Goal: Task Accomplishment & Management: Use online tool/utility

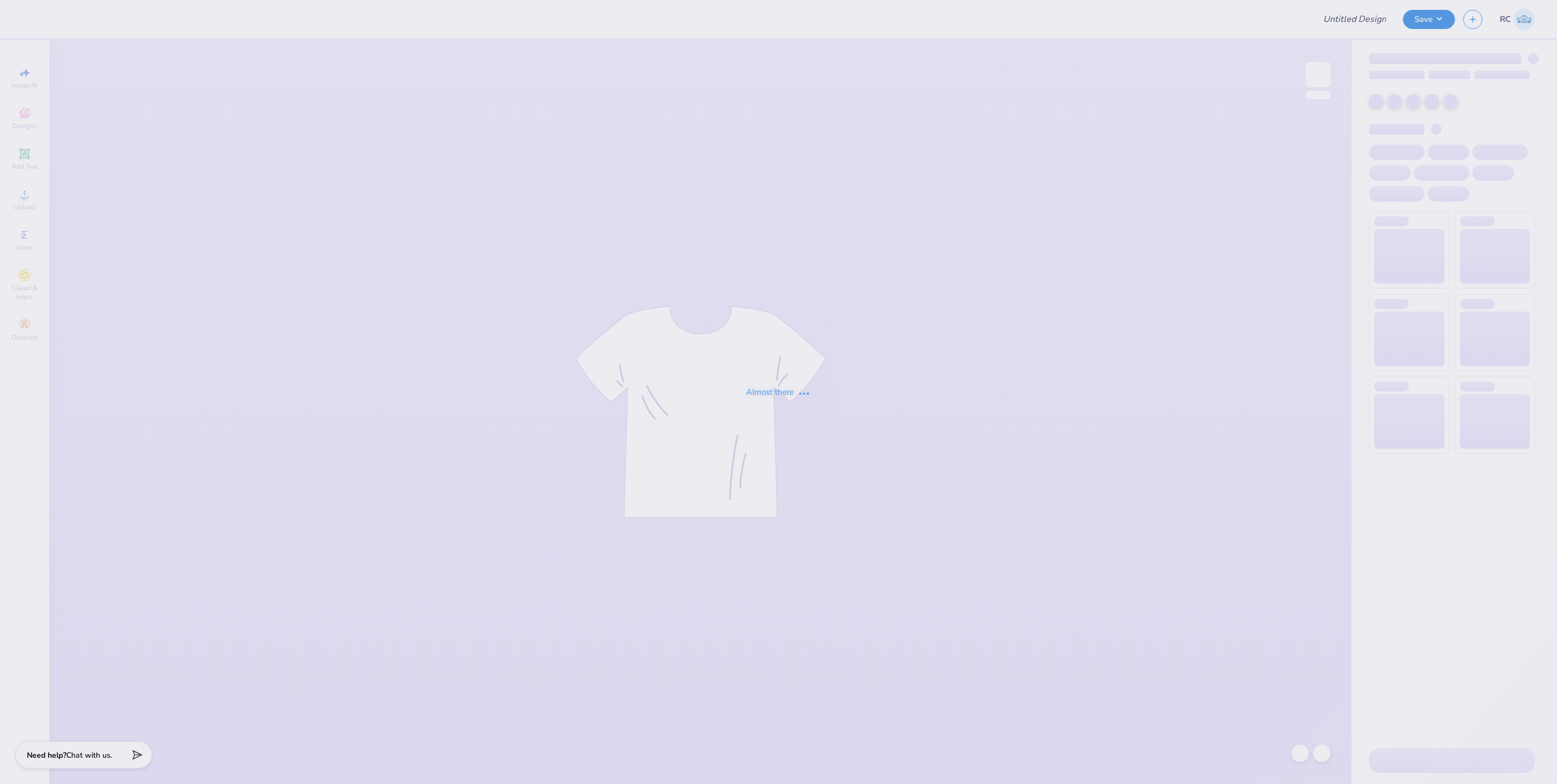
type input "Parents Weekend"
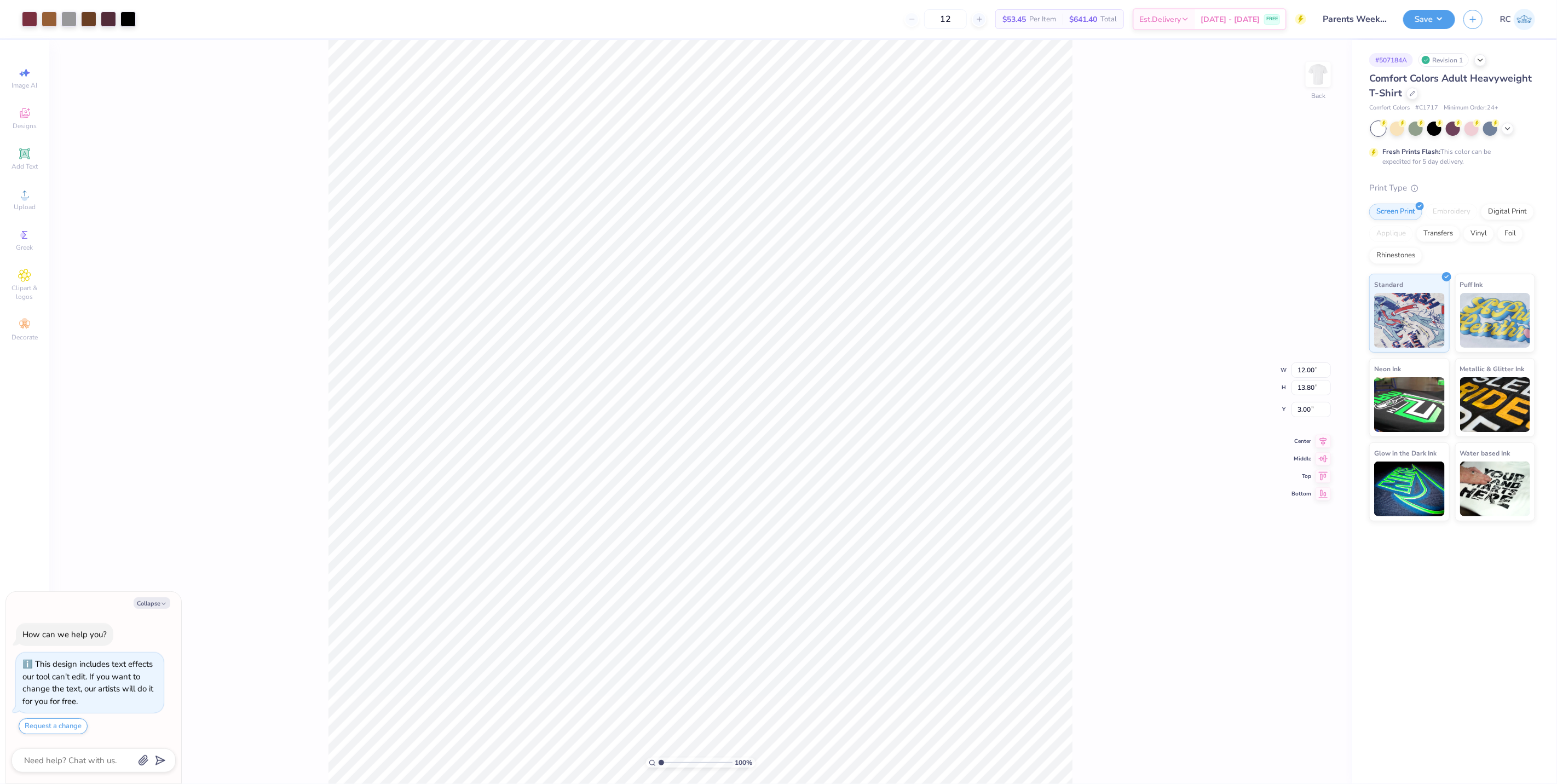
type textarea "x"
type input "0.80"
type input "0.74"
type input "11.48"
type textarea "x"
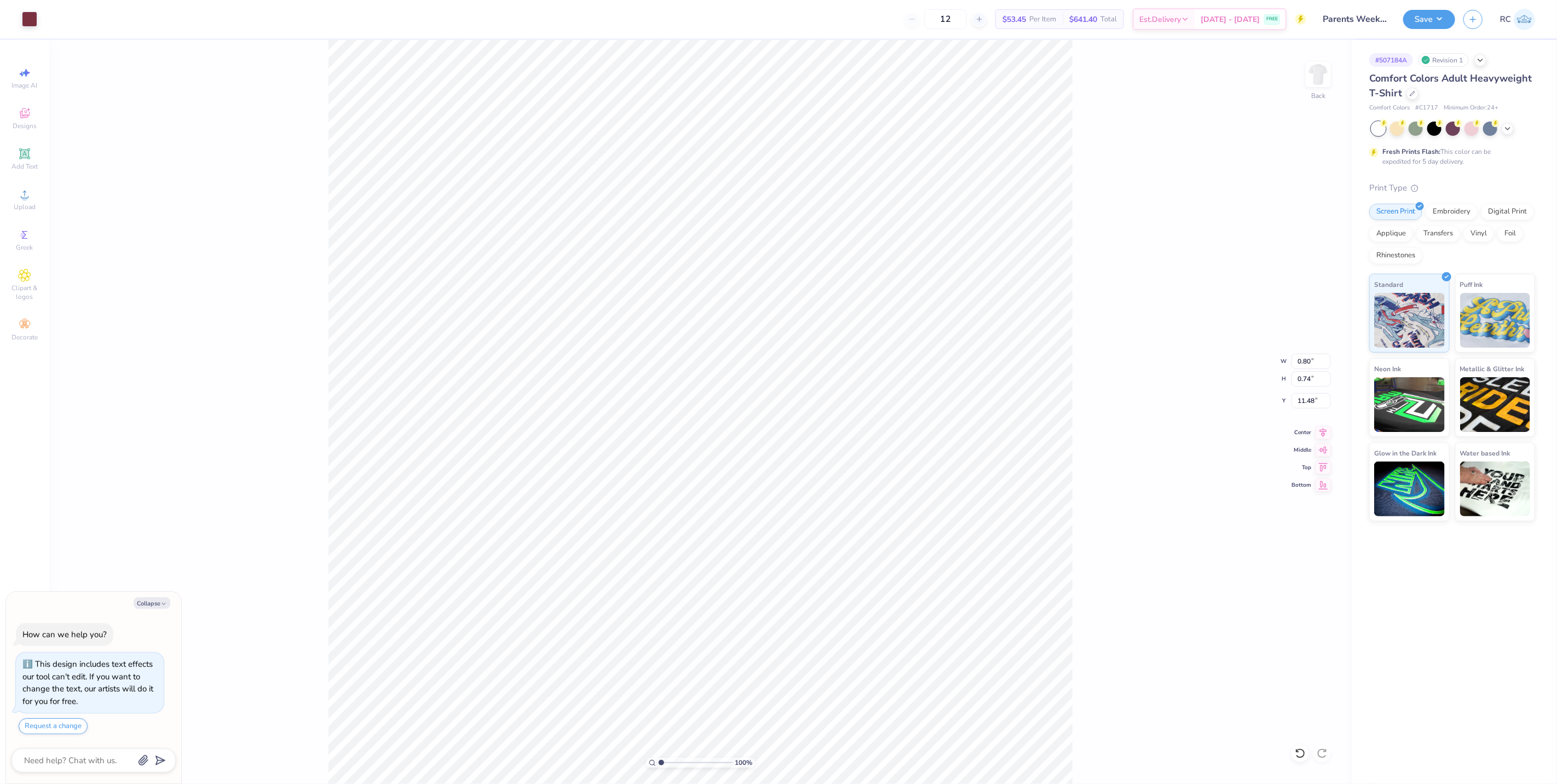
type input "0.20"
type input "0.37"
type input "12.78"
type textarea "x"
type input "1.63"
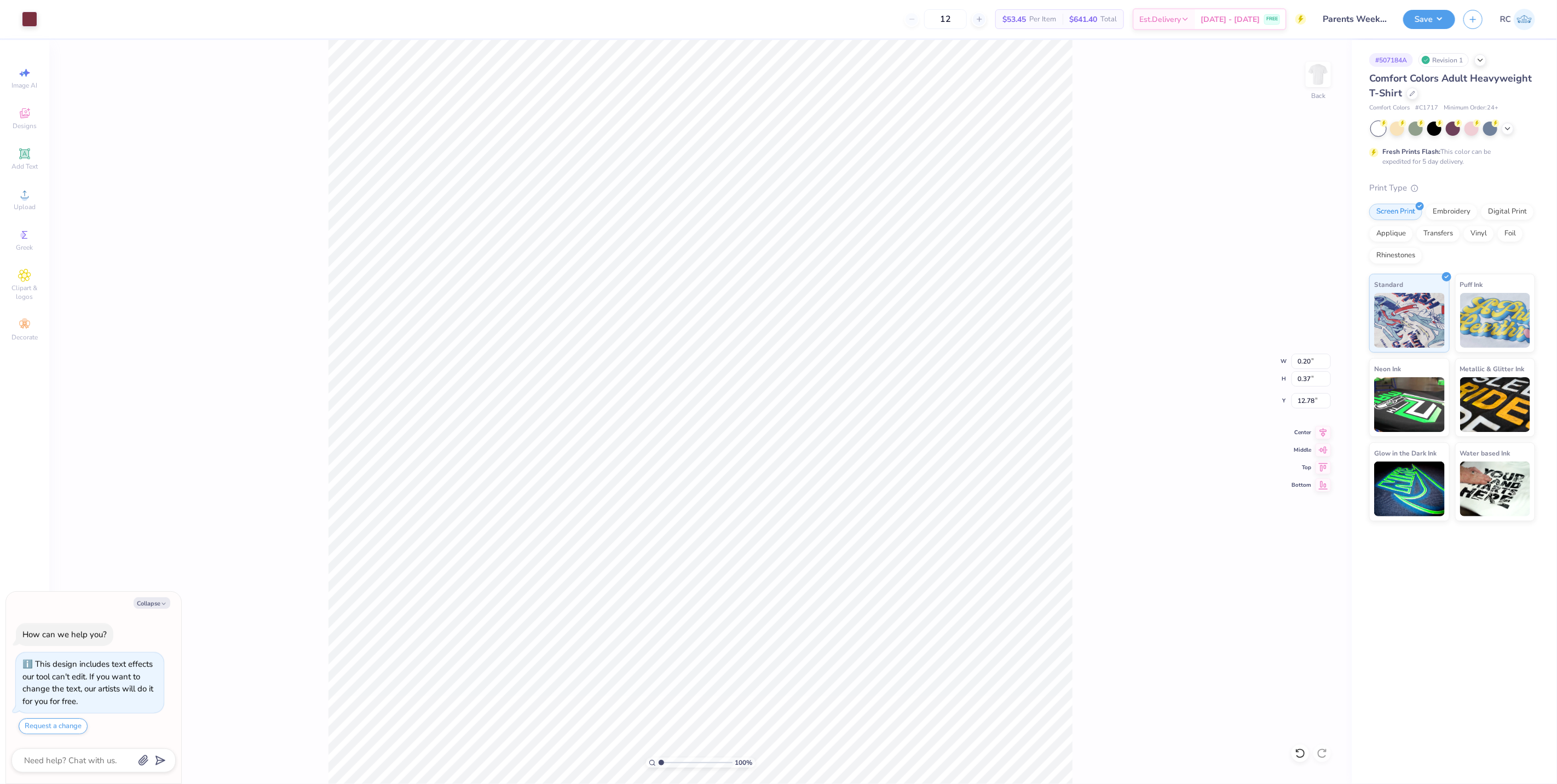
type input "1.59"
type input "14.40"
type textarea "x"
type input "12.00"
type input "13.80"
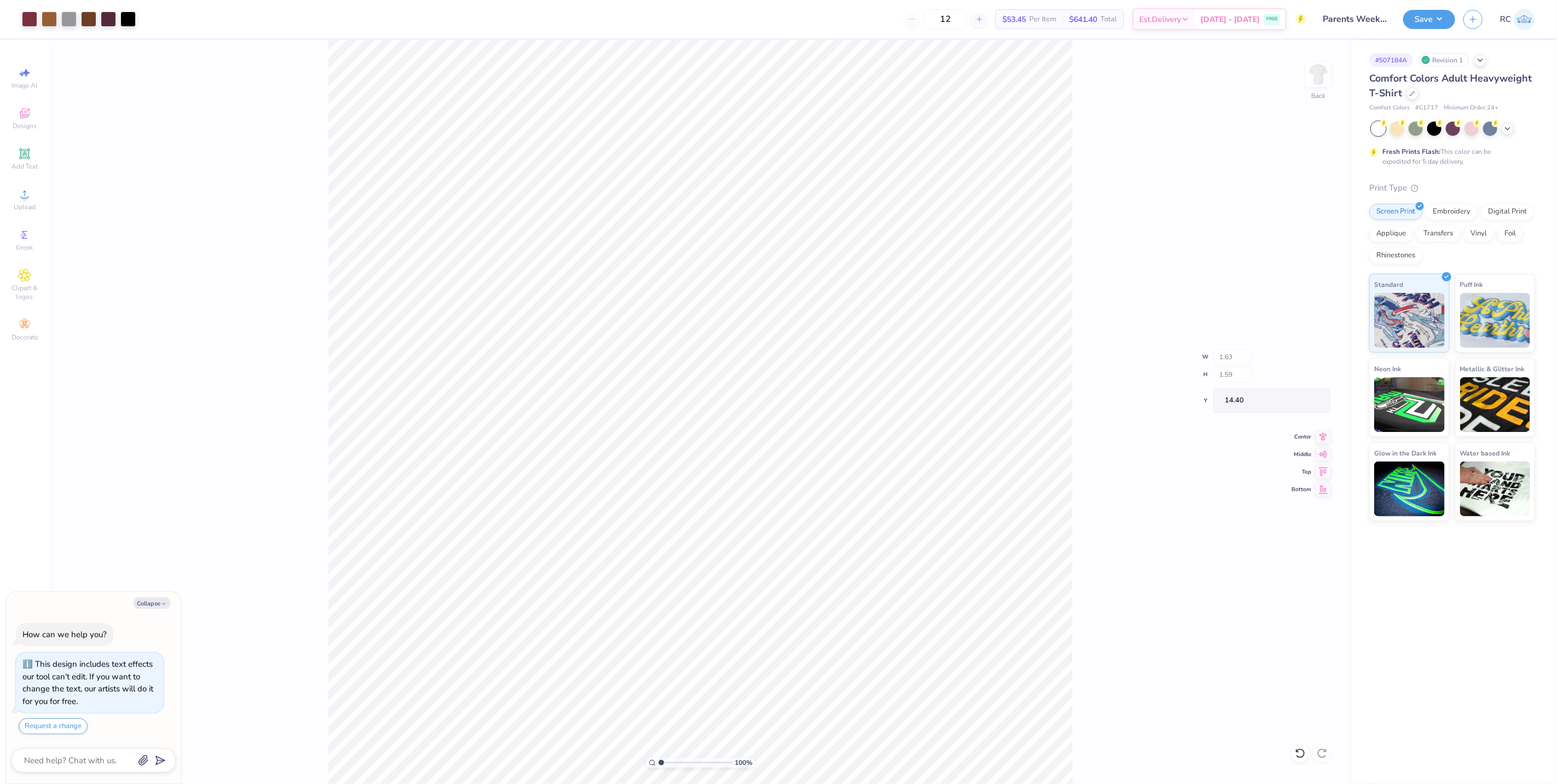
type input "3.00"
type textarea "x"
click at [812, 483] on li "Download vector" at bounding box center [806, 481] width 86 height 21
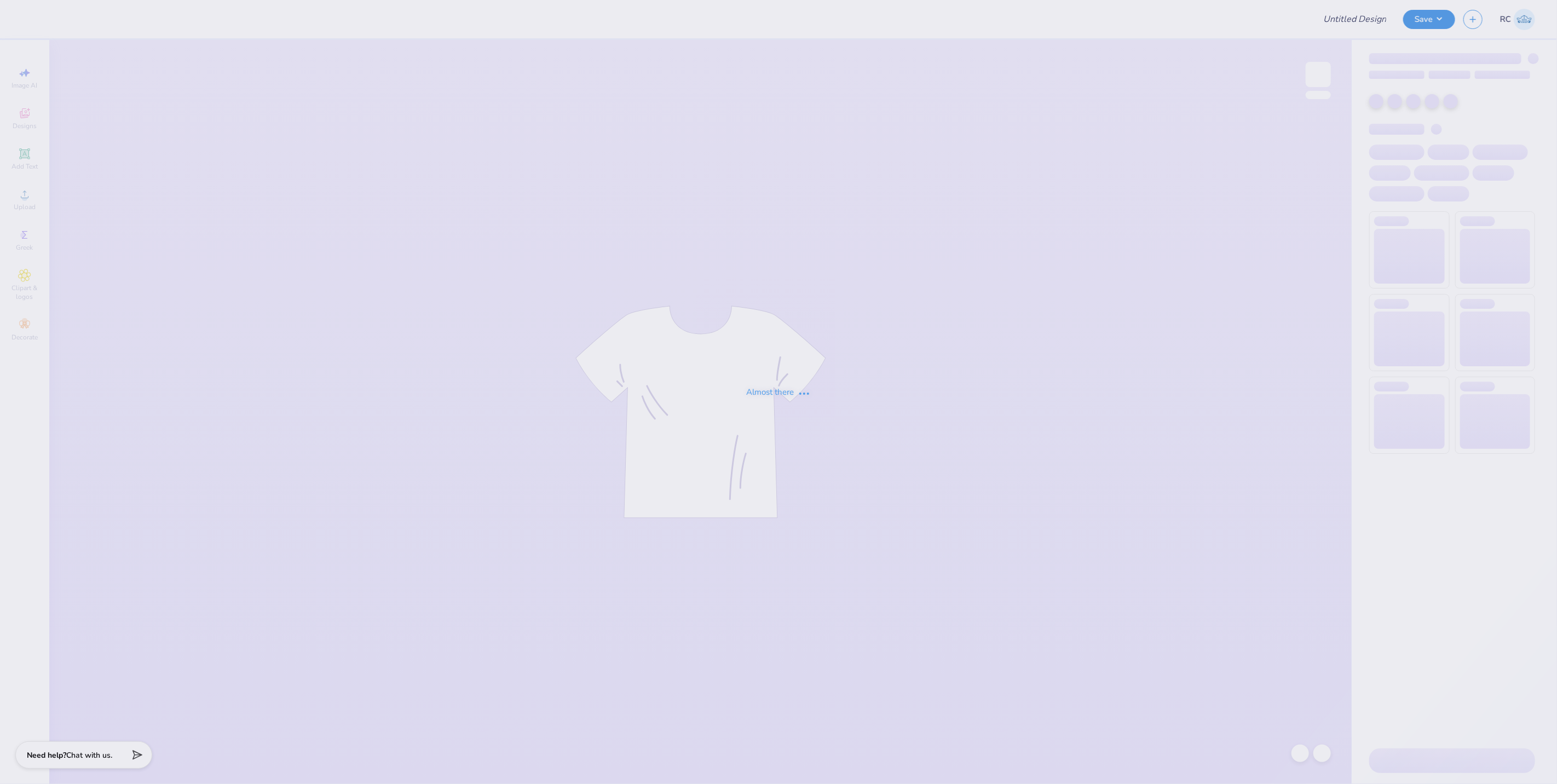
type input "Parents Weekend"
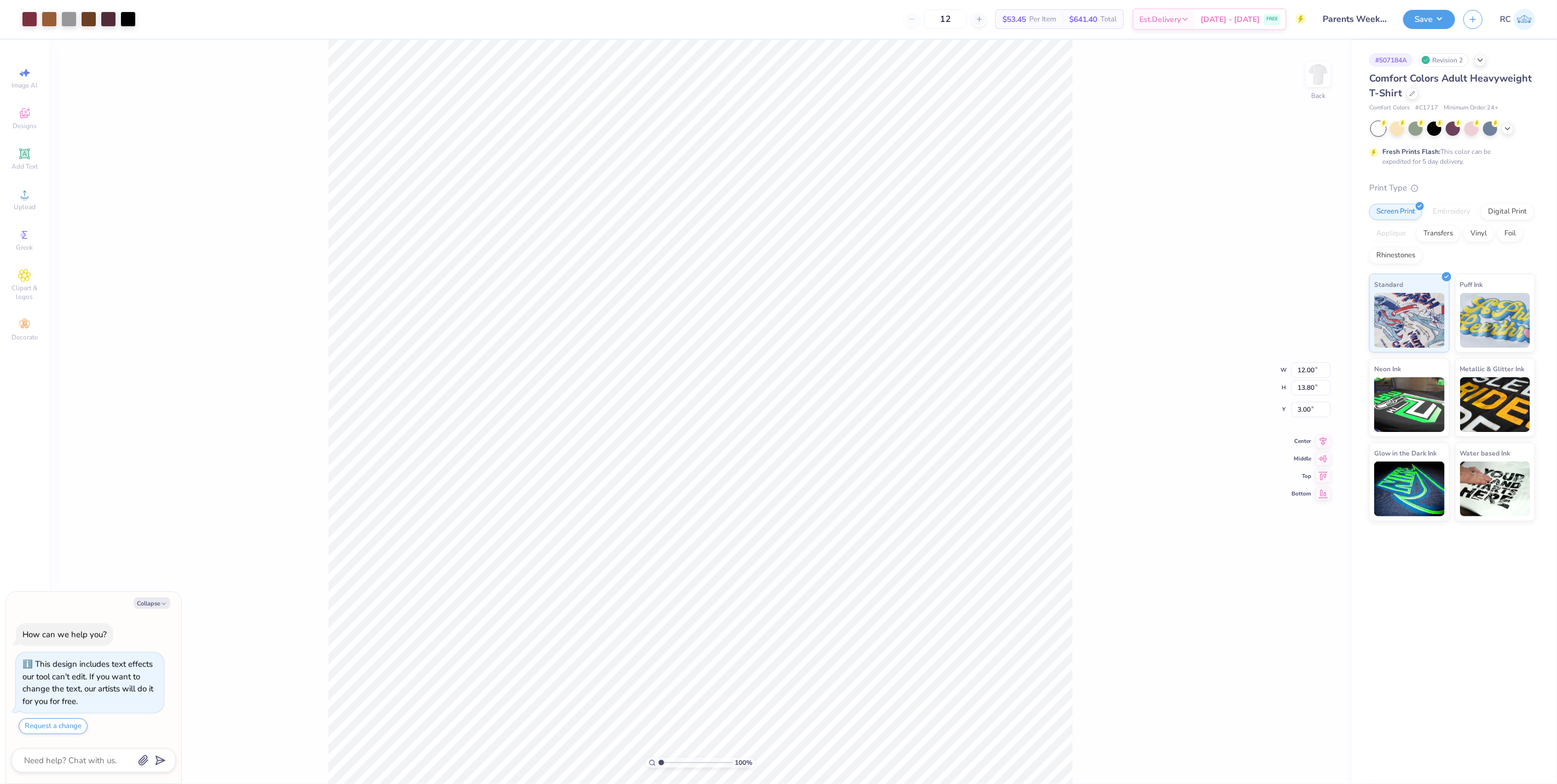
type textarea "x"
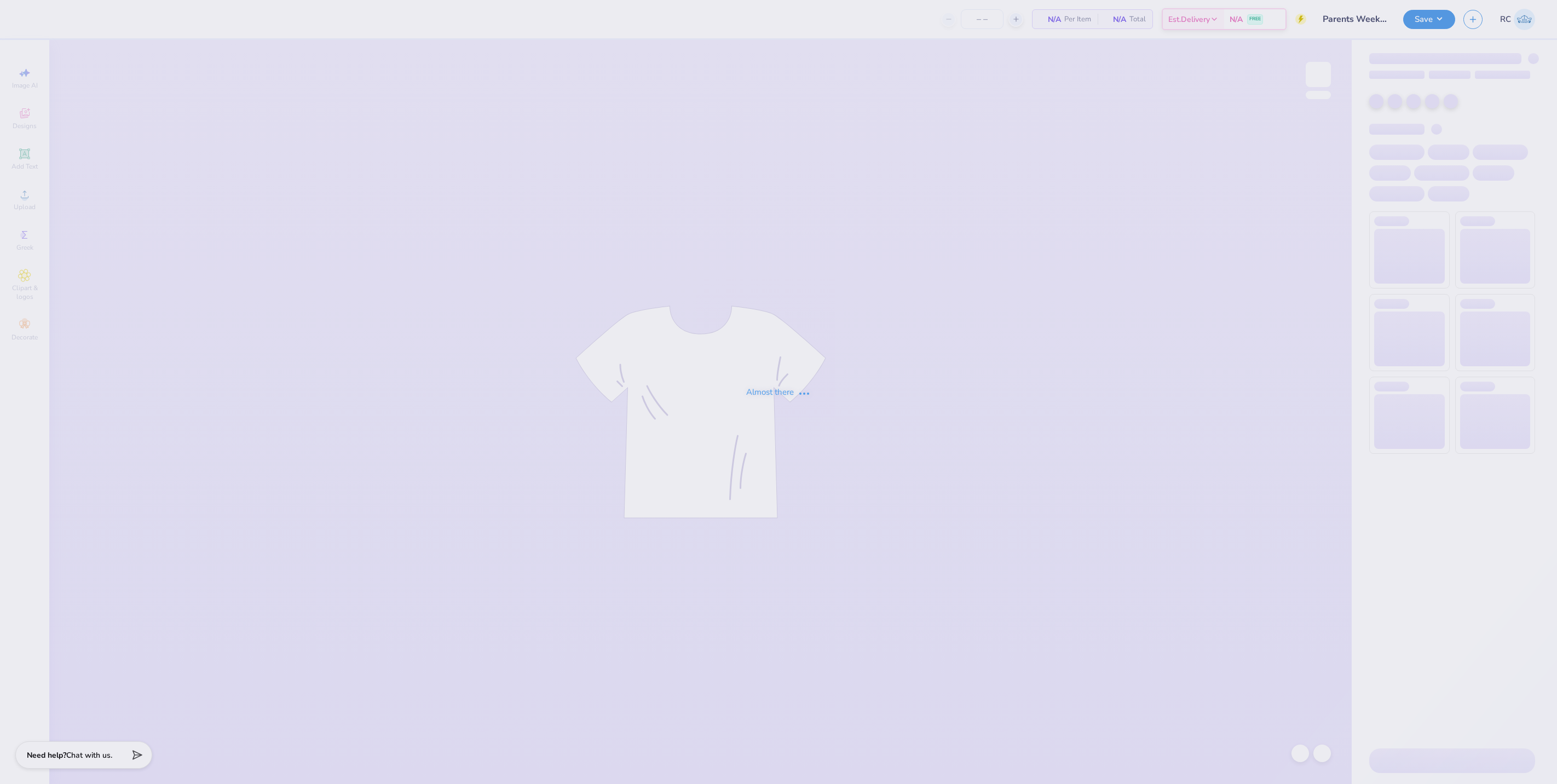
type input "12"
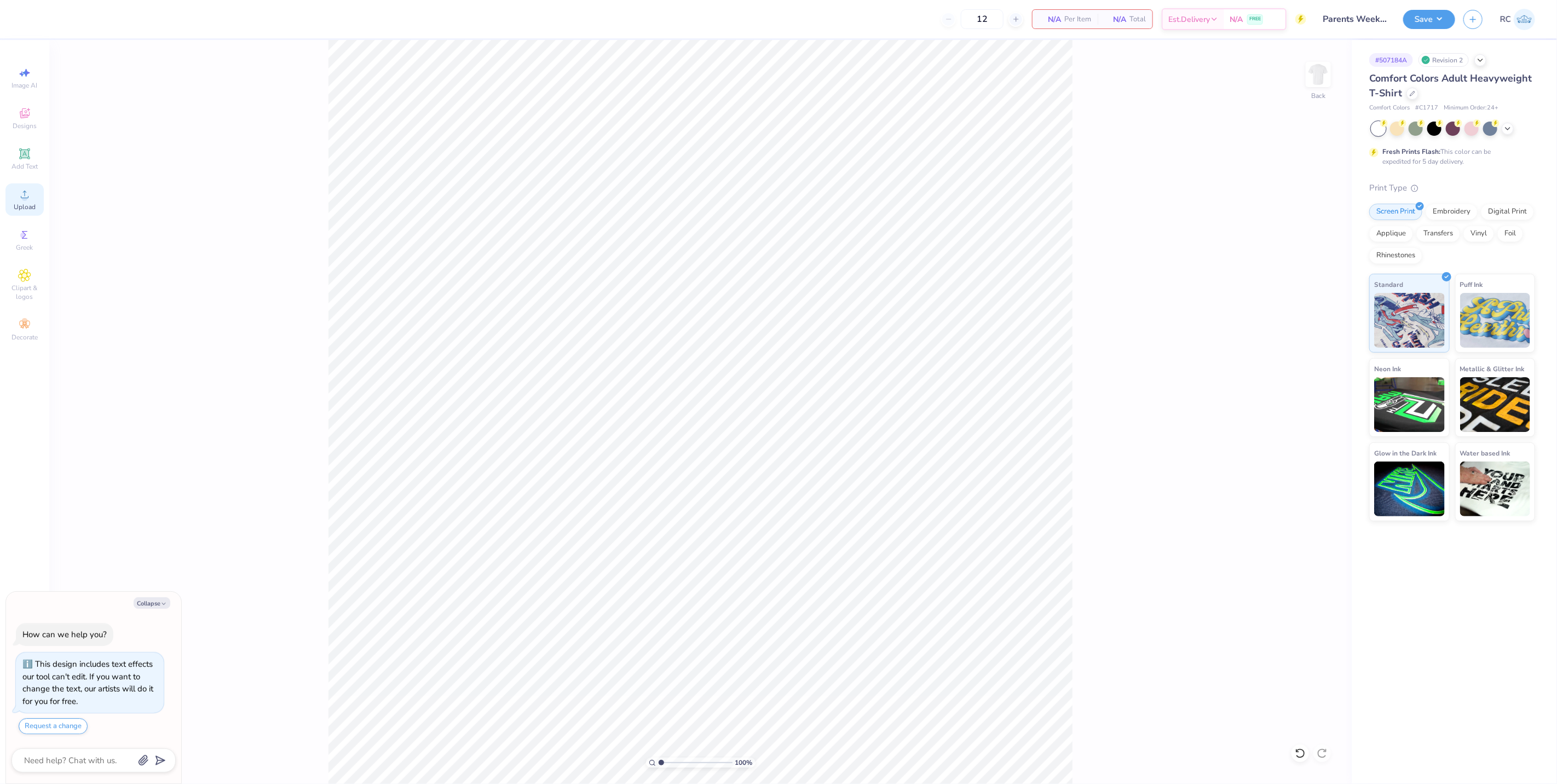
click at [29, 200] on icon at bounding box center [24, 194] width 13 height 13
click at [31, 199] on icon at bounding box center [24, 194] width 13 height 13
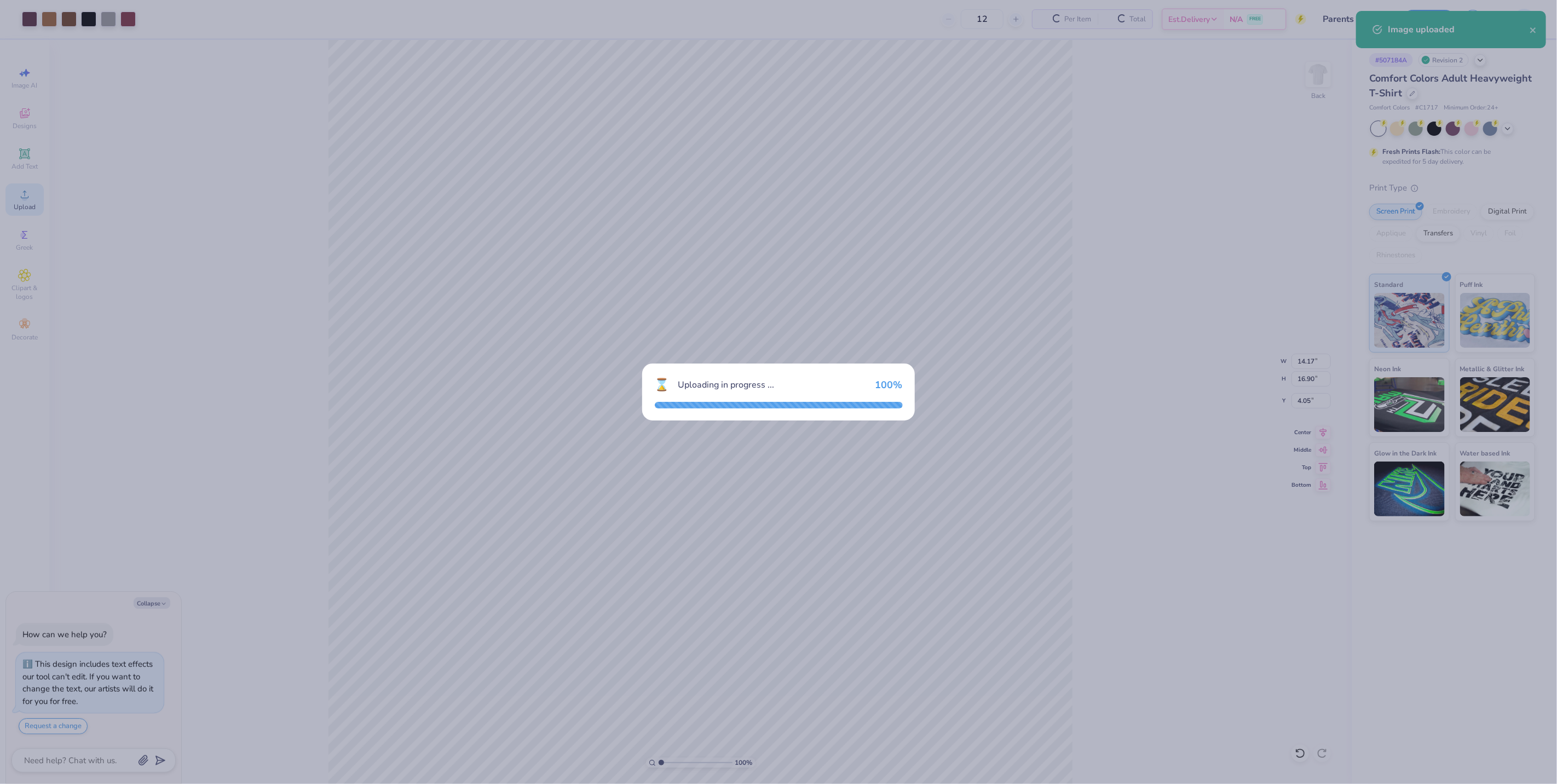
type textarea "x"
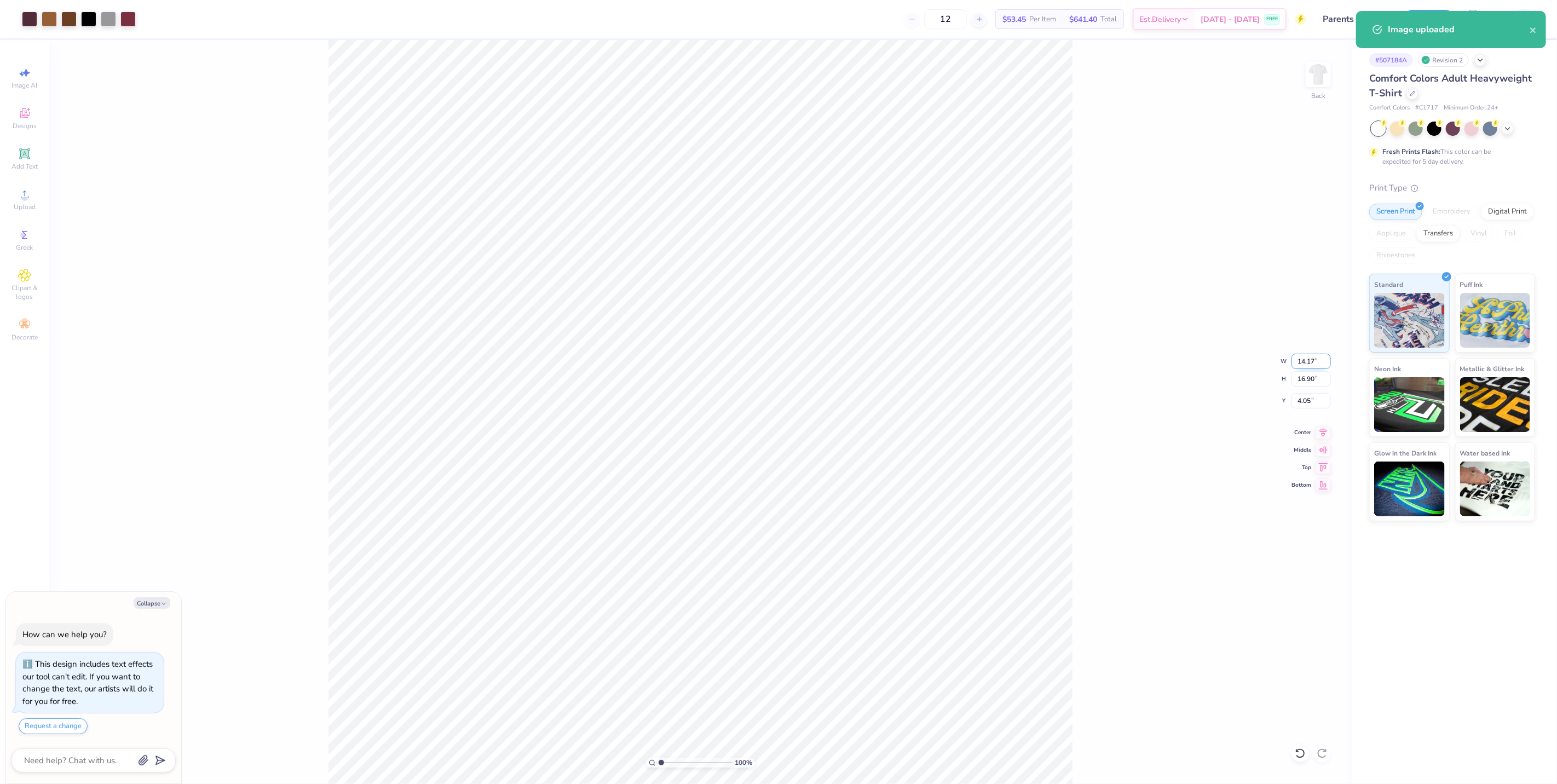
click at [1314, 366] on input "14.17" at bounding box center [1311, 361] width 39 height 16
type input "12"
type textarea "x"
type input "12.00"
type input "14.31"
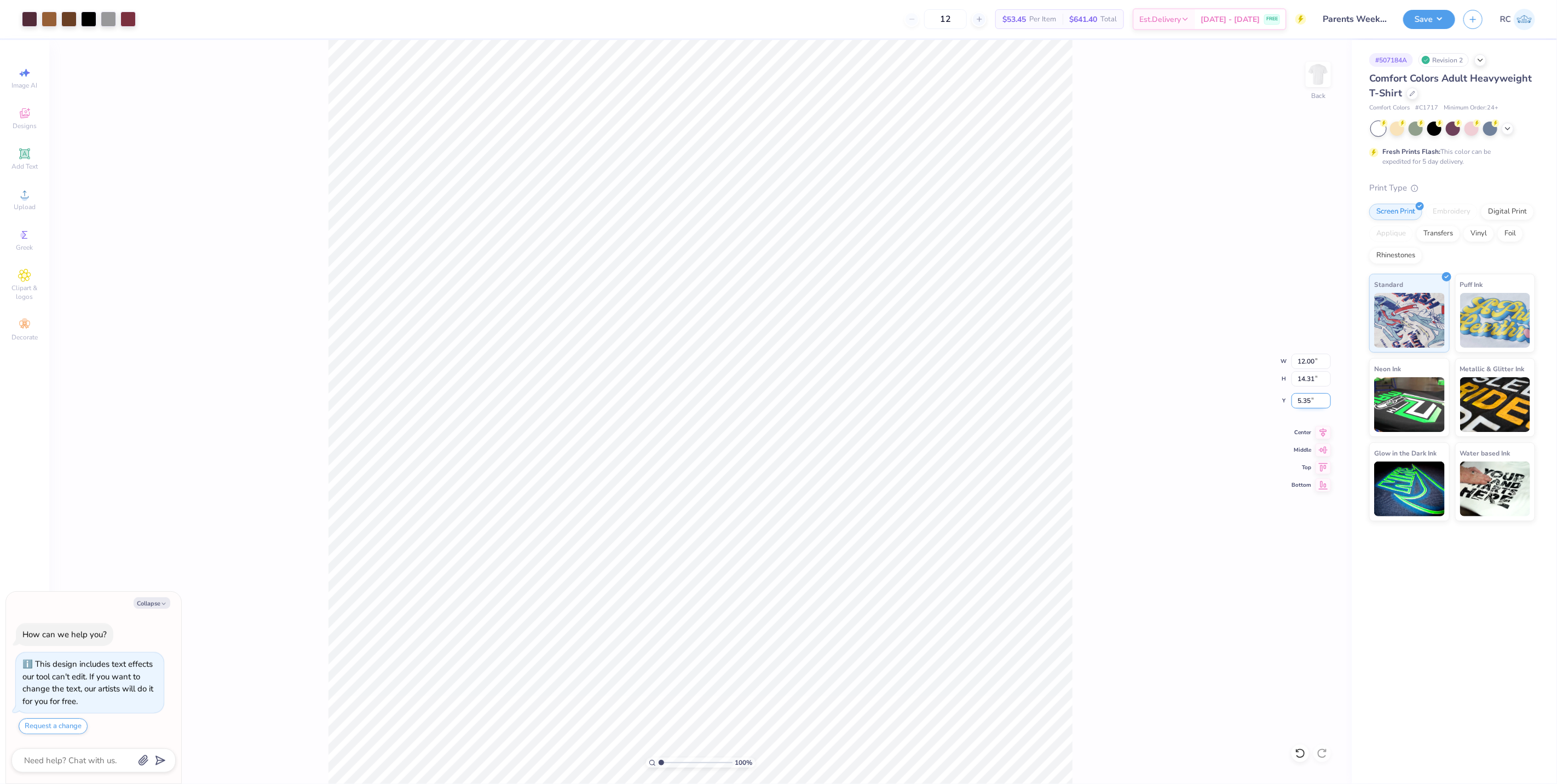
click at [1317, 400] on input "5.35" at bounding box center [1311, 401] width 39 height 16
type input "3"
type textarea "x"
type input "3.00"
click at [1438, 20] on button "Save" at bounding box center [1430, 18] width 52 height 19
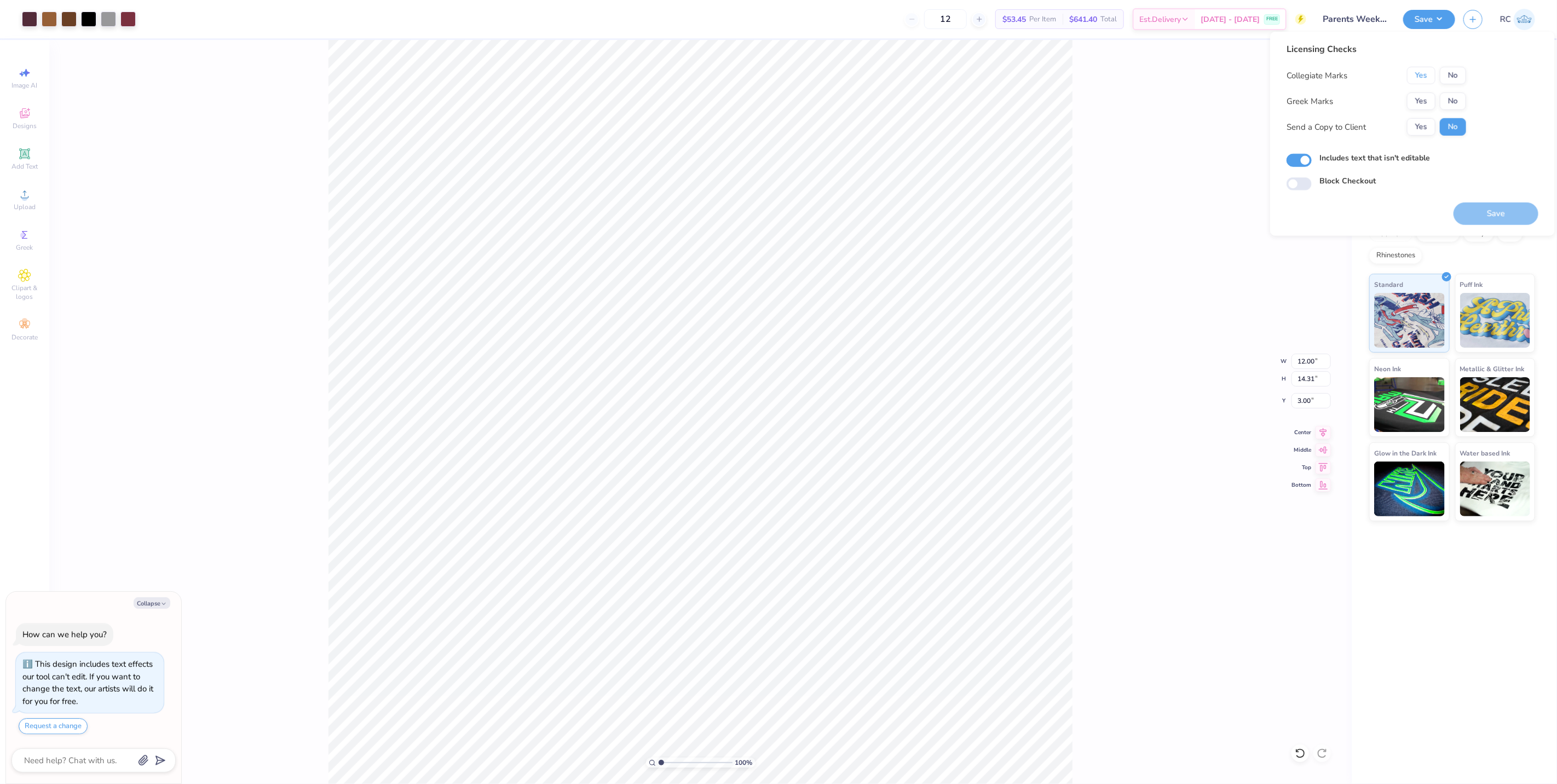
drag, startPoint x: 1409, startPoint y: 73, endPoint x: 1419, endPoint y: 91, distance: 20.6
click at [1409, 74] on button "Yes" at bounding box center [1422, 75] width 29 height 18
click at [1419, 94] on button "Yes" at bounding box center [1422, 101] width 29 height 18
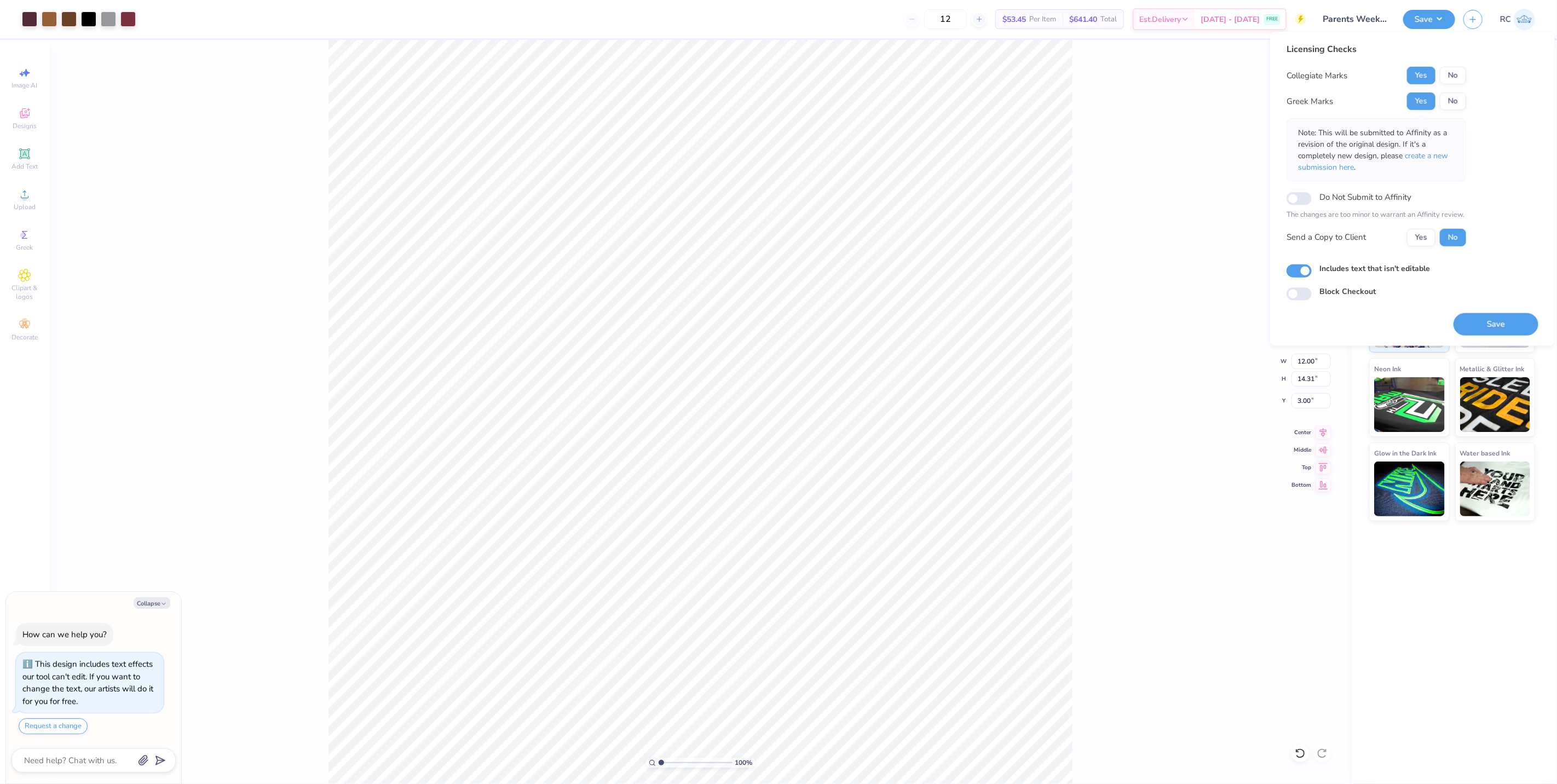
type textarea "x"
click at [1306, 195] on input "Do Not Submit to Affinity" at bounding box center [1299, 199] width 25 height 13
checkbox input "true"
type textarea "x"
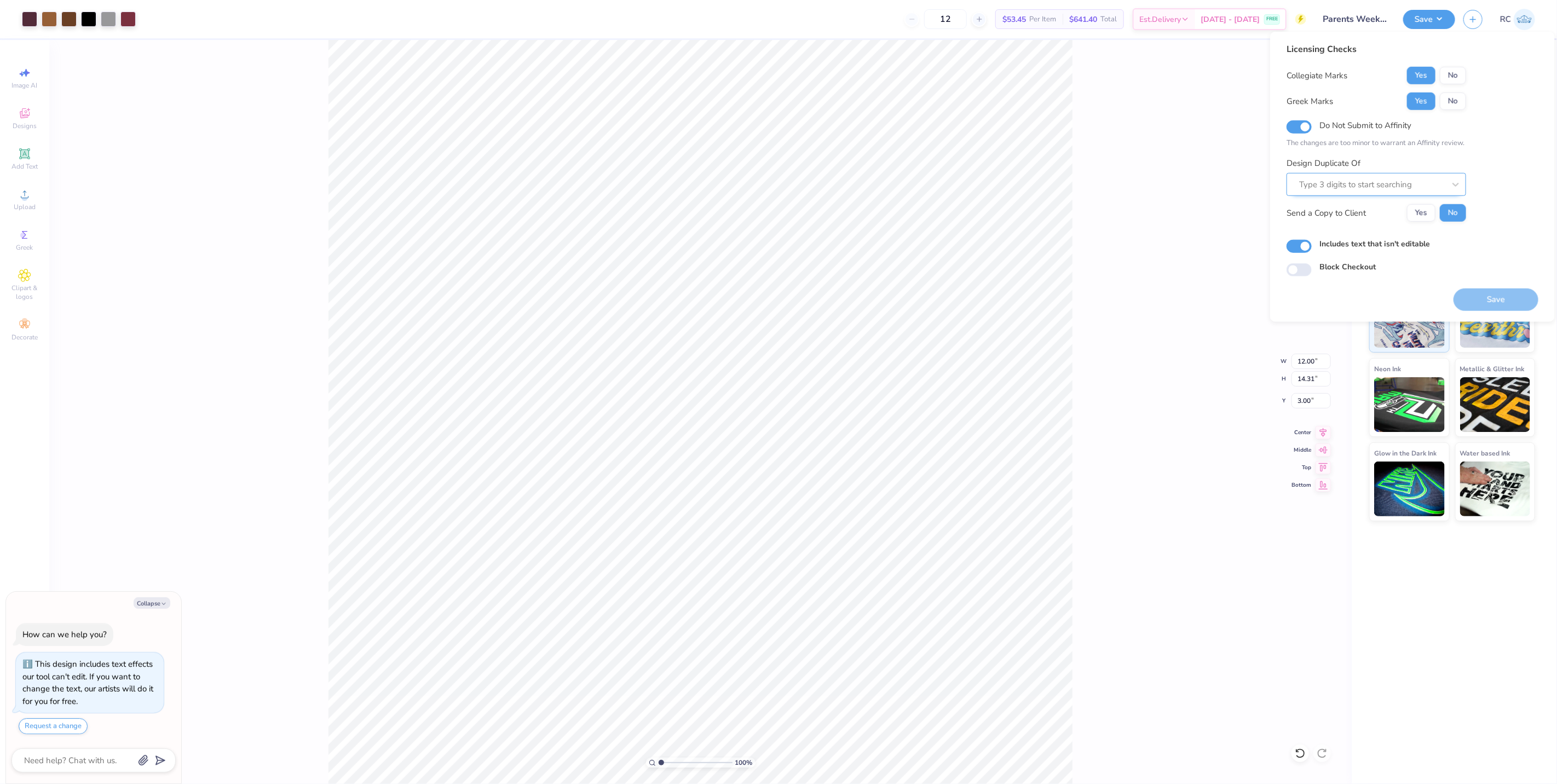
click at [1410, 192] on div at bounding box center [1371, 185] width 146 height 15
click at [1368, 186] on div at bounding box center [1371, 185] width 146 height 15
paste input "507184A"
type input "507184A"
click at [1496, 214] on div "Licensing Checks Collegiate Marks Yes No Greek Marks Yes No Do Not Submit to Af…" at bounding box center [1412, 160] width 251 height 234
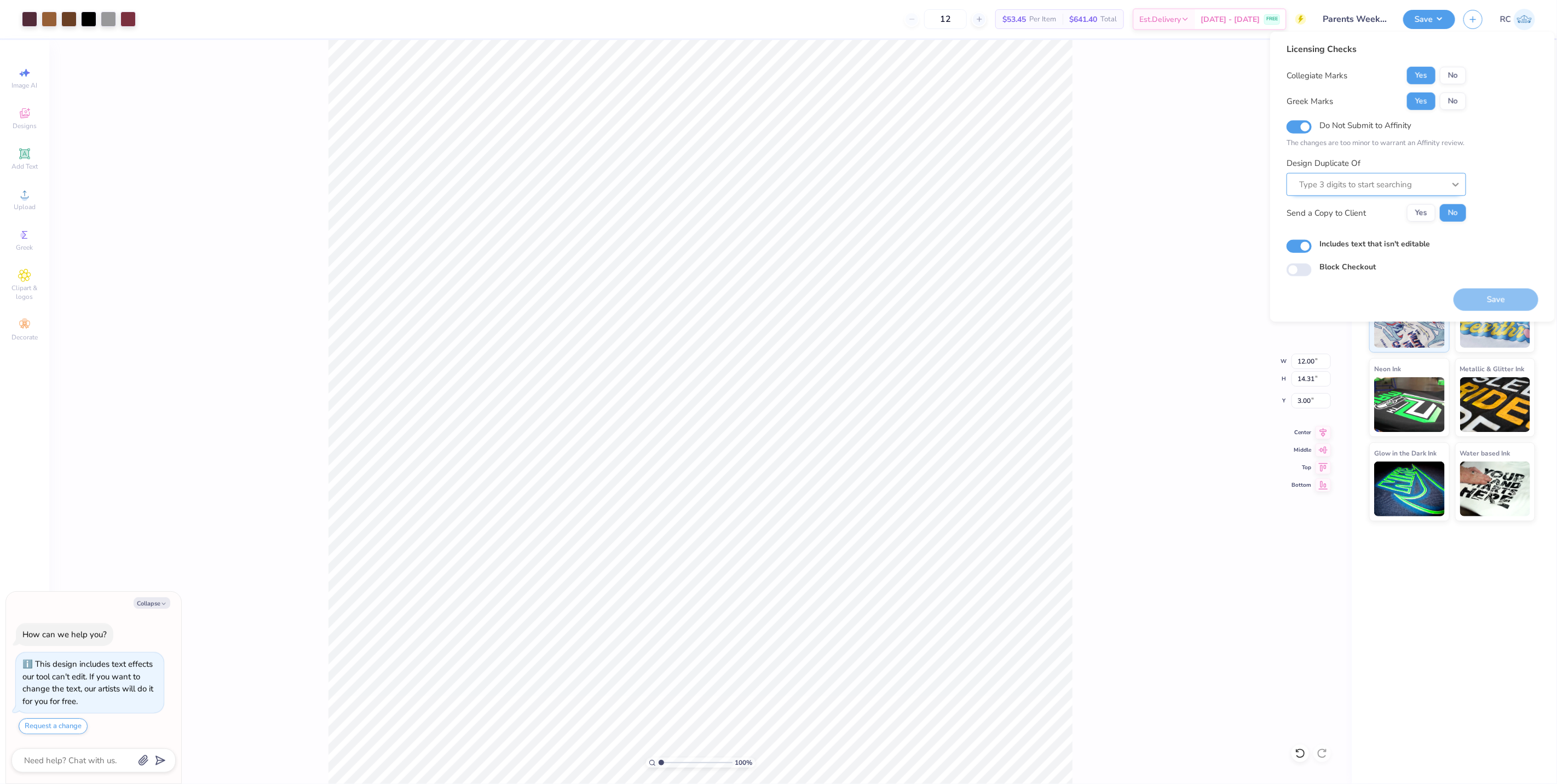
click at [1458, 182] on icon at bounding box center [1456, 185] width 11 height 11
type input "6365"
click at [1375, 186] on div at bounding box center [1371, 185] width 146 height 15
type input "501"
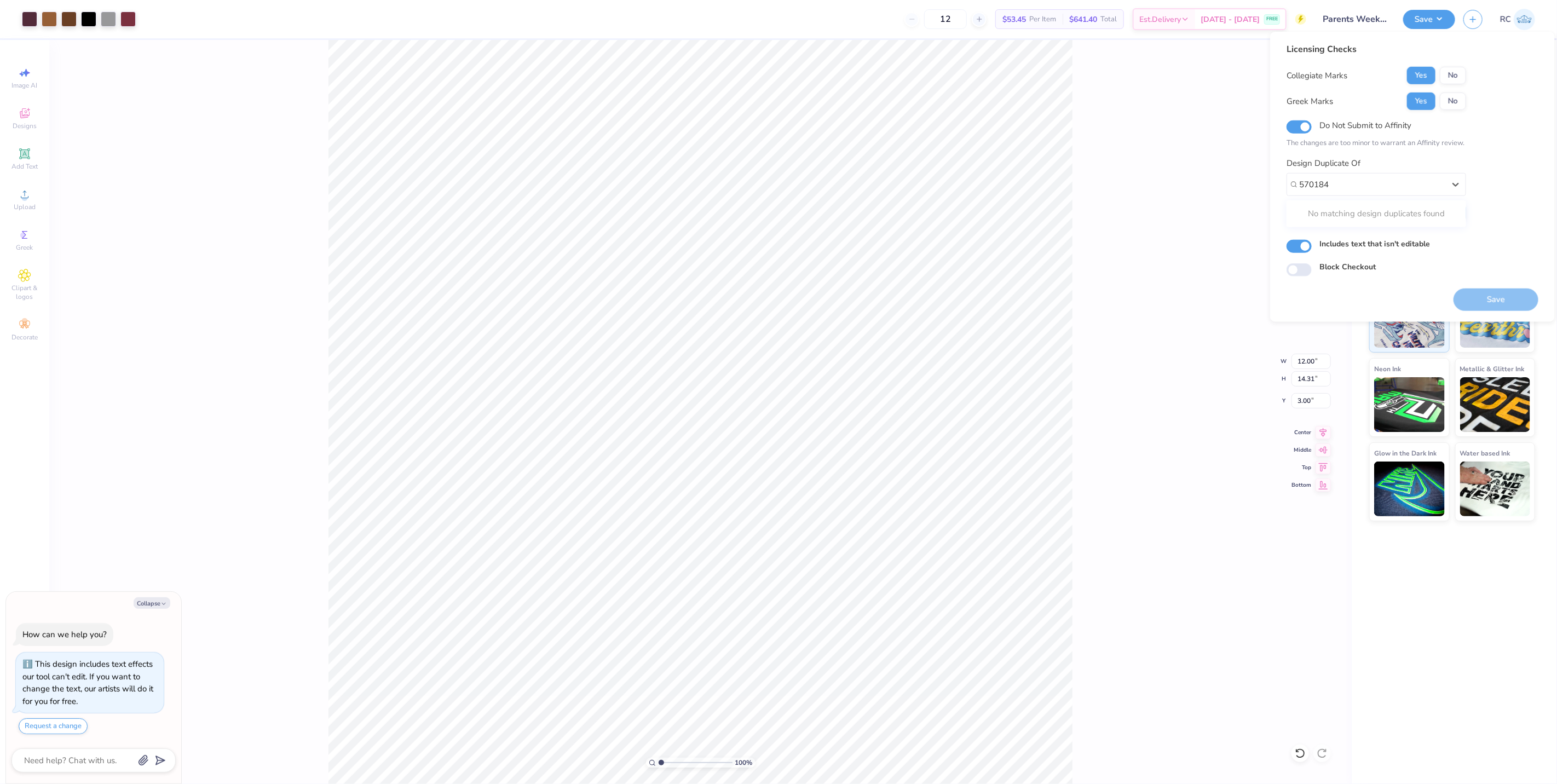
type input "570184"
click at [1295, 127] on input "Do Not Submit to Affinity" at bounding box center [1299, 127] width 25 height 13
checkbox input "false"
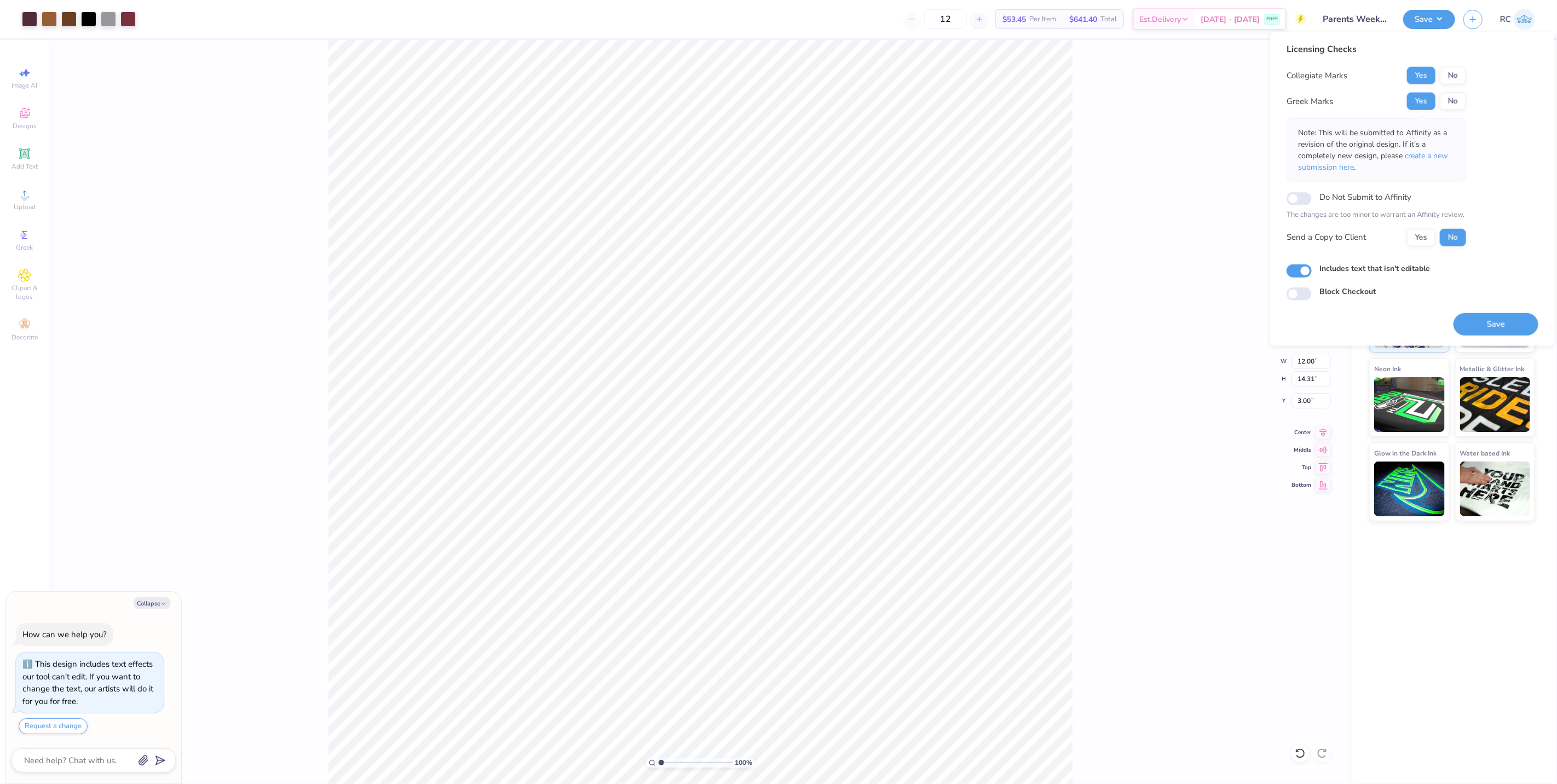
drag, startPoint x: 1490, startPoint y: 172, endPoint x: 1493, endPoint y: 180, distance: 8.5
click at [1492, 176] on div "Licensing Checks Collegiate Marks Yes No Greek Marks Yes No Note: This will be …" at bounding box center [1412, 172] width 251 height 258
click at [1424, 238] on button "Yes" at bounding box center [1422, 237] width 29 height 18
type textarea "x"
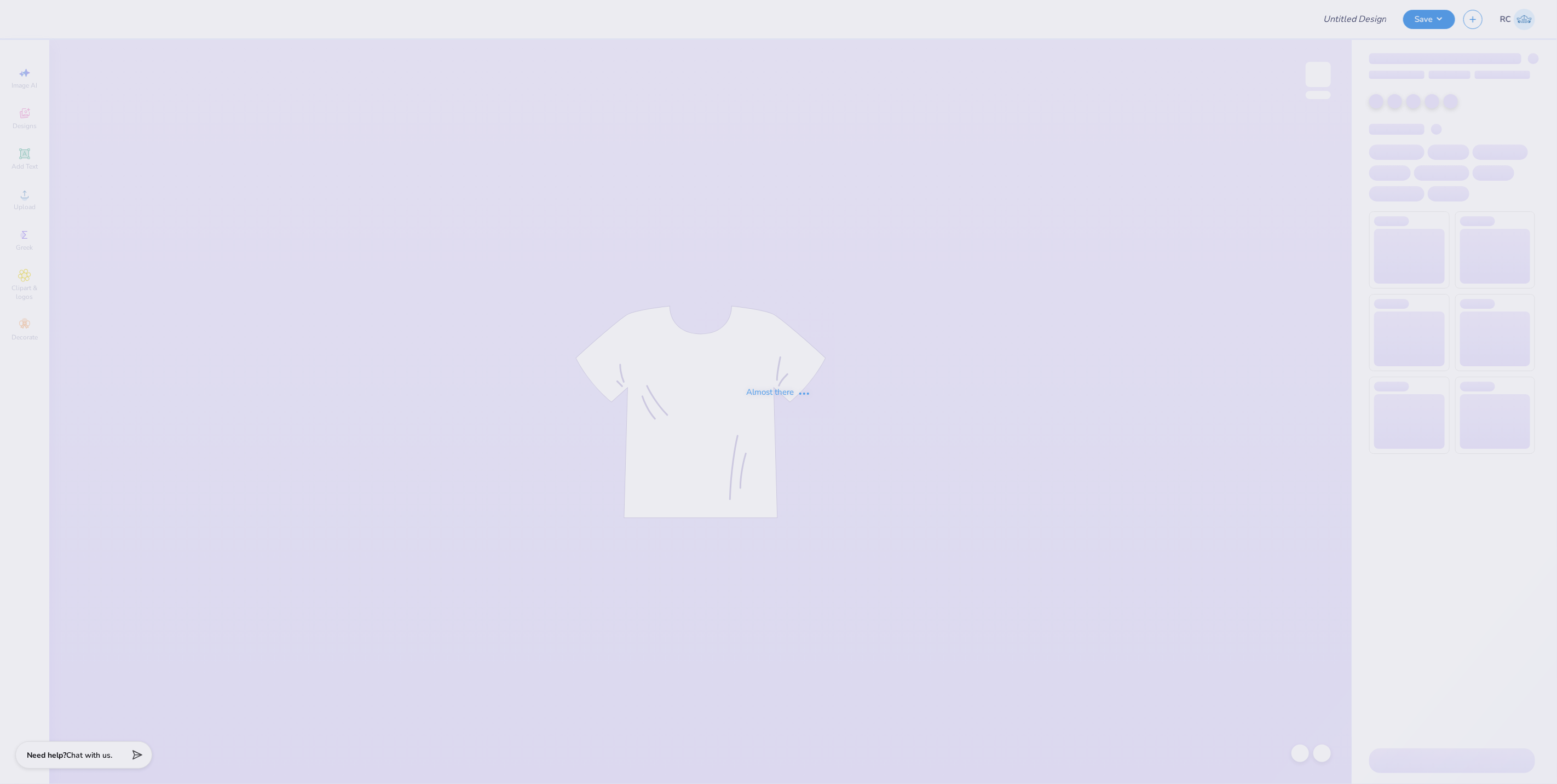
type input "Bobcat Belles"
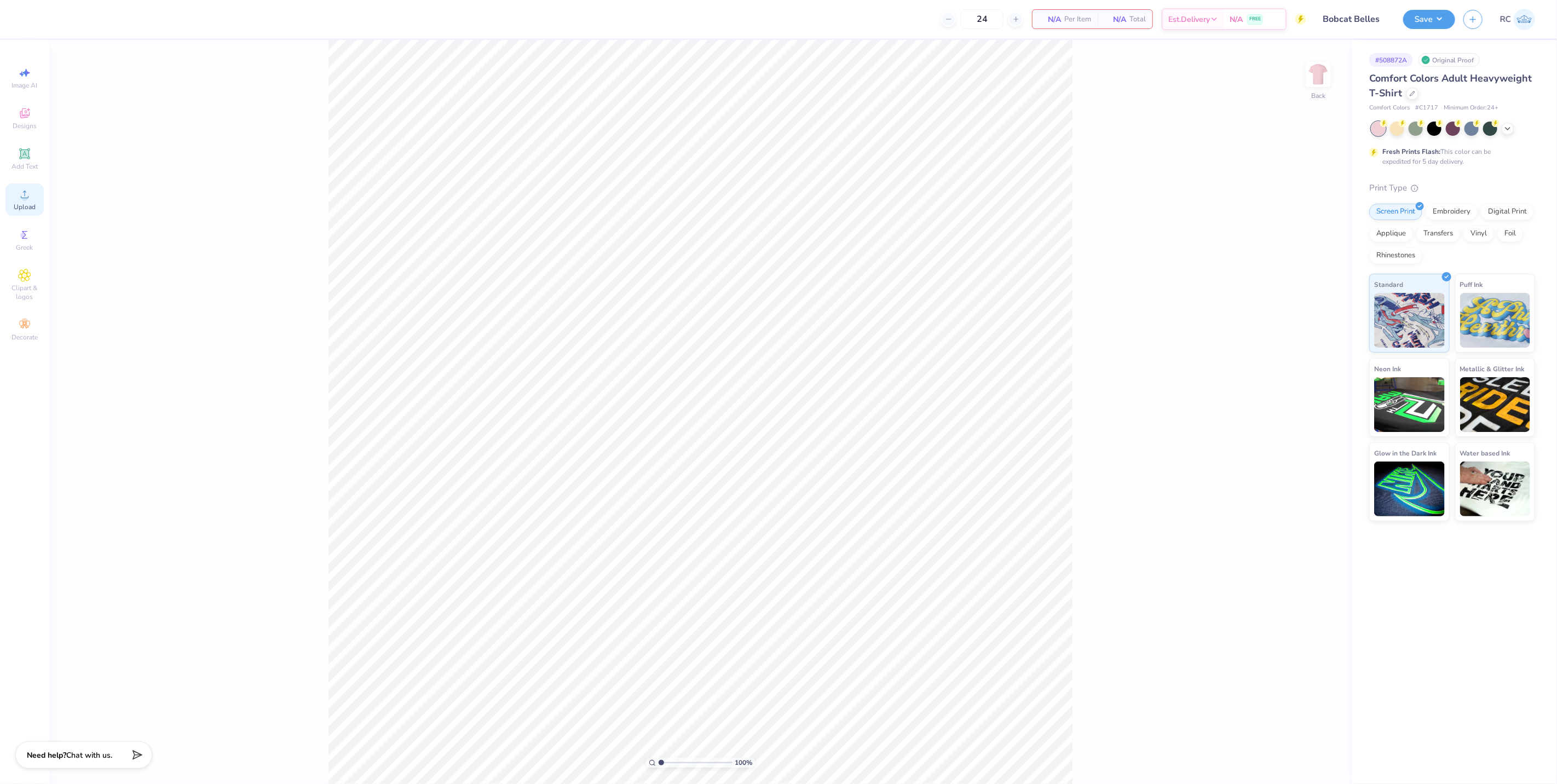
click at [20, 192] on icon at bounding box center [24, 194] width 13 height 13
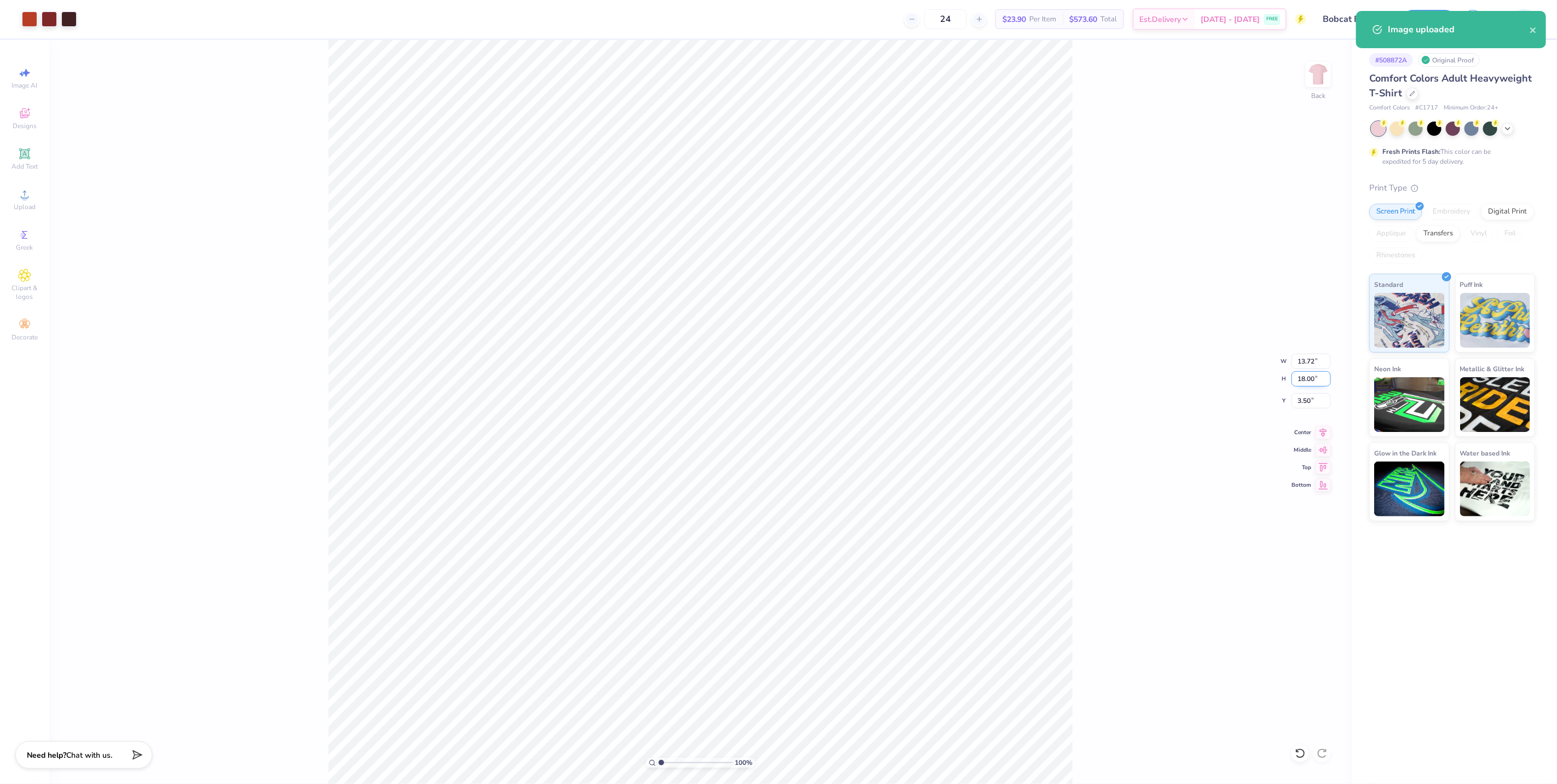
click at [1307, 376] on input "18.00" at bounding box center [1311, 379] width 39 height 16
click at [1315, 362] on input "13.72" at bounding box center [1311, 361] width 39 height 16
type input "12.00"
type input "15.74"
type input "4.63"
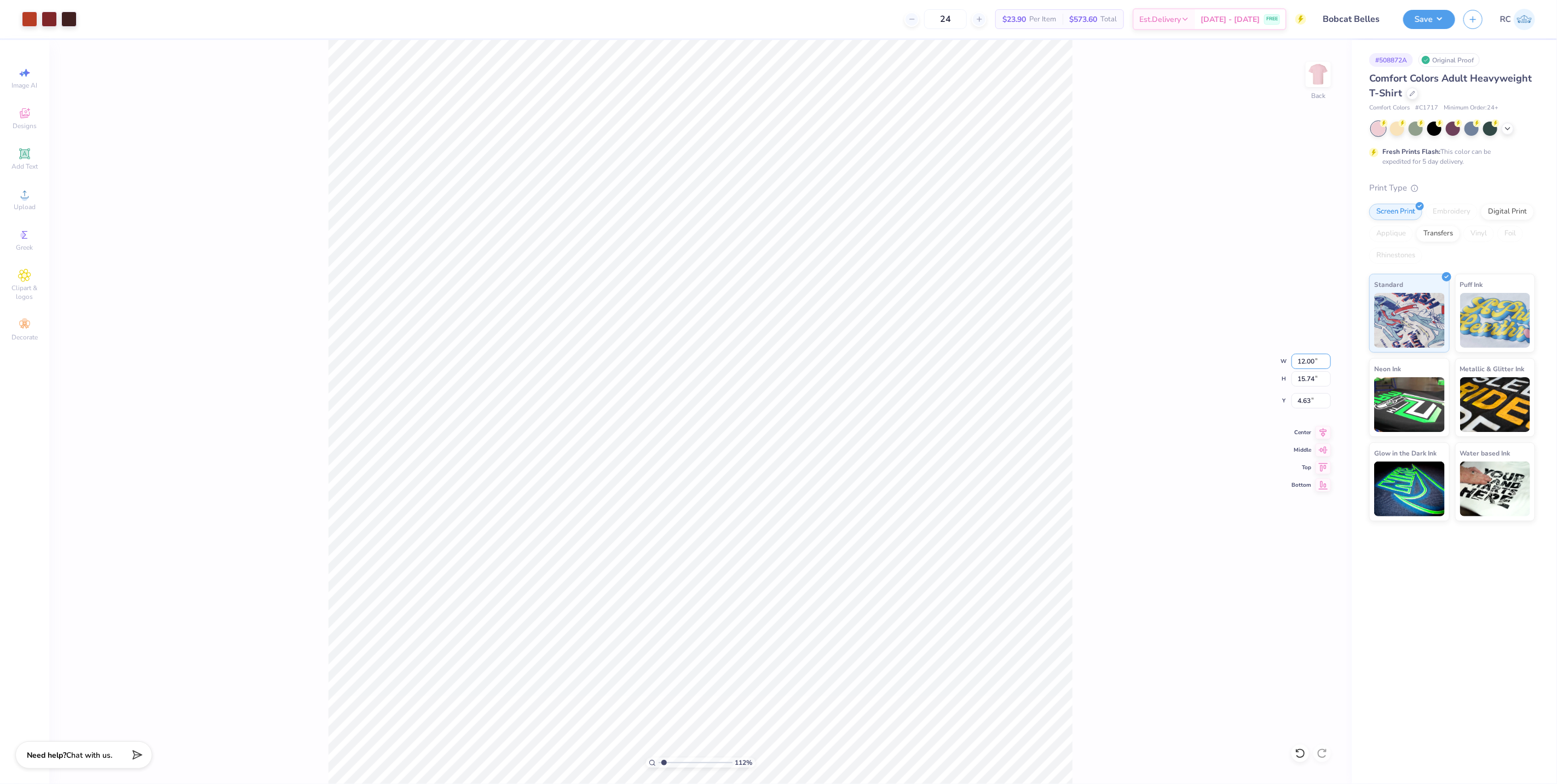
type input "1.11758119957331"
click at [1318, 383] on input "15.74" at bounding box center [1311, 379] width 39 height 16
type input "15"
type input "1.11758119957331"
type input "11.44"
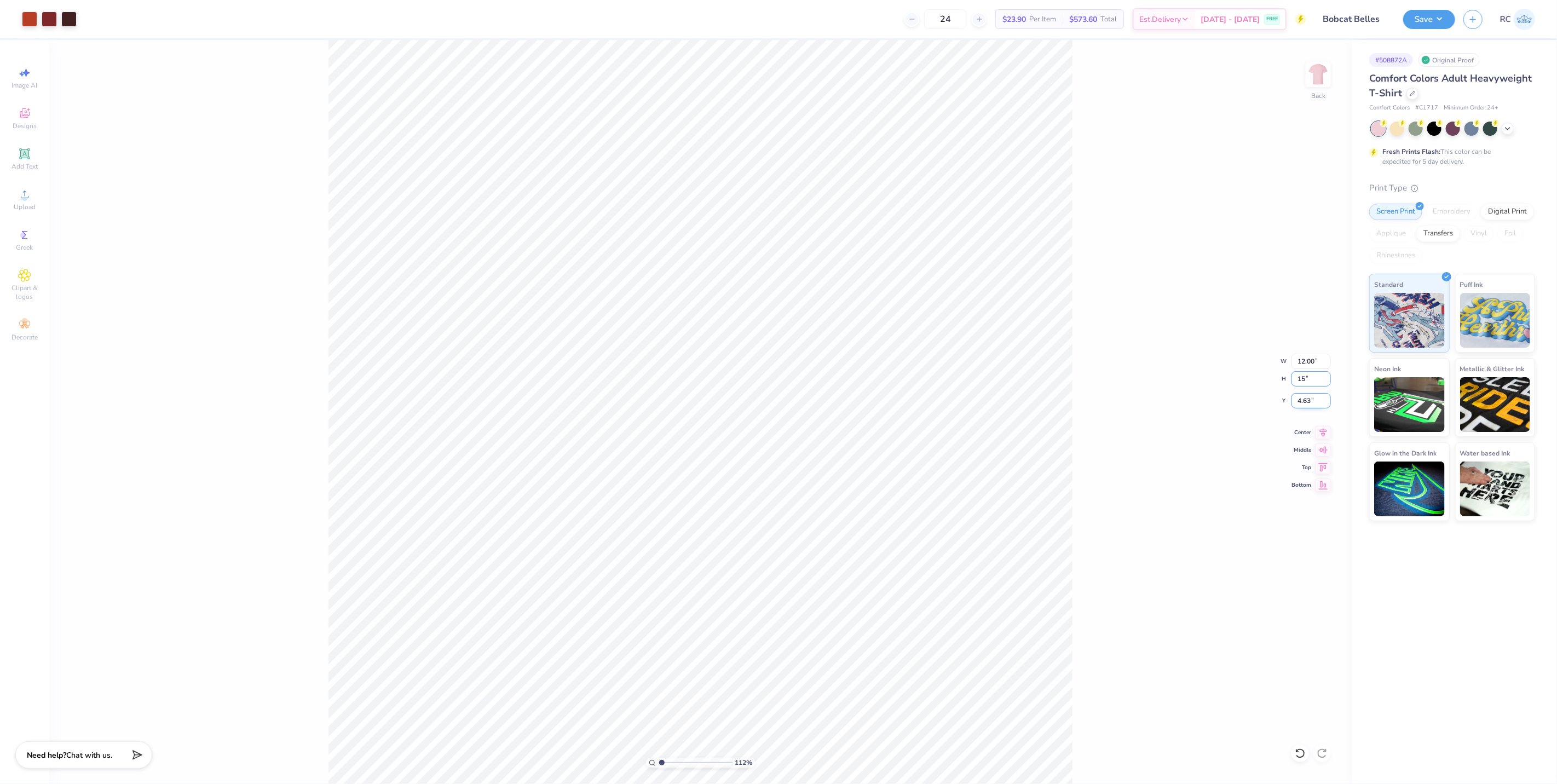
type input "15.00"
click at [1310, 403] on input "5.00" at bounding box center [1311, 401] width 39 height 16
type input "3"
type input "1.11758119957331"
type input "3.00"
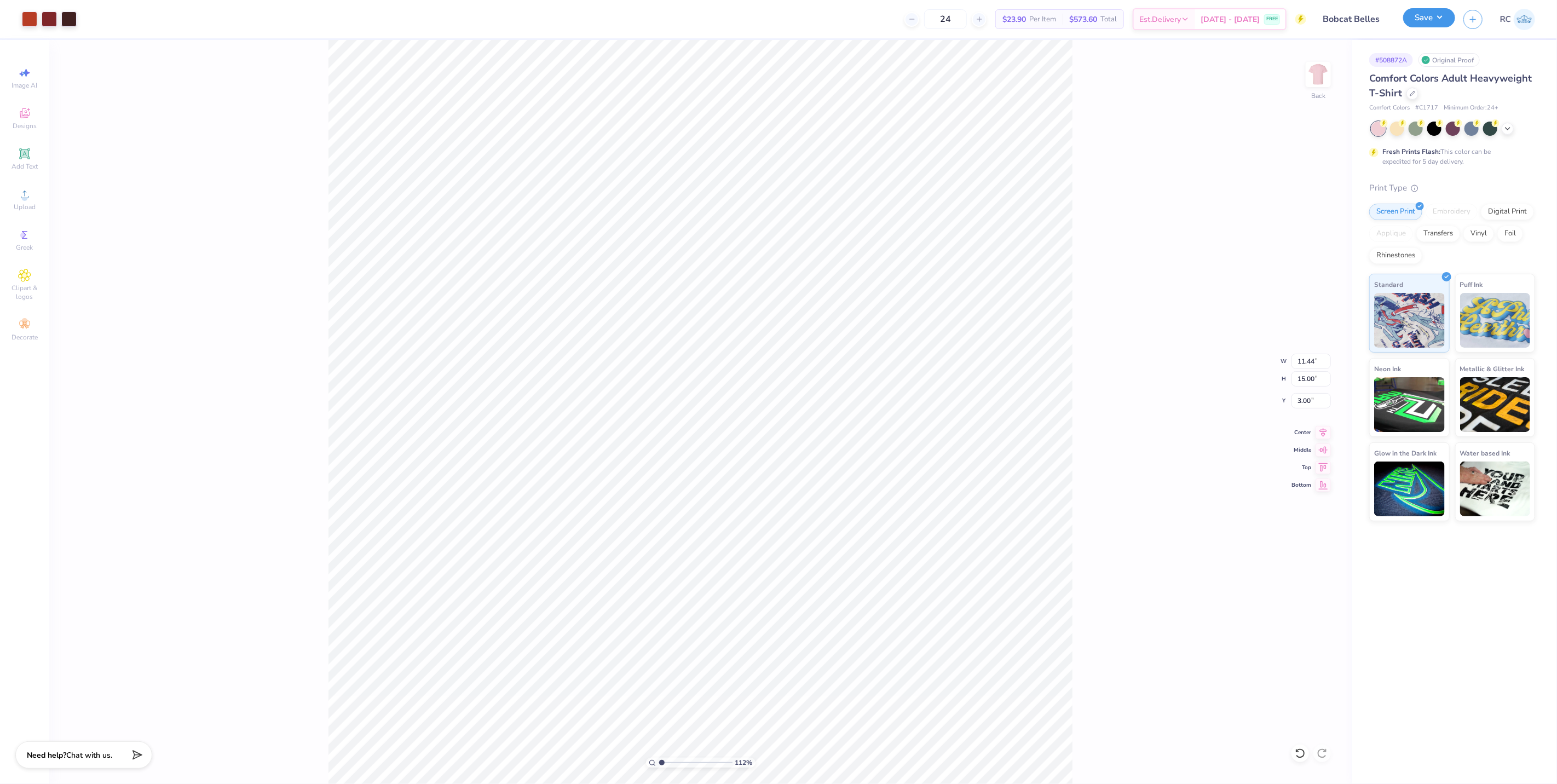
click at [1430, 24] on button "Save" at bounding box center [1430, 18] width 52 height 19
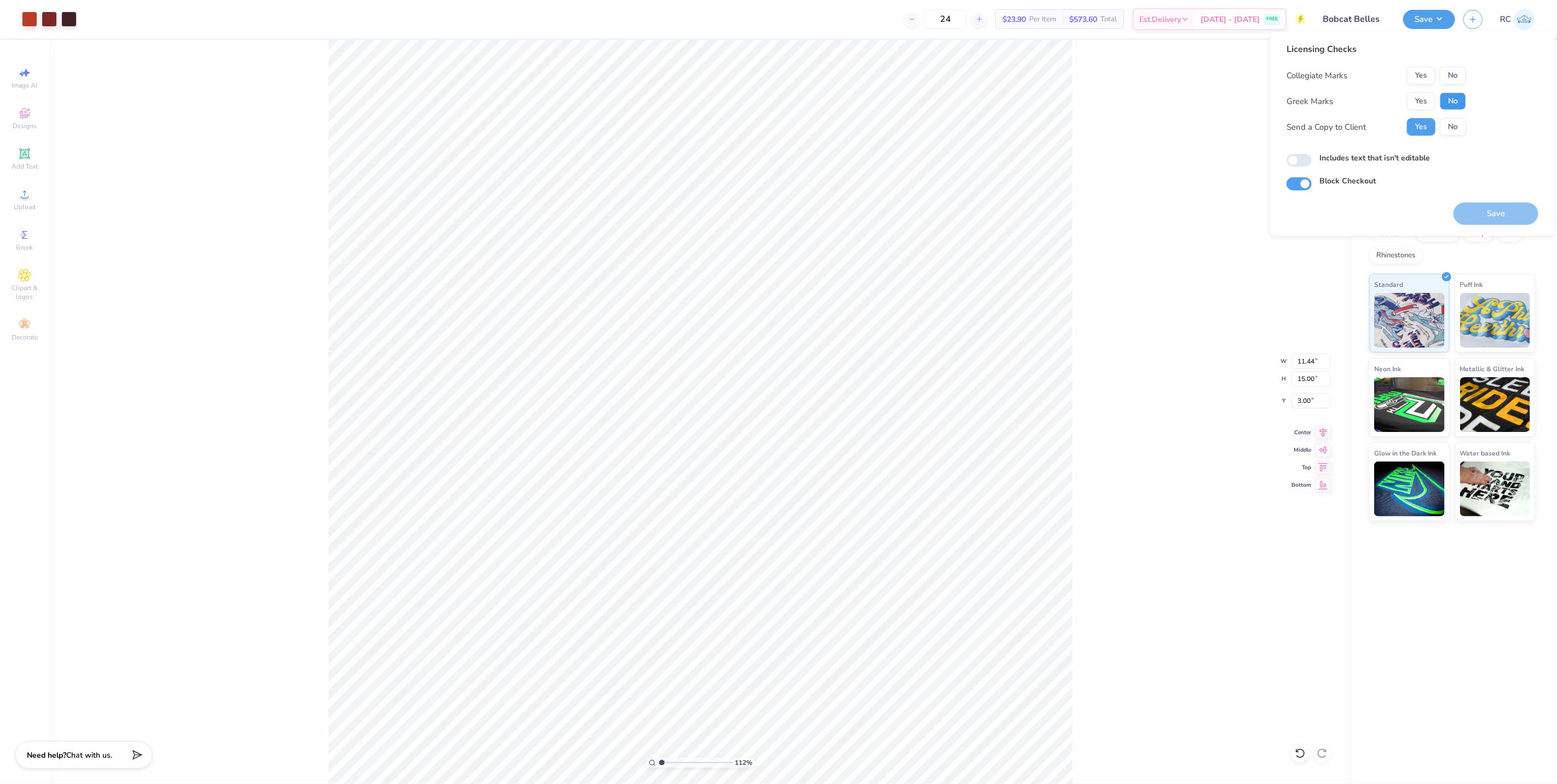
click at [1452, 102] on button "No" at bounding box center [1453, 101] width 26 height 18
click at [1458, 86] on div "Collegiate Marks Yes No Greek Marks Yes No Send a Copy to Client Yes No" at bounding box center [1377, 101] width 180 height 69
click at [1173, 117] on div "112 % Back W 11.44 11.44 " H 15.00 15.00 " Y 3.00 3.00 " Center Middle Top Bott…" at bounding box center [701, 412] width 1303 height 744
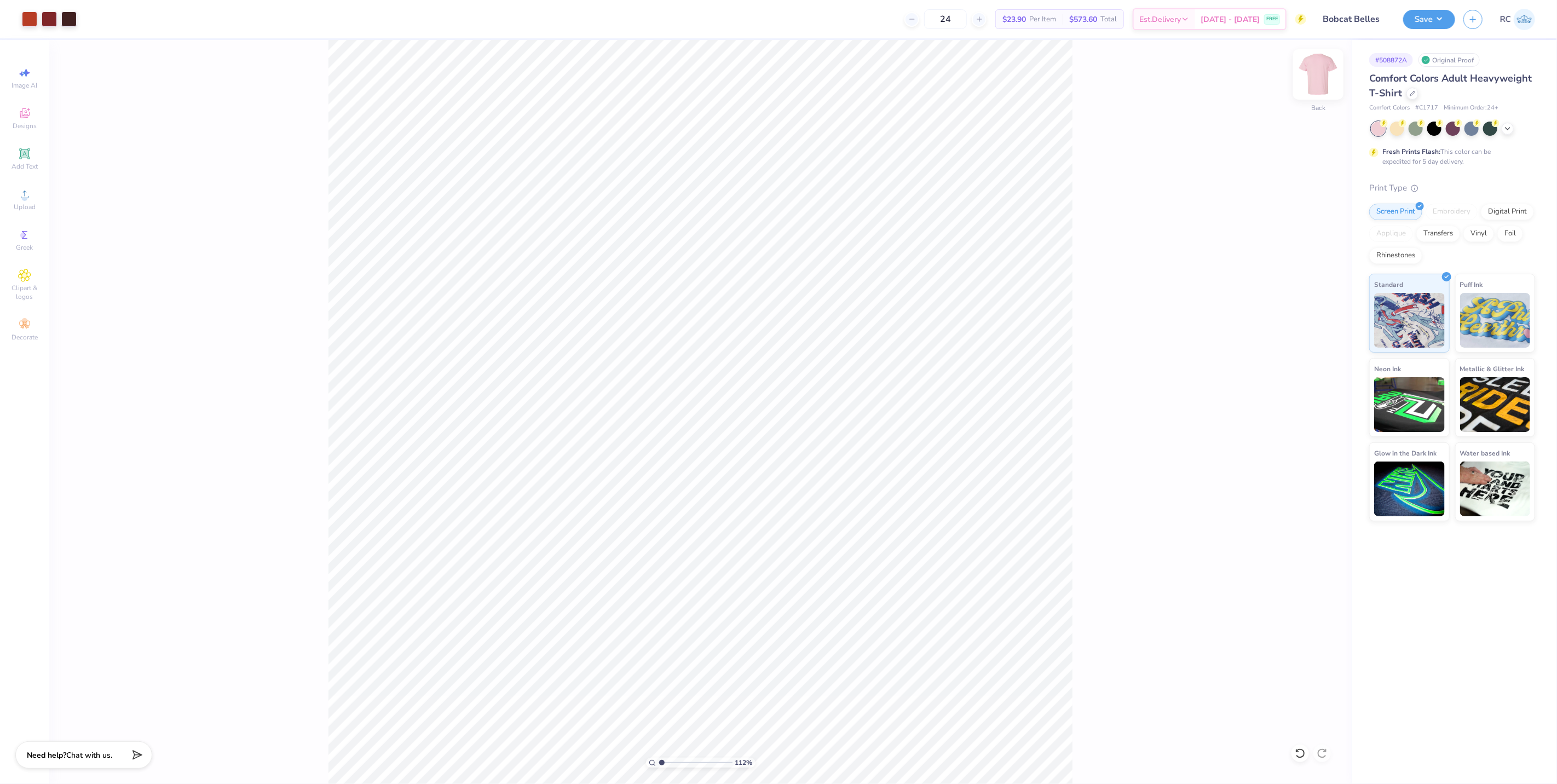
click at [1314, 84] on img at bounding box center [1319, 74] width 44 height 44
click at [1319, 75] on img at bounding box center [1319, 74] width 44 height 44
click at [1319, 81] on img at bounding box center [1319, 74] width 44 height 44
type input "1.11758119957331"
click at [1315, 404] on input "5.39" at bounding box center [1311, 401] width 39 height 16
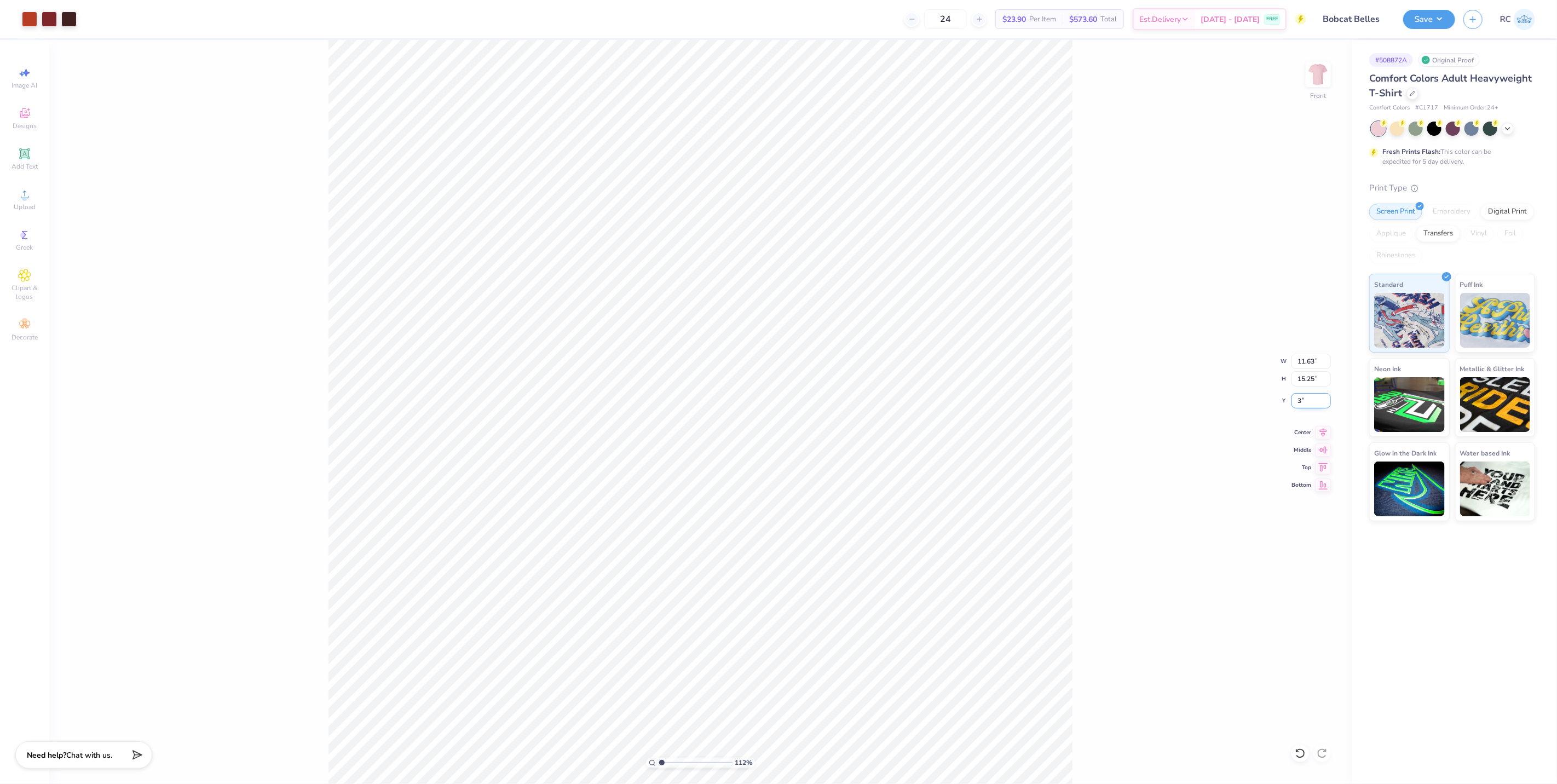
type input "3"
type input "1.11758119957331"
type input "3.00"
click at [1317, 381] on input "15.25" at bounding box center [1311, 379] width 39 height 16
type input "15"
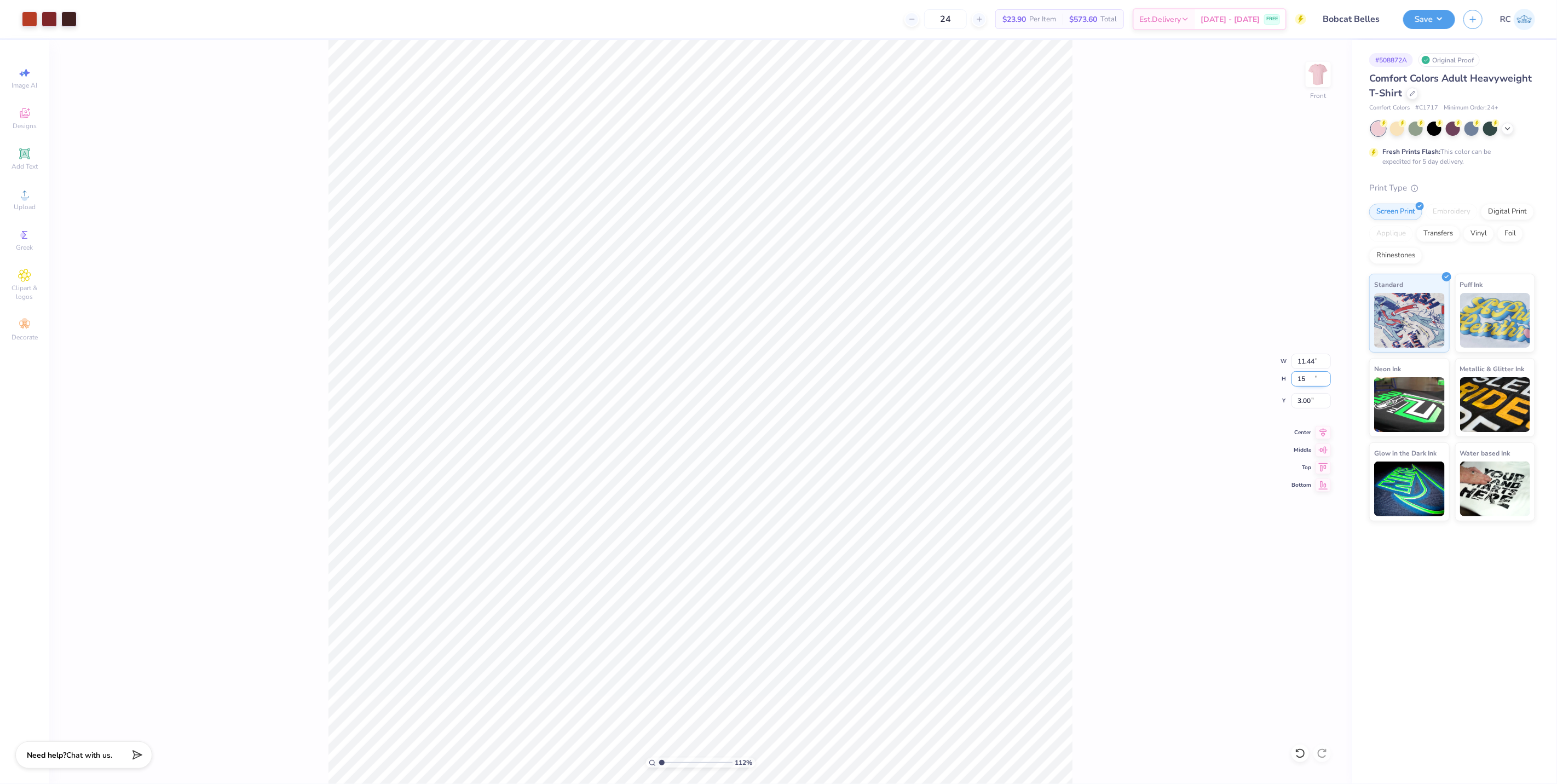
type input "1.11758119957331"
type input "11.44"
type input "15.00"
click at [1316, 397] on input "3.12" at bounding box center [1311, 401] width 39 height 16
type input "3"
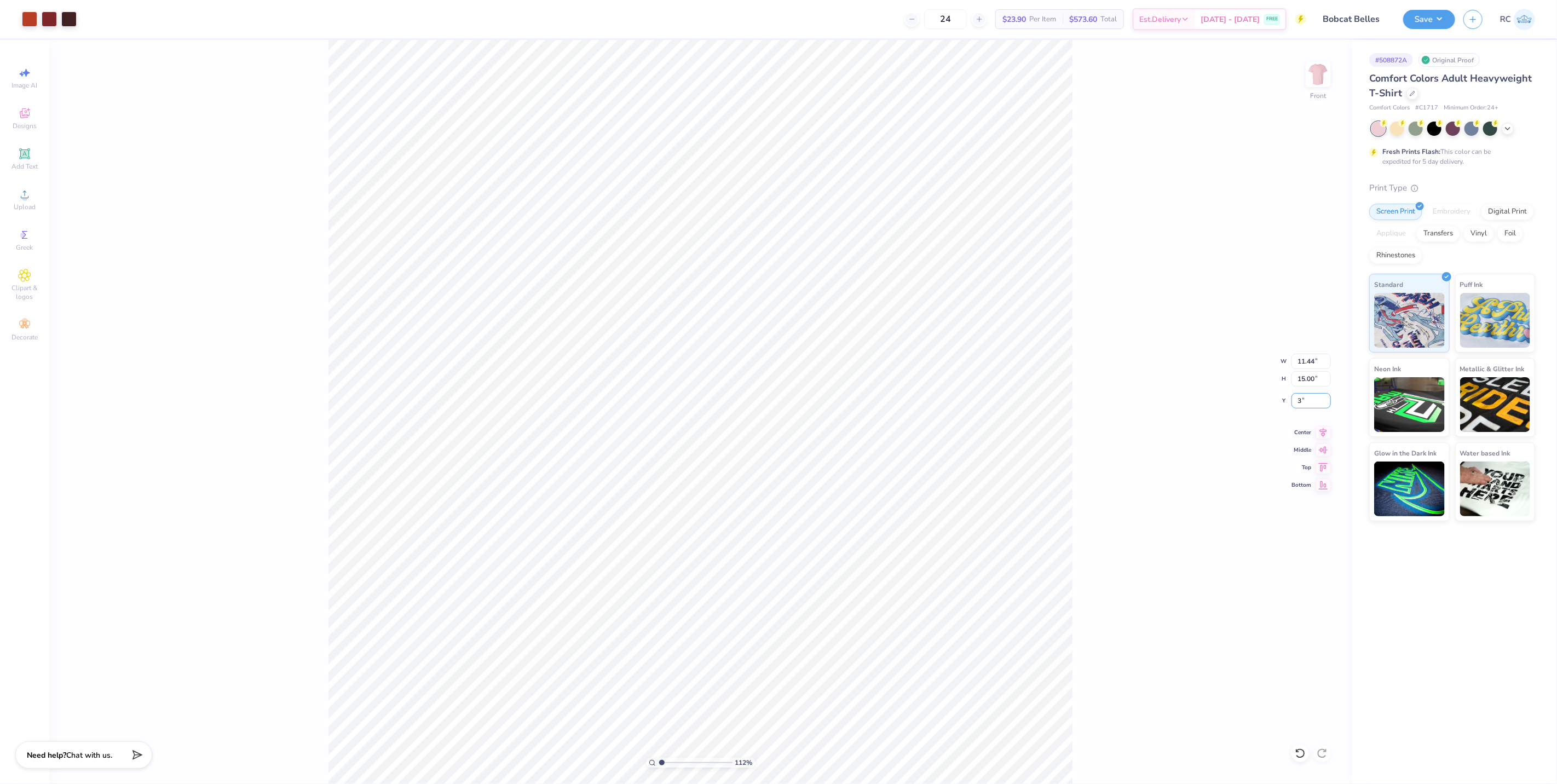
type input "1.11758119957331"
type input "3.00"
click at [1100, 526] on div "112 % Front W 11.44 11.44 " H 15.00 15.00 " Y 3.00 3.00 " Center Middle Top Bot…" at bounding box center [701, 412] width 1303 height 744
drag, startPoint x: 1317, startPoint y: 99, endPoint x: 470, endPoint y: 1, distance: 852.7
click at [1317, 99] on div "Front" at bounding box center [1319, 96] width 16 height 10
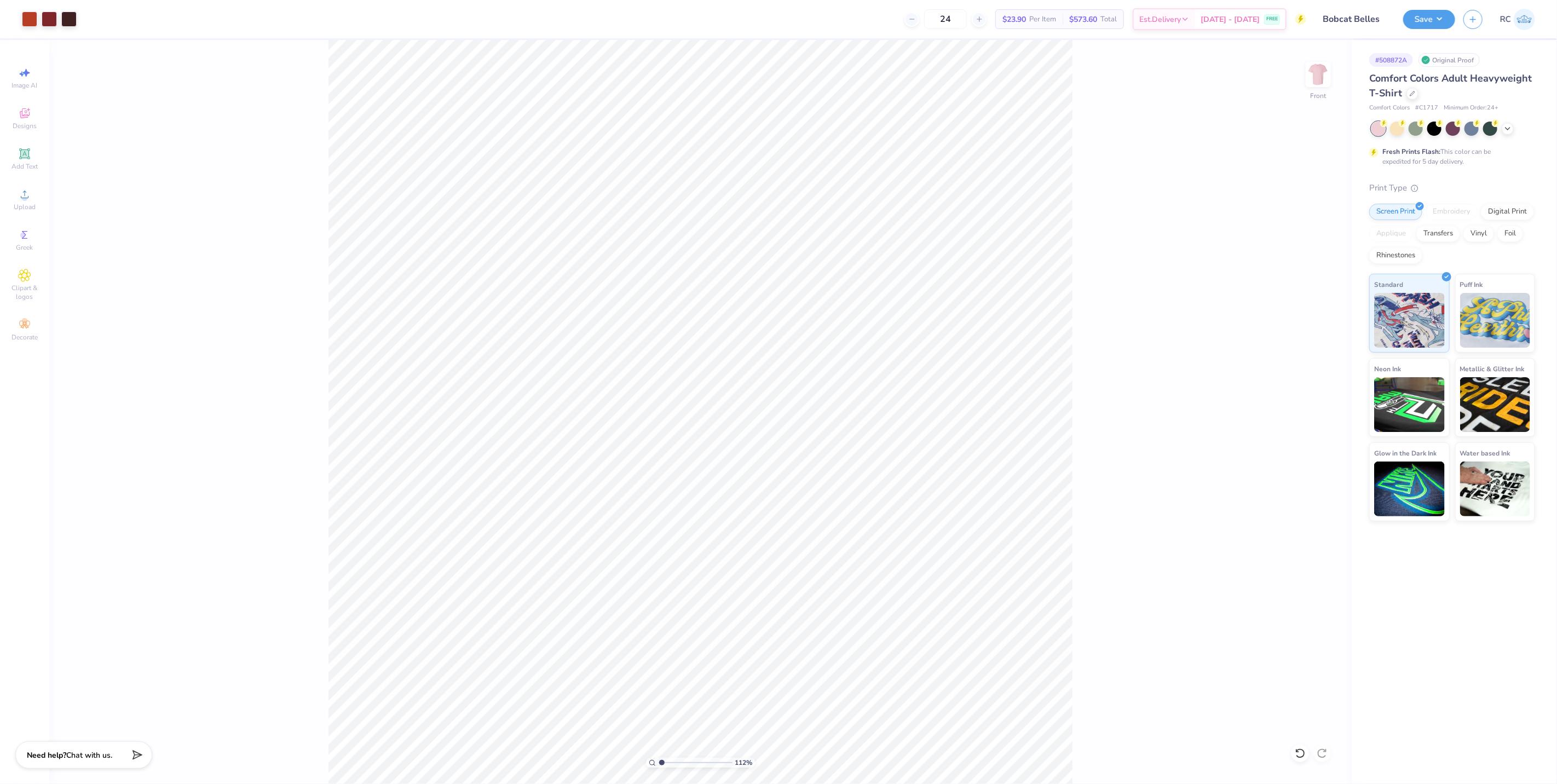
click at [1229, 254] on div "112 % Front" at bounding box center [701, 412] width 1303 height 744
click at [1079, 375] on div "112 % Front" at bounding box center [701, 412] width 1303 height 744
click at [1320, 72] on img at bounding box center [1319, 74] width 44 height 44
click at [1139, 431] on div "112 % Front" at bounding box center [701, 412] width 1303 height 744
click at [20, 194] on icon at bounding box center [24, 194] width 13 height 13
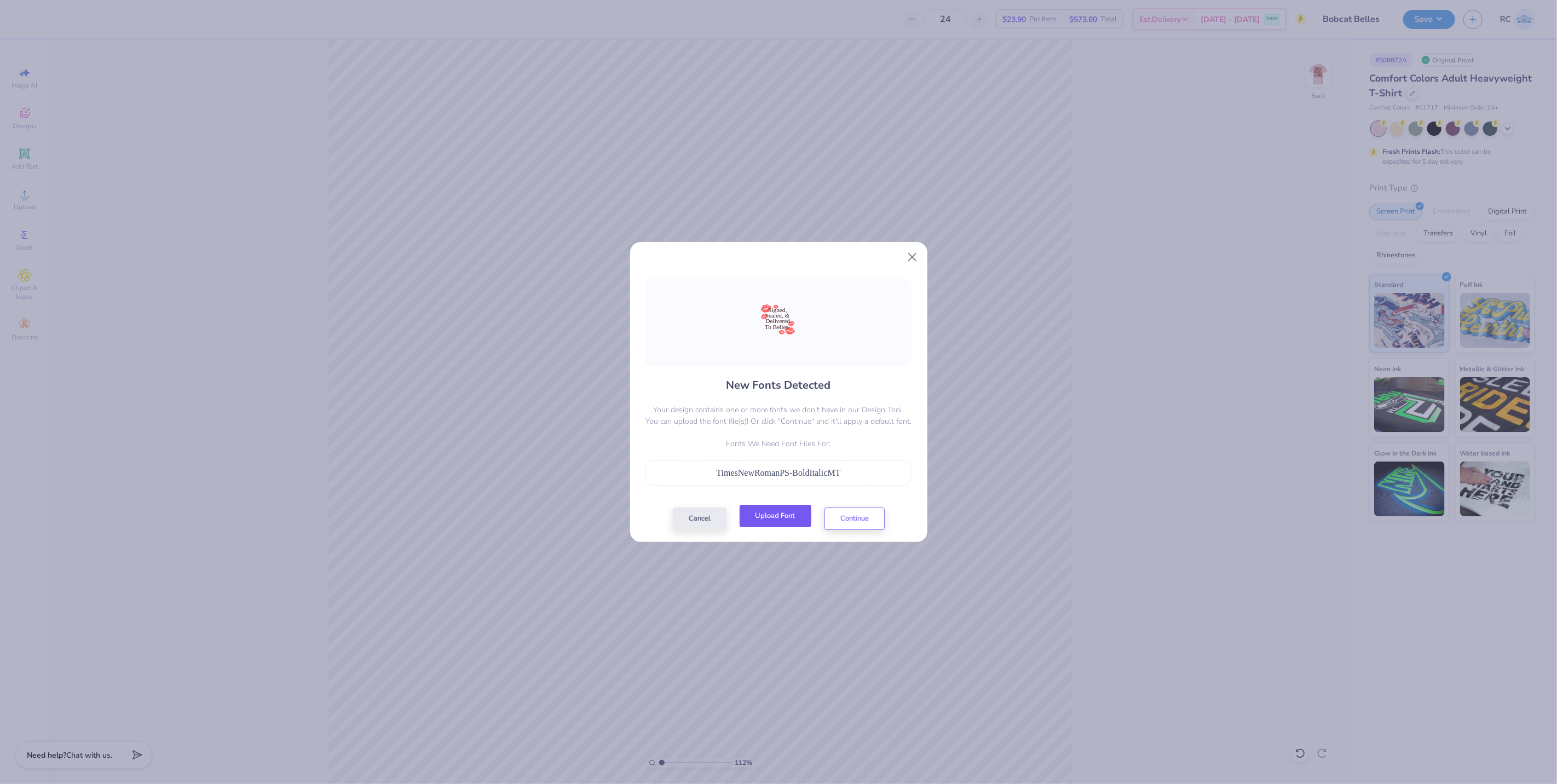
click at [769, 517] on button "Upload Font" at bounding box center [775, 516] width 71 height 22
click at [791, 516] on button "Upload Font" at bounding box center [775, 516] width 71 height 22
click at [856, 518] on button "Continue" at bounding box center [855, 516] width 60 height 22
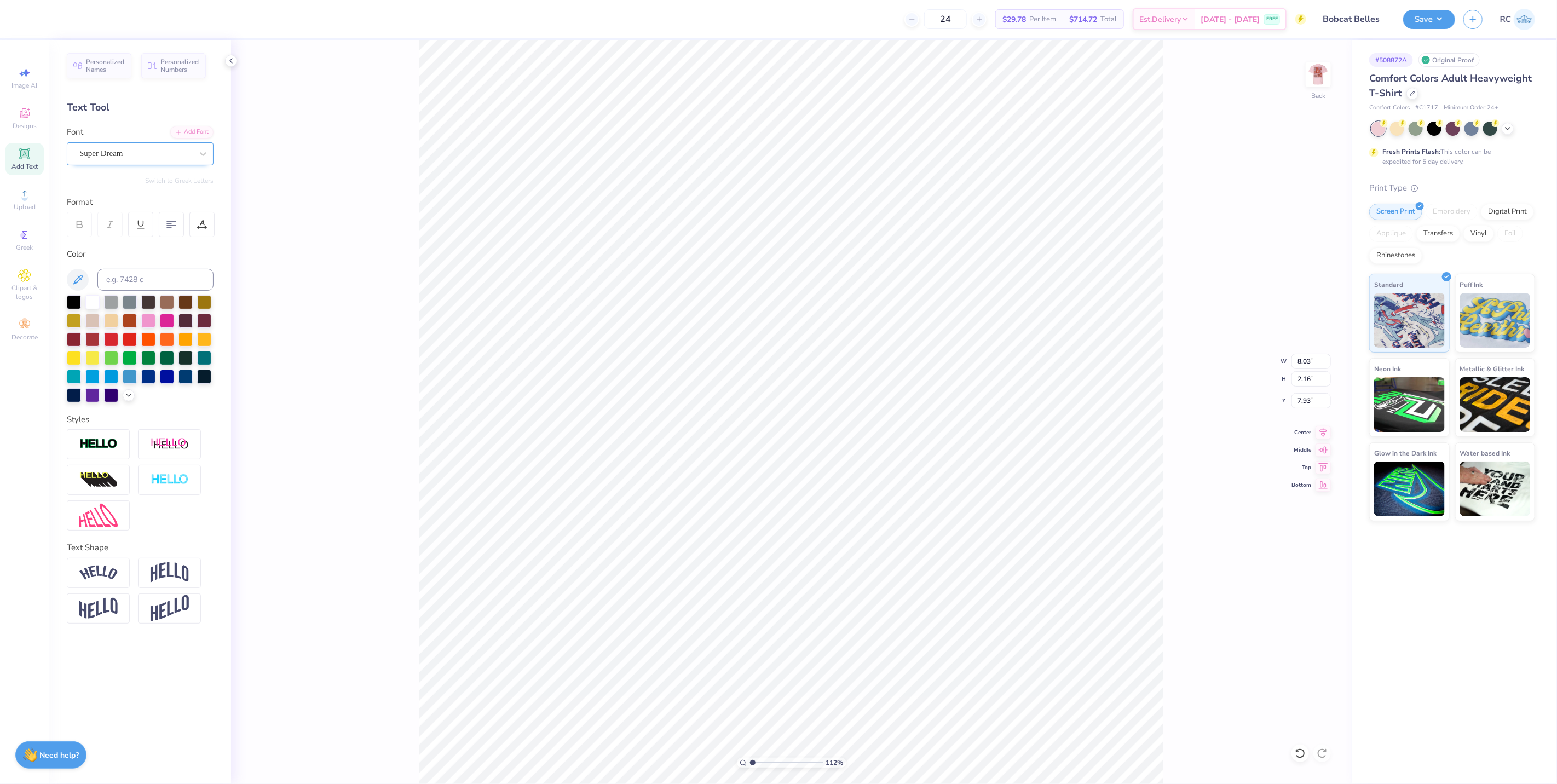
click at [133, 151] on div "Super Dream" at bounding box center [135, 153] width 115 height 17
type input "1.11758119957331"
type input "time"
click at [187, 128] on div "Add Font" at bounding box center [192, 132] width 44 height 13
type input "1.11758119957331"
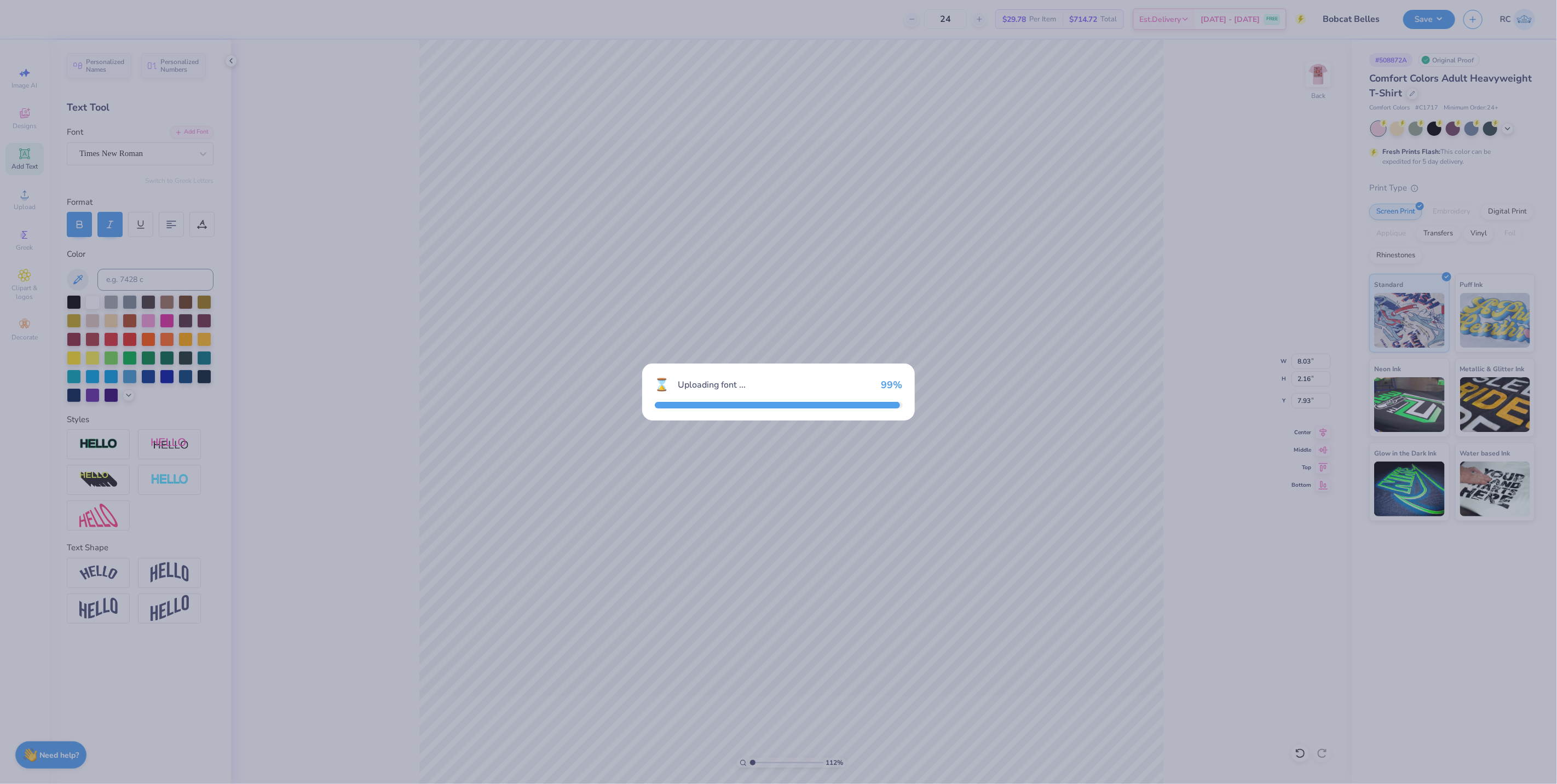
type input "1.11758119957331"
type input "7.22"
type input "2.13"
type input "7.91"
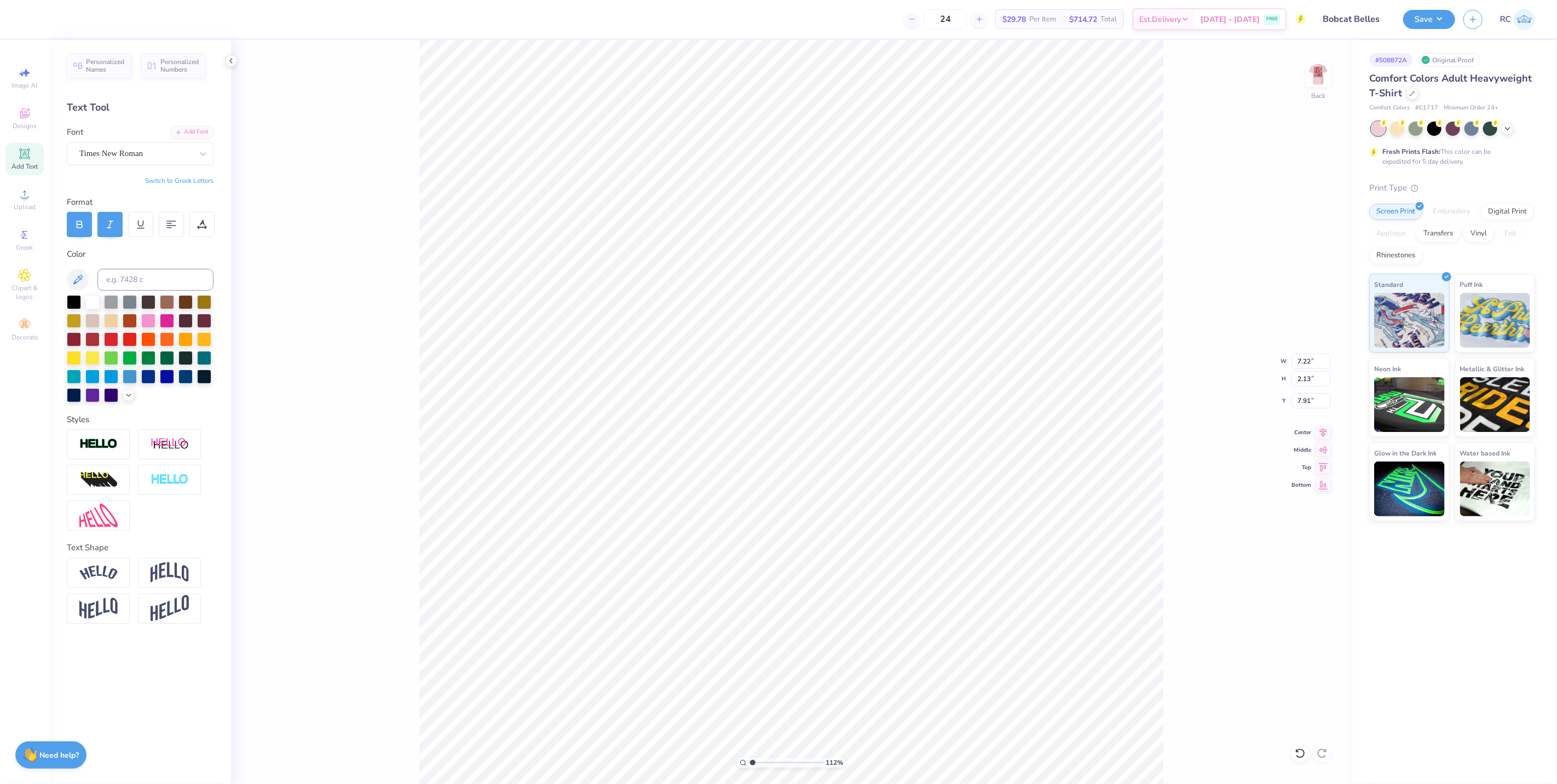
type input "1.11758119957331"
type input "10.13"
type input "2.07"
type input "10.16"
click at [158, 162] on div "Super Dream" at bounding box center [140, 153] width 147 height 23
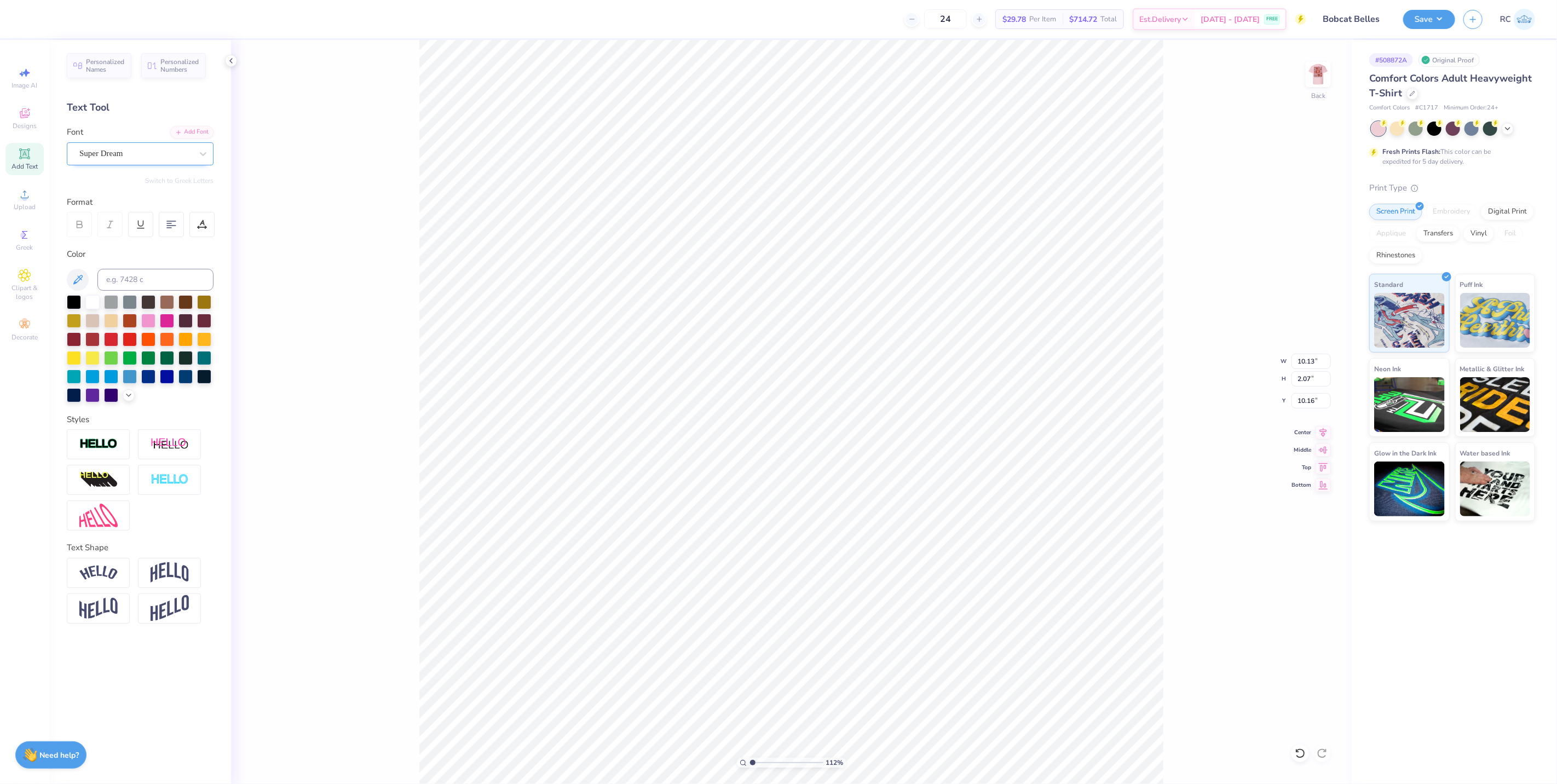
type input "1.11758119957331"
type input "time"
type input "1.11758119957331"
click at [395, 432] on div "112 % Back W 10.13 10.13 " H 2.07 2.07 " Y 10.16 10.16 " Center Middle Top Bott…" at bounding box center [791, 412] width 1121 height 744
type input "1.11758119957331"
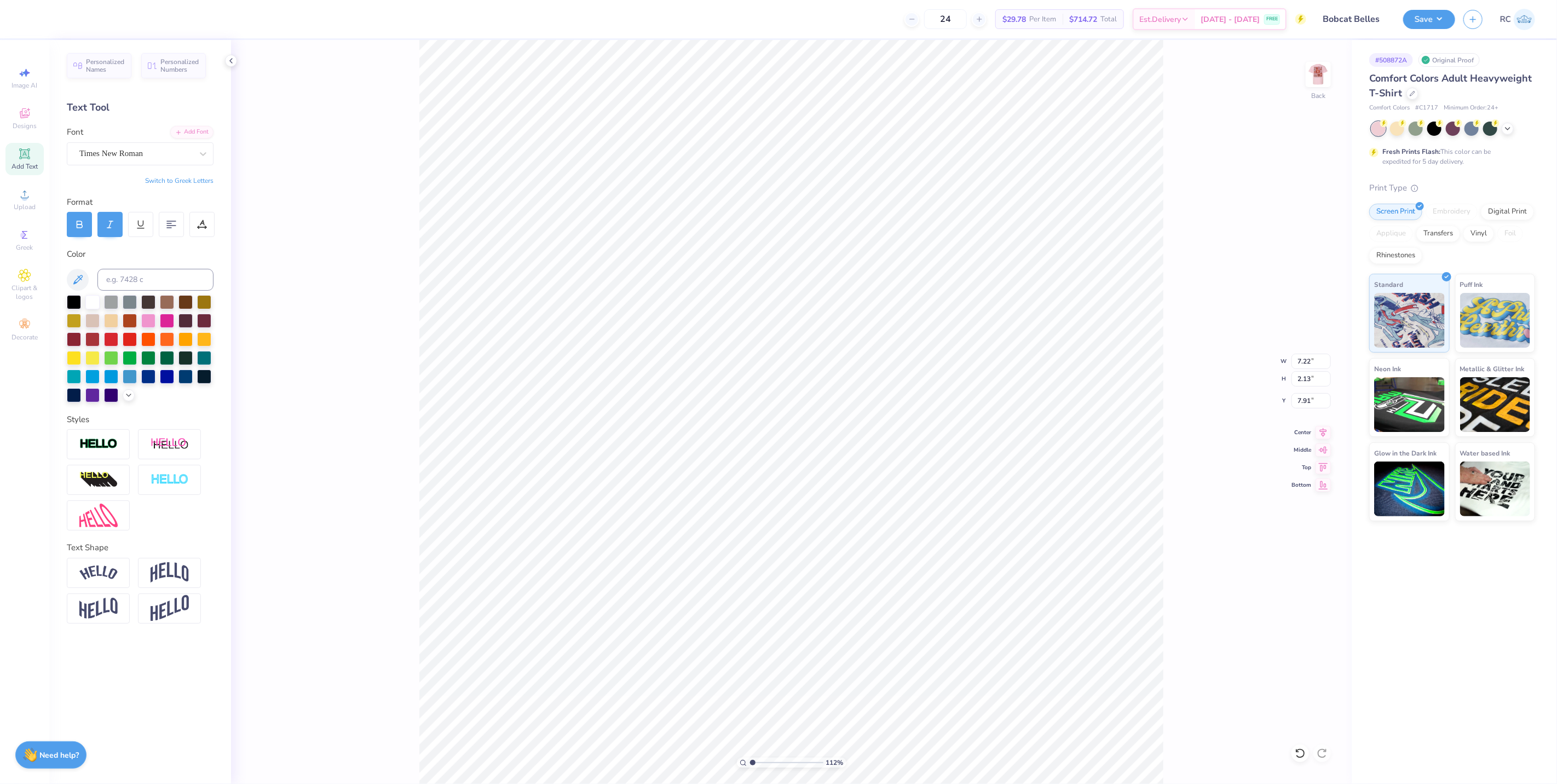
type input "10.13"
type input "4.32"
type input "1.11758119957331"
type input "2.07"
type input "10.16"
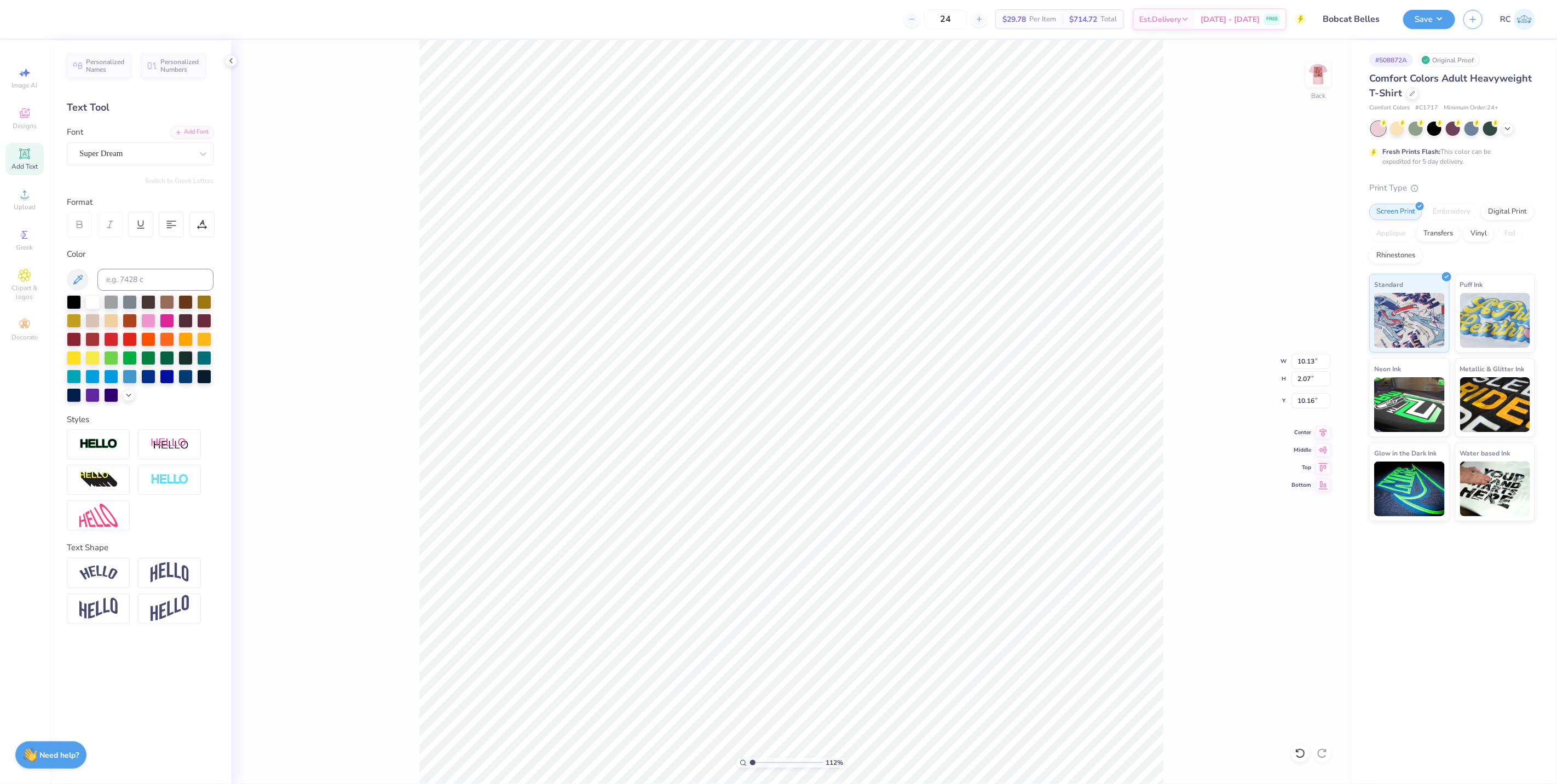
type input "1.11758119957331"
type input "10.59"
type input "3.77"
click at [161, 154] on div "Super Dream" at bounding box center [135, 153] width 115 height 17
type input "1.11758119957331"
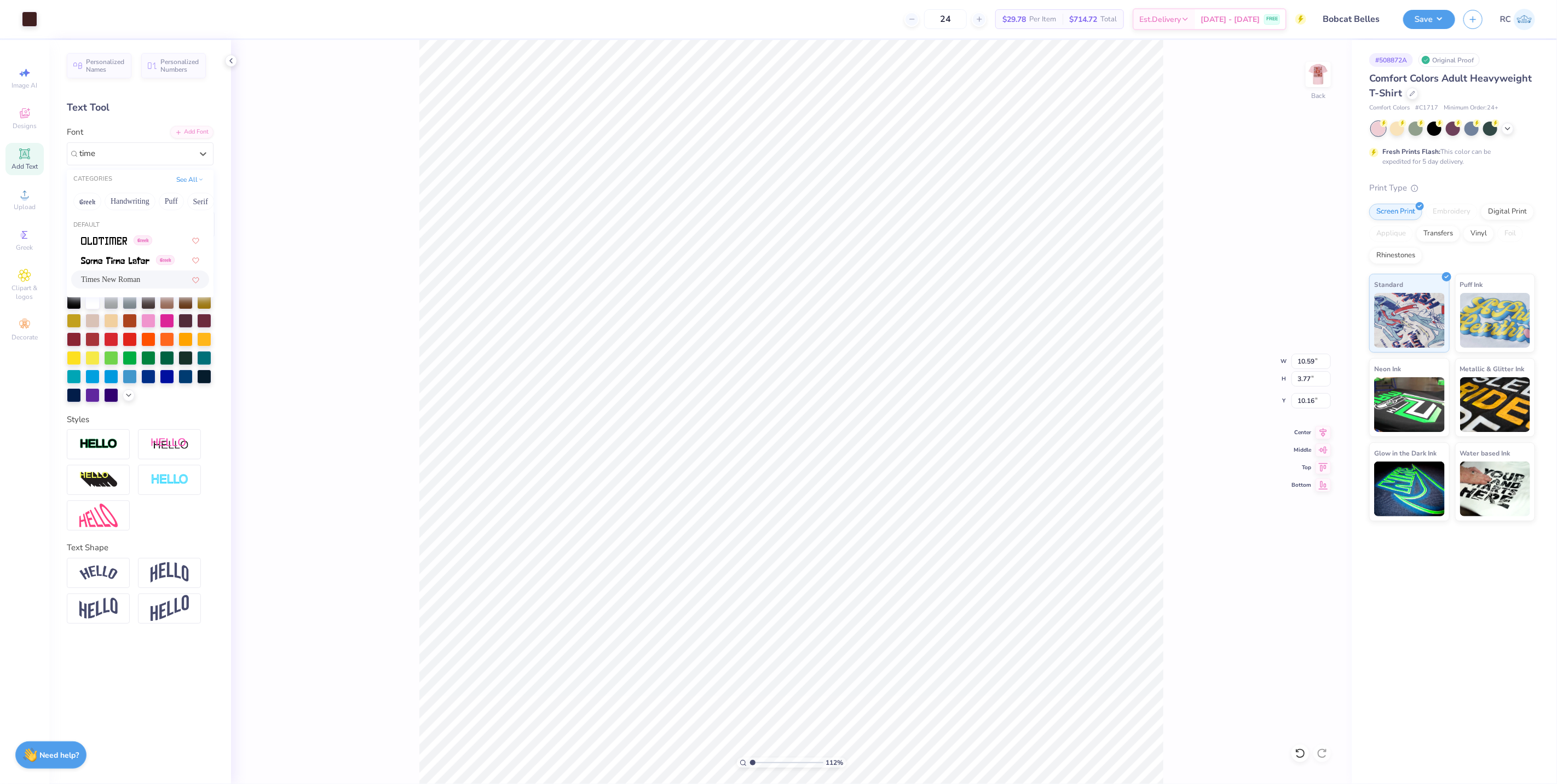
click at [121, 280] on span "Times New Roman" at bounding box center [110, 279] width 59 height 11
type input "time"
type input "1.11758119957331"
type input "10.77"
type input "5.88"
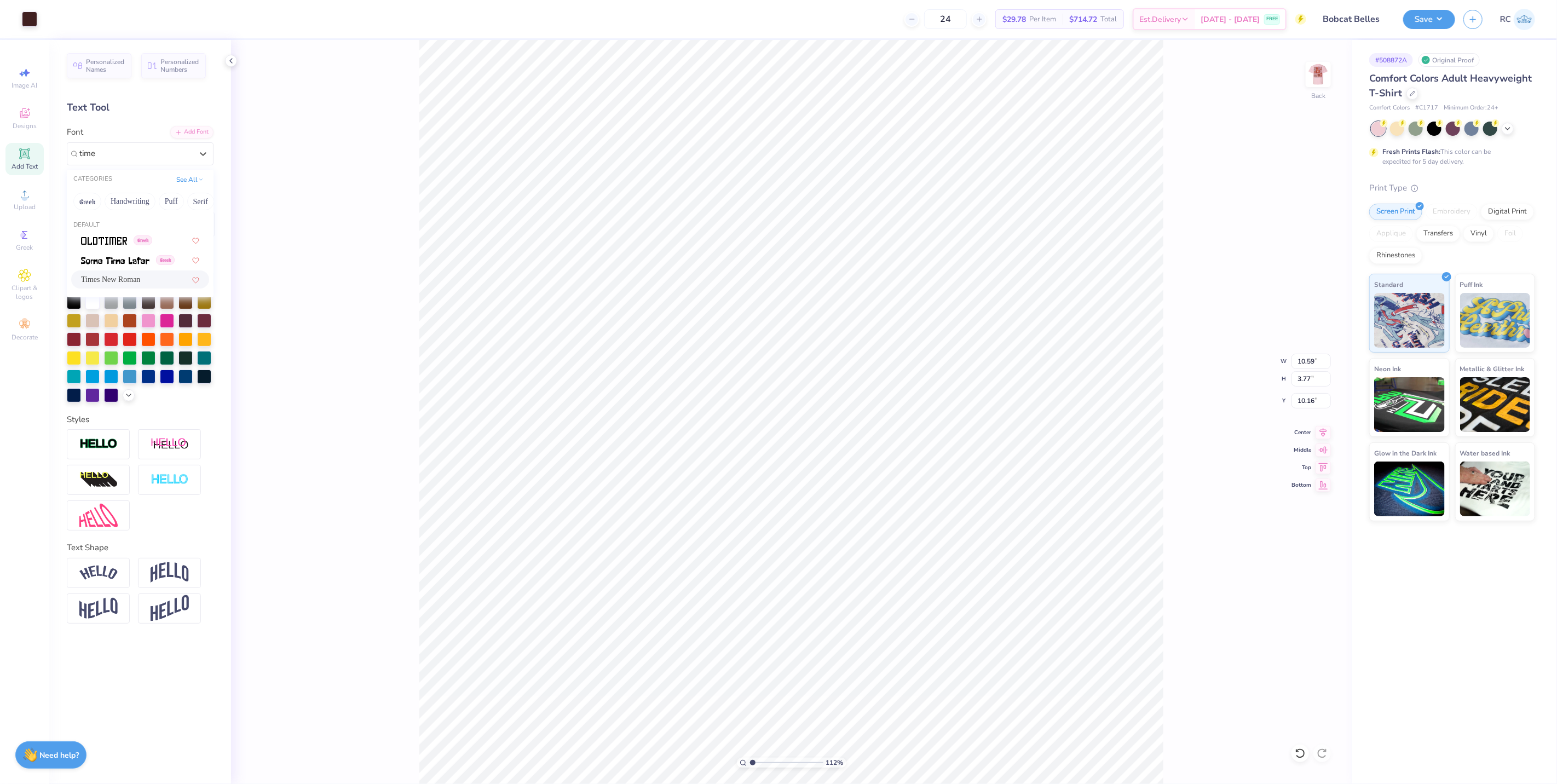
type input "10.29"
click at [84, 226] on icon at bounding box center [79, 225] width 10 height 10
click at [105, 230] on div at bounding box center [109, 224] width 25 height 25
type input "1.11758119957331"
type input "5.95"
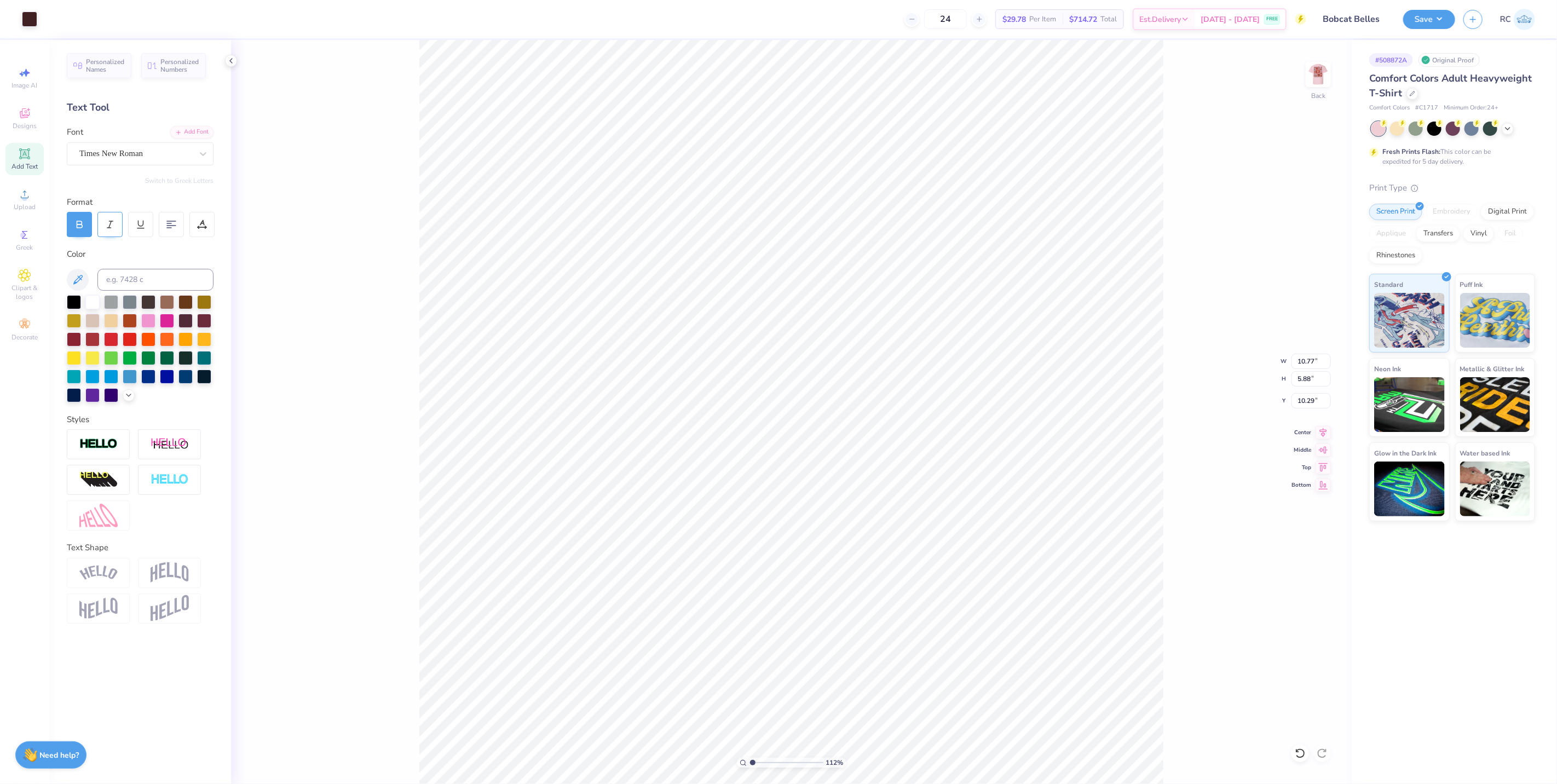
type input "10.21"
click at [147, 148] on div "Super Dream" at bounding box center [135, 153] width 115 height 17
type input "1.11758119957331"
click at [122, 277] on span "Times New Roman" at bounding box center [110, 279] width 59 height 11
type input "time"
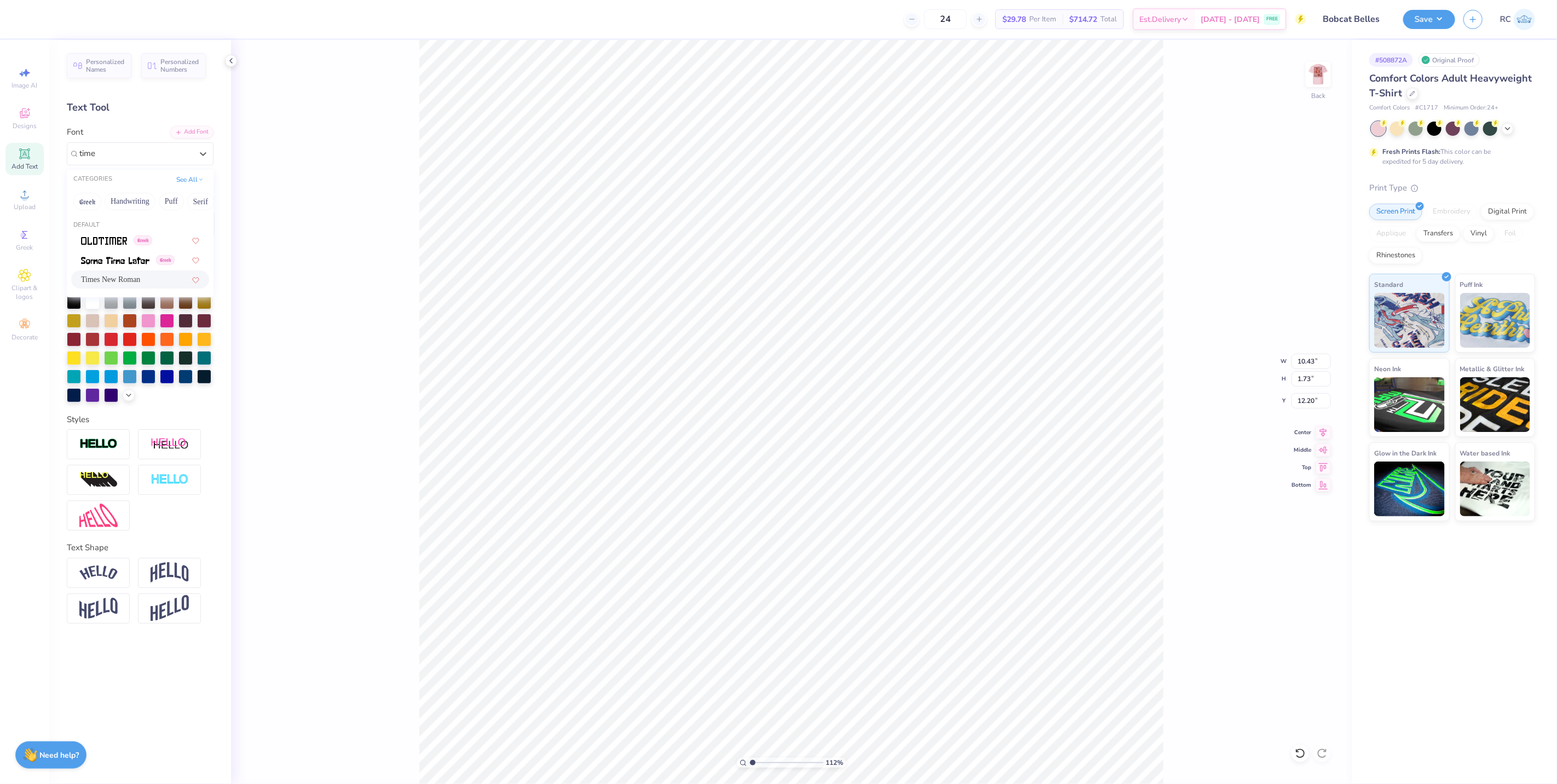
type input "1.11758119957331"
type input "9.40"
type input "1.64"
type input "12.30"
type input "1.11758119957331"
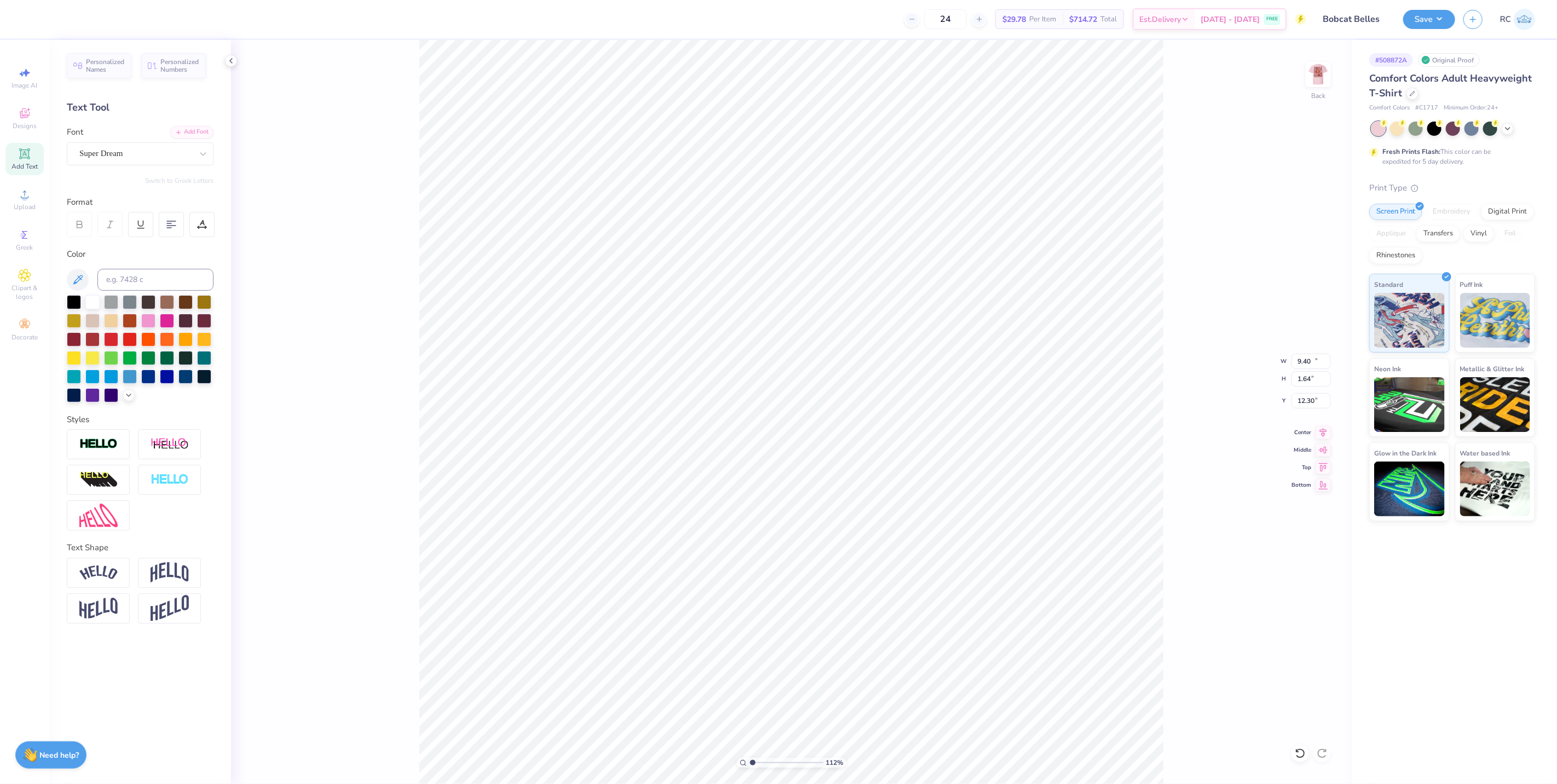
type input "10.01"
type input "1.73"
type input "14.43"
click at [155, 153] on div "Super Dream" at bounding box center [135, 153] width 115 height 17
type input "1.11758119957331"
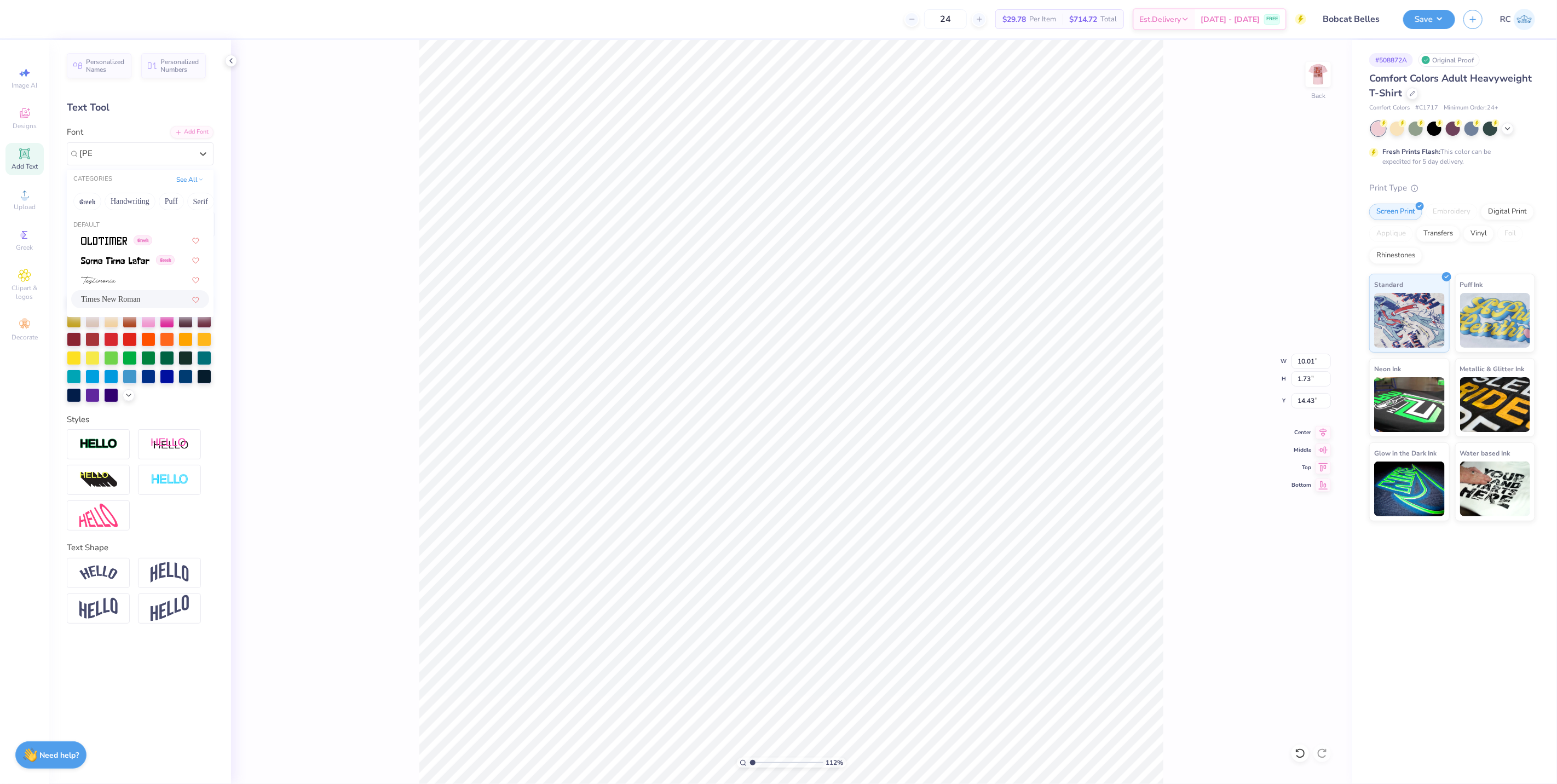
click at [134, 297] on span "Times New Roman" at bounding box center [110, 299] width 59 height 11
type input "tim"
type input "1.11758119957331"
type input "8.79"
type input "1.64"
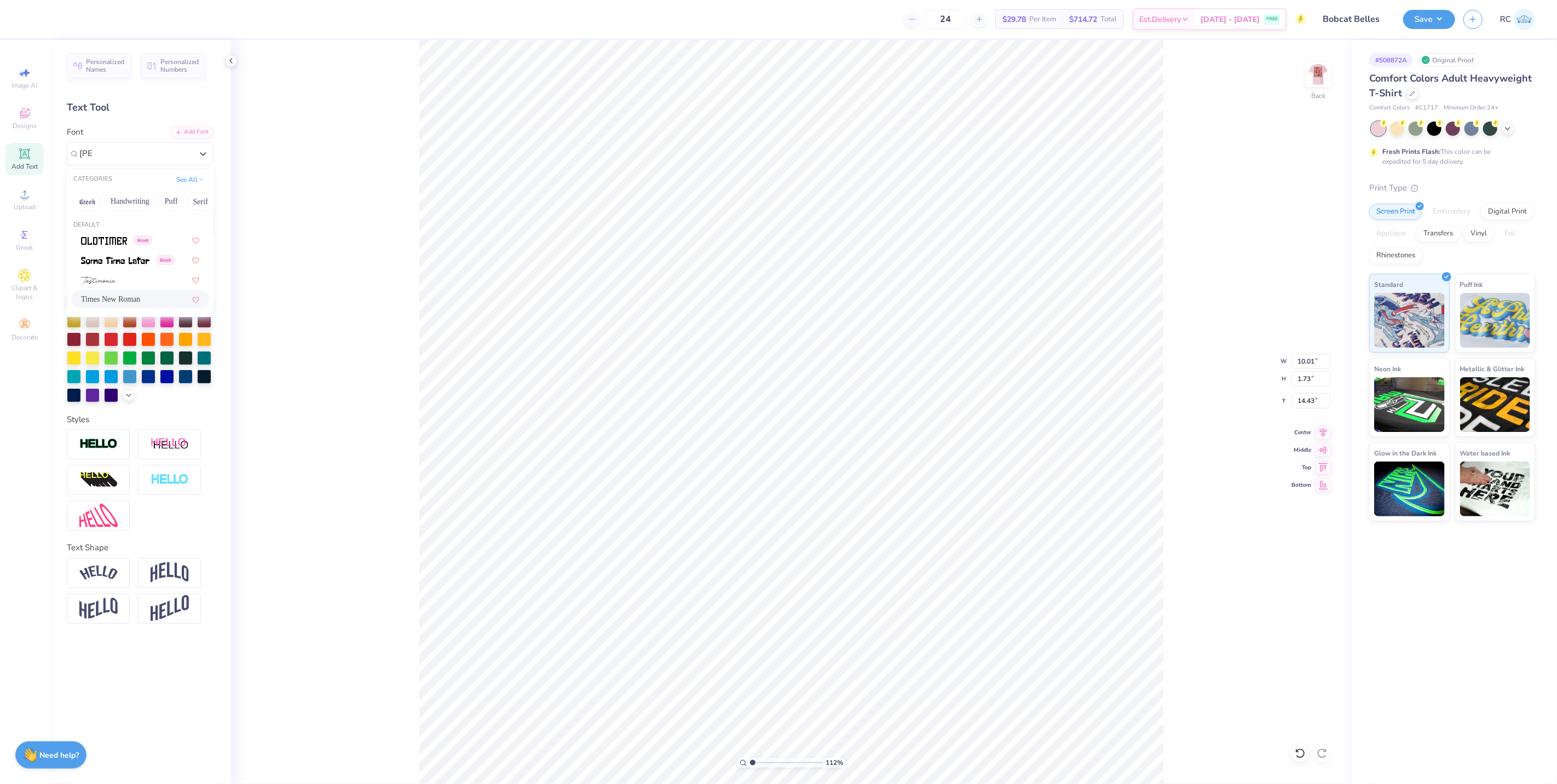
type input "14.52"
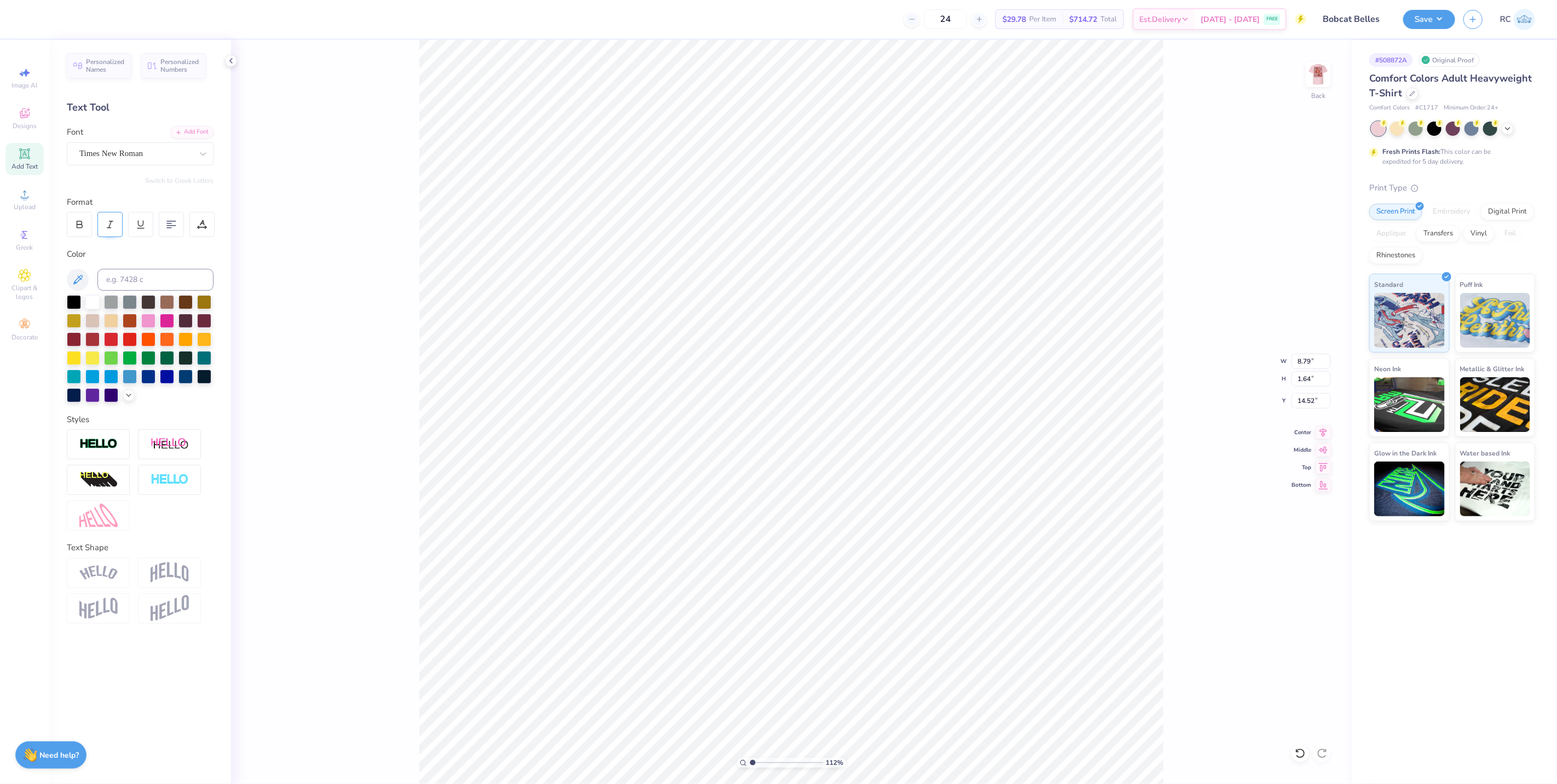
drag, startPoint x: 77, startPoint y: 227, endPoint x: 111, endPoint y: 223, distance: 34.2
click at [78, 227] on icon at bounding box center [80, 226] width 6 height 4
click at [108, 230] on div at bounding box center [109, 224] width 25 height 25
type input "1.11758119957331"
type input "8.75"
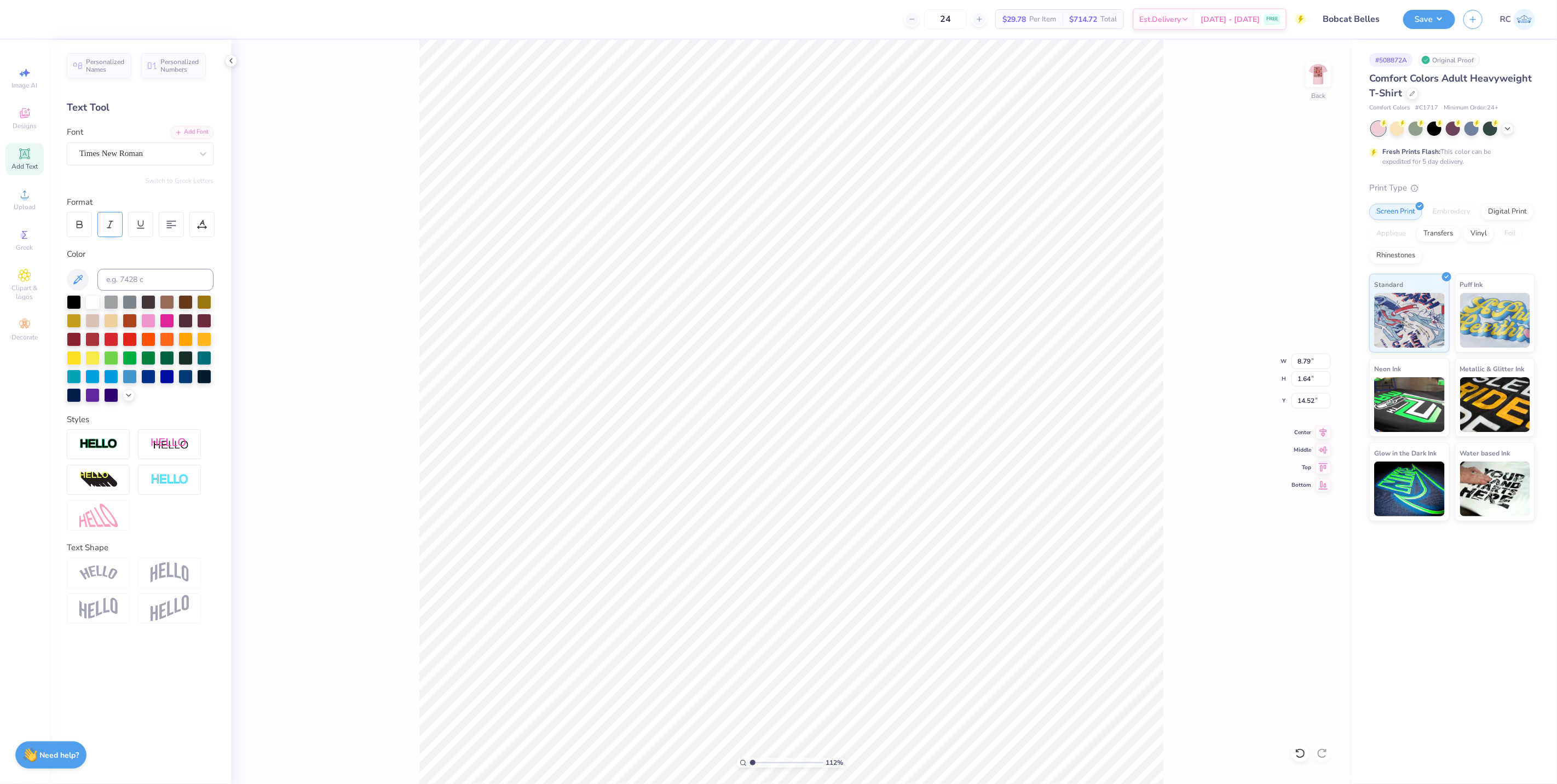
type input "1.65"
type input "14.62"
type input "1.11758119957331"
type input "9.40"
type input "1.64"
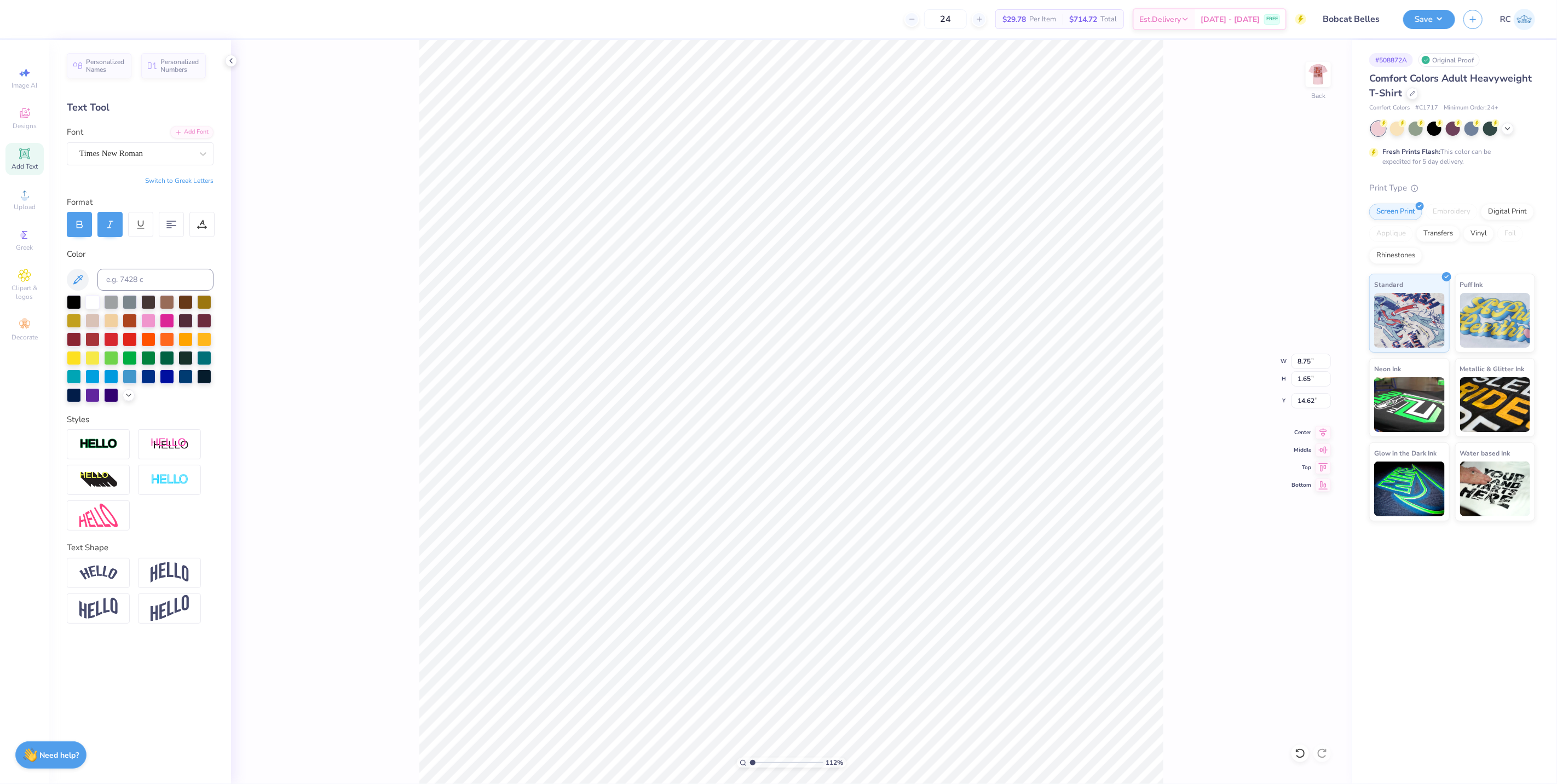
type input "12.30"
click at [90, 234] on div at bounding box center [79, 224] width 25 height 25
click at [109, 229] on icon at bounding box center [109, 225] width 10 height 10
type input "1.11758119957331"
type input "9.59"
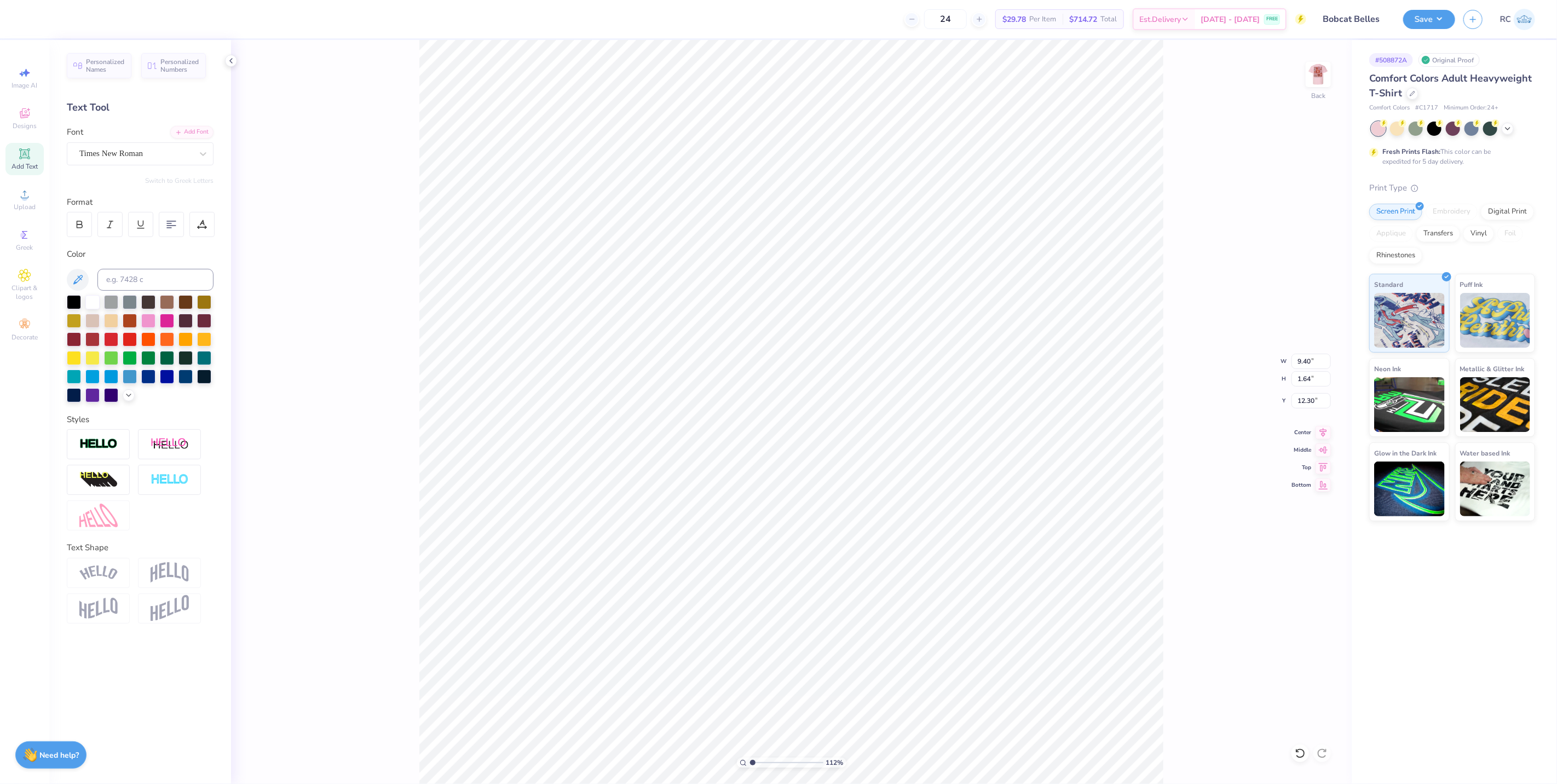
type input "1.65"
type input "12.40"
click at [175, 227] on icon at bounding box center [171, 225] width 10 height 10
type input "1.11758119957331"
type input "8.75"
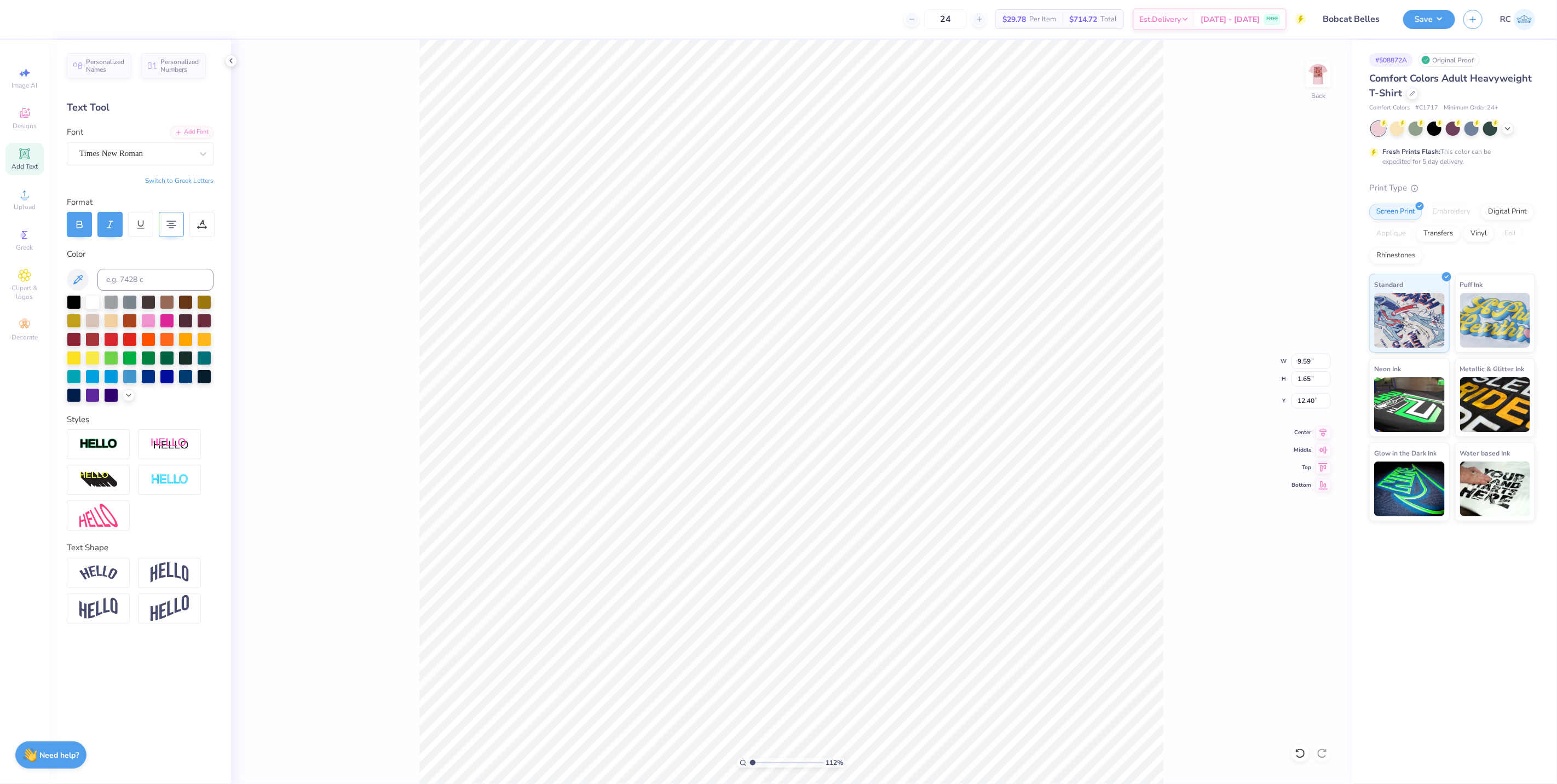
type input "14.62"
click at [171, 225] on icon at bounding box center [171, 225] width 10 height 10
type input "1.11758119957331"
type input "9.41"
type input "2.00"
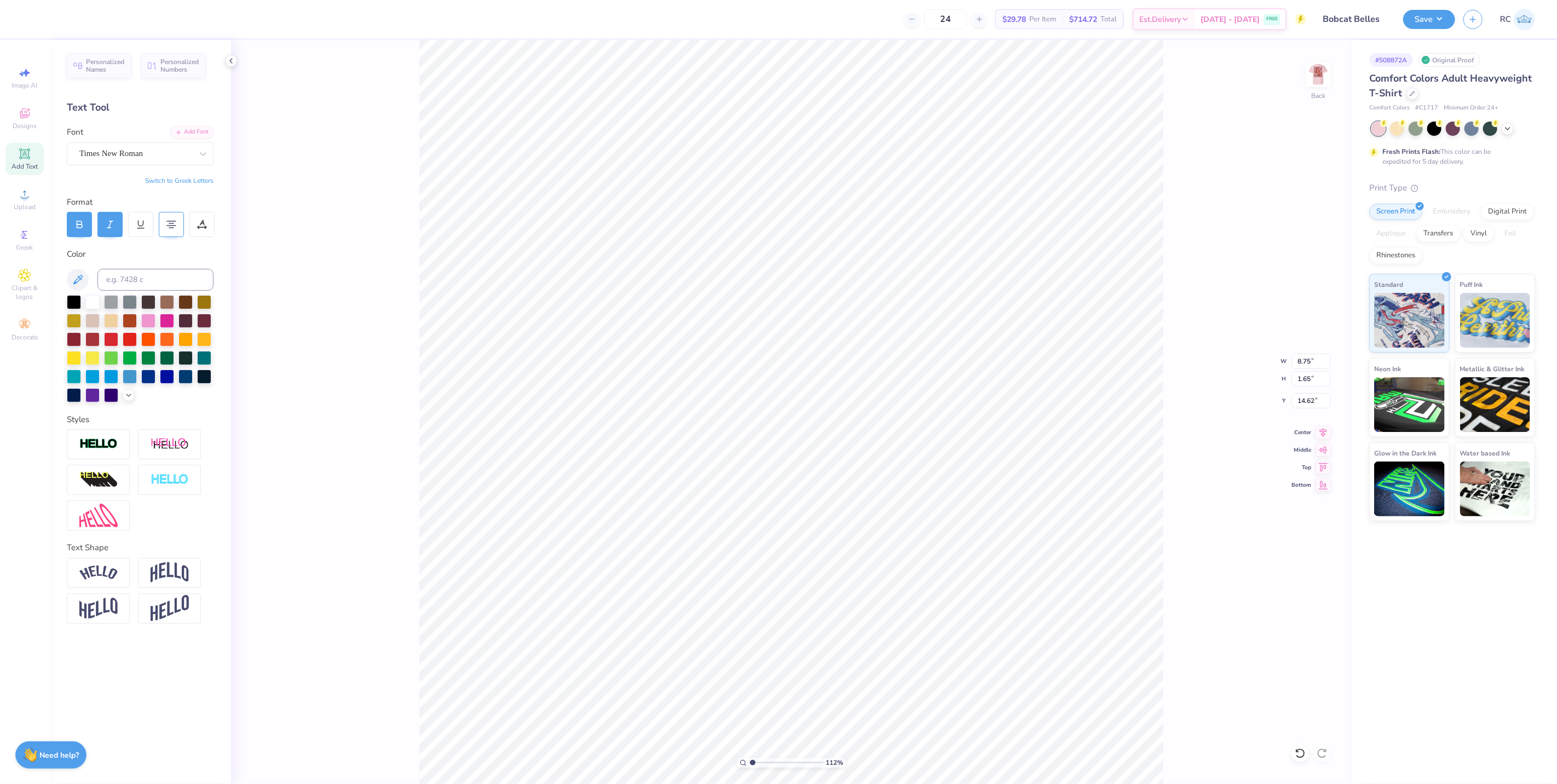
type input "10.21"
click at [177, 225] on div at bounding box center [171, 224] width 25 height 25
type input "1.11758119957331"
type input "7.22"
type input "2.13"
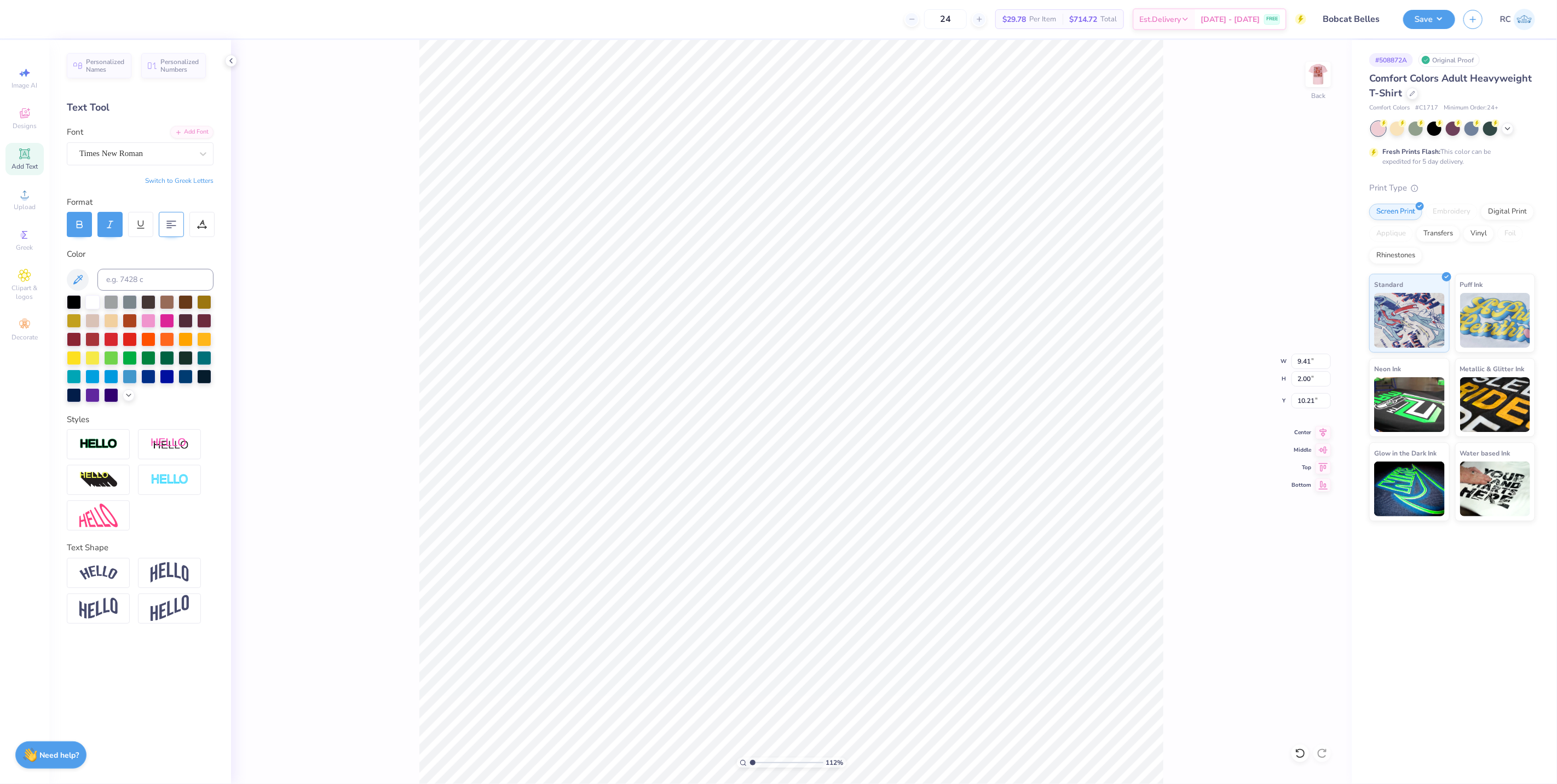
type input "7.91"
click at [175, 230] on div at bounding box center [171, 224] width 25 height 25
type input "1.11758119957331"
type input "9.41"
type input "4.30"
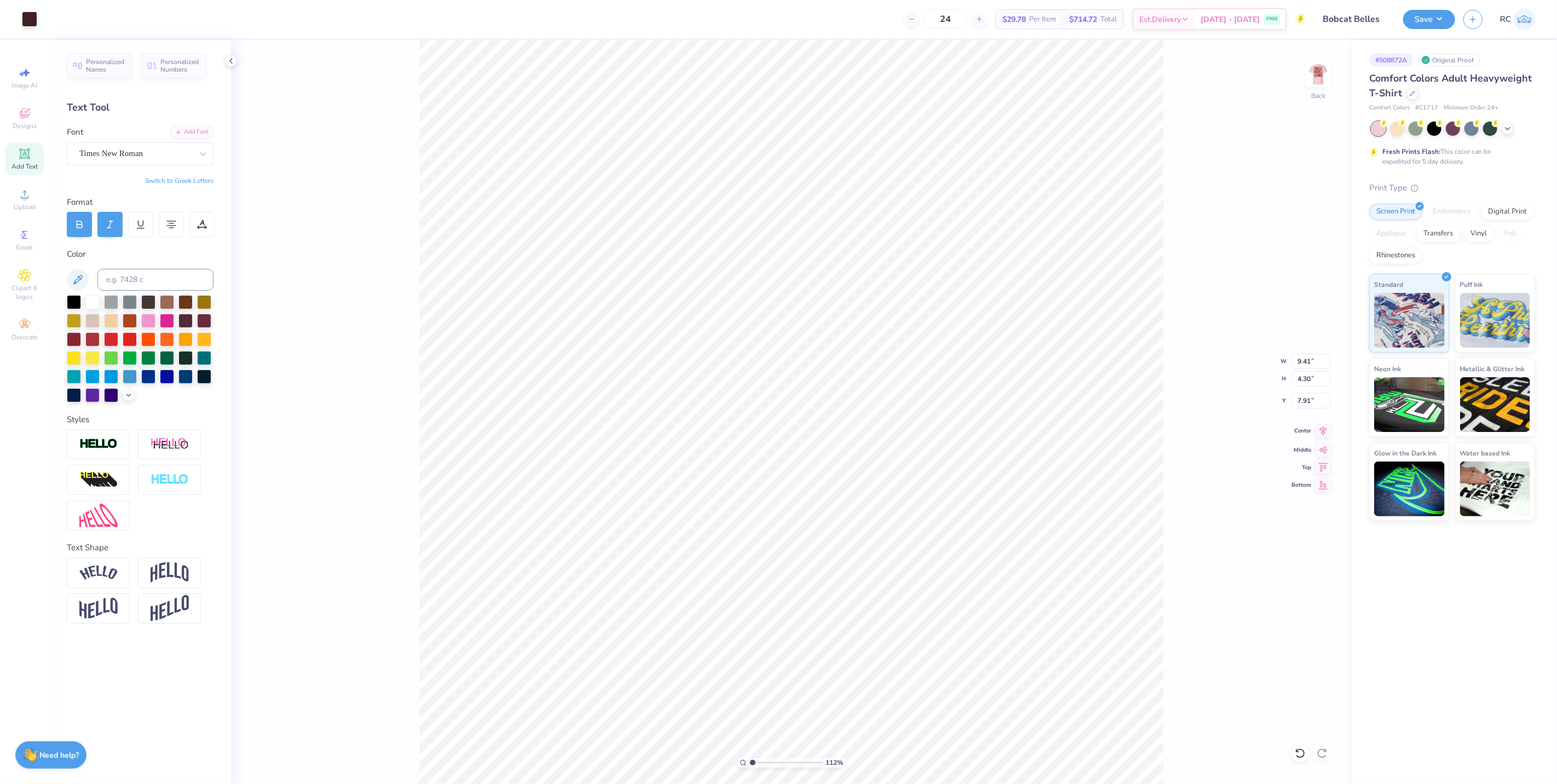
click at [1327, 433] on icon at bounding box center [1323, 431] width 16 height 13
type input "1.11758119957331"
type input "9.59"
type input "1.65"
type input "12.40"
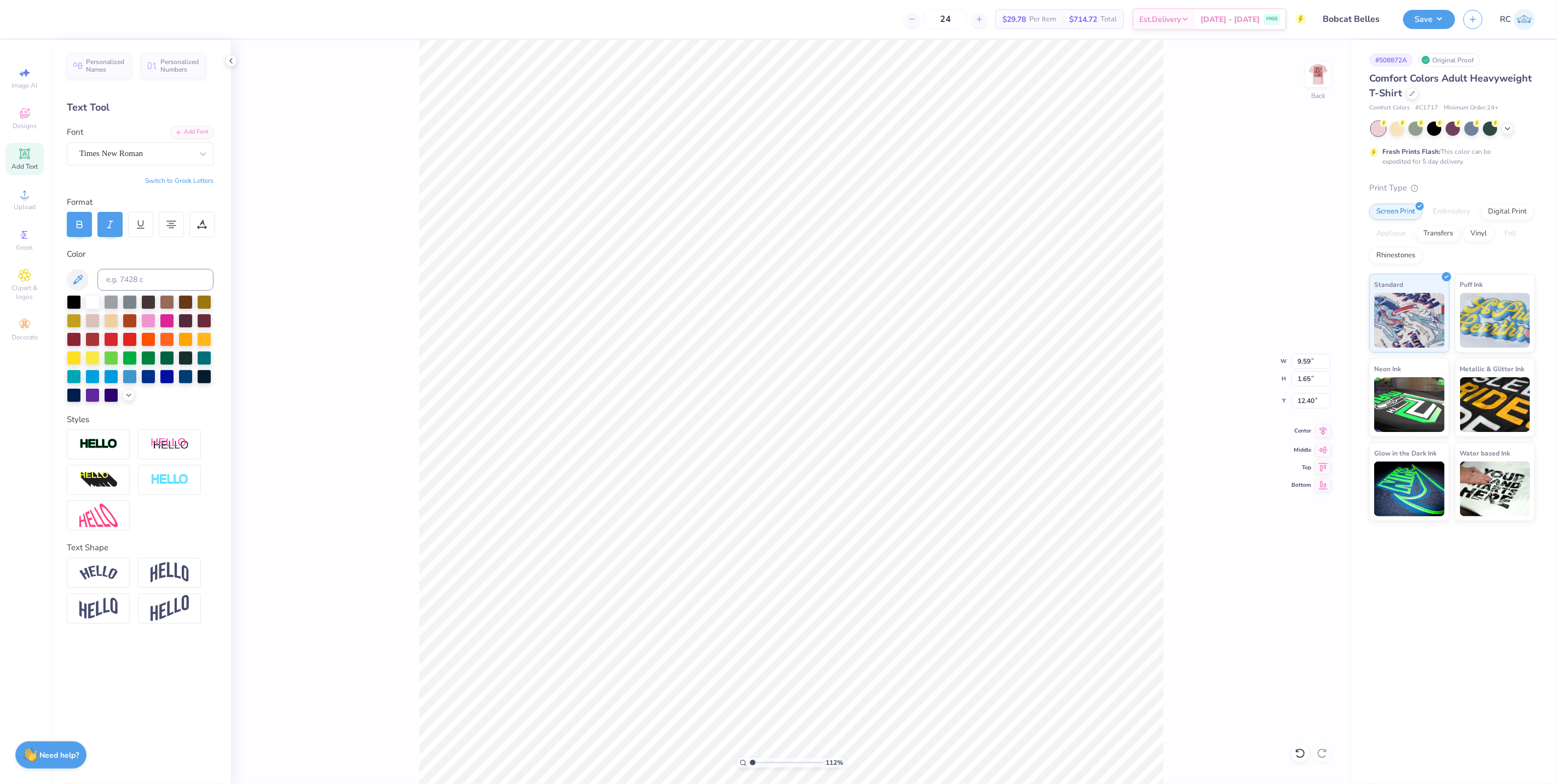
type input "1.11758119957331"
type input "9.68"
type input "3.87"
click at [1322, 433] on icon at bounding box center [1324, 431] width 7 height 9
type input "1.11758119957331"
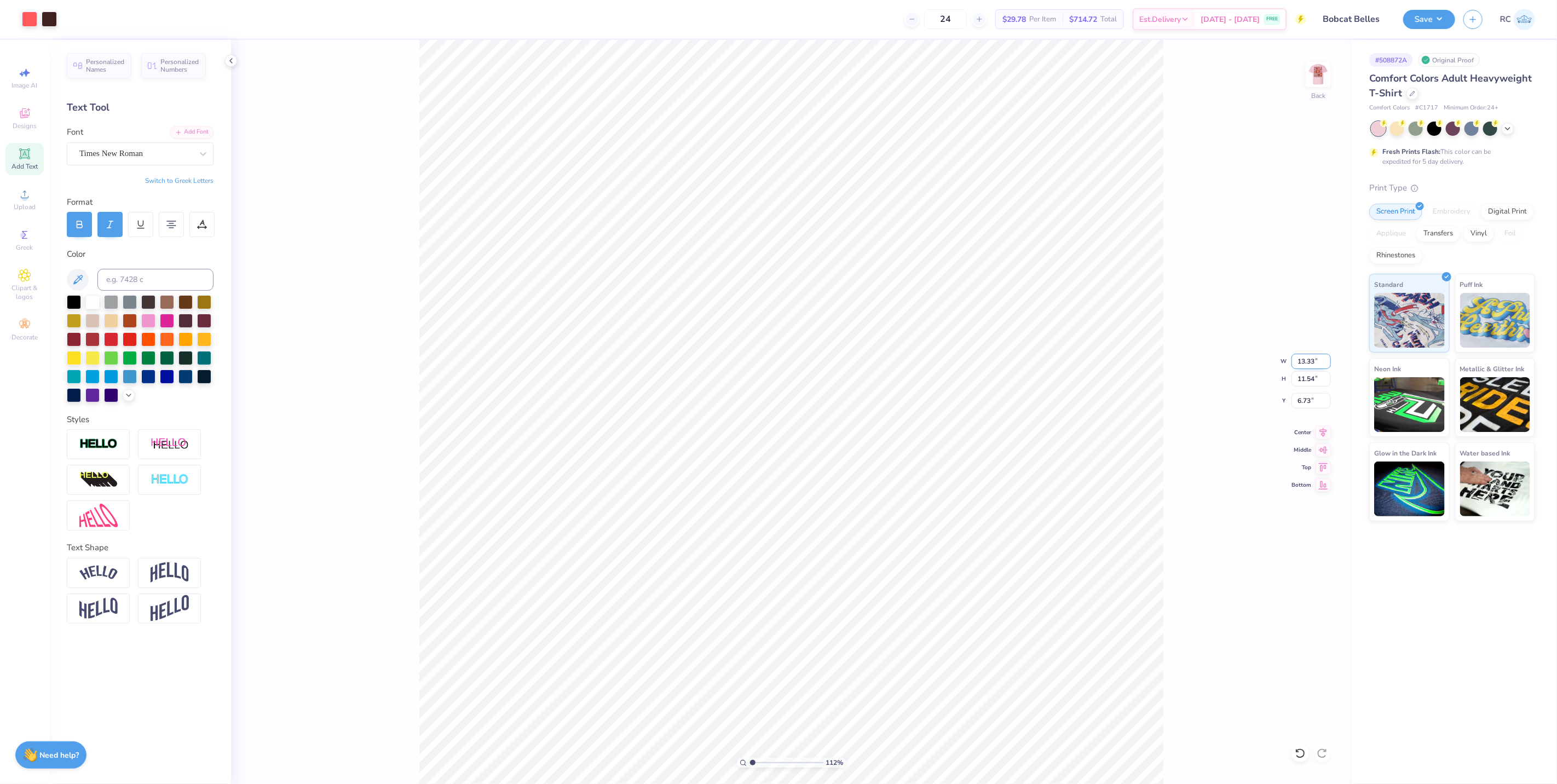
click at [1306, 360] on input "13.33" at bounding box center [1311, 361] width 39 height 16
type input "3.5"
type input "1.11758119957331"
type input "4.04"
type input "3.50"
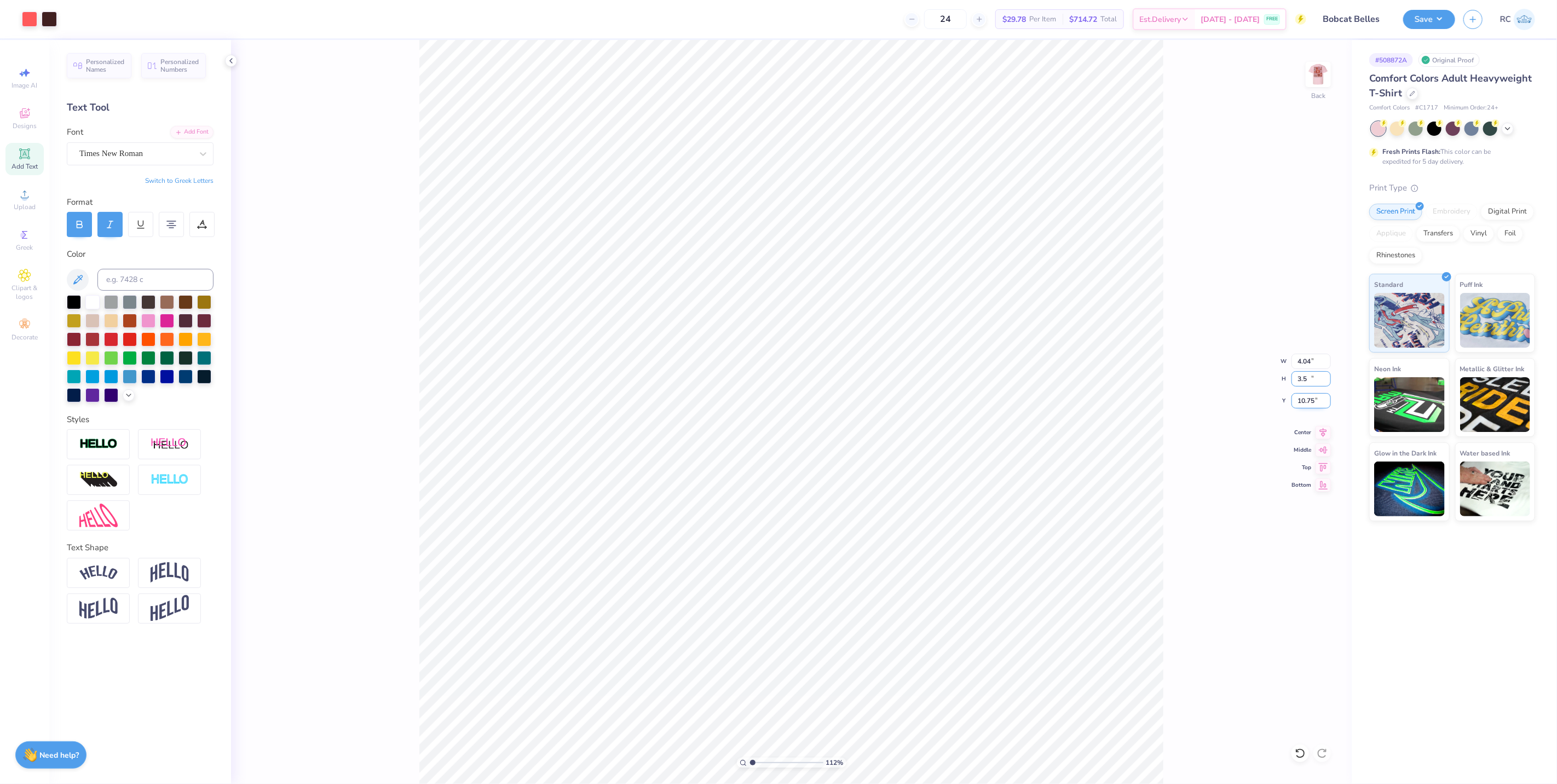
type input "10.75"
click at [1320, 363] on input "4.04" at bounding box center [1311, 361] width 39 height 16
type input "3.5"
type input "1.11758119957331"
type input "3.50"
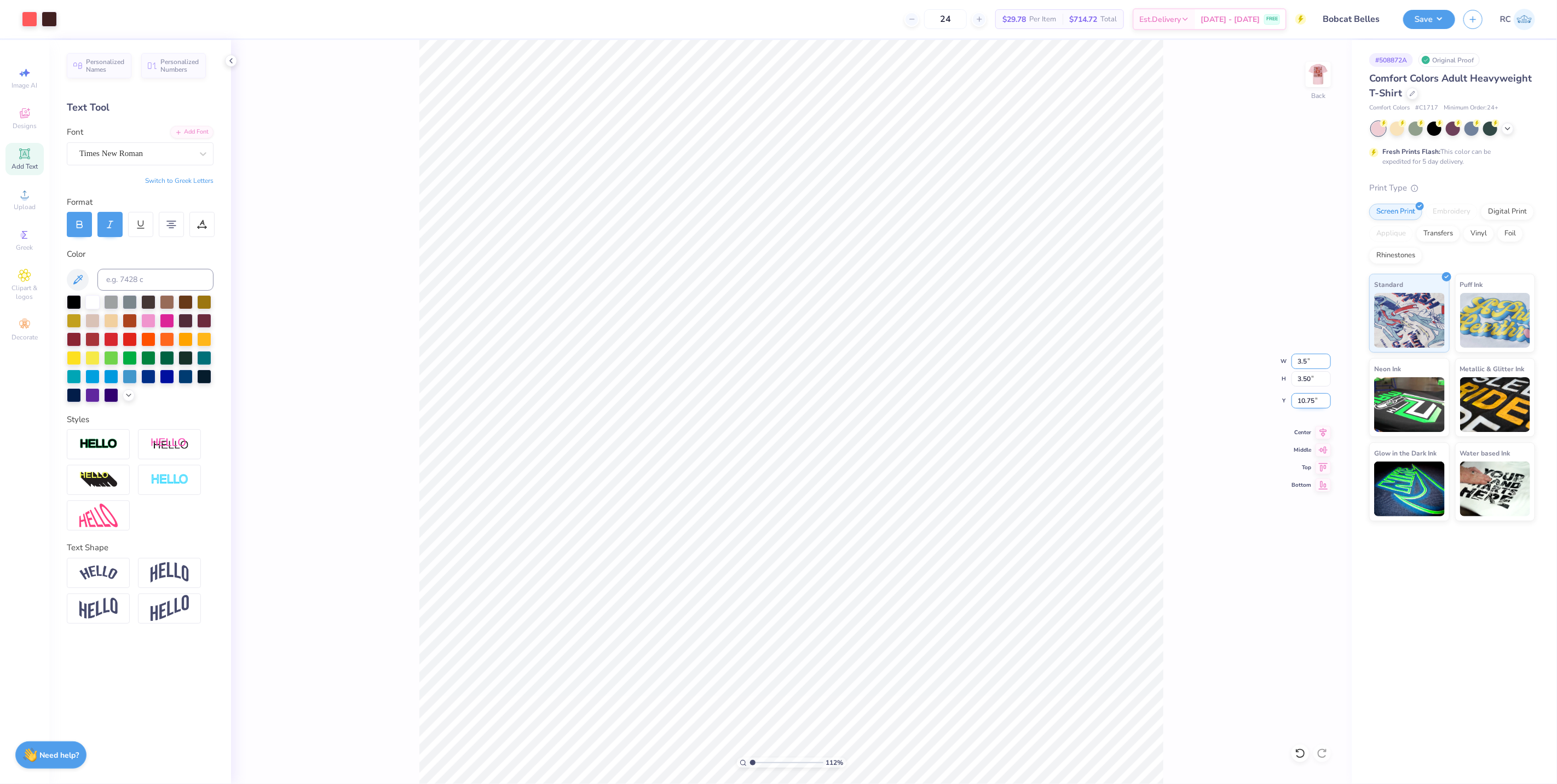
type input "3.03"
click at [1313, 402] on input "10.98" at bounding box center [1311, 401] width 39 height 16
type input "3"
type input "1.11758119957331"
type input "3.00"
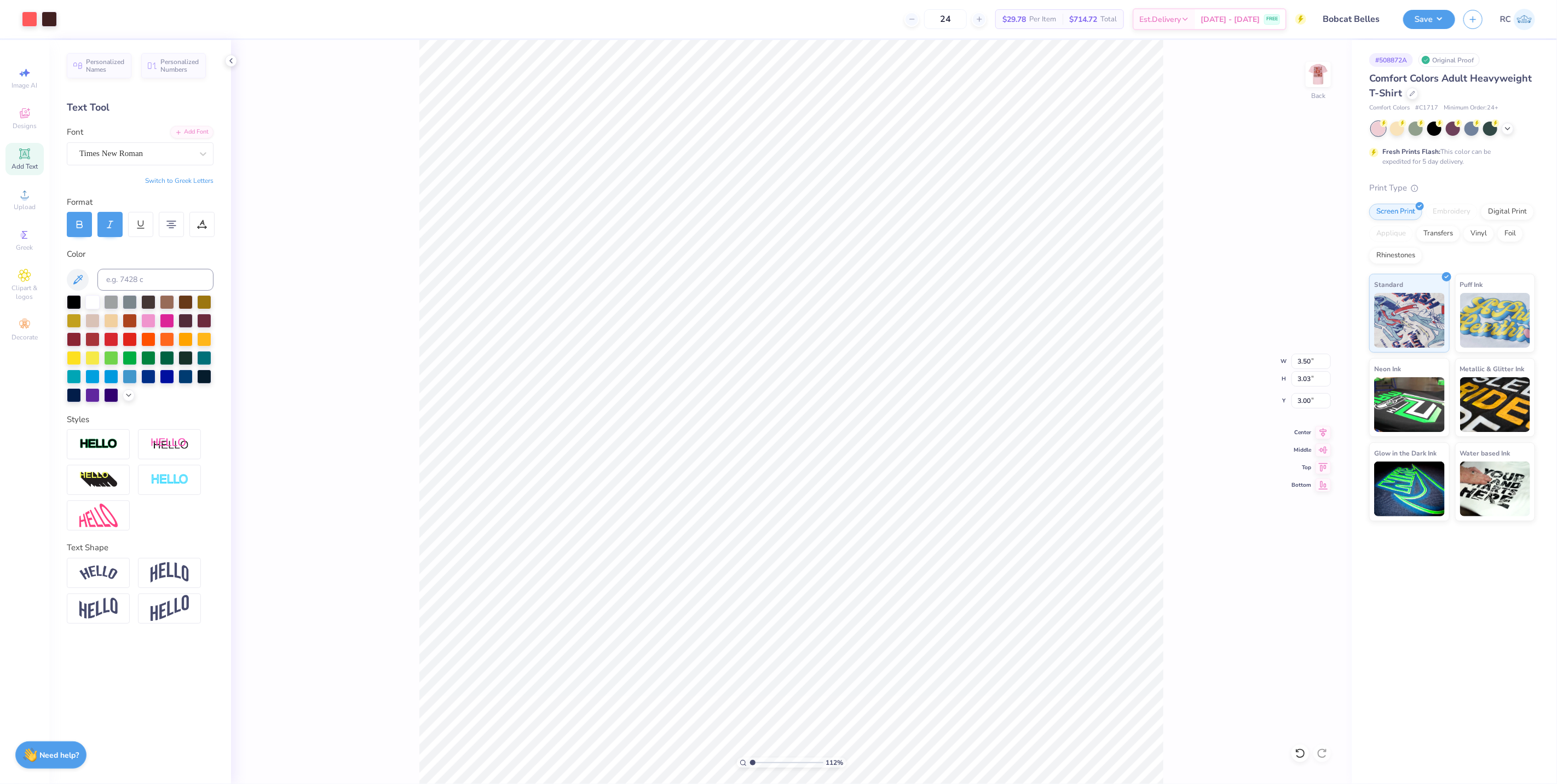
type input "1.11758119957331"
type input "3.16"
click at [948, 397] on li "Download vector" at bounding box center [933, 400] width 86 height 21
type input "6.61827004637912"
type input "2.47"
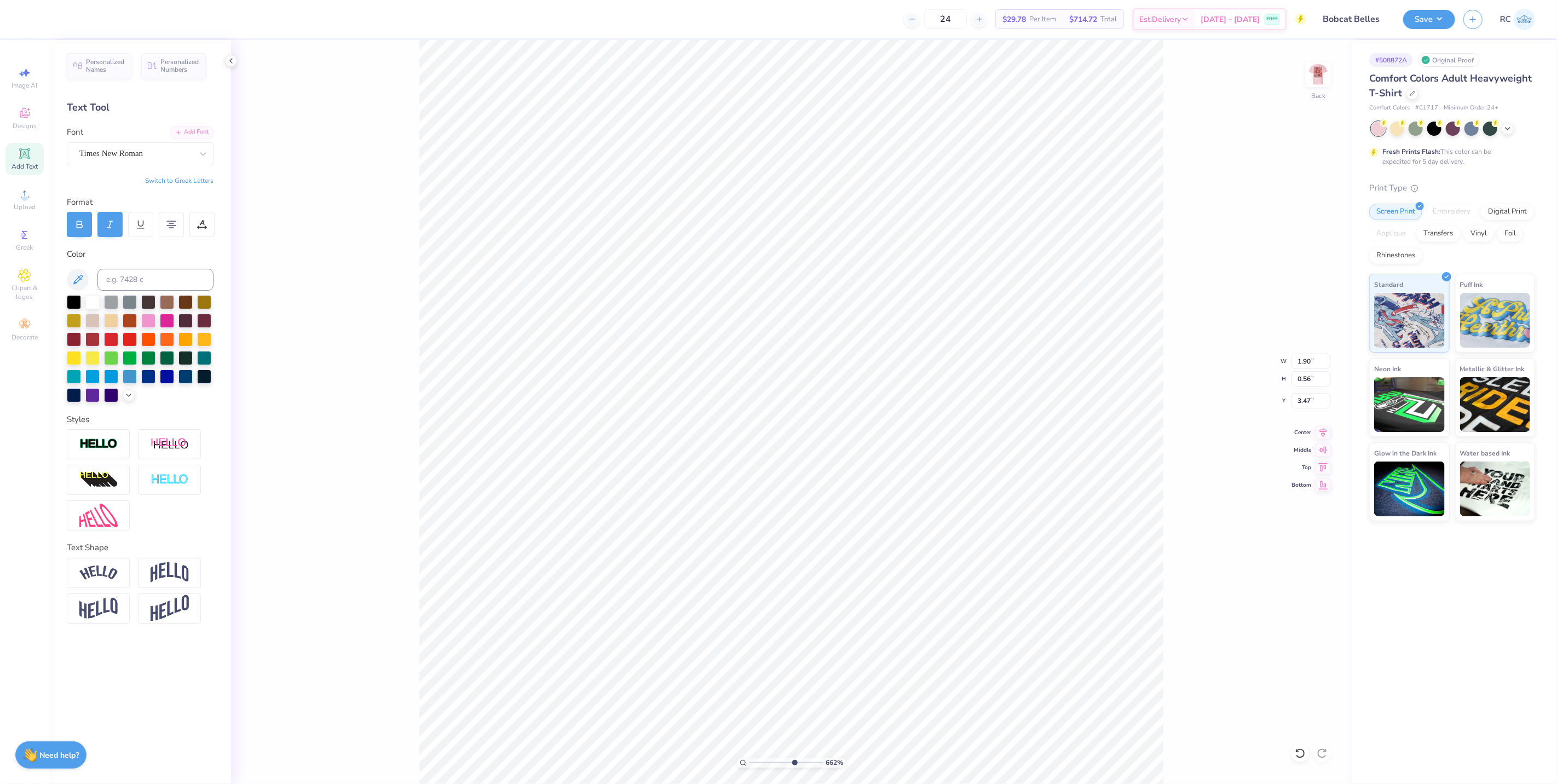
type input "1.13"
click at [102, 445] on img at bounding box center [98, 444] width 38 height 13
type input "6.61827004637912"
type input "2.54"
type input "2.20"
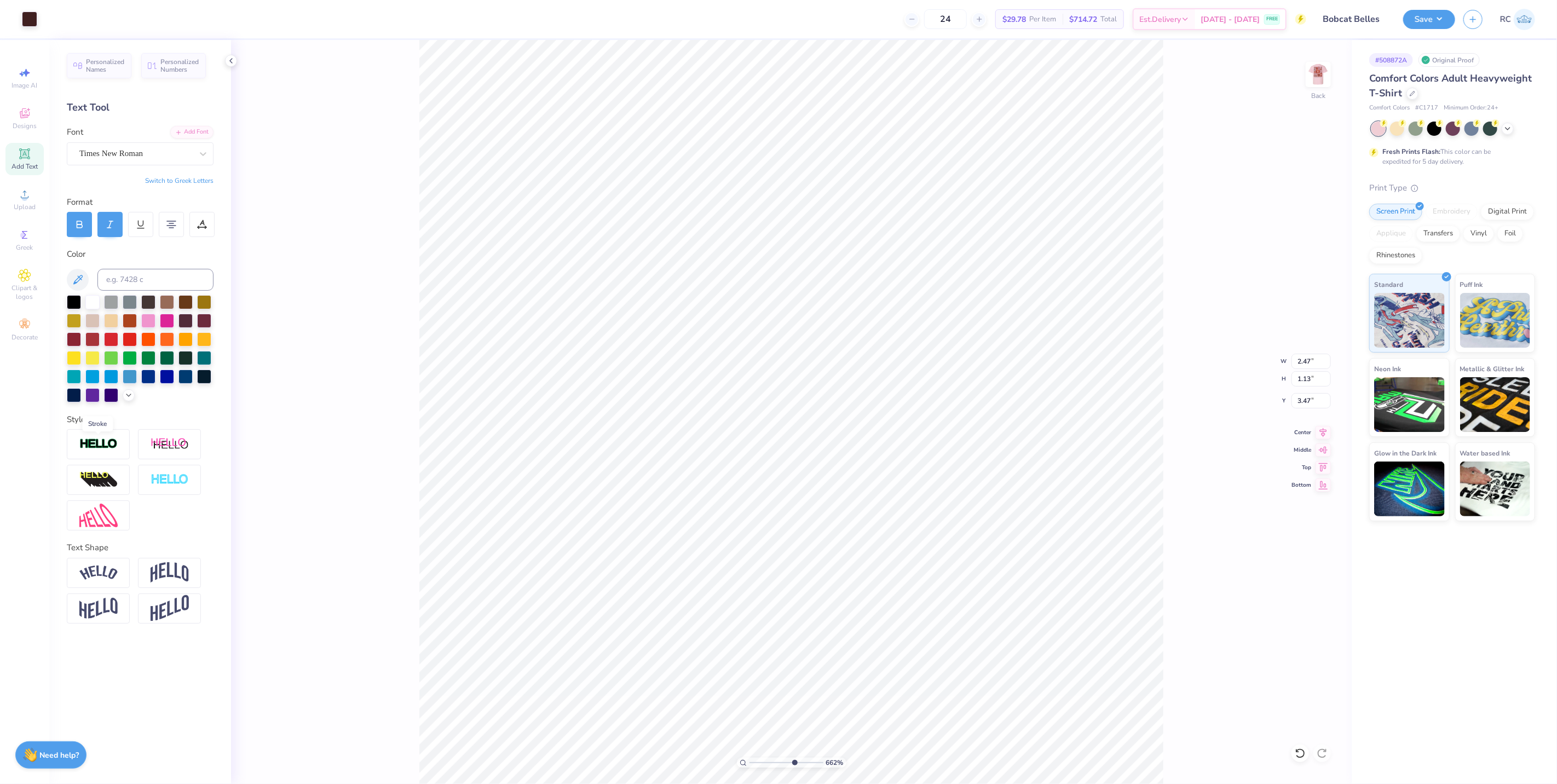
type input "3.46"
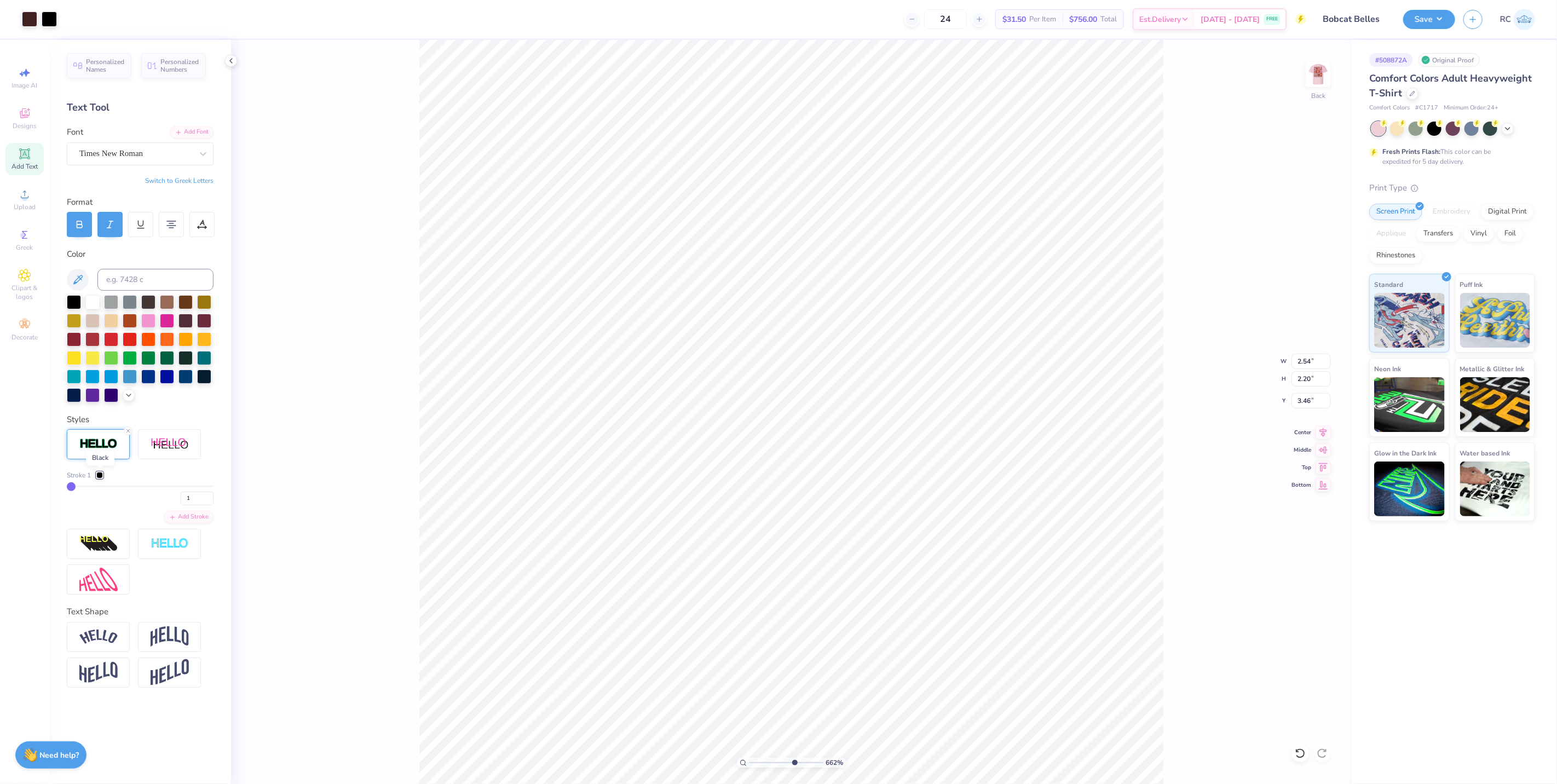
click at [99, 476] on div at bounding box center [99, 475] width 6 height 6
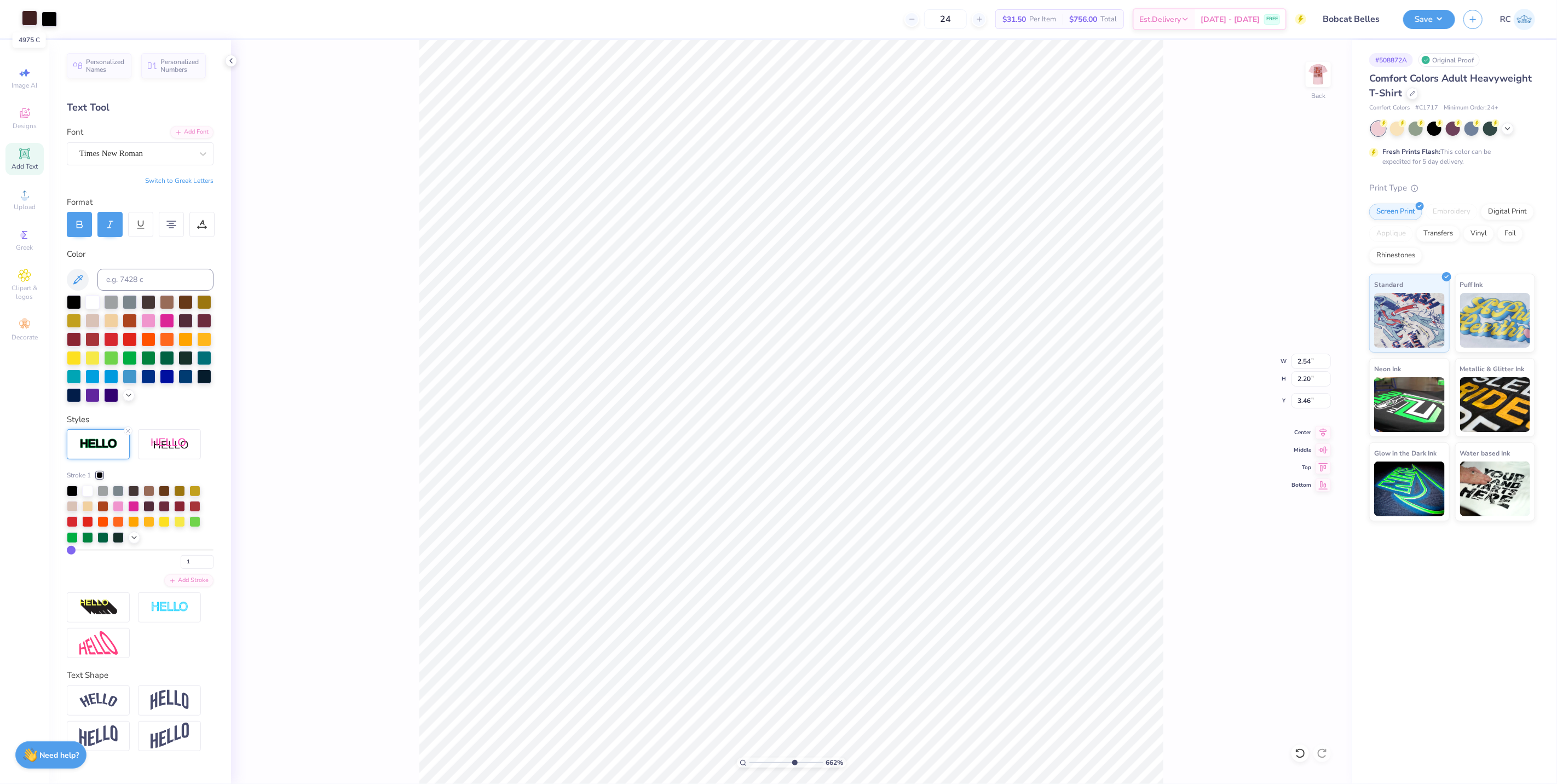
click at [30, 26] on div at bounding box center [30, 18] width 16 height 16
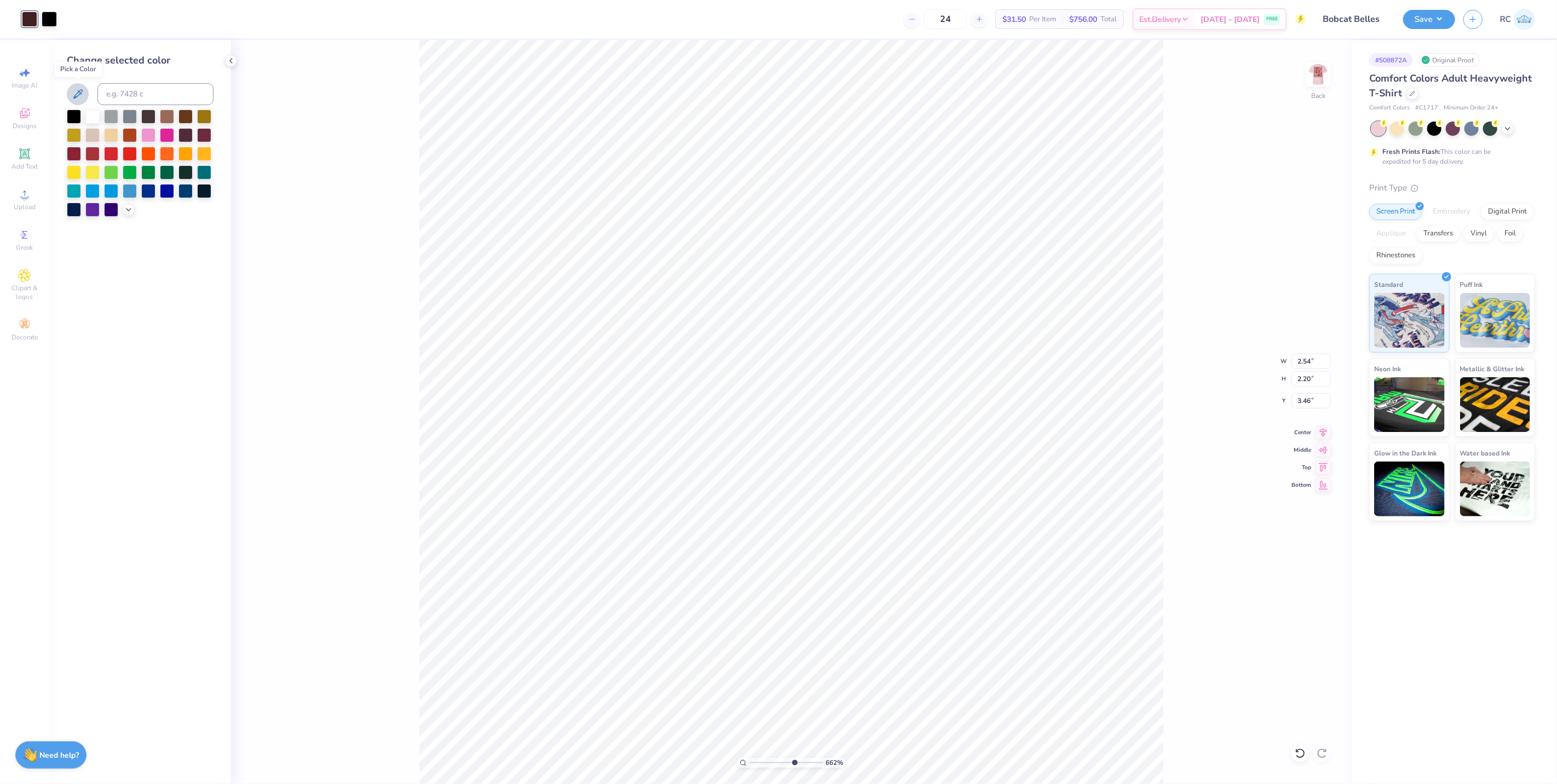
click at [81, 92] on icon at bounding box center [78, 94] width 9 height 9
click at [33, 26] on div at bounding box center [30, 19] width 16 height 16
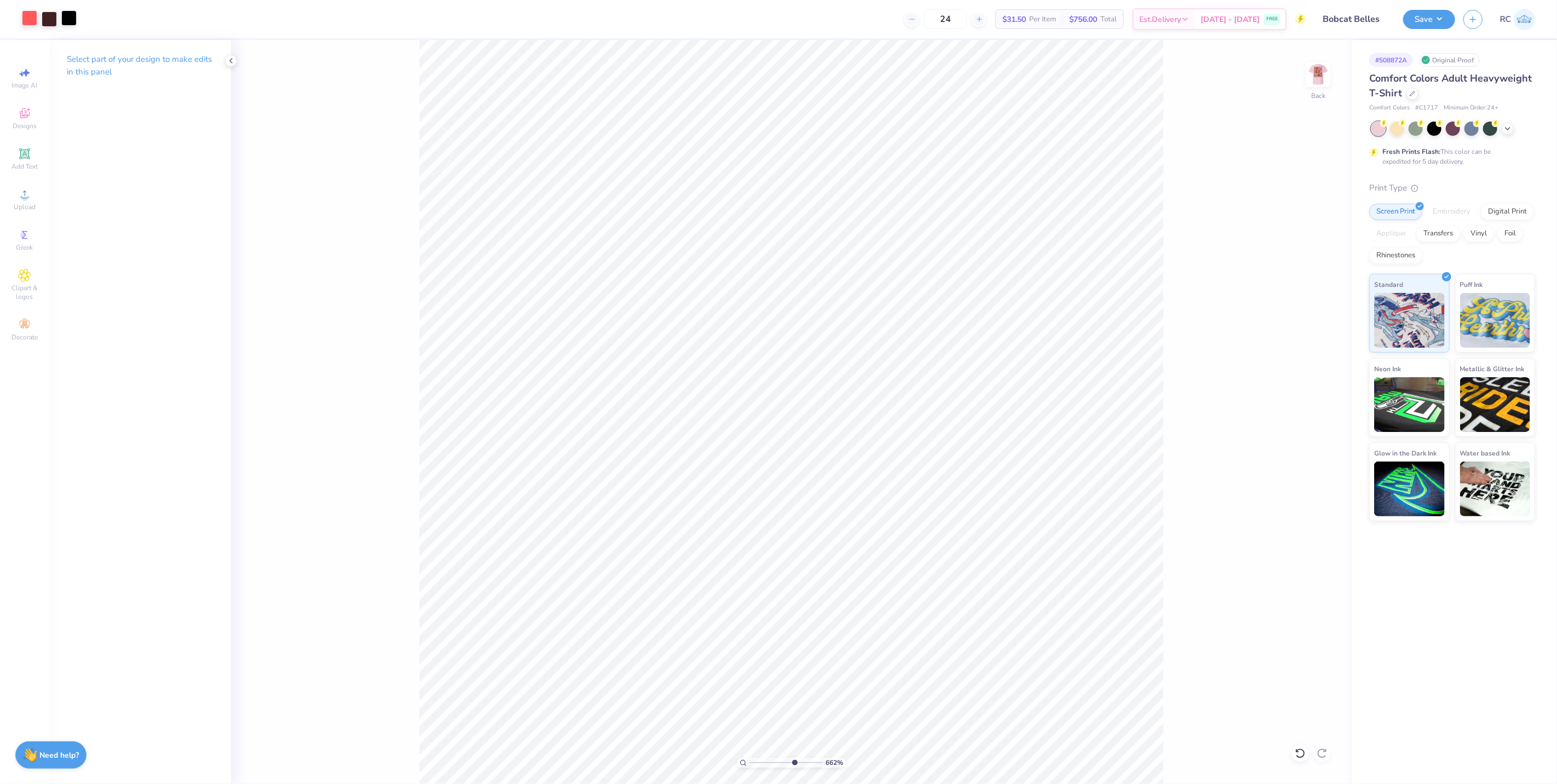
click at [75, 20] on div at bounding box center [69, 18] width 16 height 16
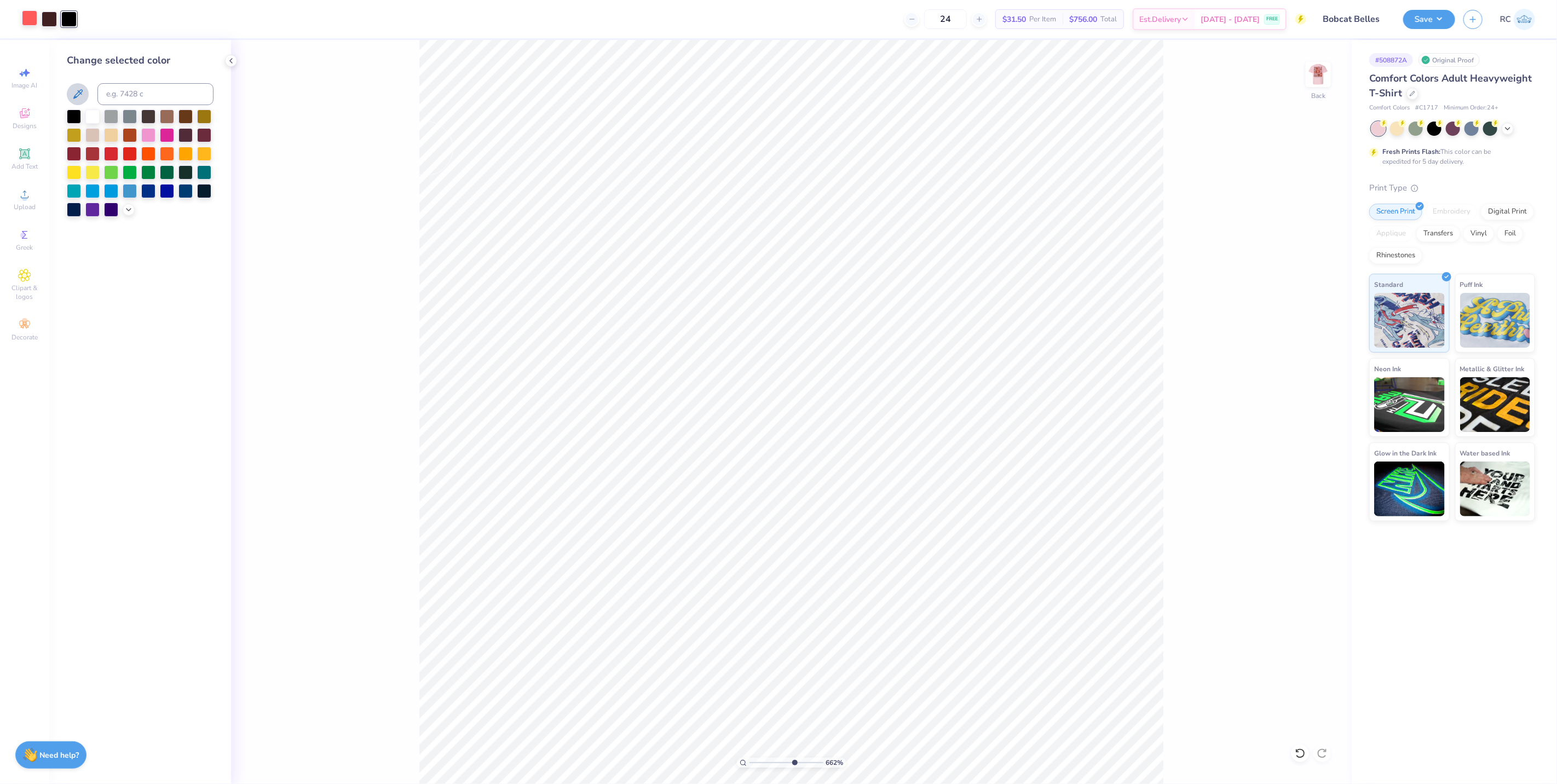
click at [78, 95] on icon at bounding box center [78, 94] width 13 height 13
click at [77, 96] on icon at bounding box center [78, 94] width 13 height 13
click at [260, 320] on div "662 % Back" at bounding box center [791, 412] width 1121 height 744
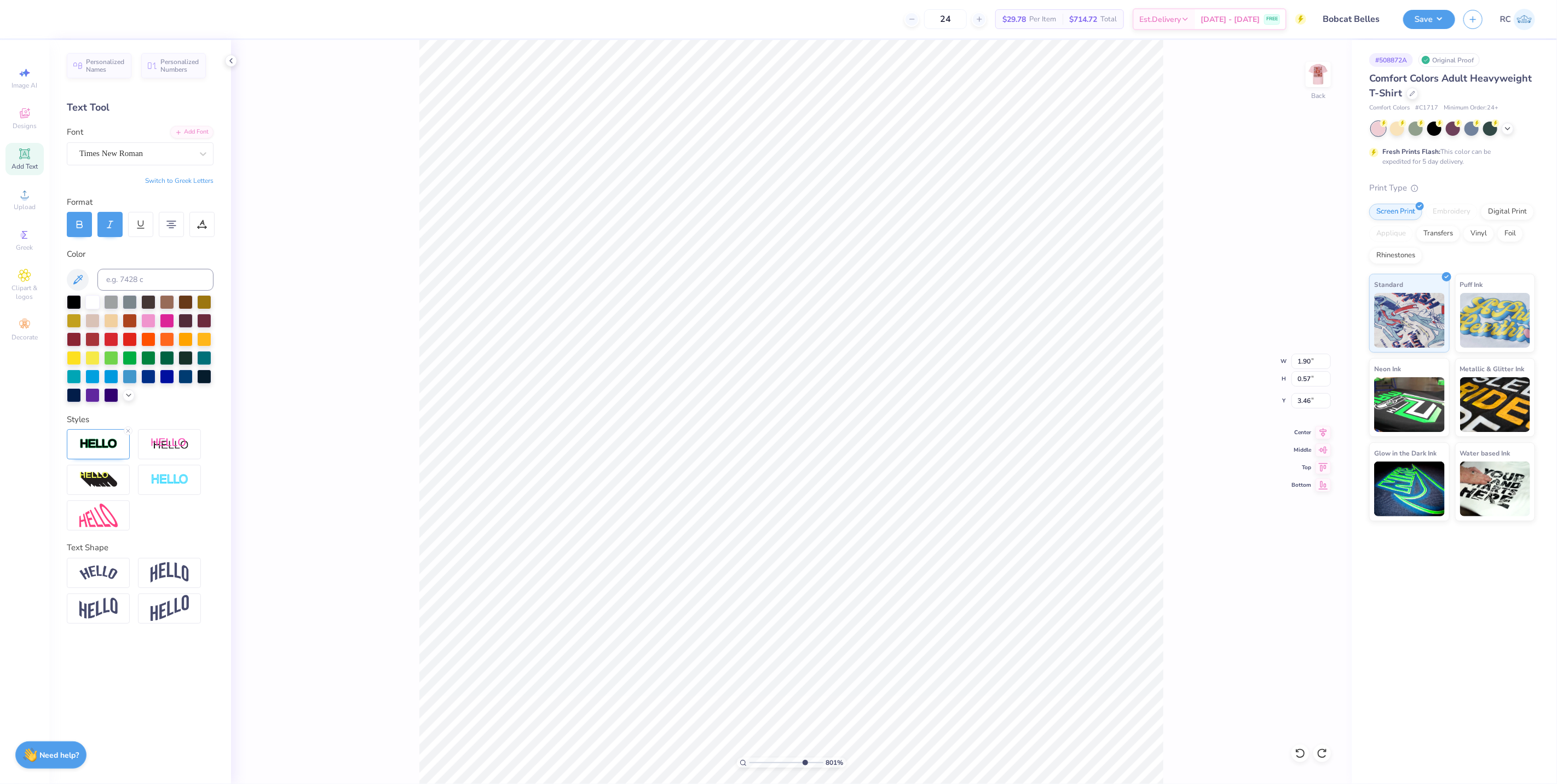
click at [271, 429] on div "801 % Back W 1.90 1.90 " H 0.57 0.57 " Y 3.46 3.46 " Center Middle Top Bottom" at bounding box center [791, 412] width 1121 height 744
click at [92, 442] on img at bounding box center [98, 444] width 38 height 13
type input "8.00648372969418"
type input "2.48"
type input "0.53"
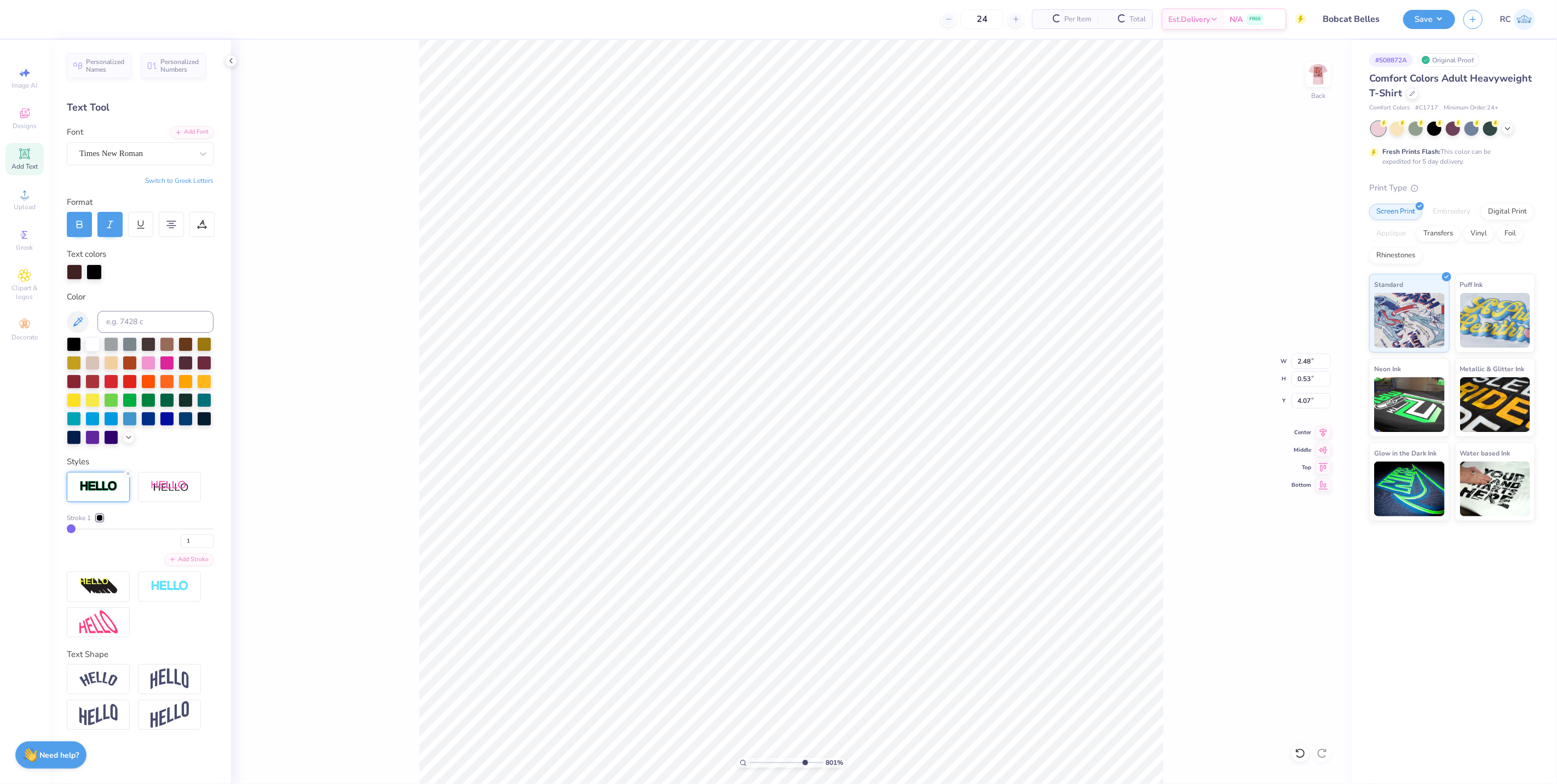
type input "8.00648372969418"
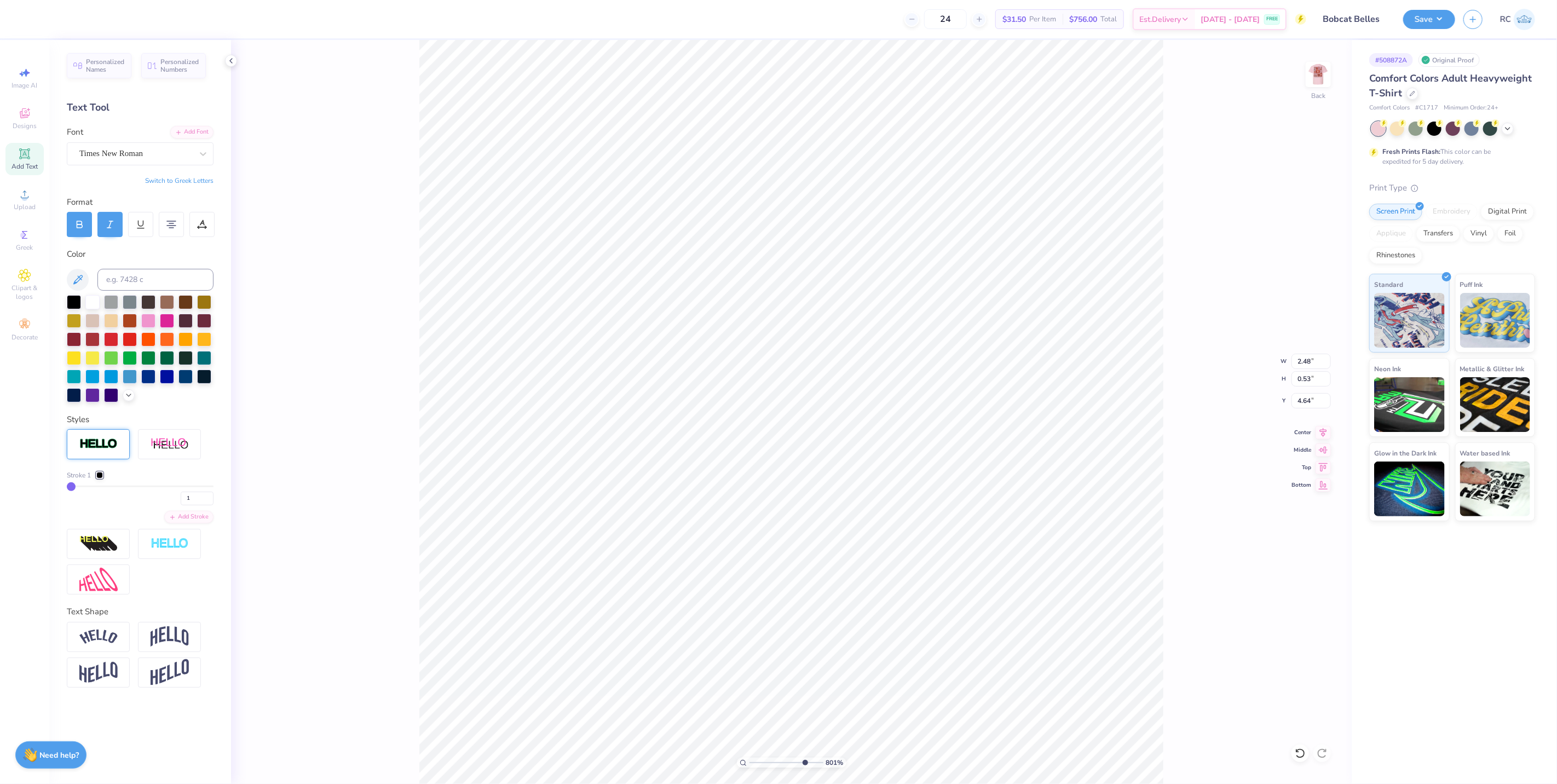
type input "2.52"
type input "0.43"
type input "4.64"
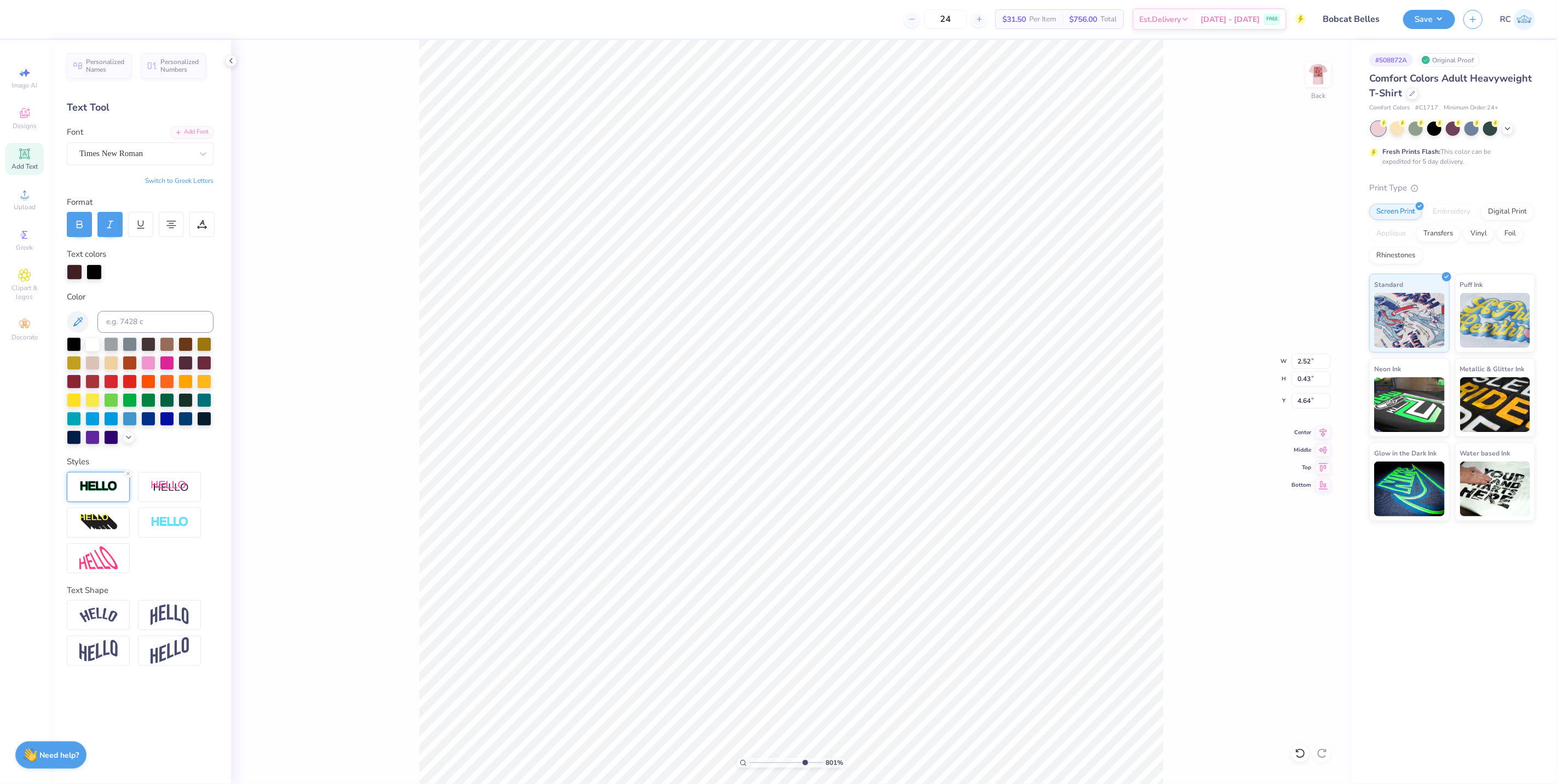
type input "8.00648372969418"
type input "0.44"
click at [101, 486] on img at bounding box center [98, 487] width 38 height 13
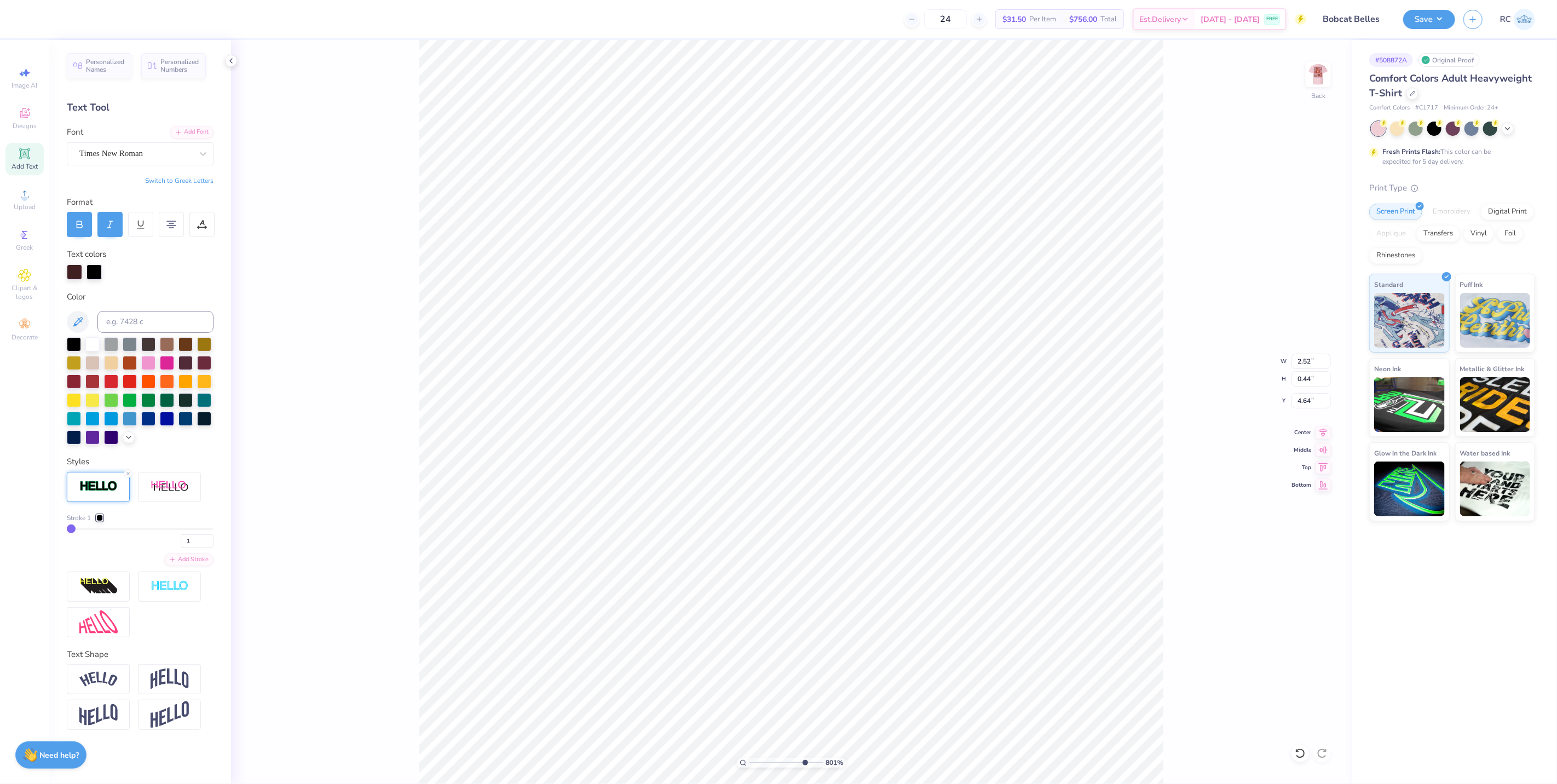
type input "8.00648372969418"
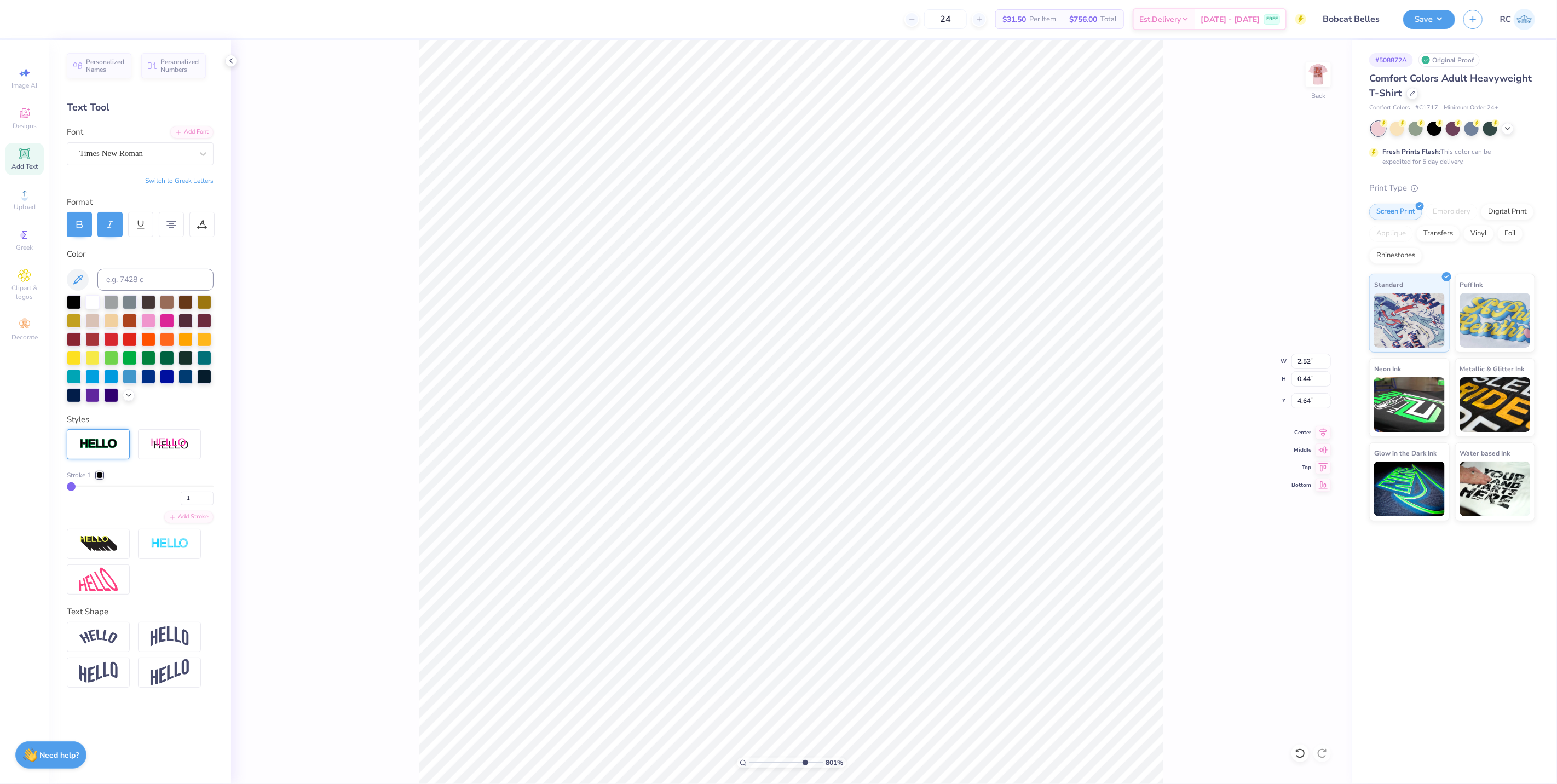
type input "2.30"
type input "0.43"
type input "5.23"
click at [100, 451] on img at bounding box center [98, 444] width 38 height 13
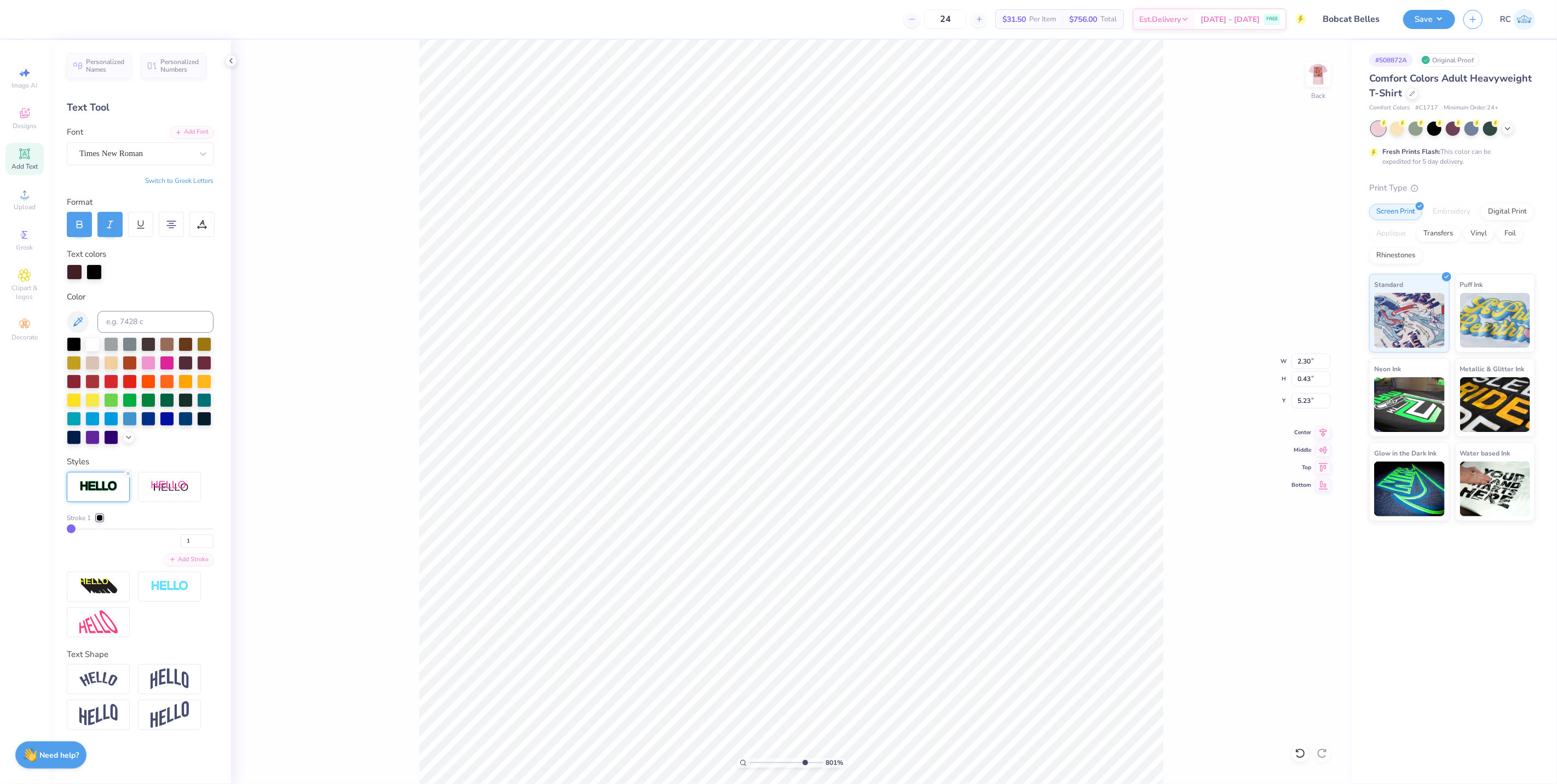
type input "8.00648372969418"
type input "0.44"
type input "5.22"
type input "8.00648372969418"
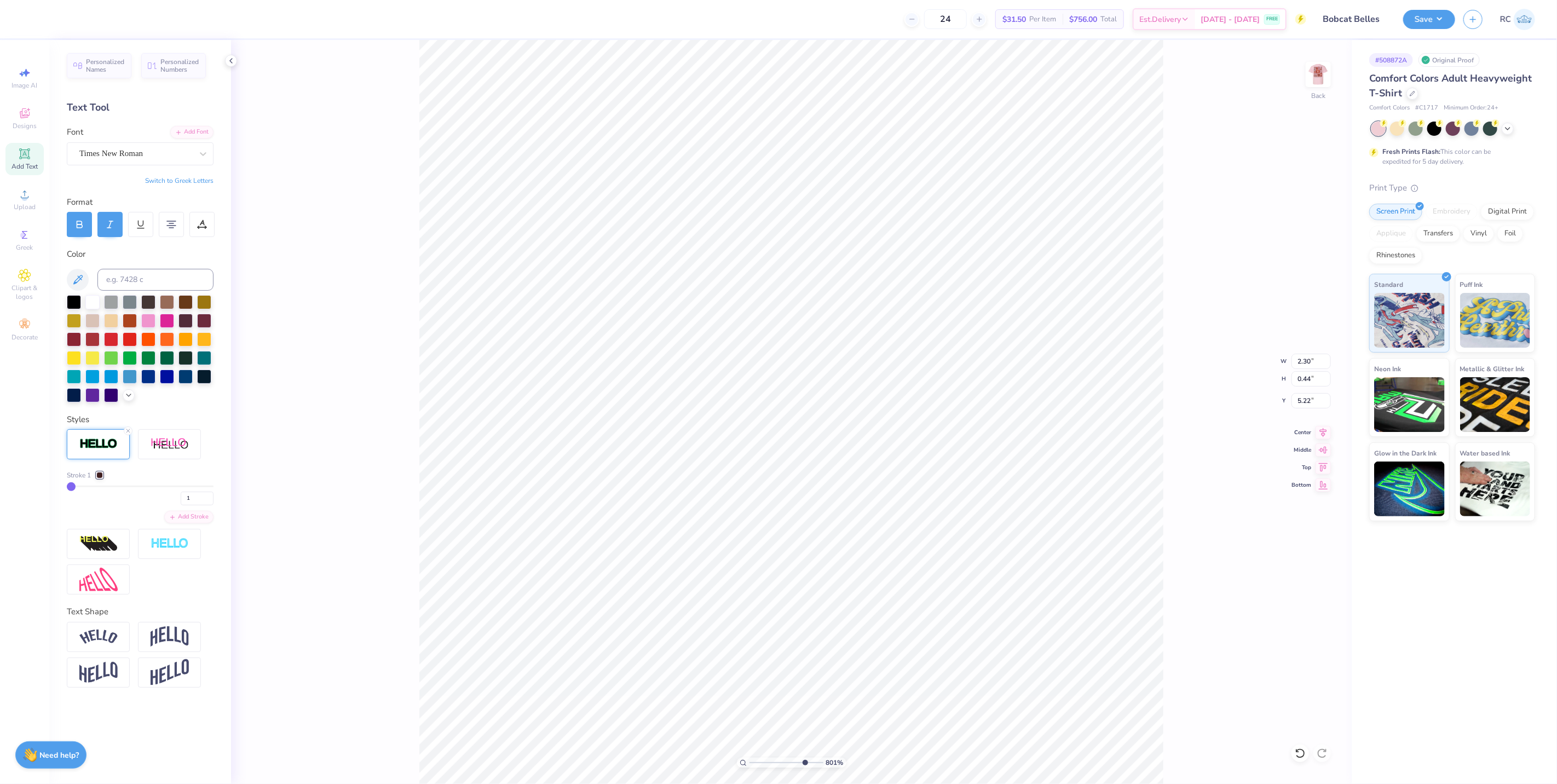
type input "1.90"
type input "0.57"
type input "3.46"
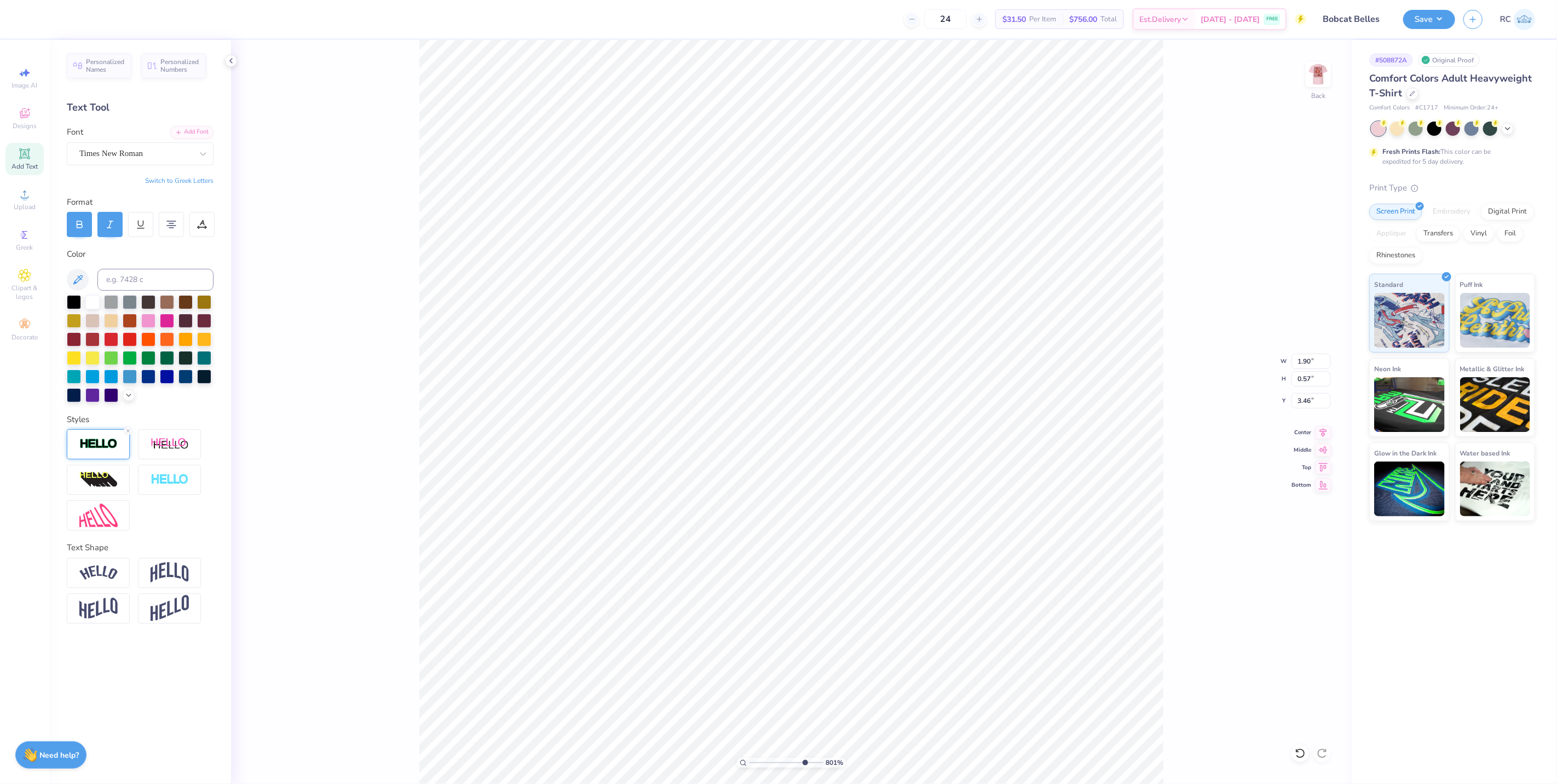
click at [108, 438] on img at bounding box center [98, 444] width 38 height 13
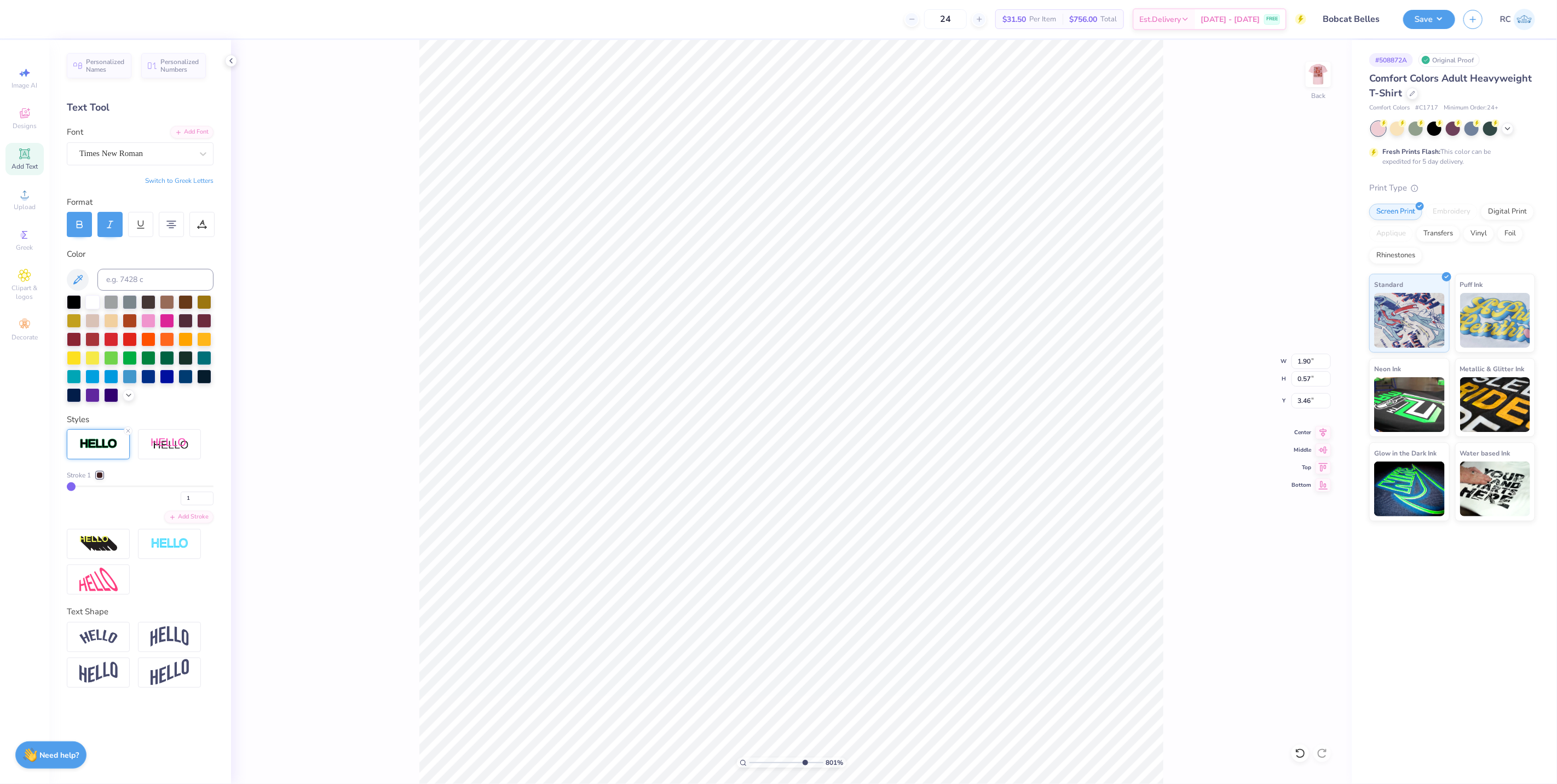
click at [363, 414] on div "801 % Back W 1.90 1.90 " H 0.57 0.57 " Y 3.46 3.46 " Center Middle Top Bottom" at bounding box center [791, 412] width 1121 height 744
type input "8.00648372969418"
click at [171, 501] on div "1" at bounding box center [140, 495] width 147 height 19
type input "2"
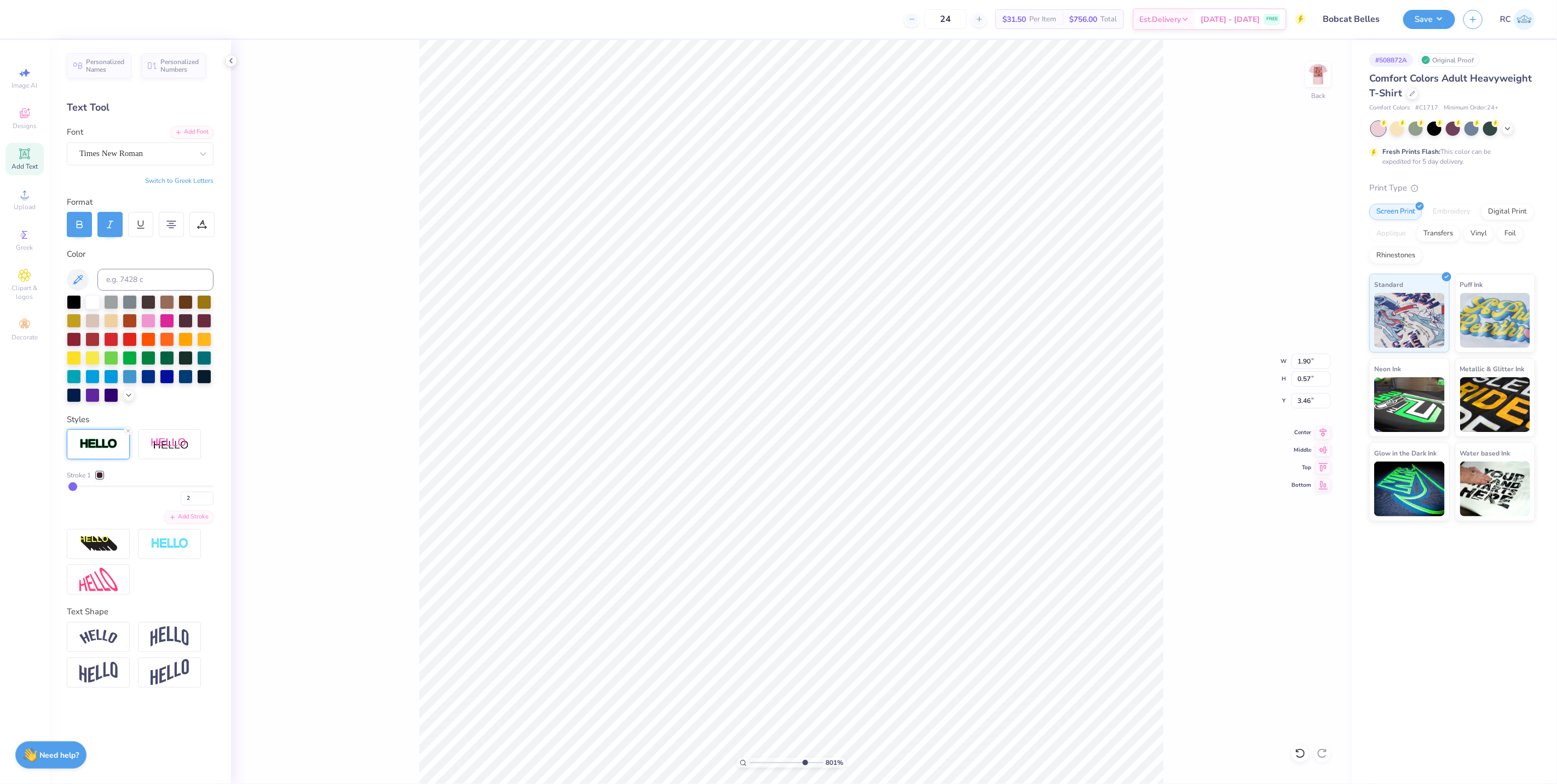
type input "8.00648372969418"
type input "1.91"
type input "8.00648372969418"
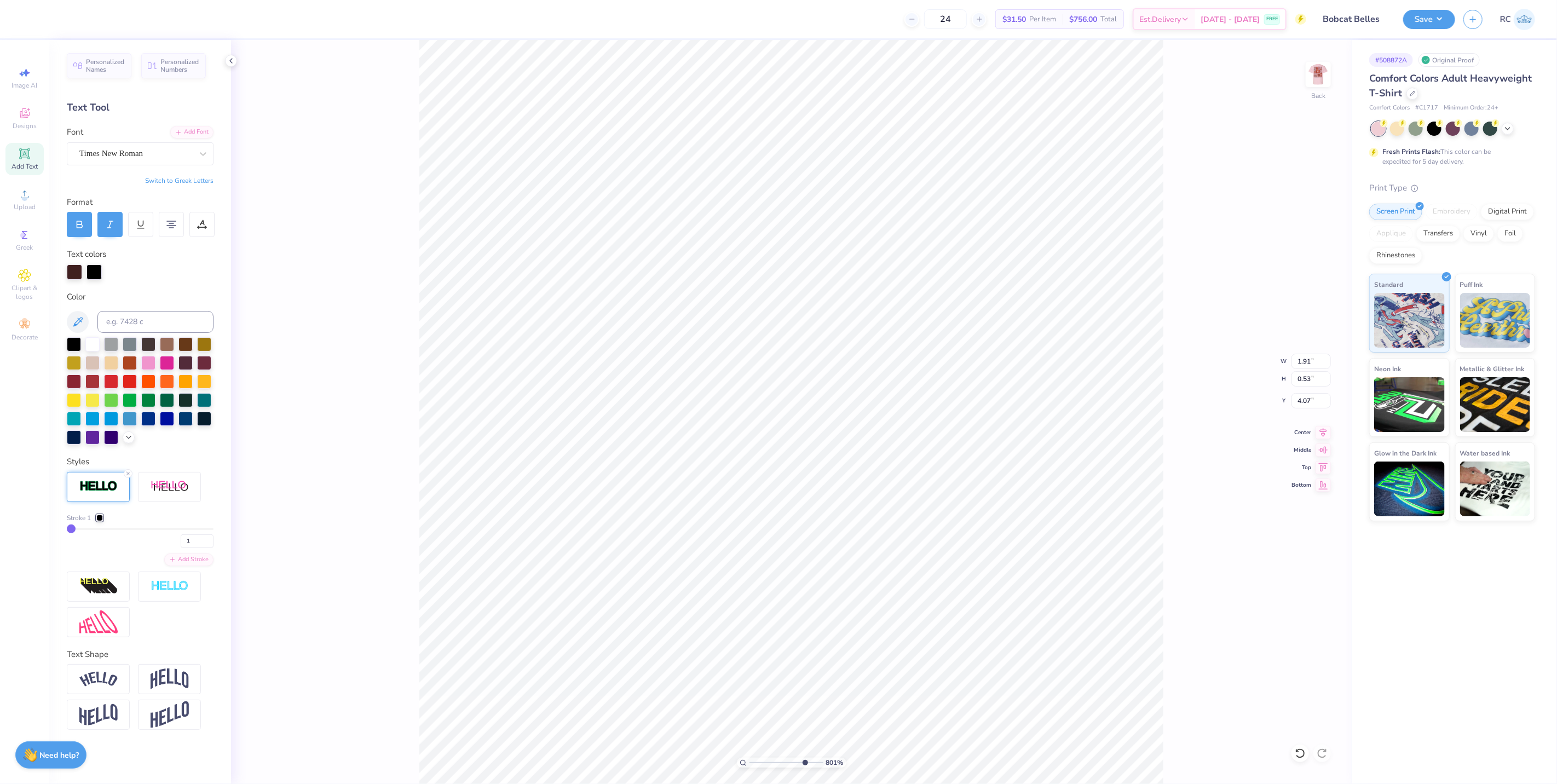
type input "2.48"
type input "0.53"
type input "4.07"
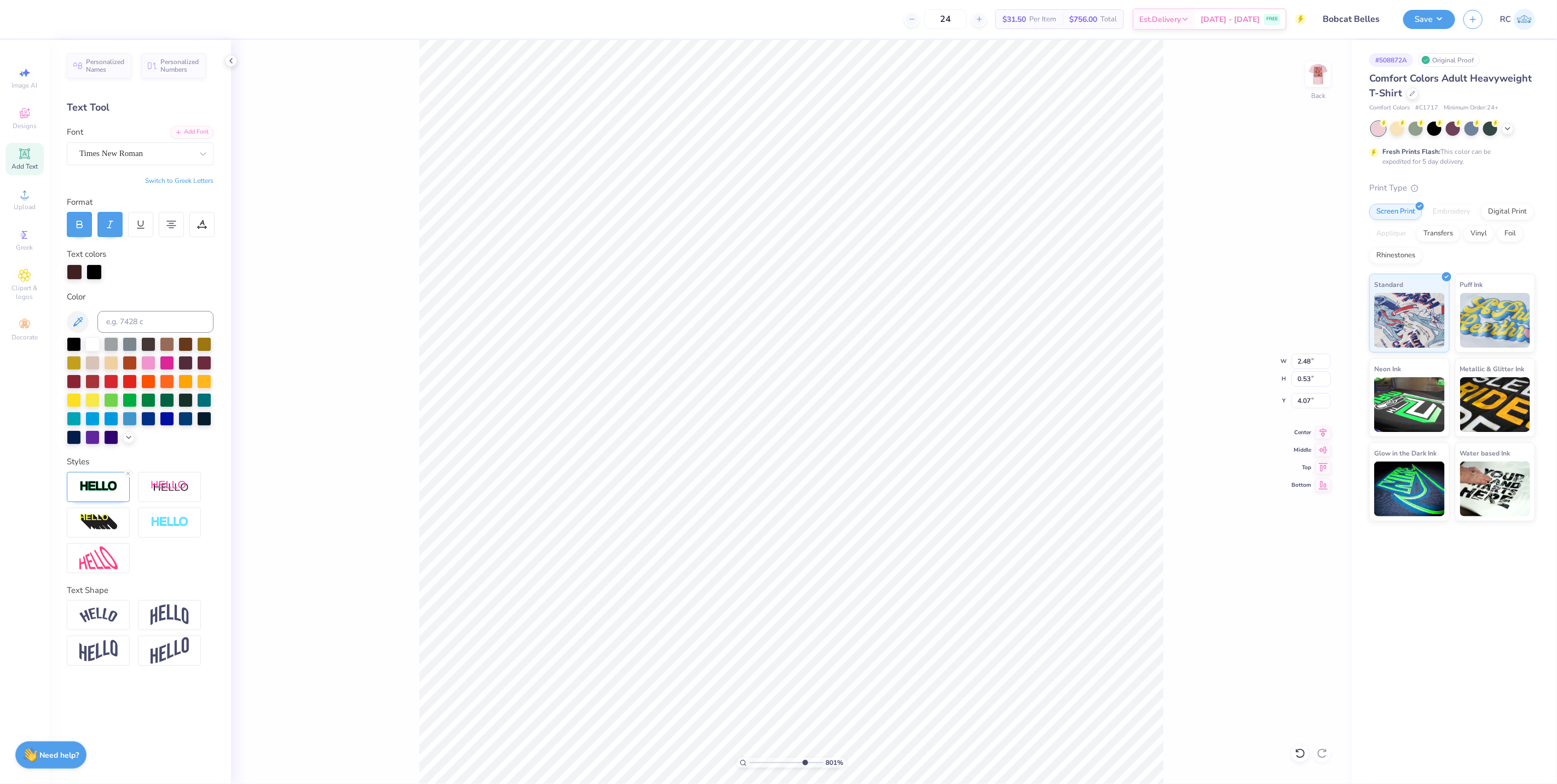
scroll to position [10, 1]
click at [329, 433] on div "801 % Back W 2.48 2.48 " H 0.53 0.53 " Y 4.07 4.07 " Center Middle Top Bottom" at bounding box center [791, 412] width 1121 height 744
click at [343, 183] on div "801 % Back W 2.48 2.48 " H 0.53 0.53 " Y 4.07 4.07 " Center Middle Top Bottom" at bounding box center [791, 412] width 1121 height 744
click at [128, 443] on div at bounding box center [140, 392] width 147 height 108
click at [128, 439] on icon at bounding box center [128, 436] width 8 height 8
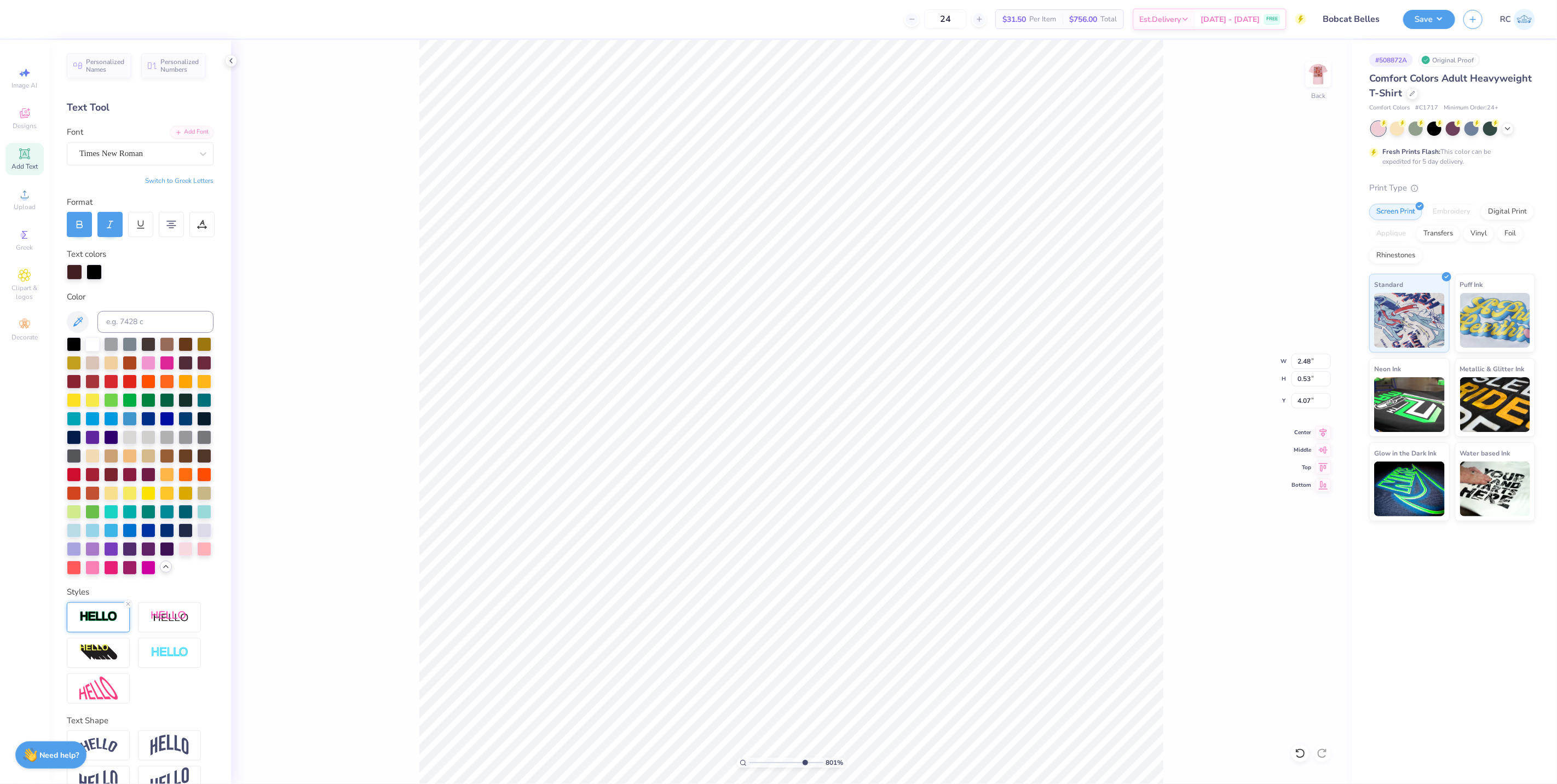
scroll to position [61, 0]
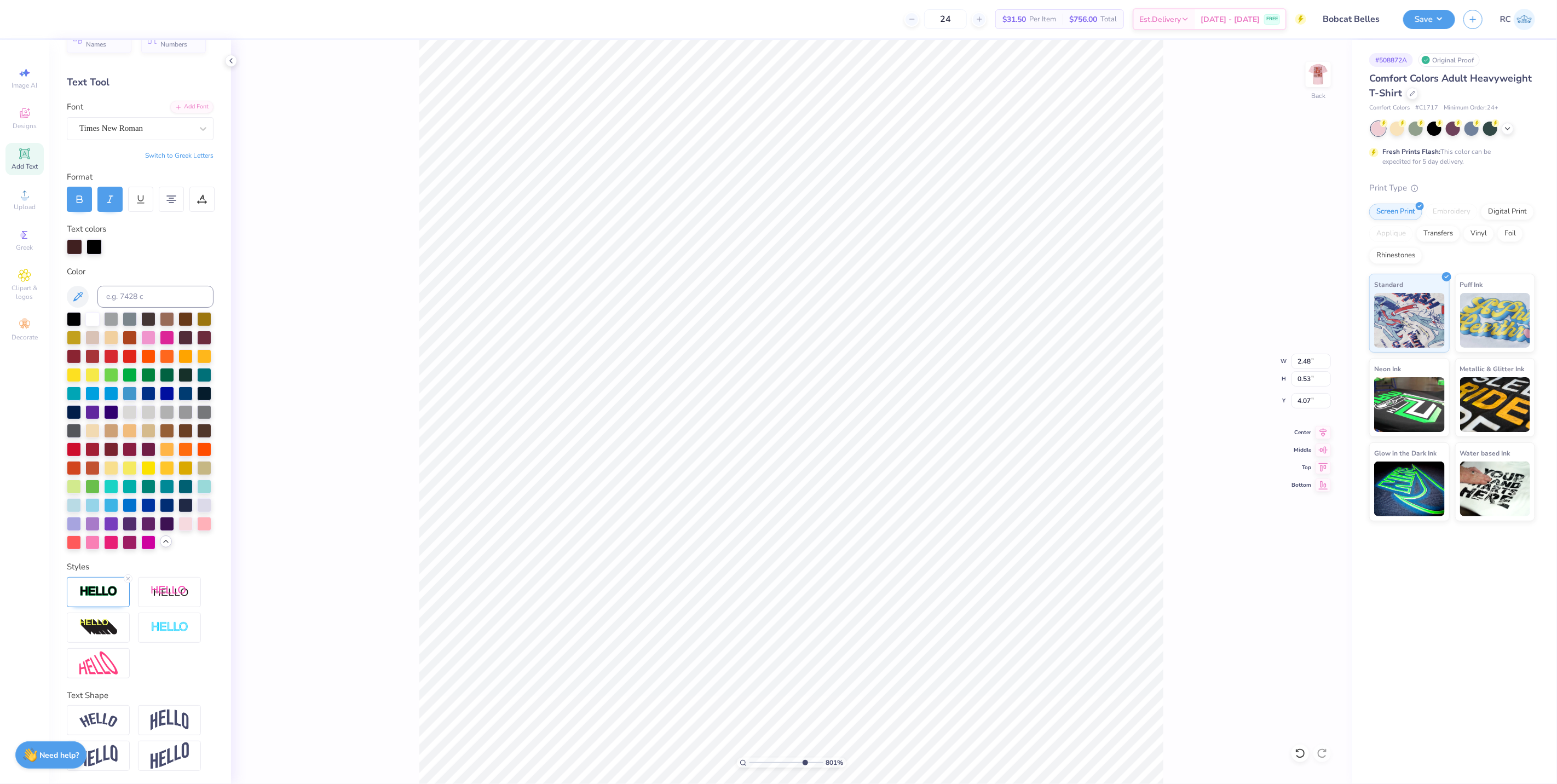
click at [161, 545] on icon at bounding box center [165, 541] width 8 height 8
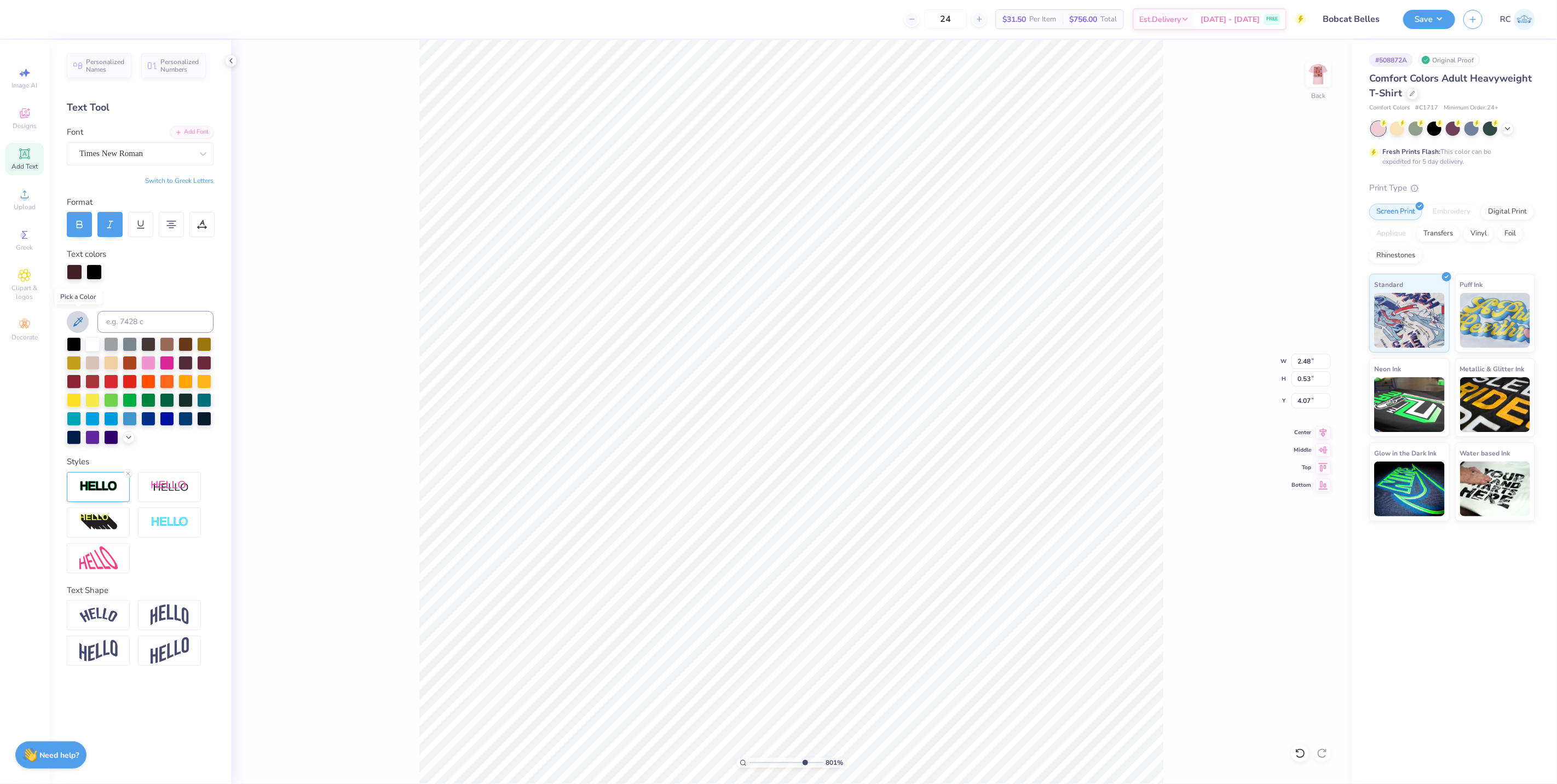
click at [83, 320] on icon at bounding box center [78, 322] width 13 height 13
click at [72, 274] on div at bounding box center [74, 271] width 16 height 16
click at [97, 271] on div at bounding box center [94, 271] width 16 height 16
type input "10"
drag, startPoint x: 357, startPoint y: 395, endPoint x: 380, endPoint y: 381, distance: 26.9
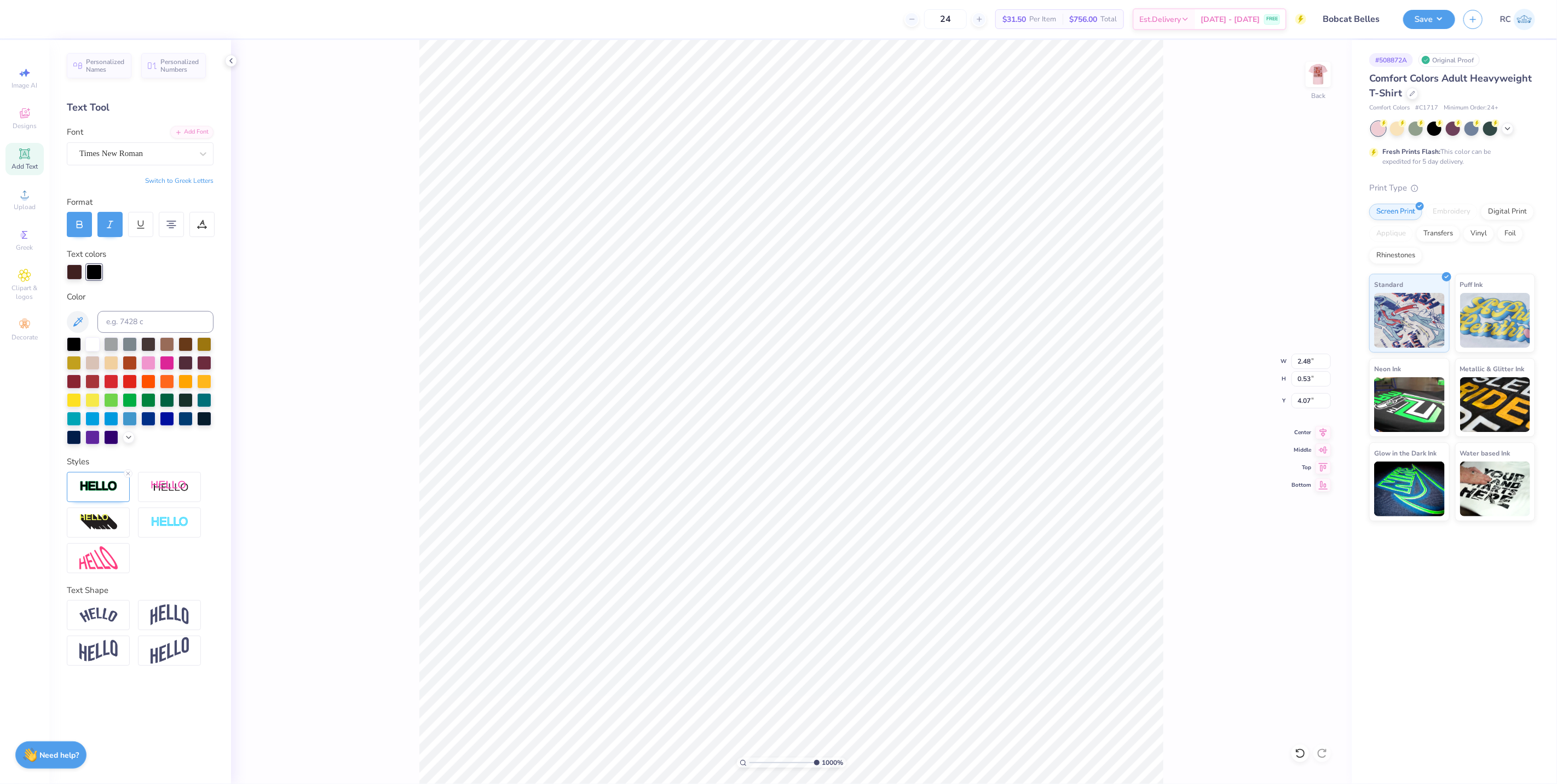
click at [357, 395] on div "1000 % Back W 2.48 2.48 " H 0.53 0.53 " Y 4.07 4.07 " Center Middle Top Bottom" at bounding box center [791, 412] width 1121 height 744
type input "2.52"
type input "1.01"
click at [111, 483] on img at bounding box center [98, 487] width 38 height 13
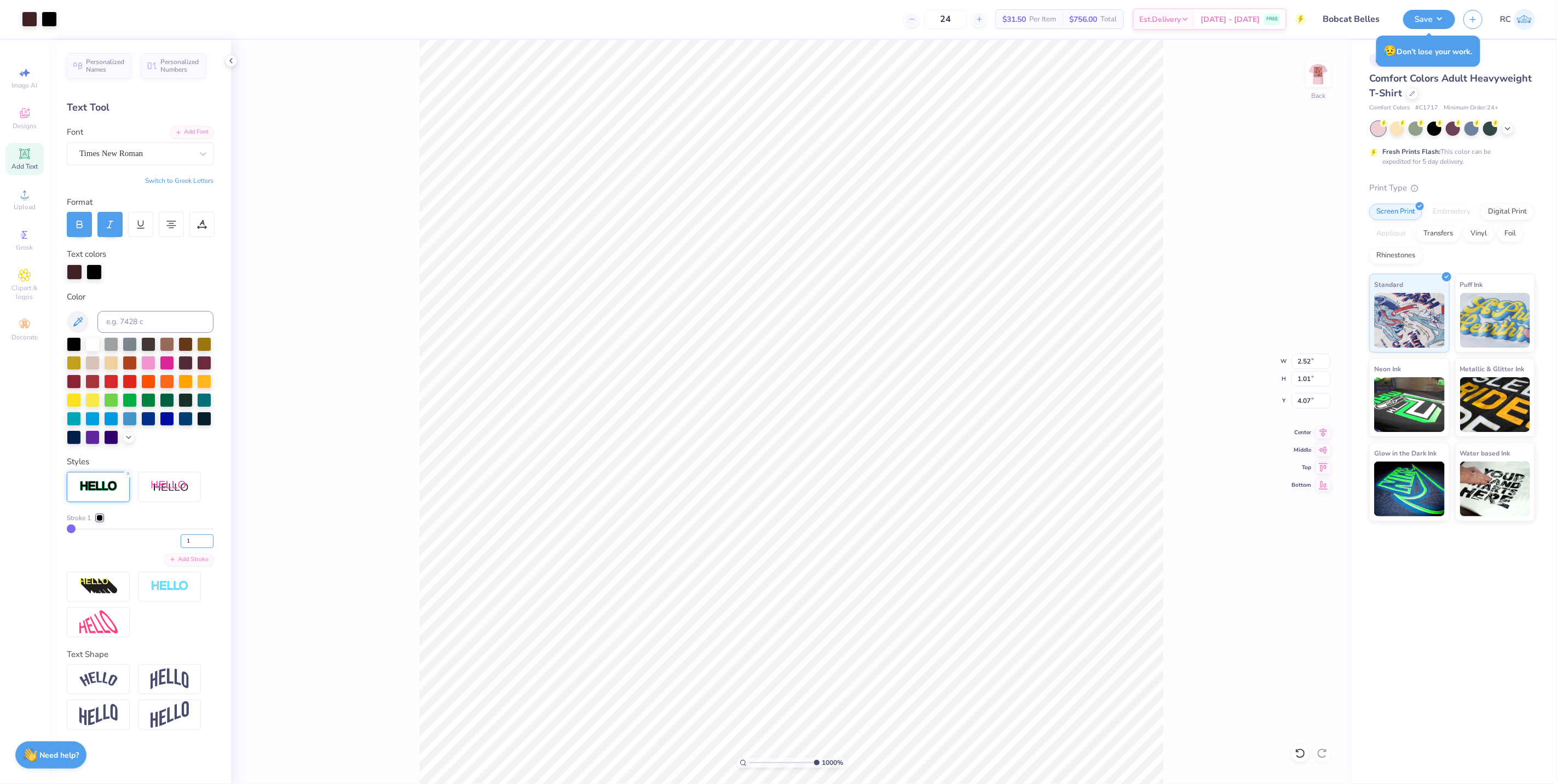
drag, startPoint x: 185, startPoint y: 539, endPoint x: 223, endPoint y: 554, distance: 40.9
click at [184, 539] on input "1" at bounding box center [197, 541] width 32 height 14
type input "2"
type input "2.55"
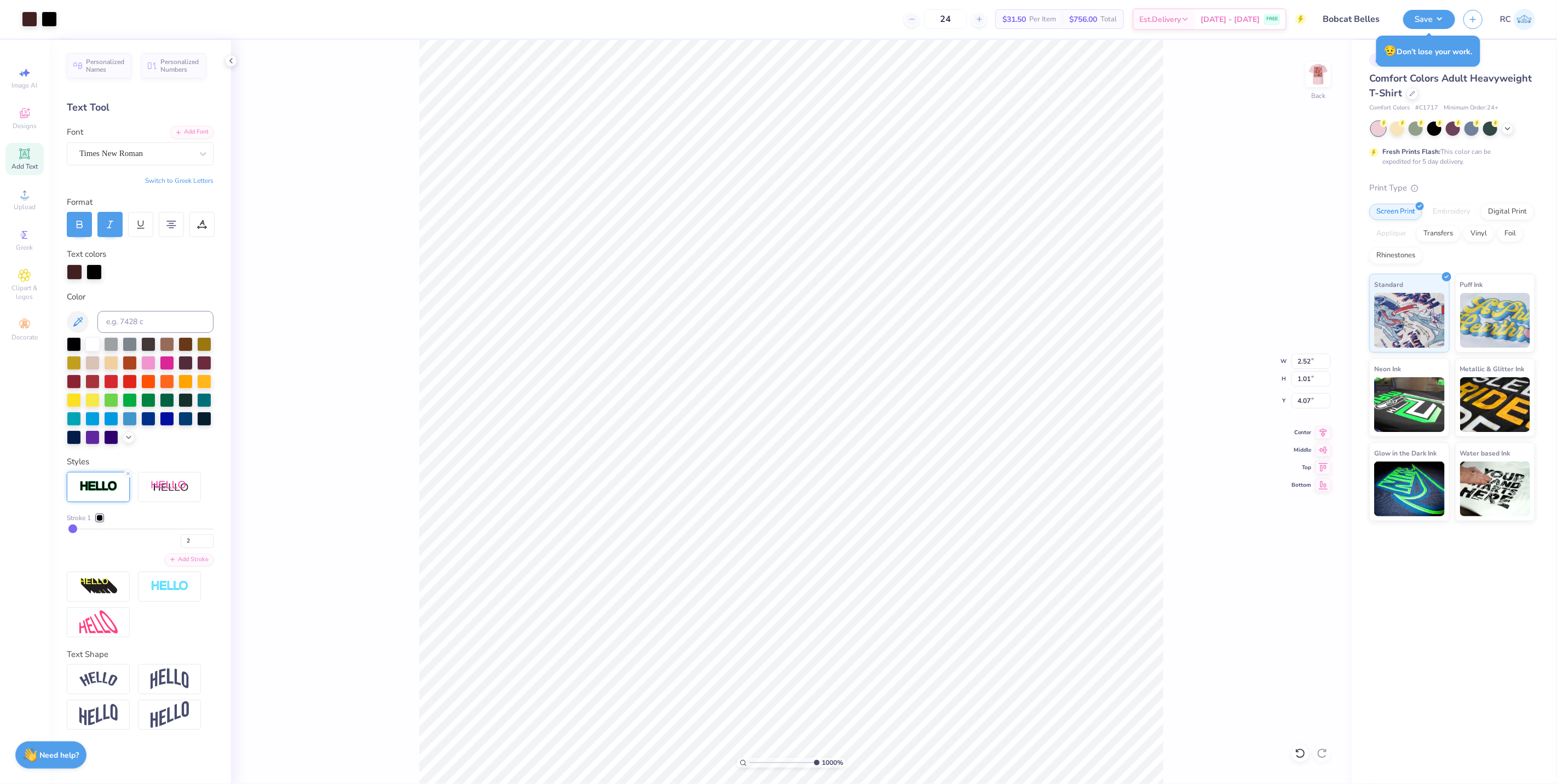
type input "1.60"
type input "4.06"
click at [377, 413] on div "1000 % Back W 2.55 2.55 " H 1.60 1.60 " Y 4.06 4.06 " Center Middle Top Bottom" at bounding box center [791, 412] width 1121 height 744
type input "2.52"
type input "0.44"
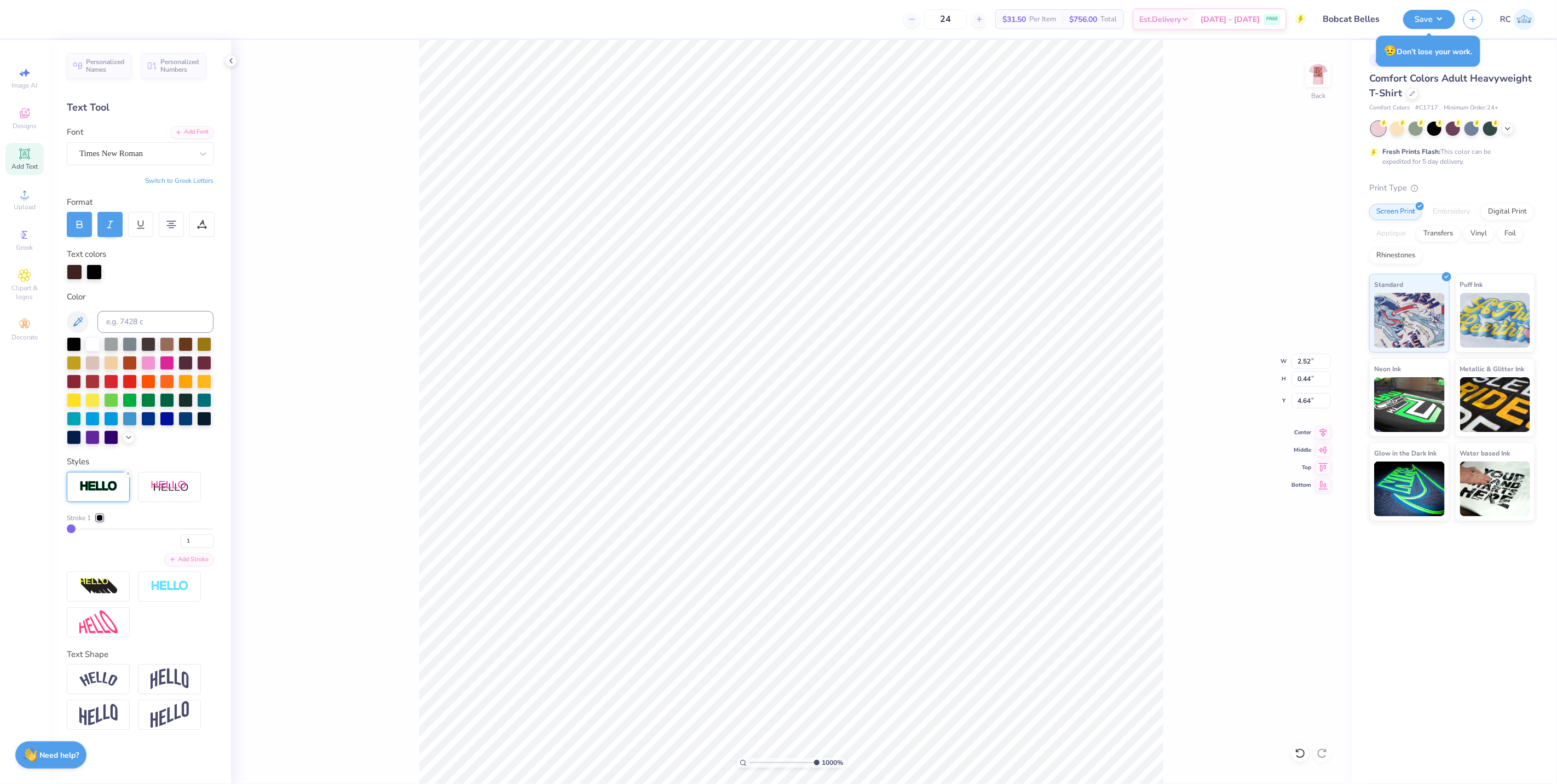
type input "4.64"
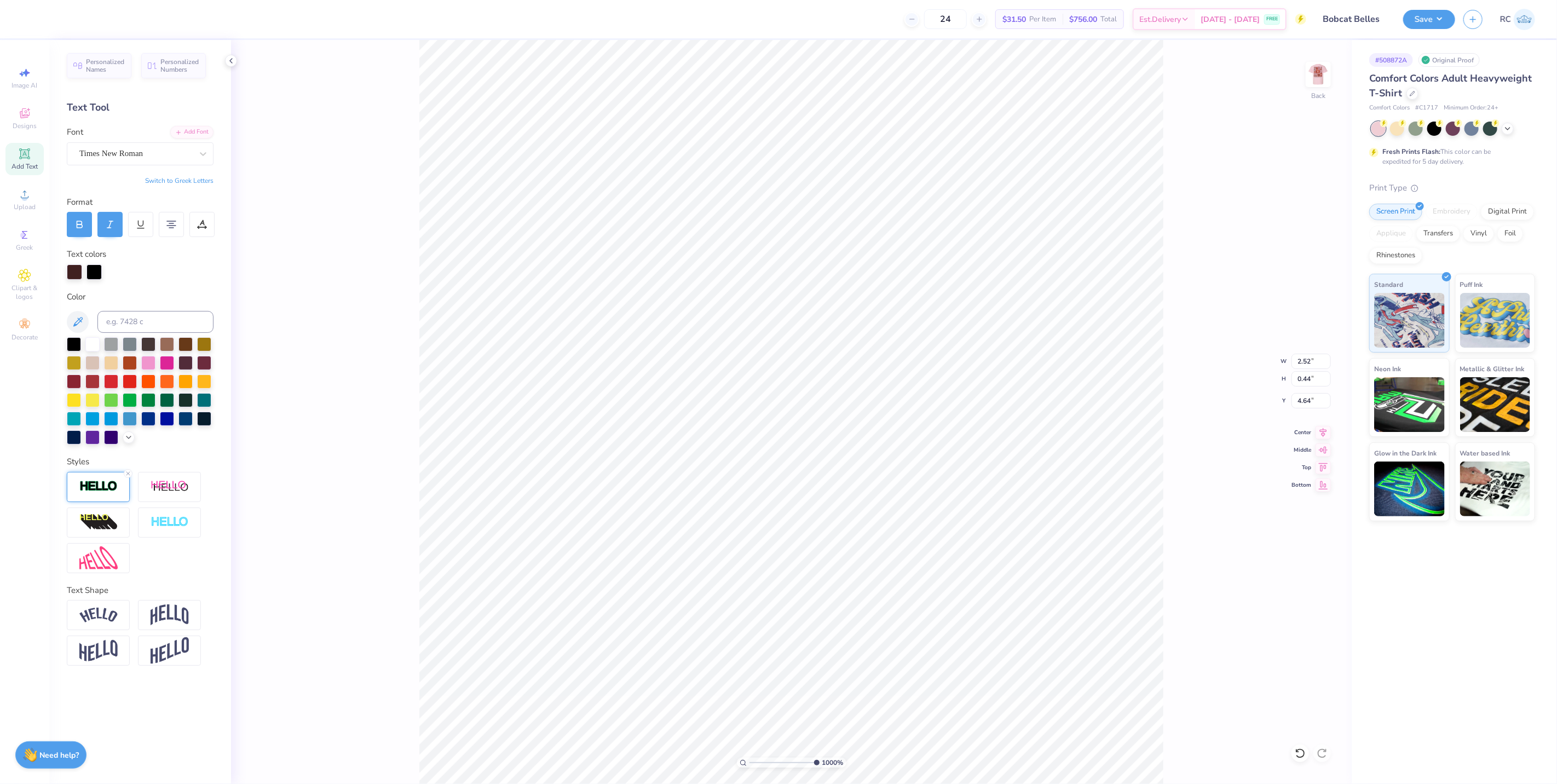
click at [110, 481] on img at bounding box center [98, 487] width 38 height 13
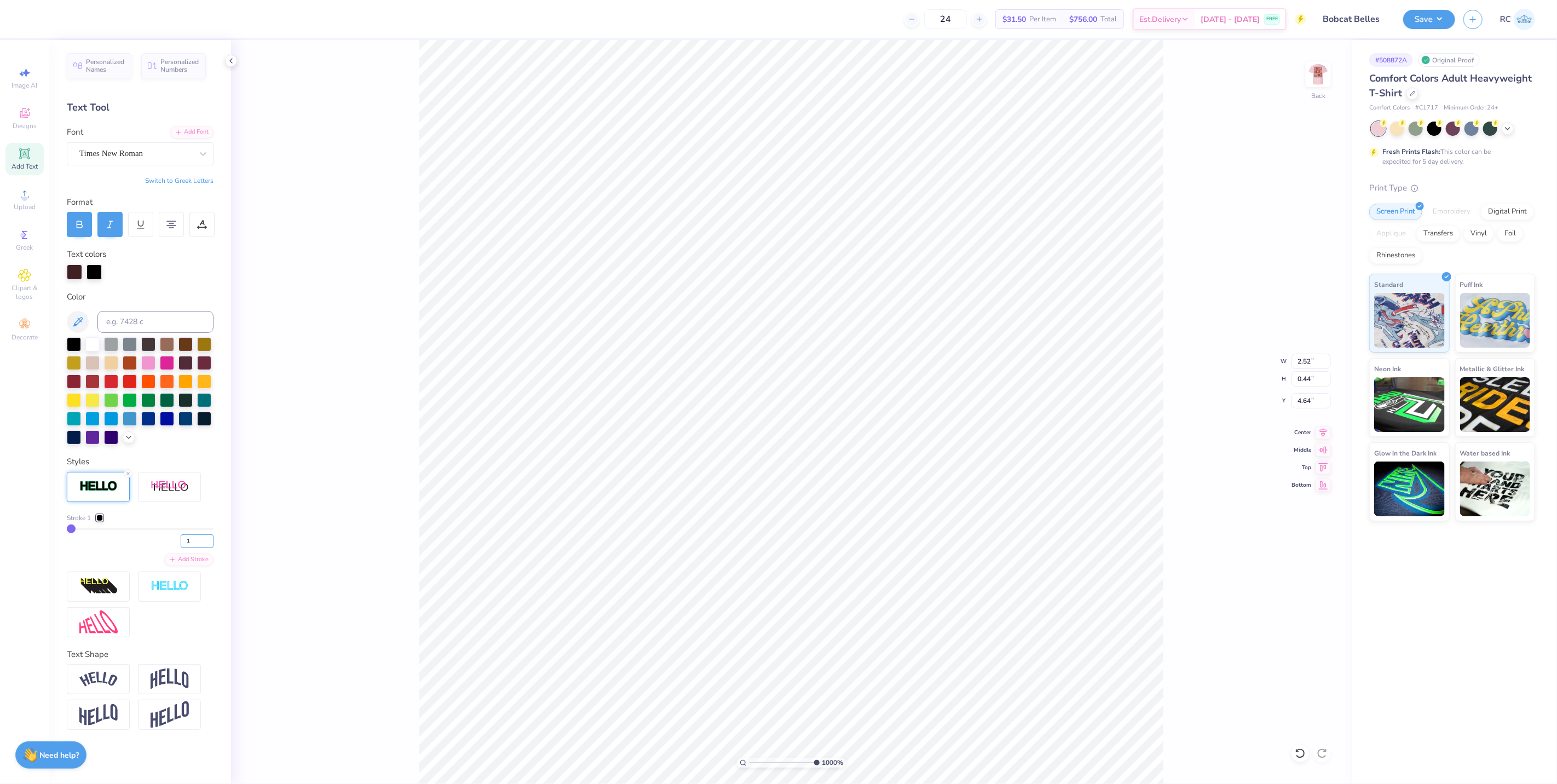
drag, startPoint x: 199, startPoint y: 537, endPoint x: 168, endPoint y: 538, distance: 31.0
click at [168, 537] on div "1" at bounding box center [140, 538] width 147 height 19
type input "2"
click at [323, 567] on div "1000 % Back W 2.52 2.52 " H 0.44 0.44 " Y 4.64 4.64 " Center Middle Top Bottom" at bounding box center [791, 412] width 1121 height 744
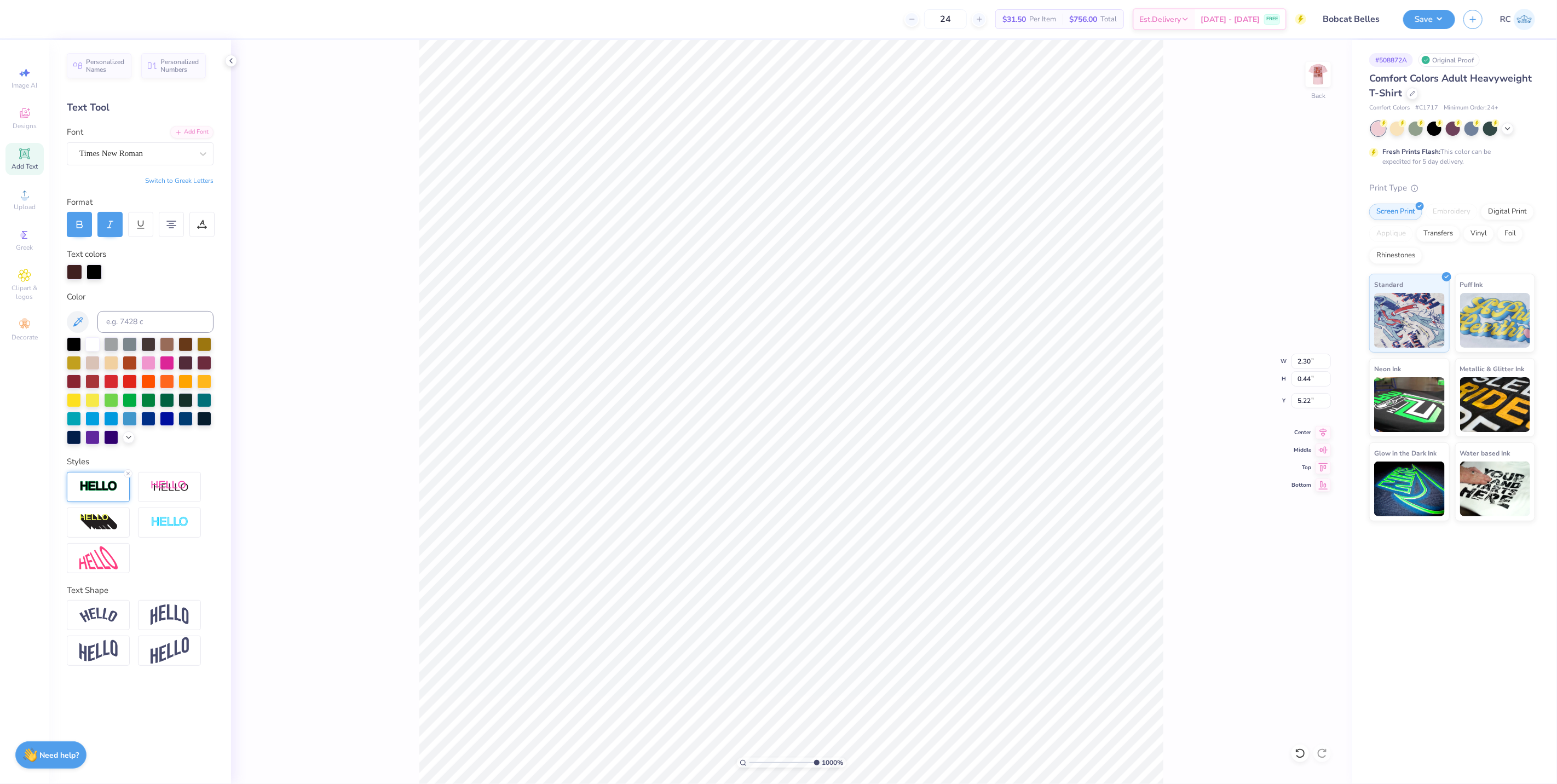
click at [110, 488] on img at bounding box center [98, 487] width 38 height 13
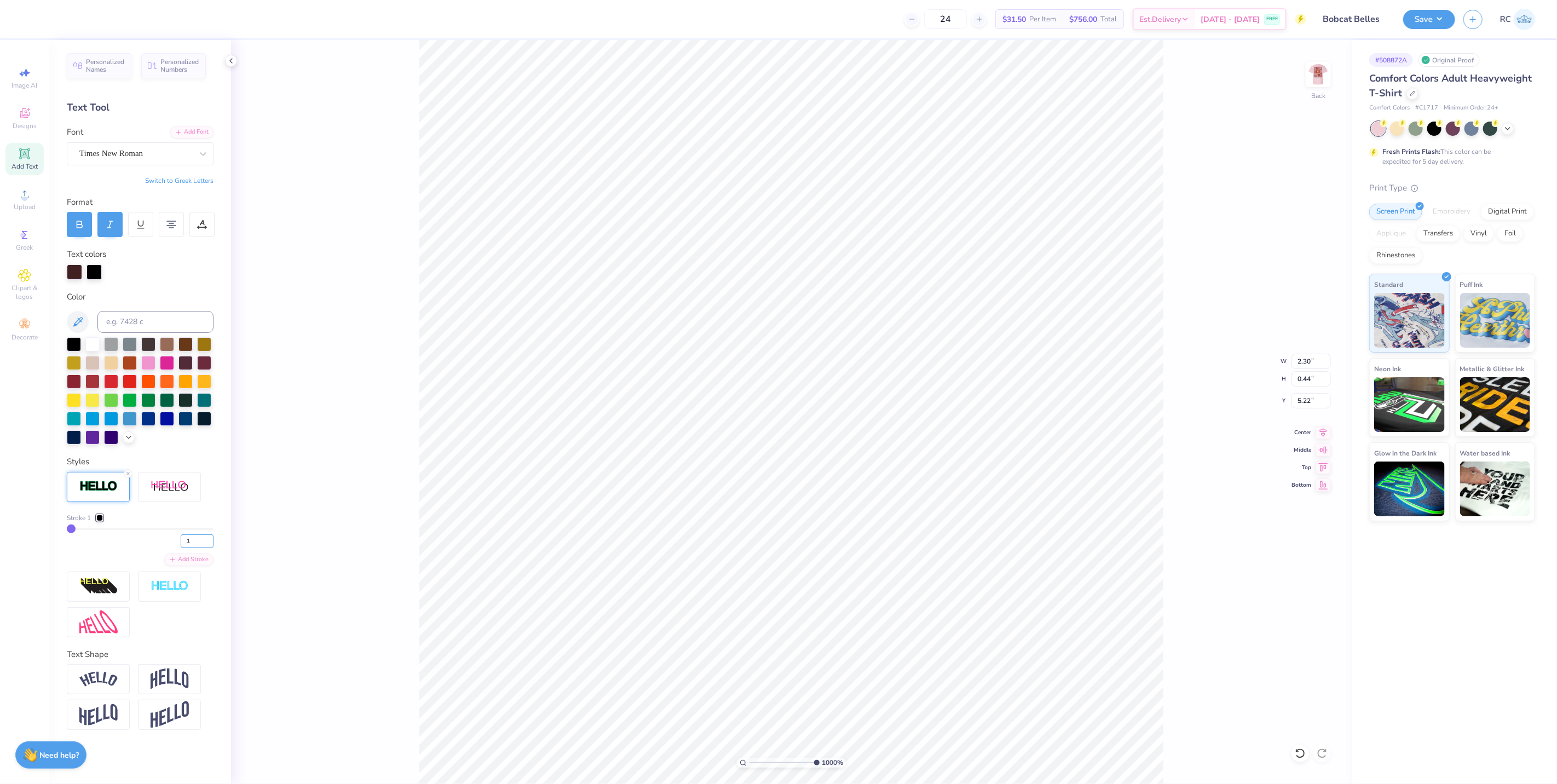
drag, startPoint x: 200, startPoint y: 546, endPoint x: 152, endPoint y: 540, distance: 48.4
click at [152, 540] on div "1" at bounding box center [140, 538] width 147 height 19
type input "2"
type input "2.31"
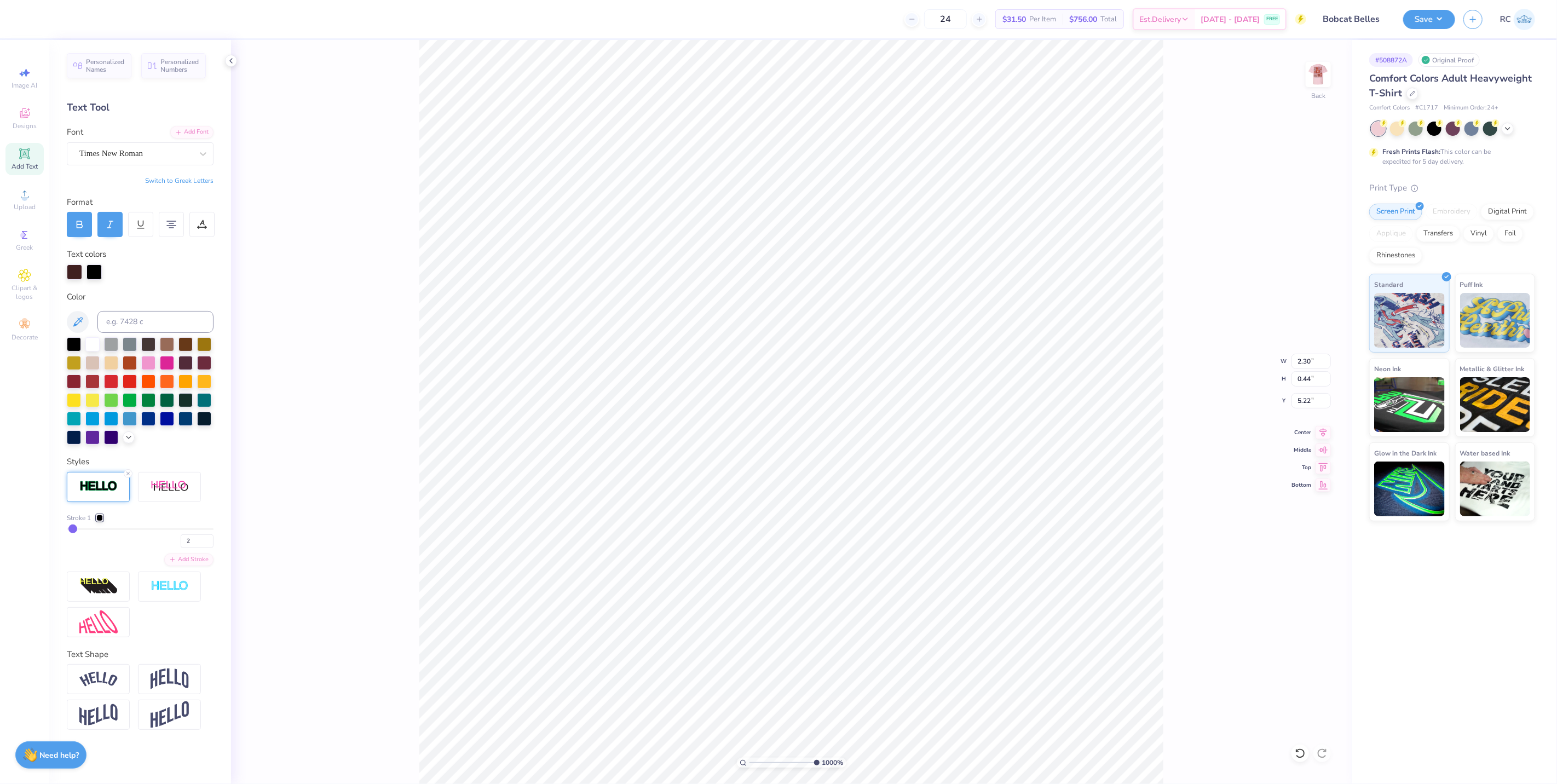
type input "0.45"
click at [272, 262] on div "1000 % Back W 2.31 2.31 " H 0.45 0.45 " Y 5.22 5.22 " Center Middle Top Bottom" at bounding box center [791, 412] width 1121 height 744
click at [72, 20] on div at bounding box center [69, 18] width 16 height 16
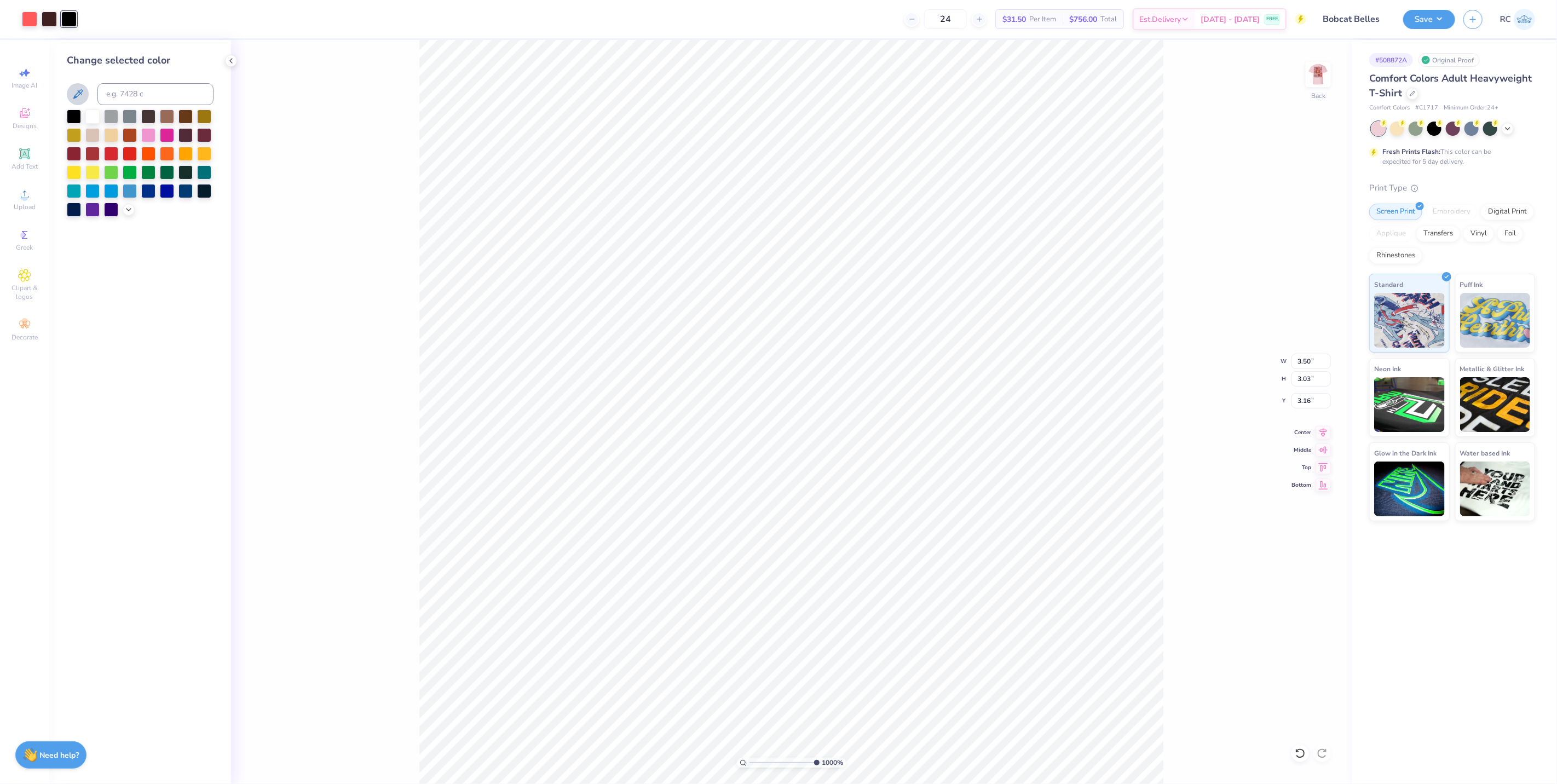
click at [81, 93] on icon at bounding box center [78, 94] width 9 height 9
click at [79, 99] on icon at bounding box center [78, 94] width 13 height 13
click at [74, 92] on icon at bounding box center [78, 94] width 13 height 13
click at [80, 95] on icon at bounding box center [78, 94] width 9 height 9
click at [363, 313] on div "1000 % Back W 3.50 3.50 " H 3.03 3.03 " Y 3.16 3.16 " Center Middle Top Bottom" at bounding box center [791, 412] width 1121 height 744
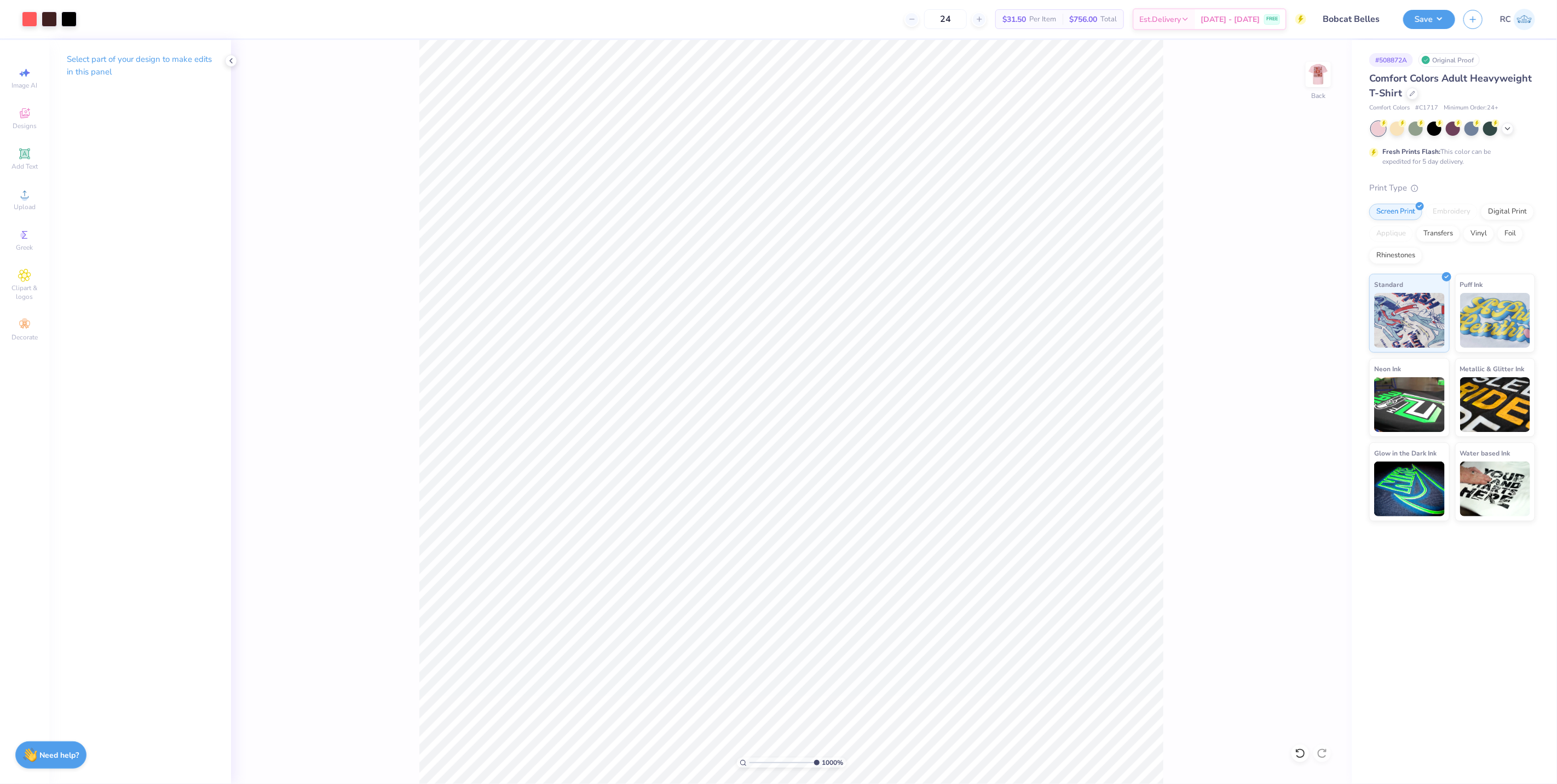
click at [334, 297] on div "1000 % Back" at bounding box center [791, 412] width 1121 height 744
click at [340, 214] on div "1000 % Back" at bounding box center [791, 412] width 1121 height 744
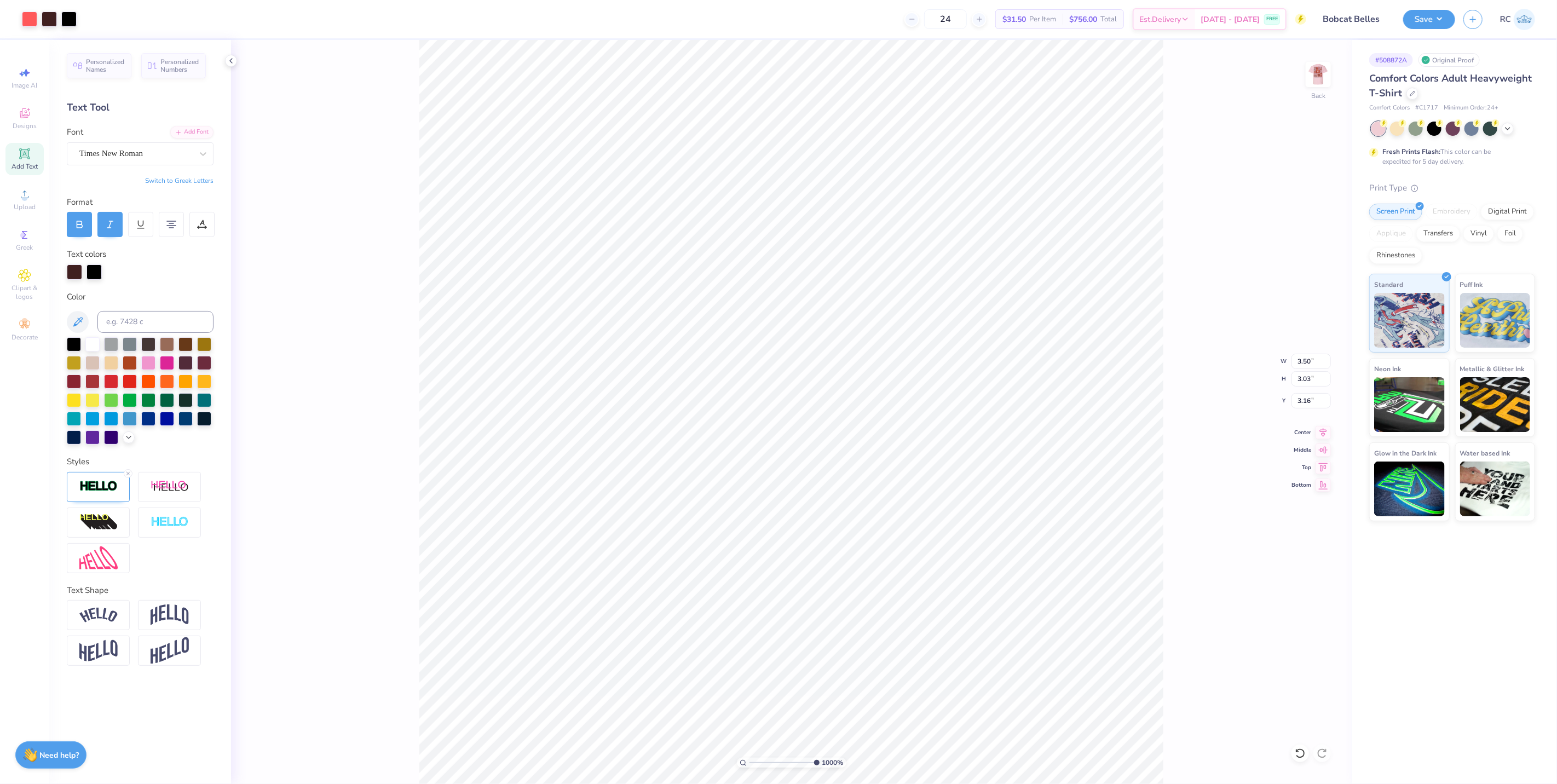
type input "3.50"
type input "3.03"
type input "3.16"
click at [69, 17] on div at bounding box center [69, 18] width 16 height 16
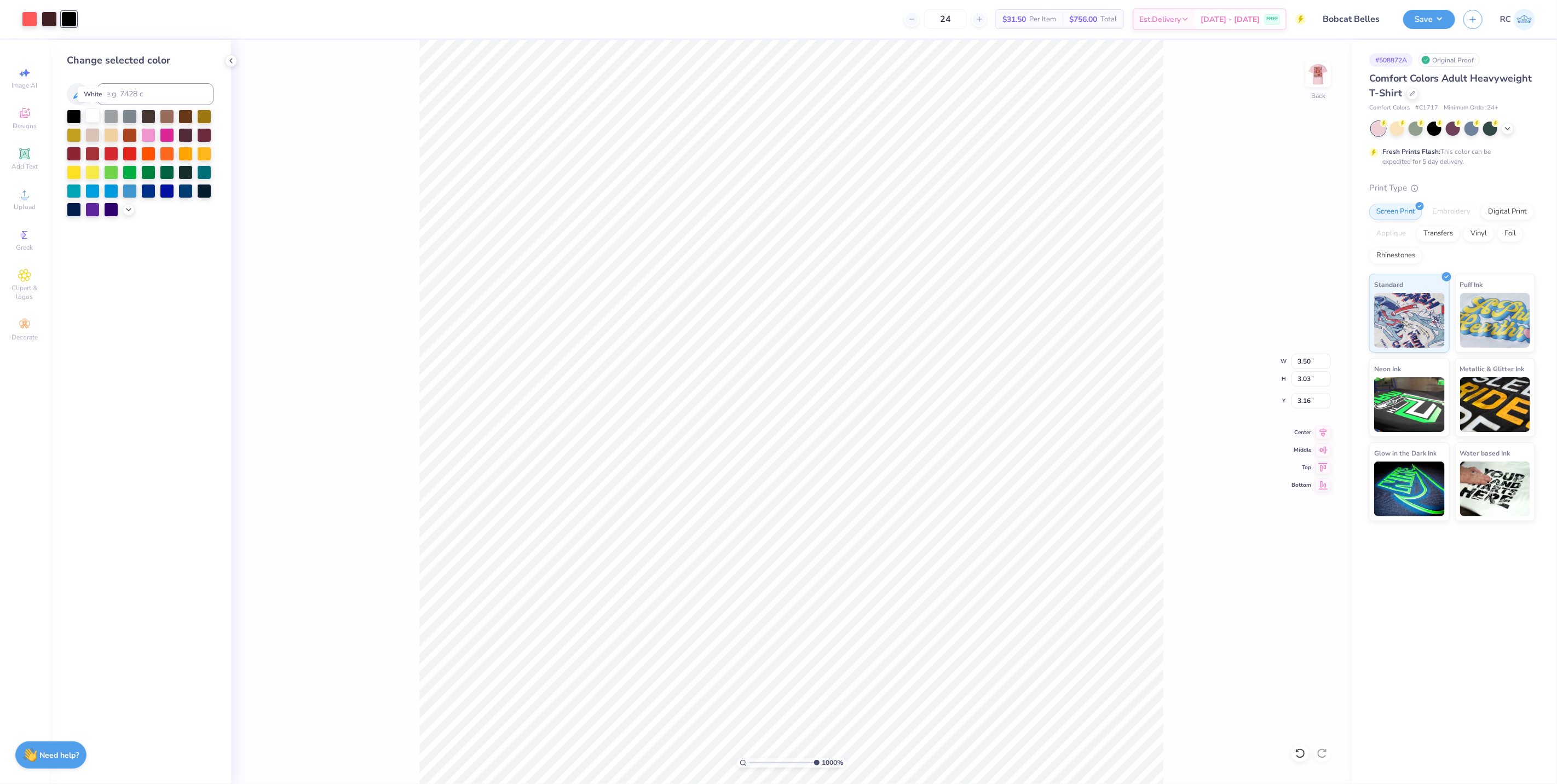
click at [97, 119] on div at bounding box center [92, 115] width 14 height 14
click at [137, 96] on input at bounding box center [155, 95] width 116 height 22
type input "4975"
click at [324, 431] on div "1000 % Back W 3.50 3.50 " H 3.03 3.03 " Y 3.16 3.16 " Center Middle Top Bottom" at bounding box center [791, 412] width 1121 height 744
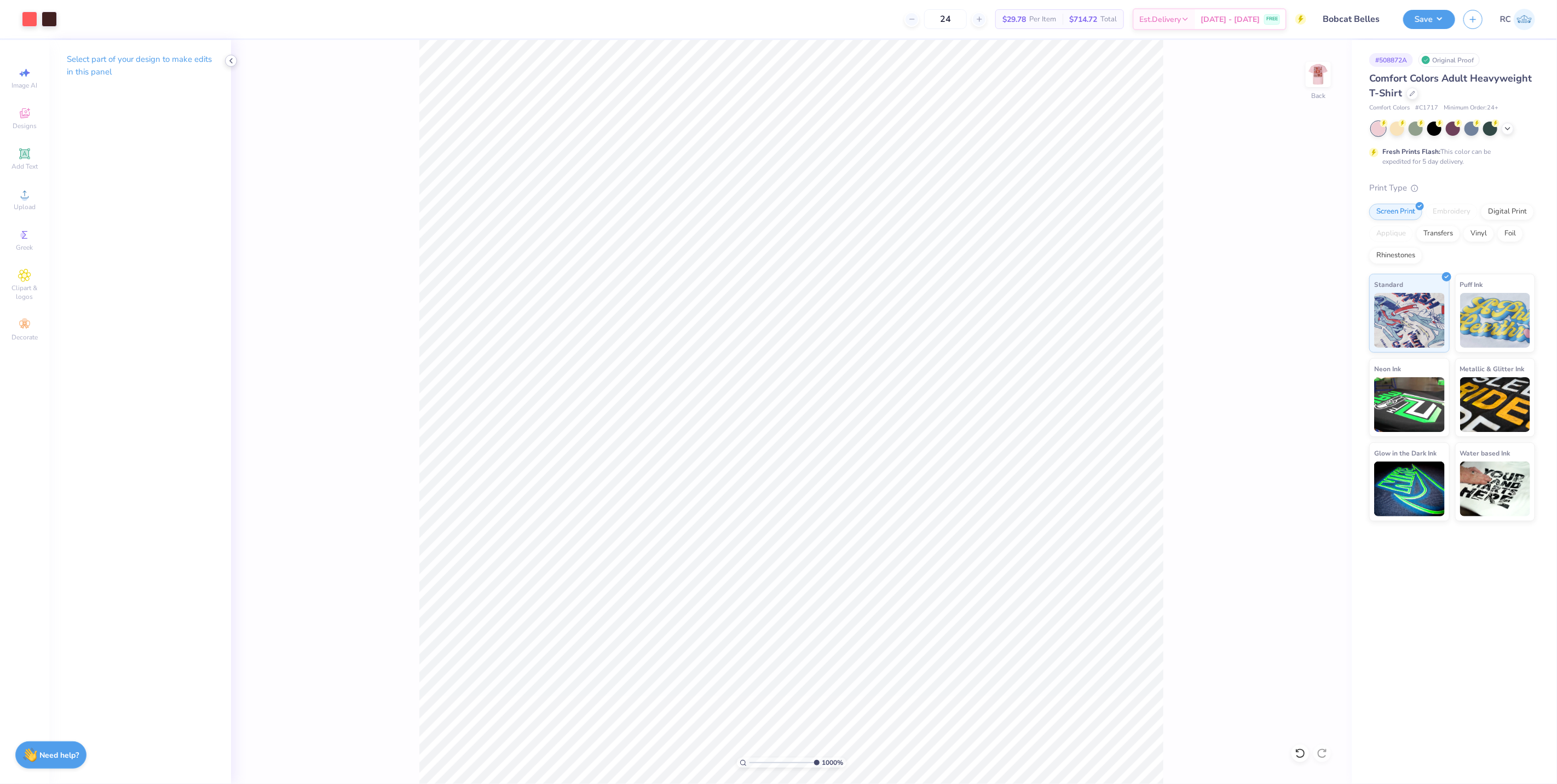
click at [226, 57] on icon at bounding box center [230, 60] width 8 height 8
type input "1.20975476576006"
click at [1323, 403] on input "3.15" at bounding box center [1311, 401] width 39 height 16
click at [1315, 402] on input "3.15" at bounding box center [1311, 401] width 39 height 16
type input "3"
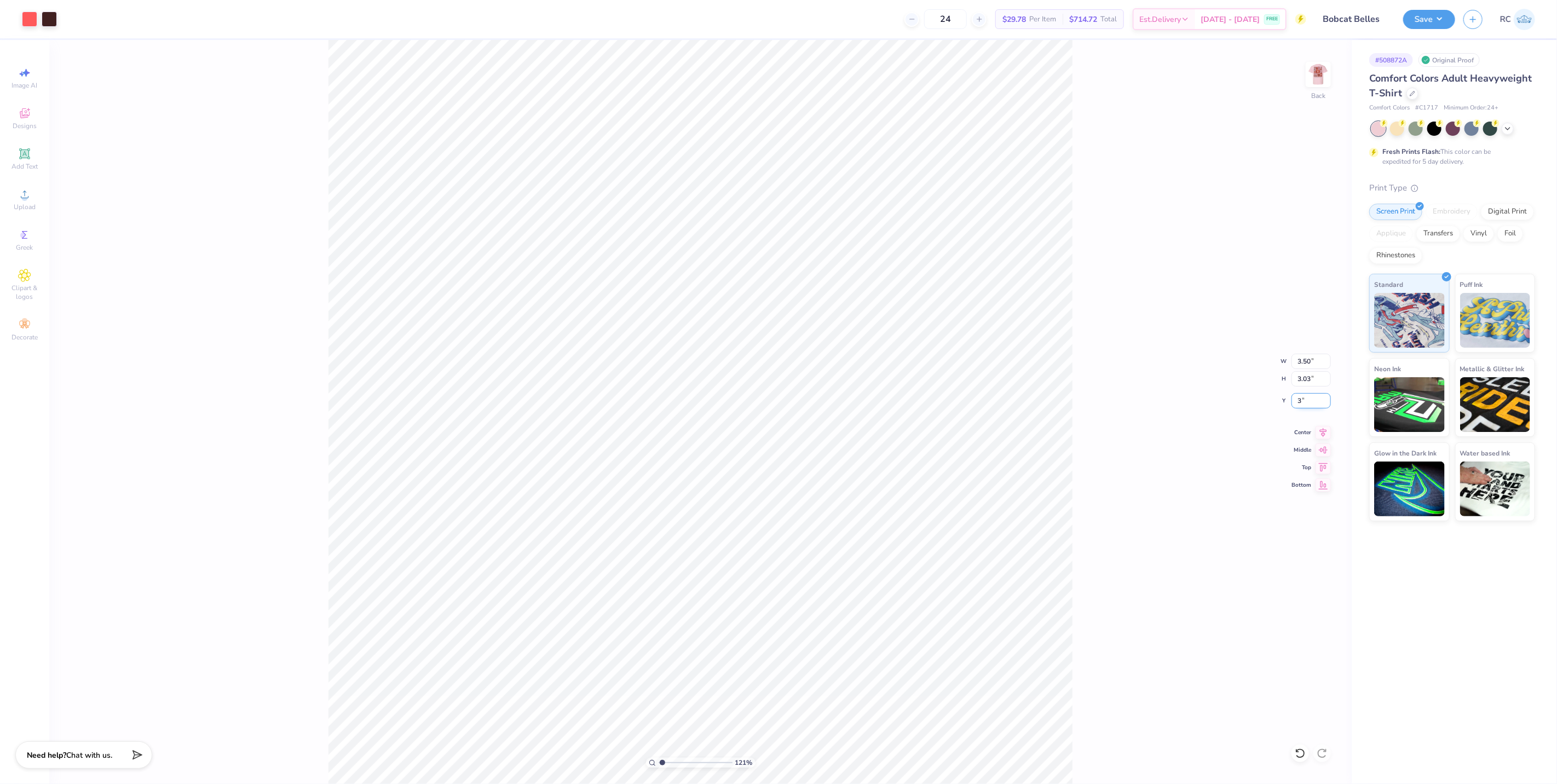
type input "1.20975476576006"
type input "3.00"
type input "1"
click at [1307, 71] on img at bounding box center [1319, 74] width 44 height 44
click at [28, 196] on icon at bounding box center [24, 194] width 13 height 13
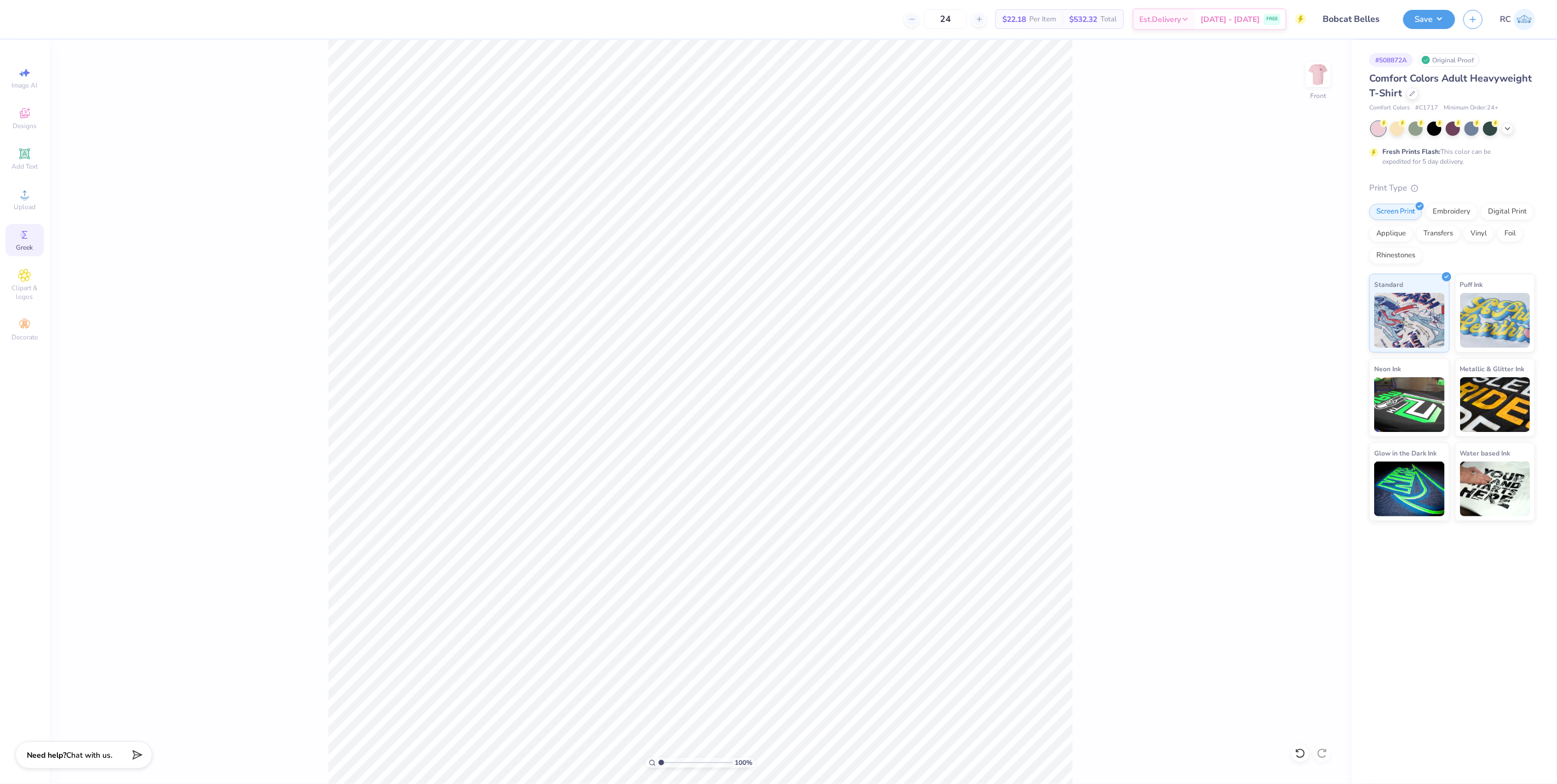
click at [28, 237] on icon at bounding box center [24, 235] width 13 height 13
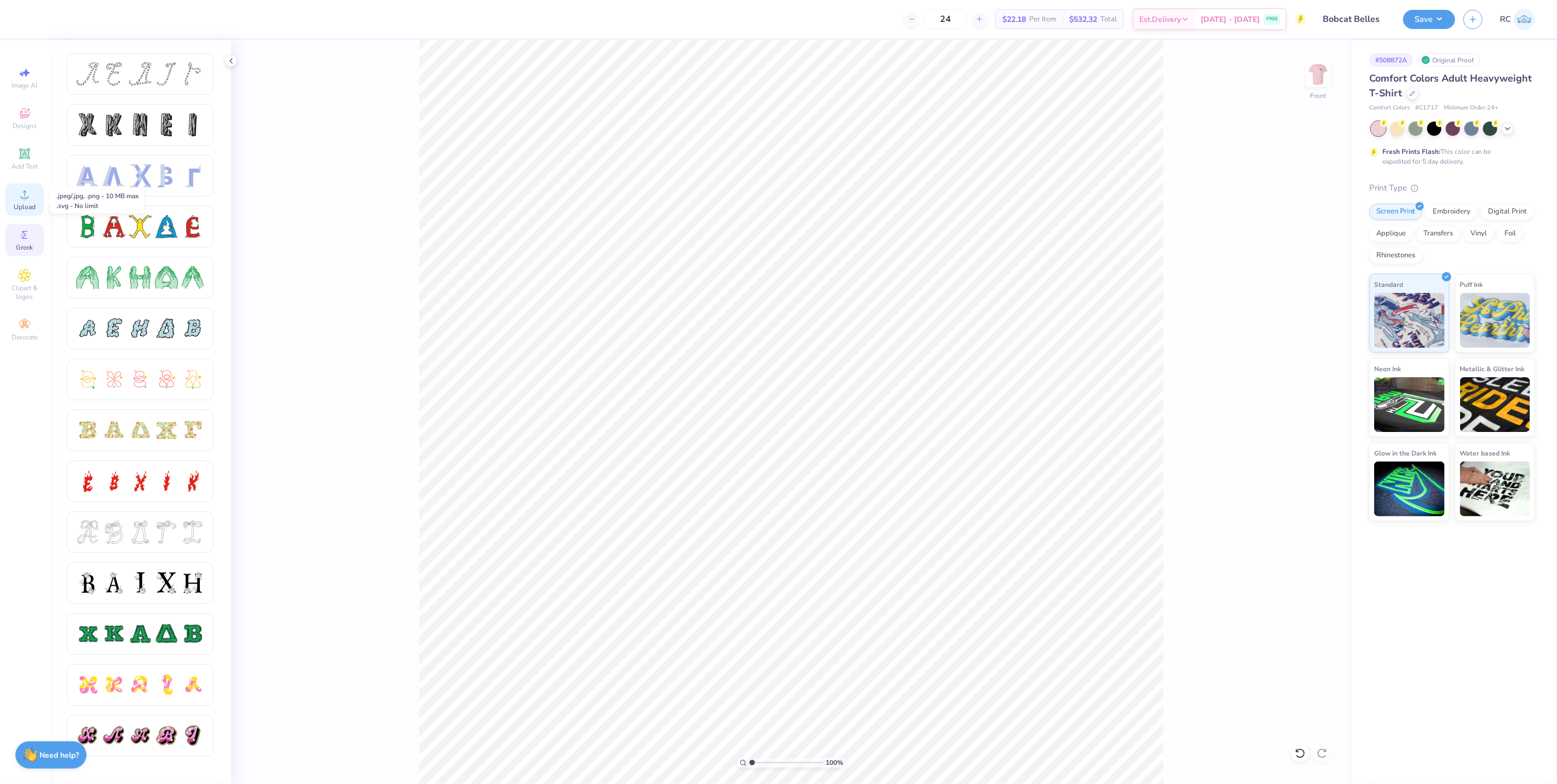
click at [30, 203] on span "Upload" at bounding box center [25, 206] width 22 height 8
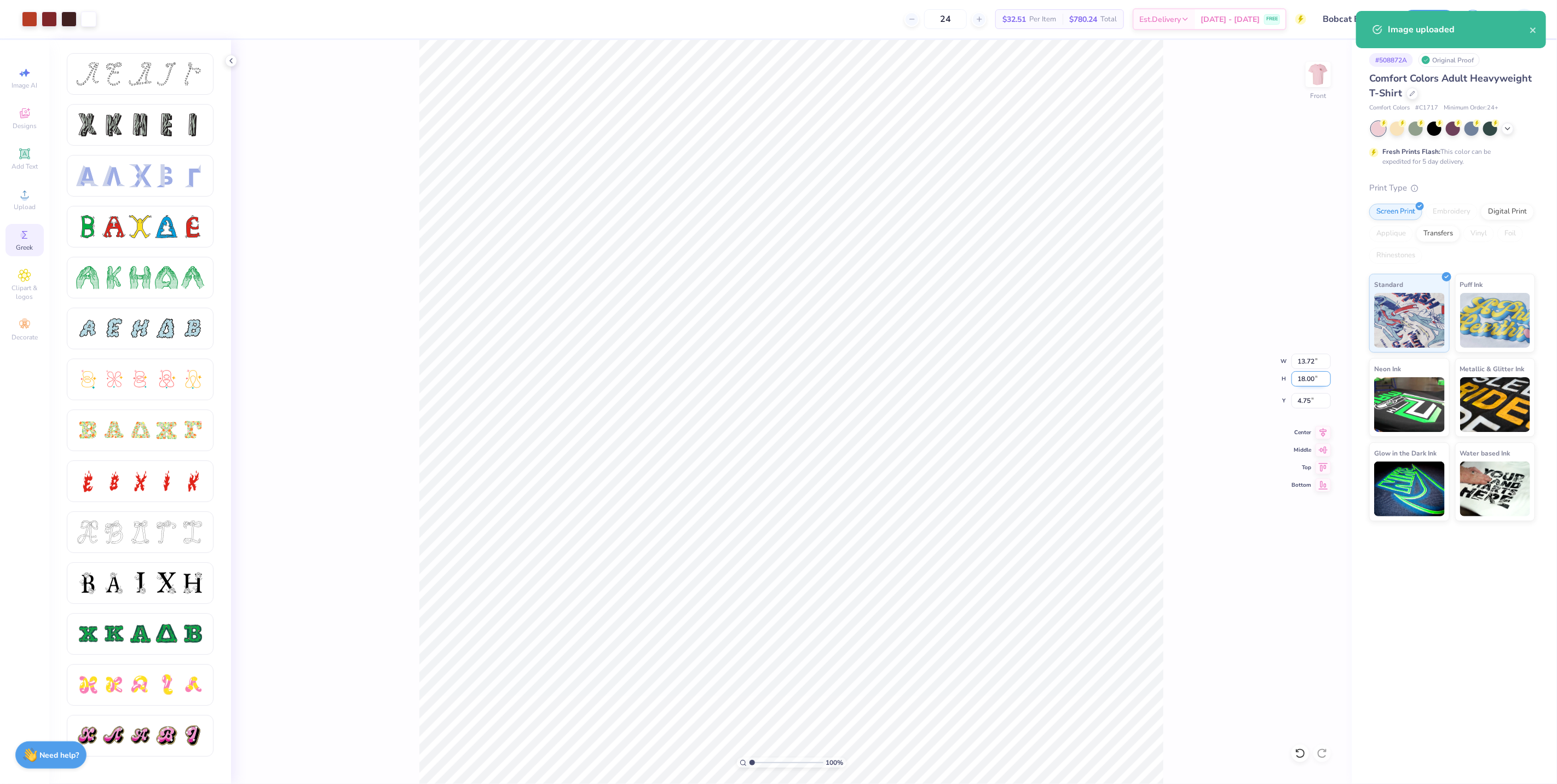
click at [1313, 384] on input "18.00" at bounding box center [1311, 379] width 39 height 16
type input "15"
type input "11.44"
type input "15.00"
click at [1310, 403] on input "6.25" at bounding box center [1311, 401] width 39 height 16
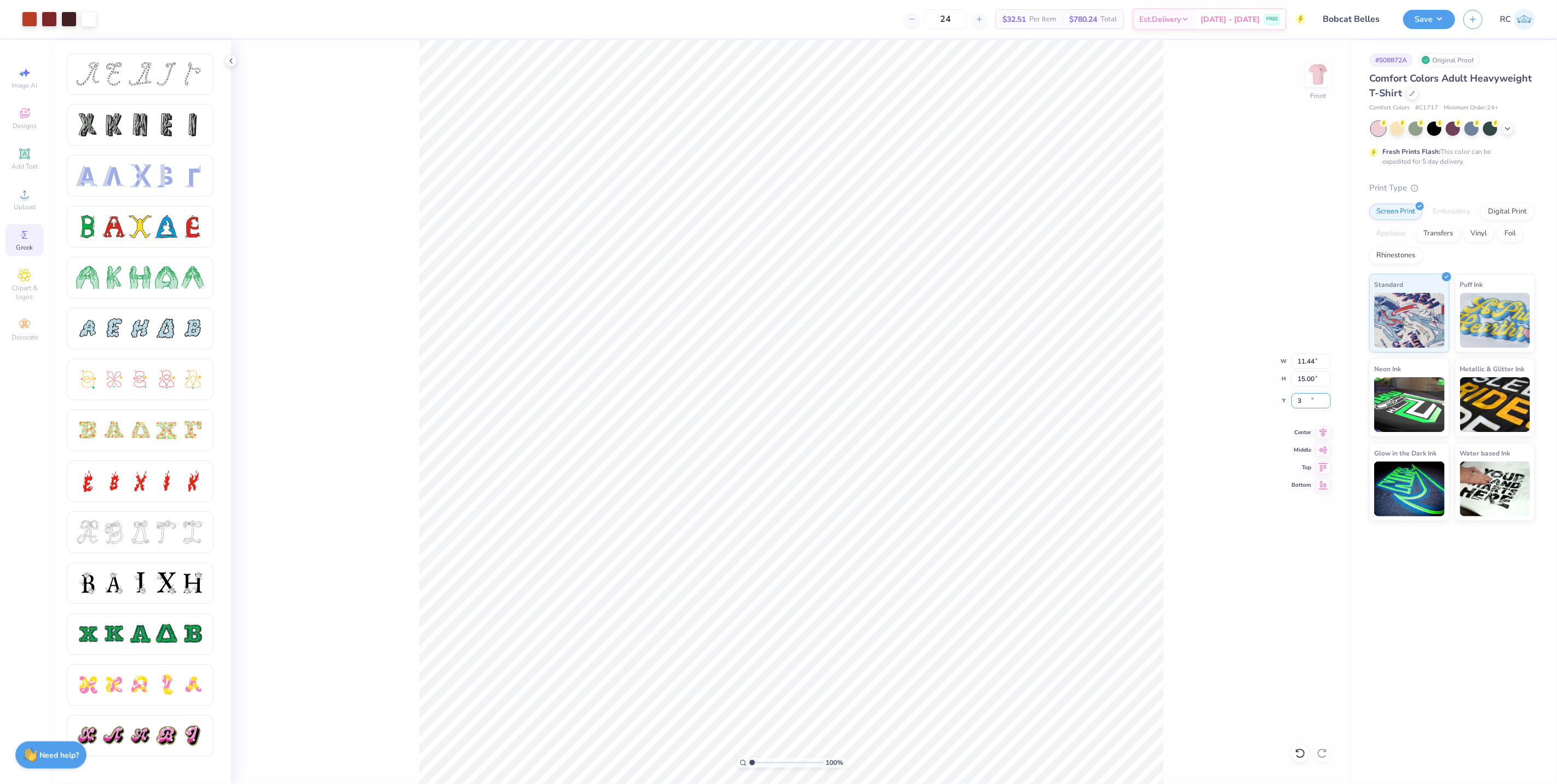
type input "3.00"
click at [1311, 78] on img at bounding box center [1319, 74] width 44 height 44
click at [24, 13] on div at bounding box center [30, 18] width 16 height 16
type input "1.24898773763972"
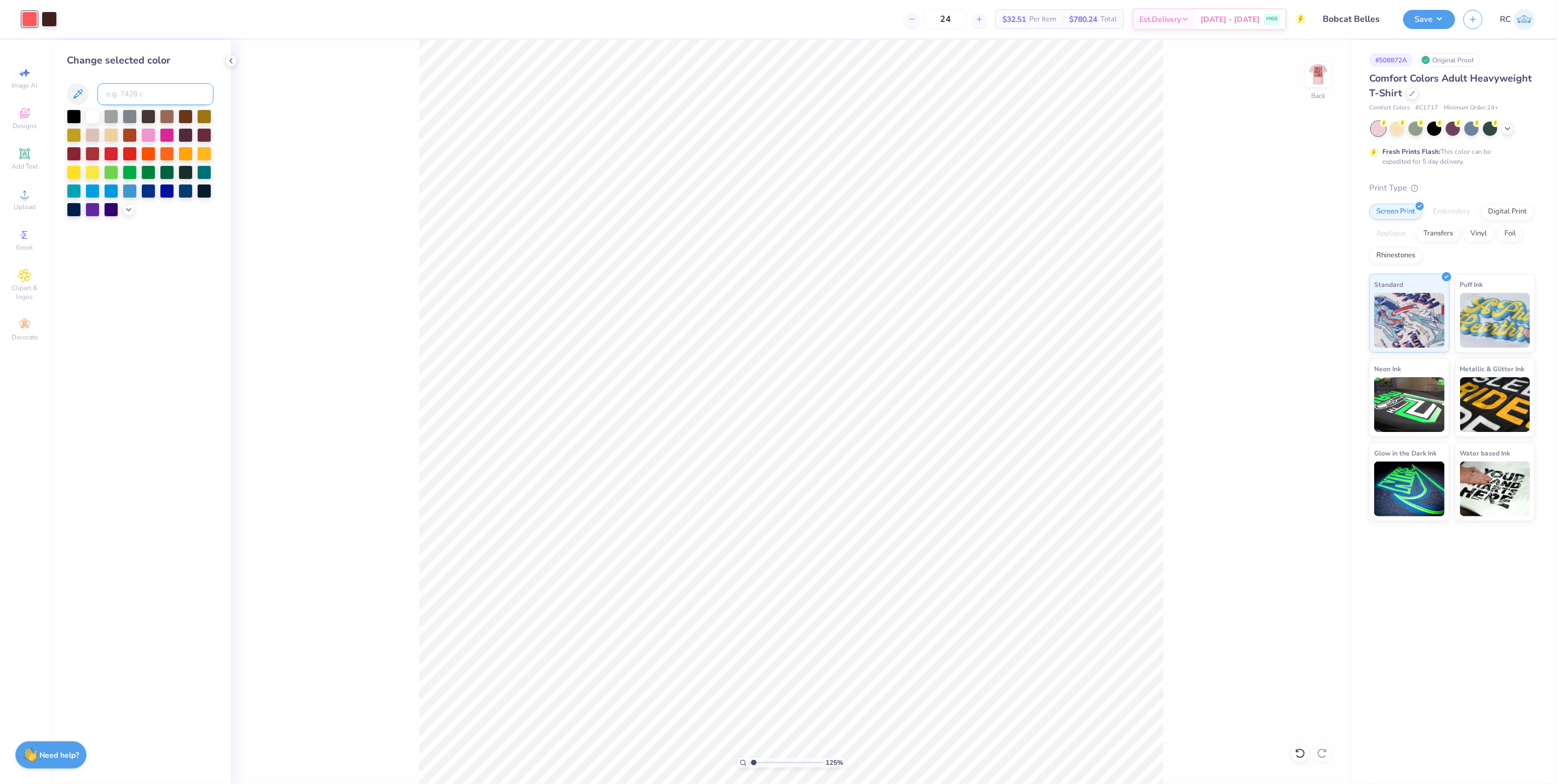
click at [146, 98] on input at bounding box center [155, 95] width 116 height 22
type input "7599"
click at [382, 442] on div "125 % Back" at bounding box center [791, 412] width 1121 height 744
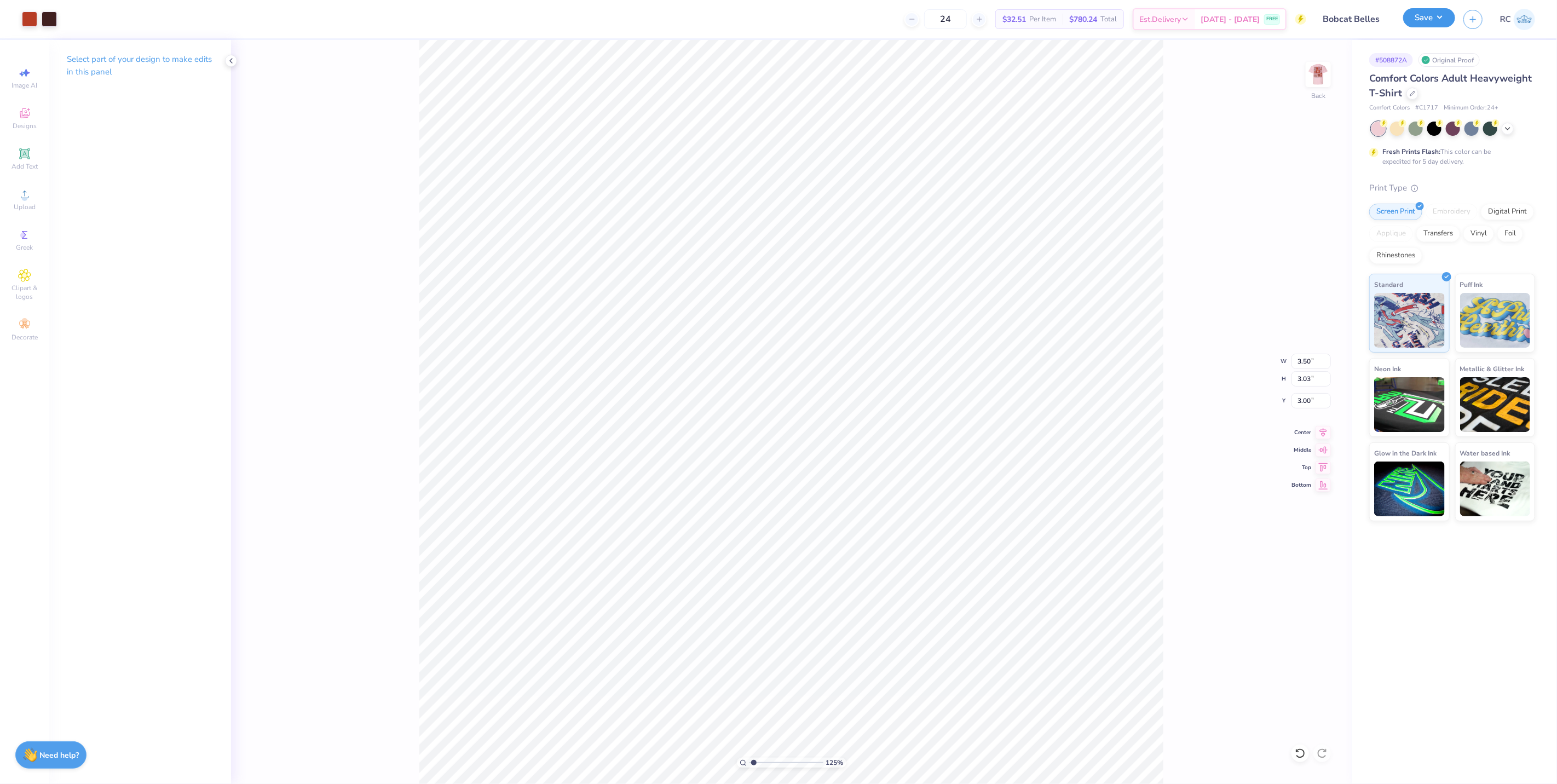
click at [1437, 22] on button "Save" at bounding box center [1430, 18] width 52 height 19
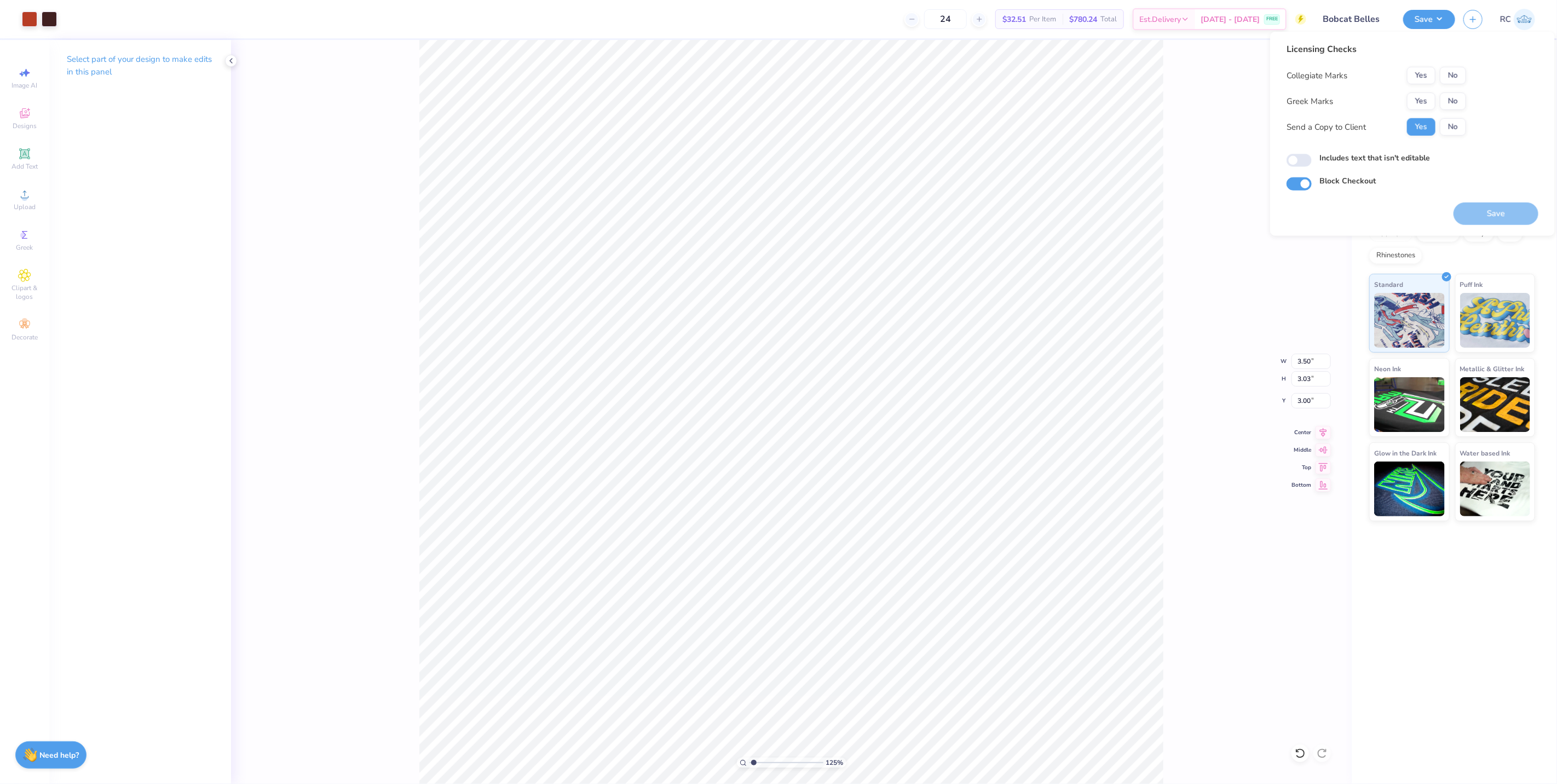
click at [1448, 90] on div "Collegiate Marks Yes No Greek Marks Yes No Send a Copy to Client Yes No" at bounding box center [1377, 101] width 180 height 69
click at [1457, 72] on button "No" at bounding box center [1453, 75] width 26 height 18
click at [1460, 102] on button "No" at bounding box center [1453, 101] width 26 height 18
click at [1481, 220] on button "Save" at bounding box center [1496, 213] width 84 height 22
type input "1.24898773763972"
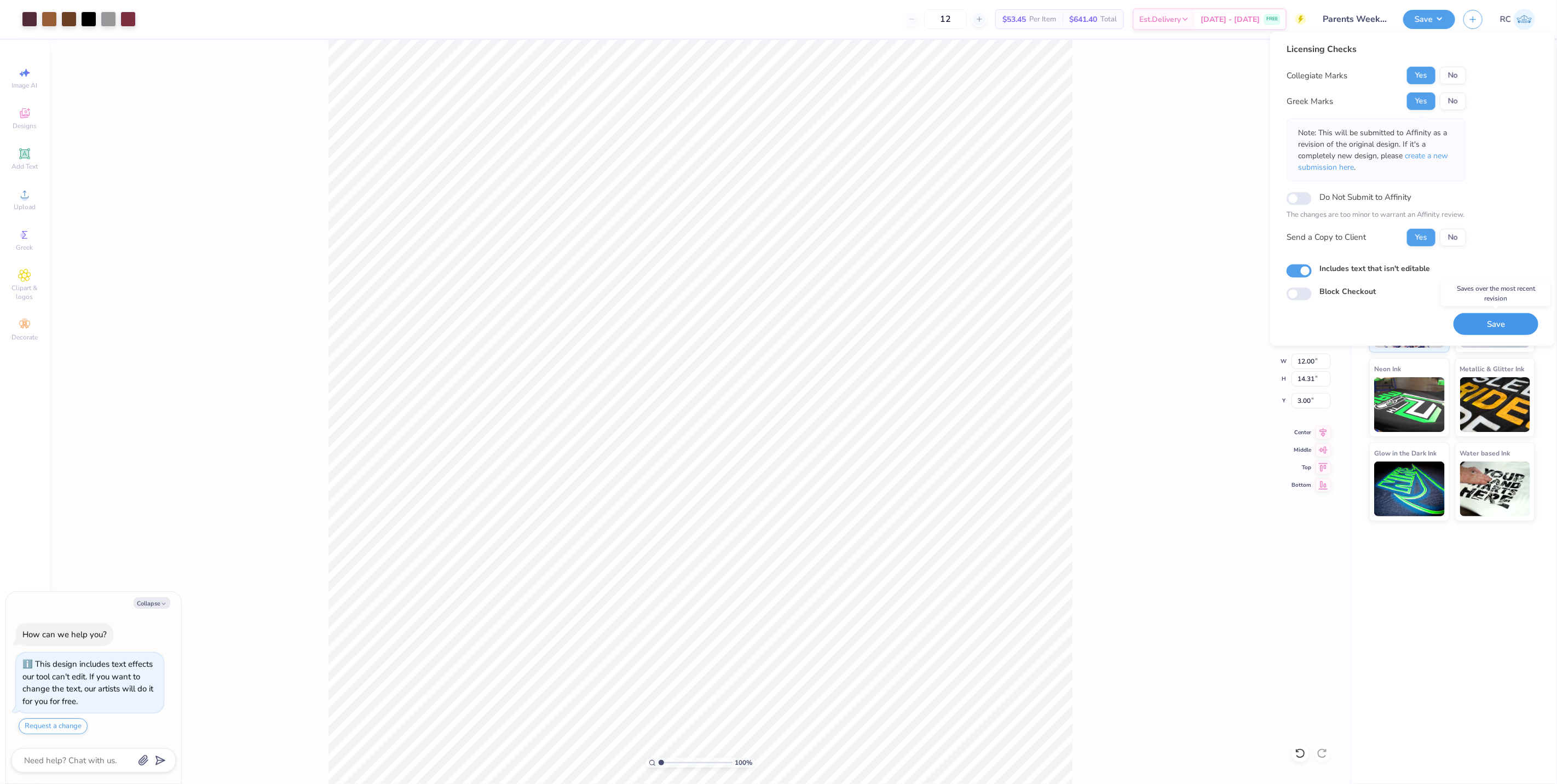
click at [1495, 326] on button "Save" at bounding box center [1496, 324] width 84 height 22
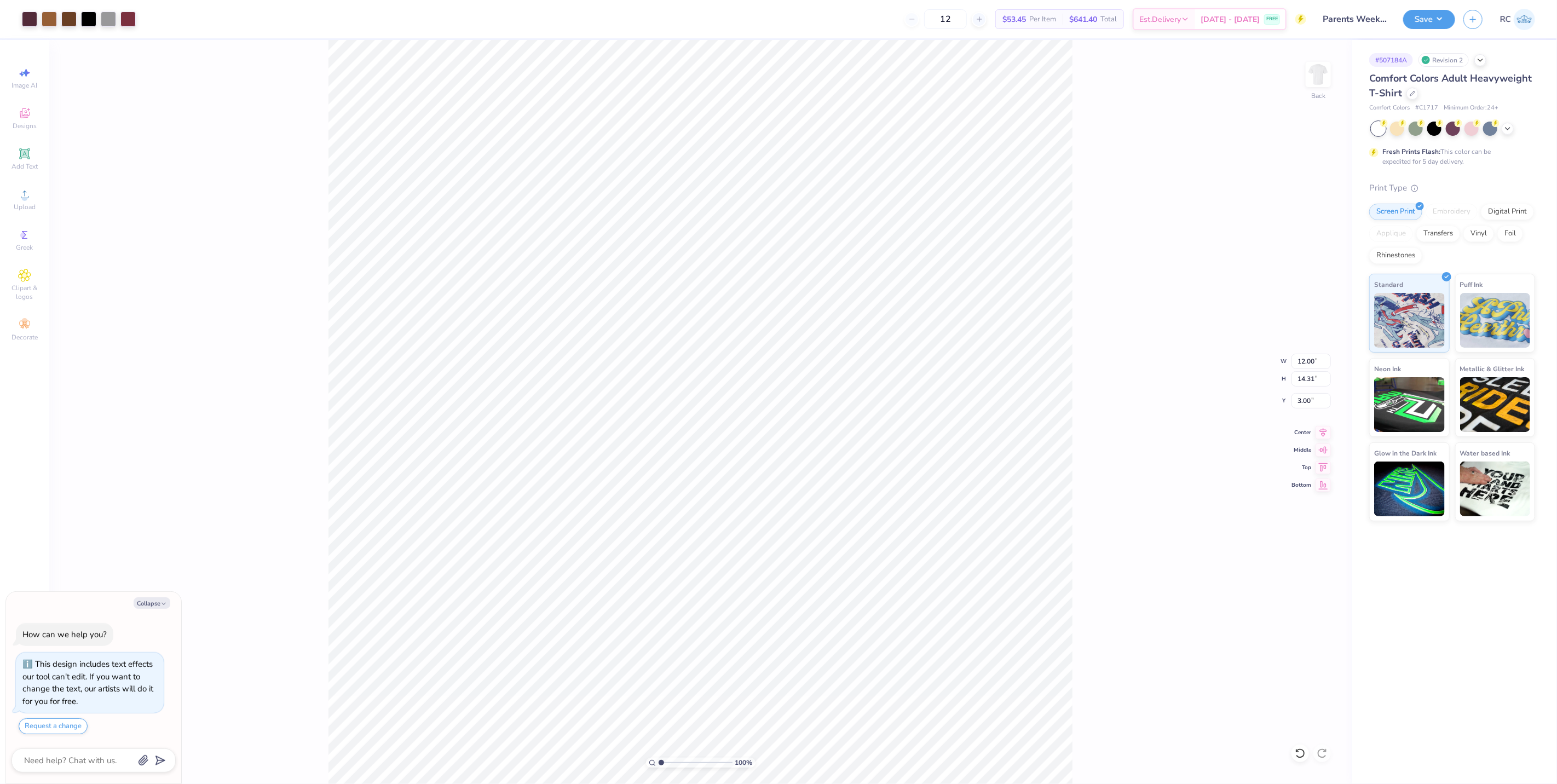
type textarea "x"
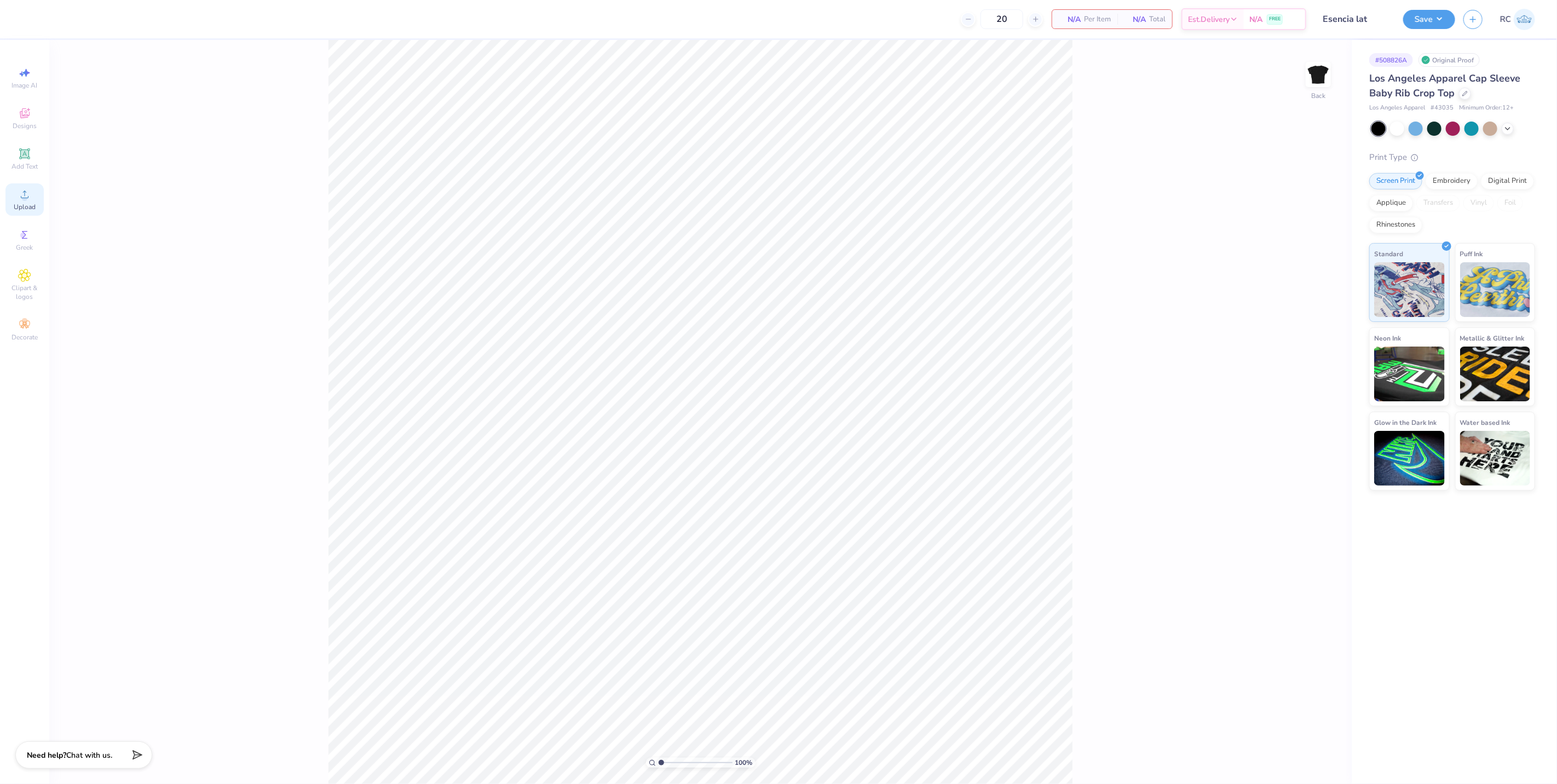
click at [32, 197] on div "Upload" at bounding box center [24, 199] width 38 height 32
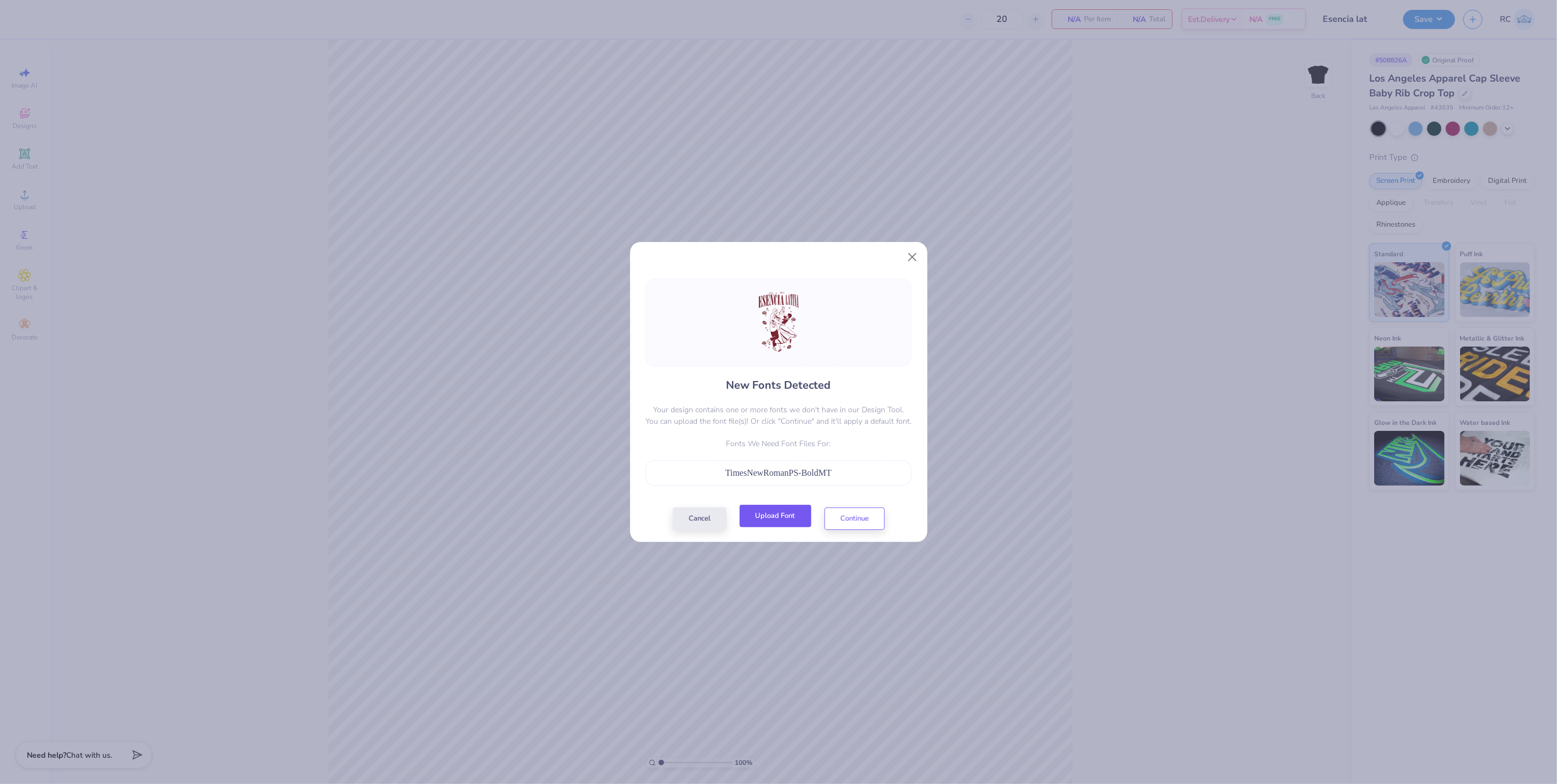
click at [789, 517] on button "Upload Font" at bounding box center [775, 516] width 71 height 22
click at [852, 523] on button "Continue" at bounding box center [855, 516] width 60 height 22
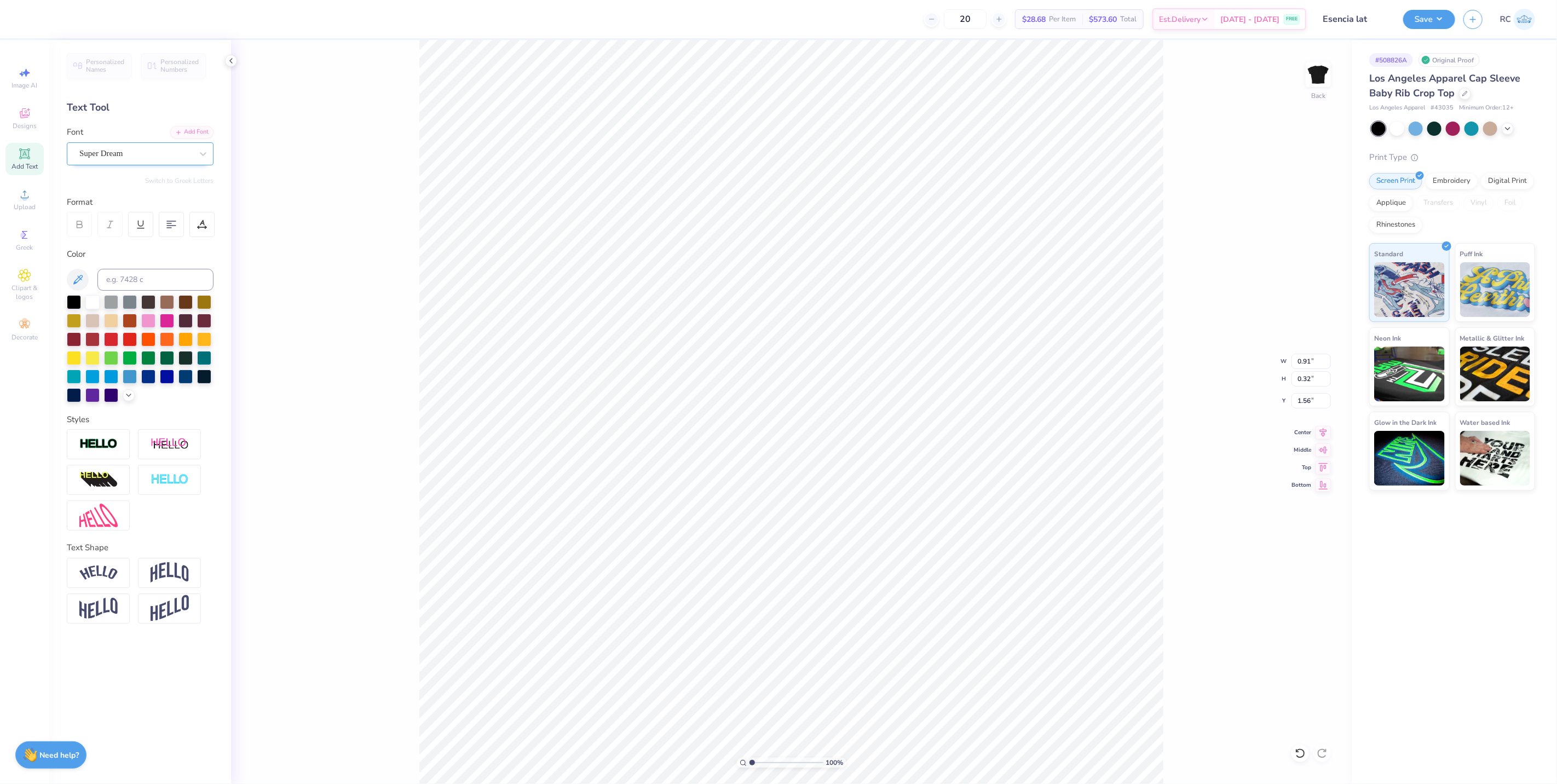
click at [151, 153] on div "Super Dream" at bounding box center [135, 153] width 115 height 17
click at [138, 241] on span "Times New Roman" at bounding box center [110, 240] width 59 height 11
type input "times"
type input "1.08"
type input "0.29"
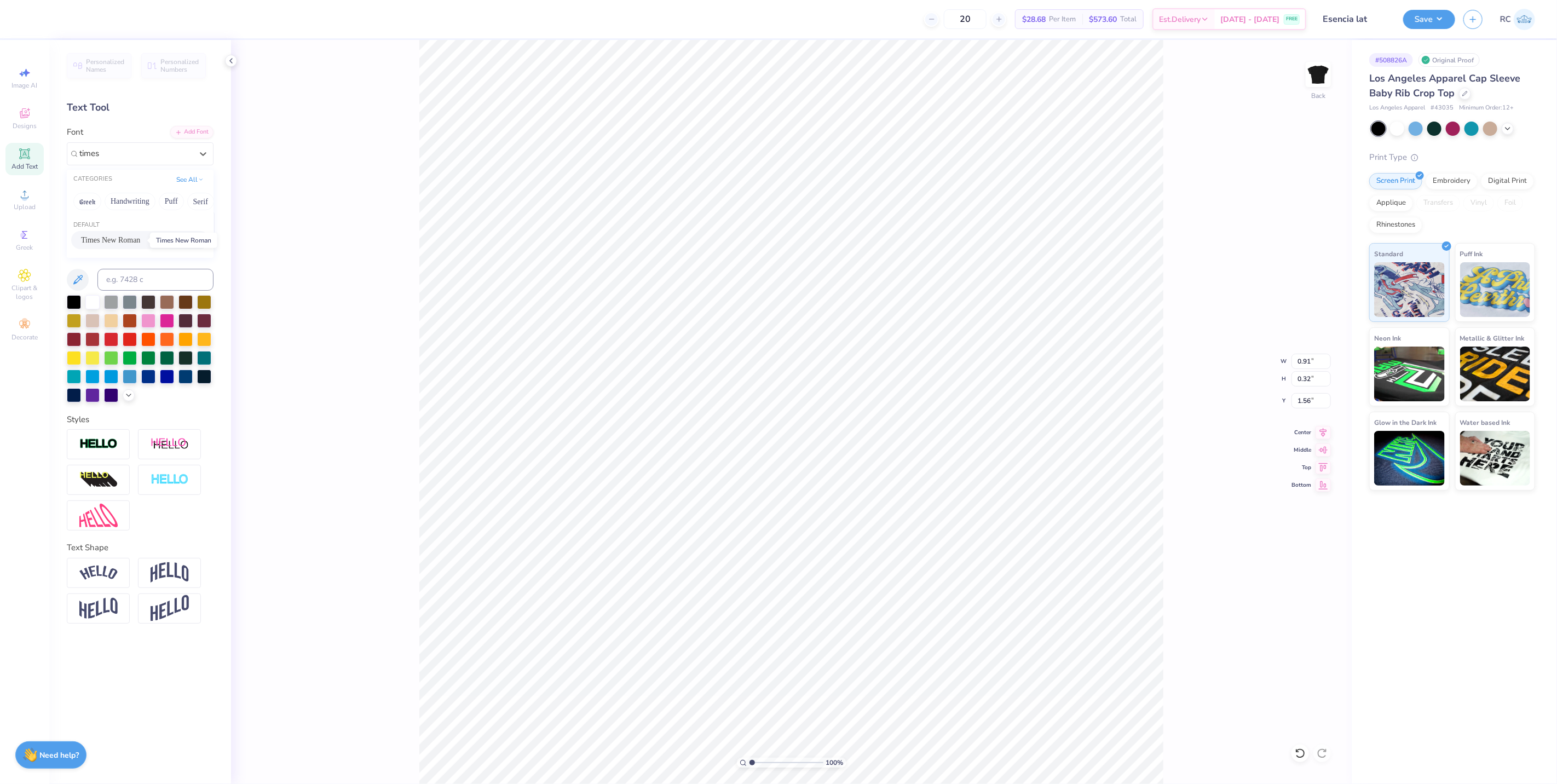
type input "1.57"
click at [78, 228] on icon at bounding box center [79, 225] width 10 height 10
type input "0.28"
type input "1.60"
type input "1.34"
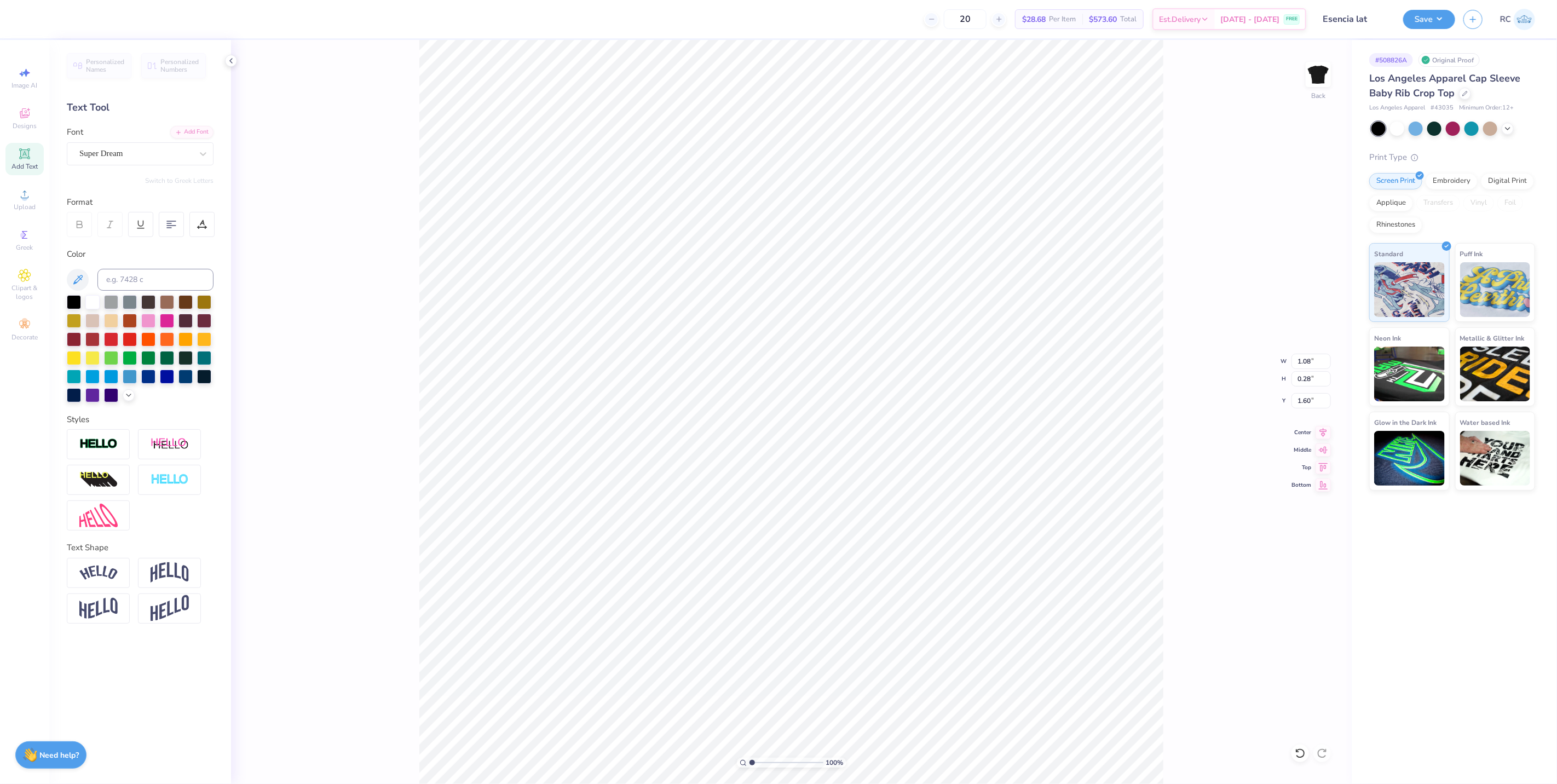
type input "0.32"
type input "1.56"
click at [111, 156] on div "Super Dream" at bounding box center [135, 153] width 115 height 17
click at [113, 242] on span "Times New Roman" at bounding box center [110, 240] width 59 height 11
type input "times"
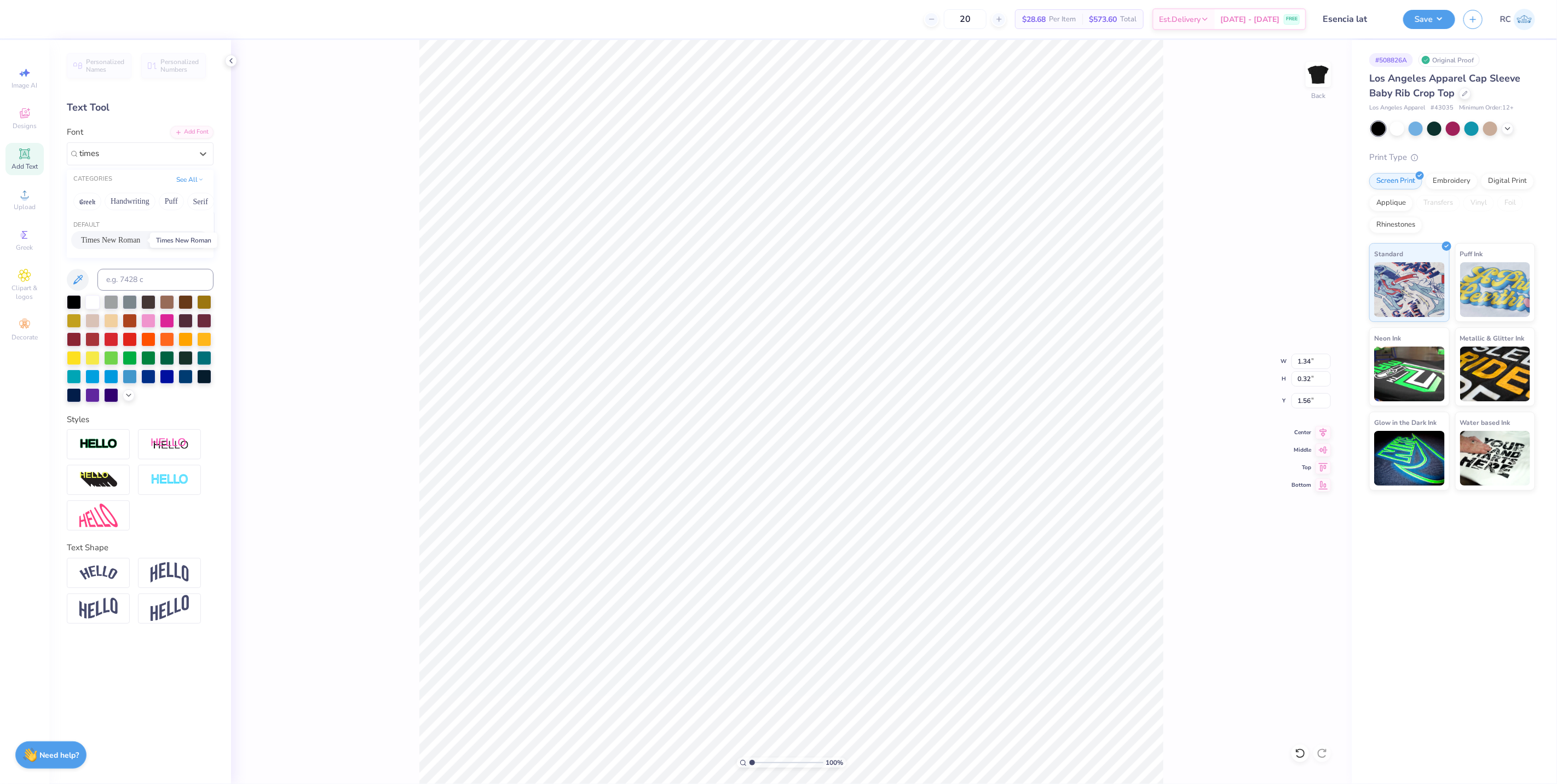
type input "1.16"
type input "0.29"
type input "1.57"
click at [84, 228] on icon at bounding box center [79, 225] width 10 height 10
type input "1.13"
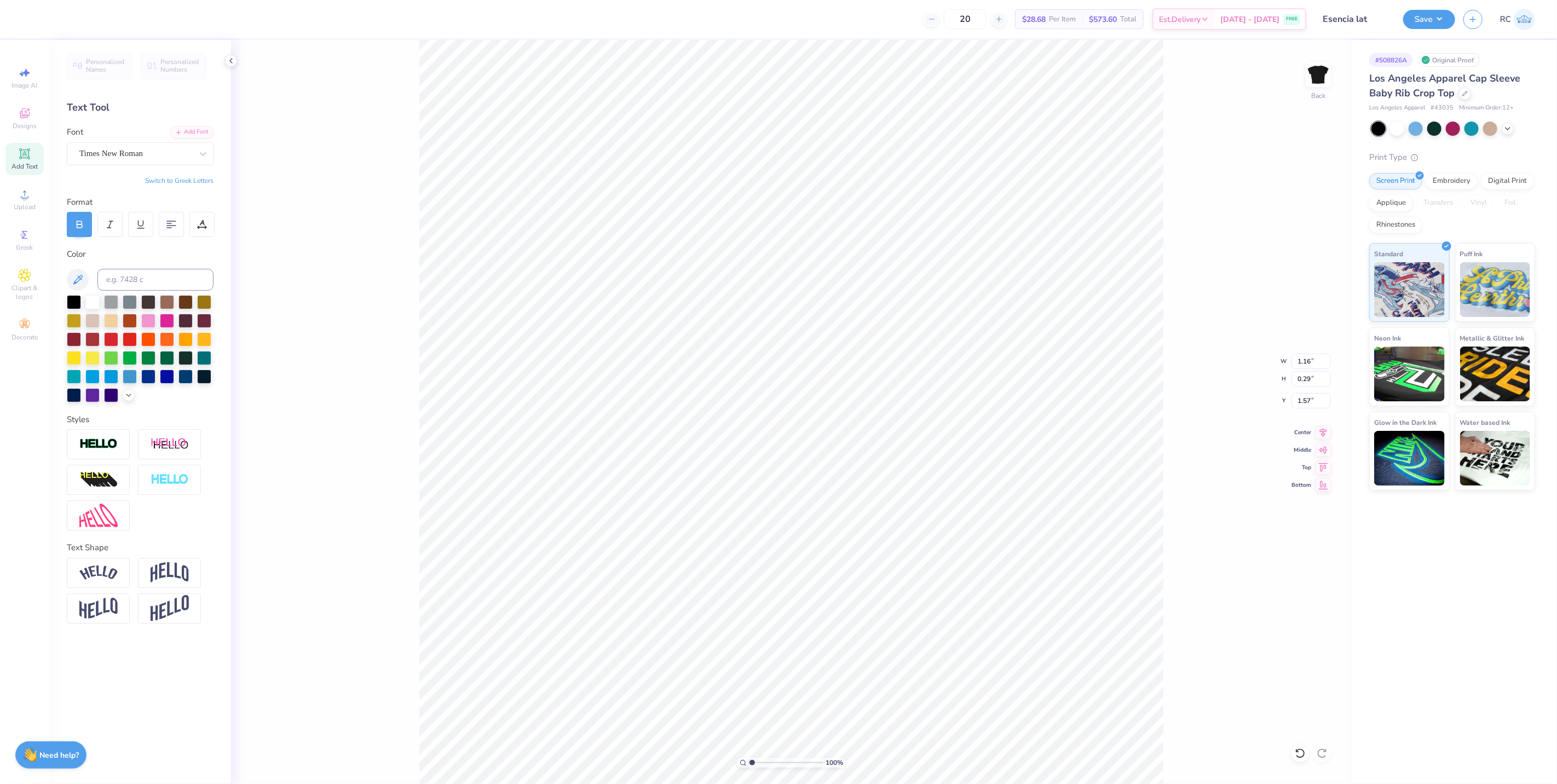
type input "1.59"
click at [197, 228] on icon at bounding box center [201, 225] width 10 height 10
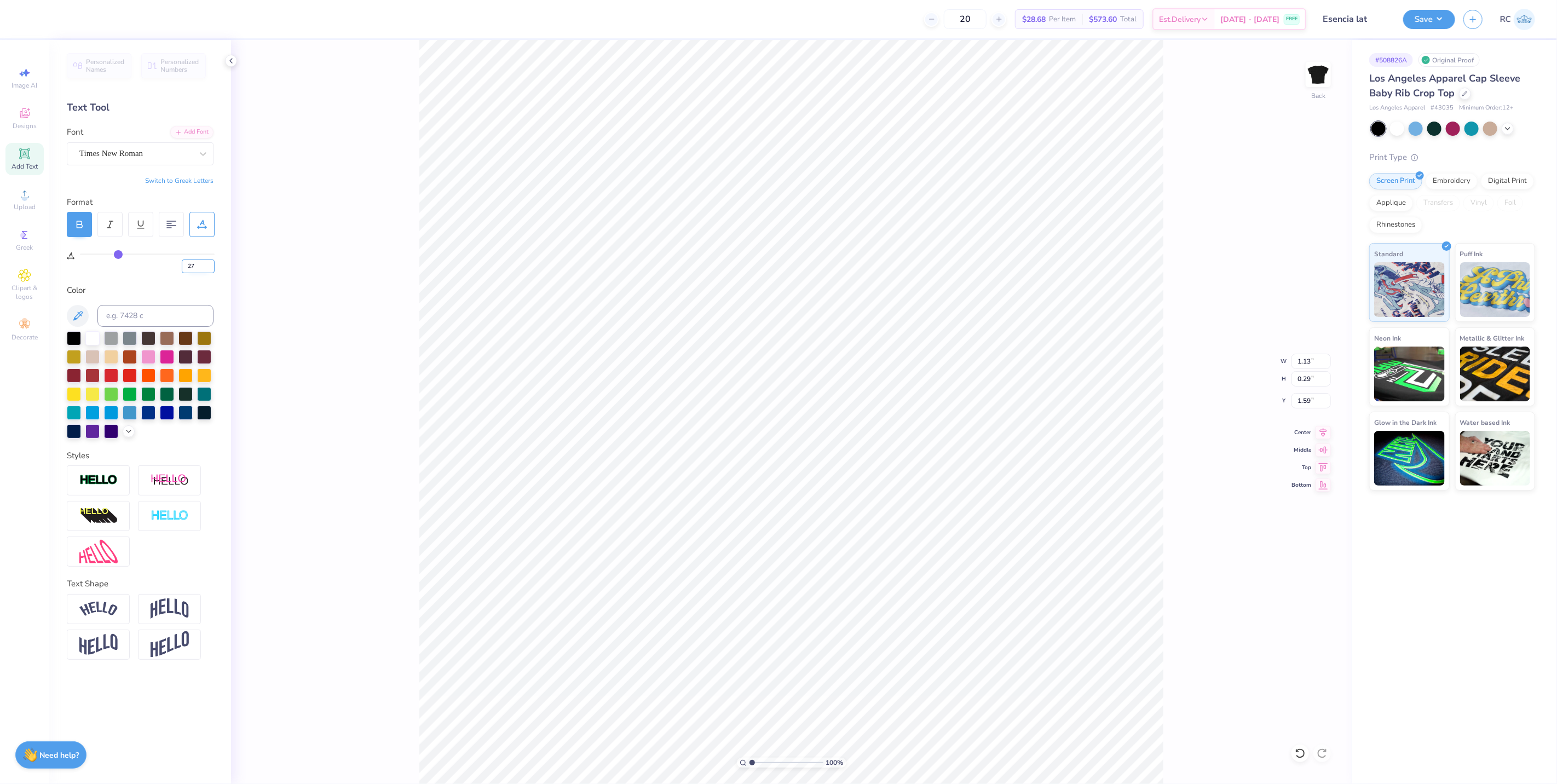
click at [196, 265] on input "27" at bounding box center [198, 266] width 32 height 14
type input "34"
type input "0"
type input "34"
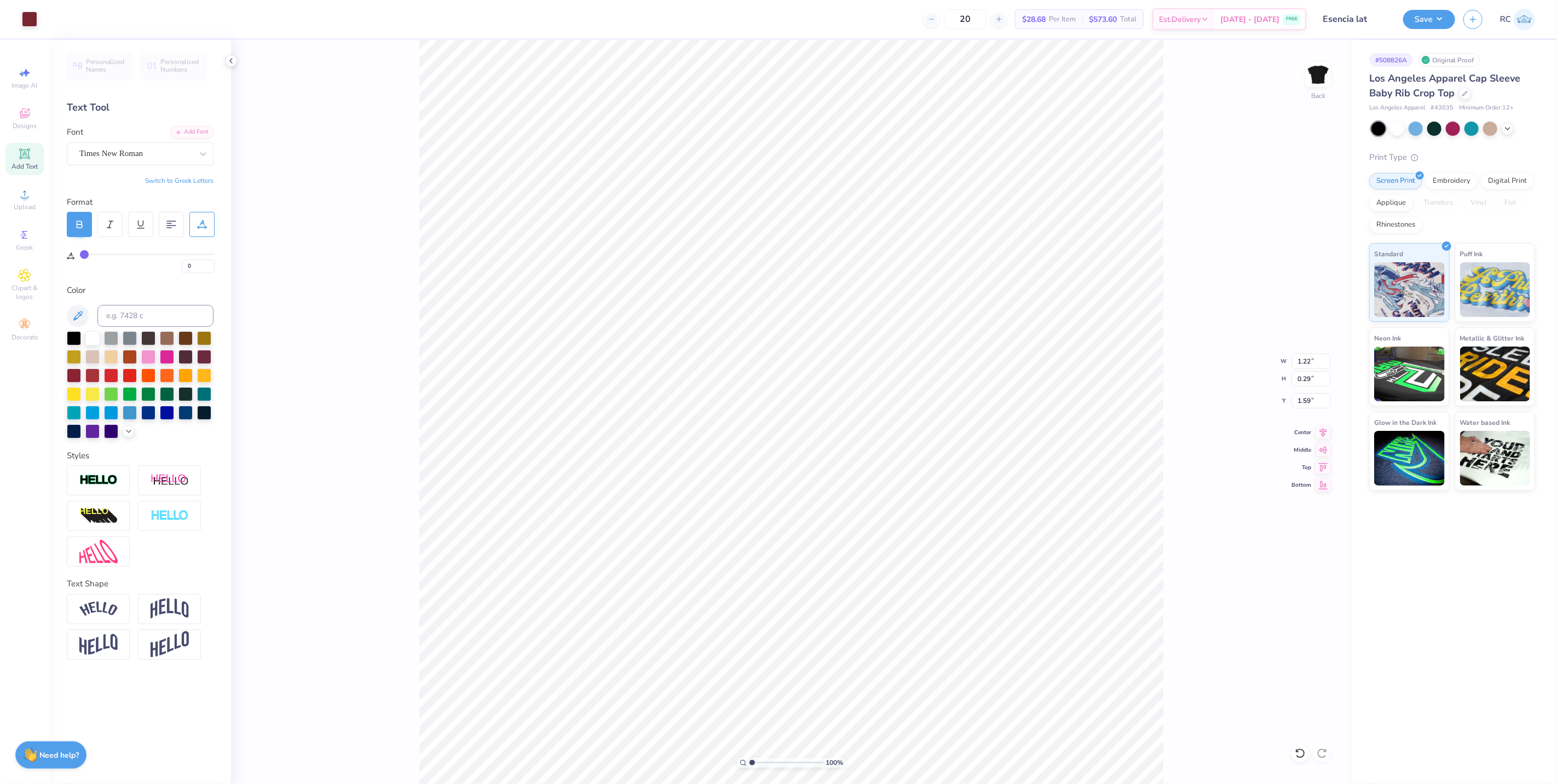
type input "34"
type input "0"
type input "1.08"
type input "0.28"
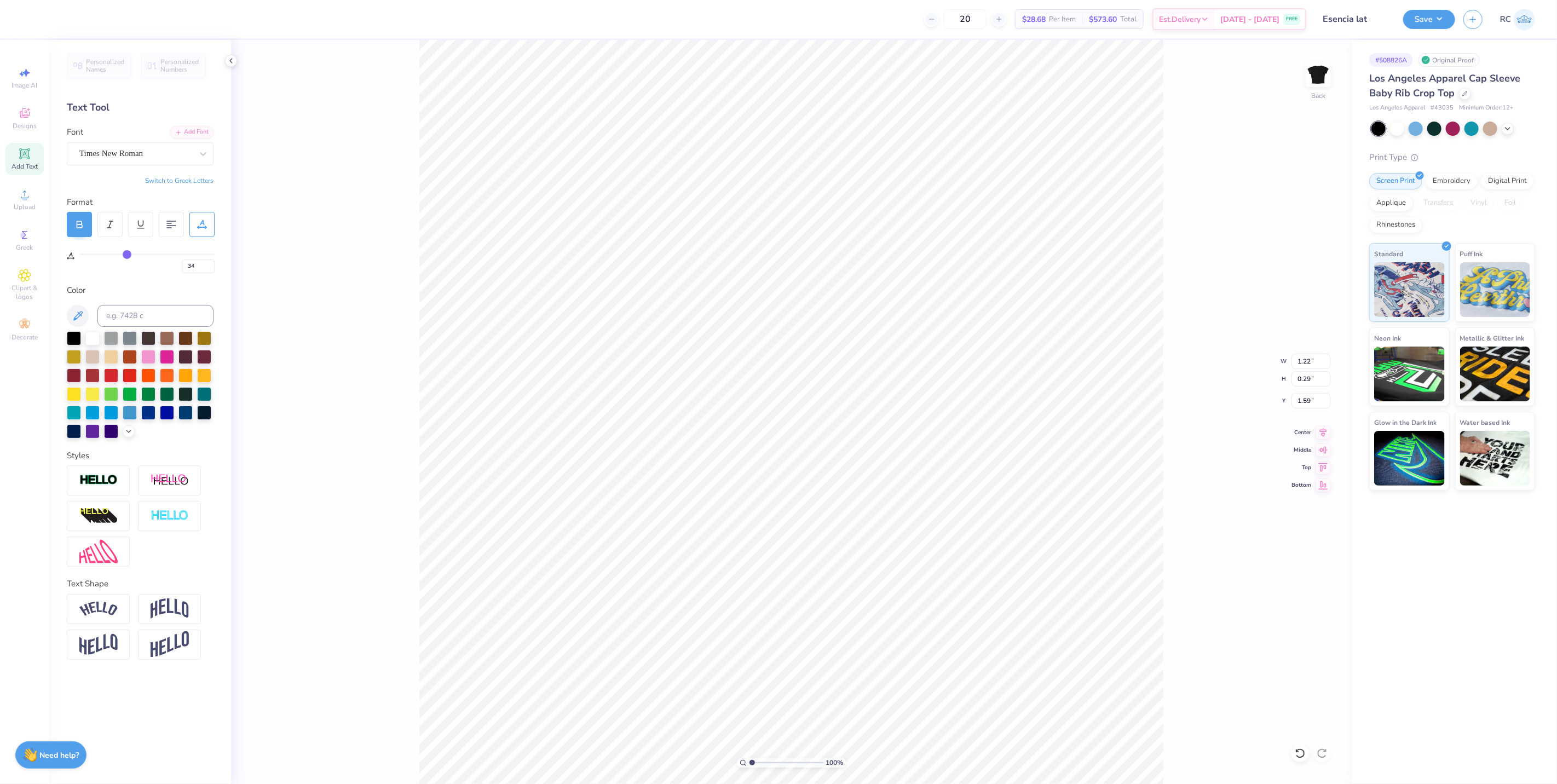
type input "1.60"
drag, startPoint x: 196, startPoint y: 267, endPoint x: 152, endPoint y: 268, distance: 44.0
click at [154, 268] on div "0" at bounding box center [147, 263] width 135 height 19
type input "34"
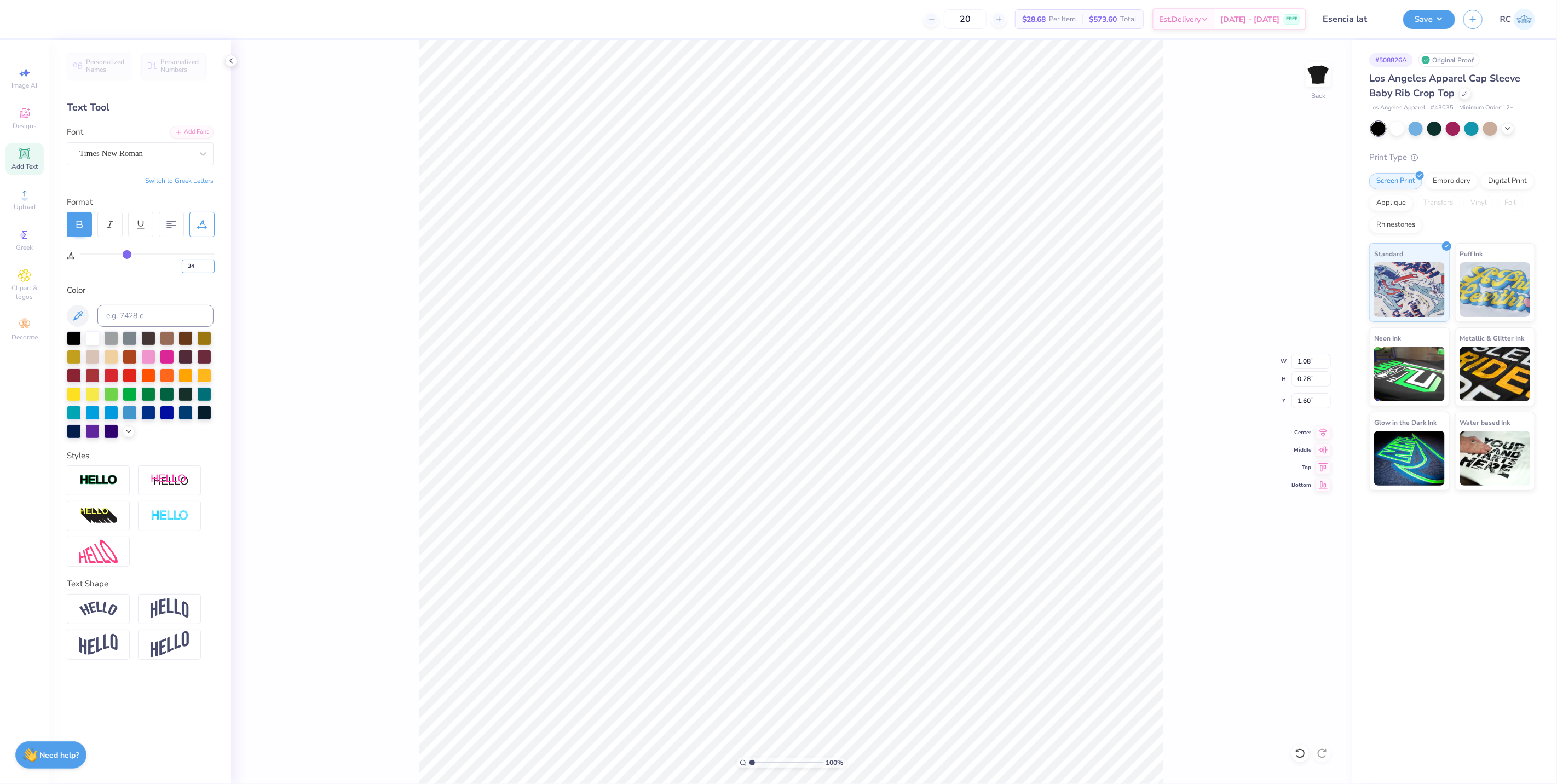
type input "1.50"
type input "1"
click at [856, 557] on li "Group" at bounding box center [858, 561] width 86 height 21
click at [1313, 363] on input "6.97" at bounding box center [1311, 361] width 39 height 16
click at [1304, 363] on input "6.97" at bounding box center [1311, 361] width 39 height 16
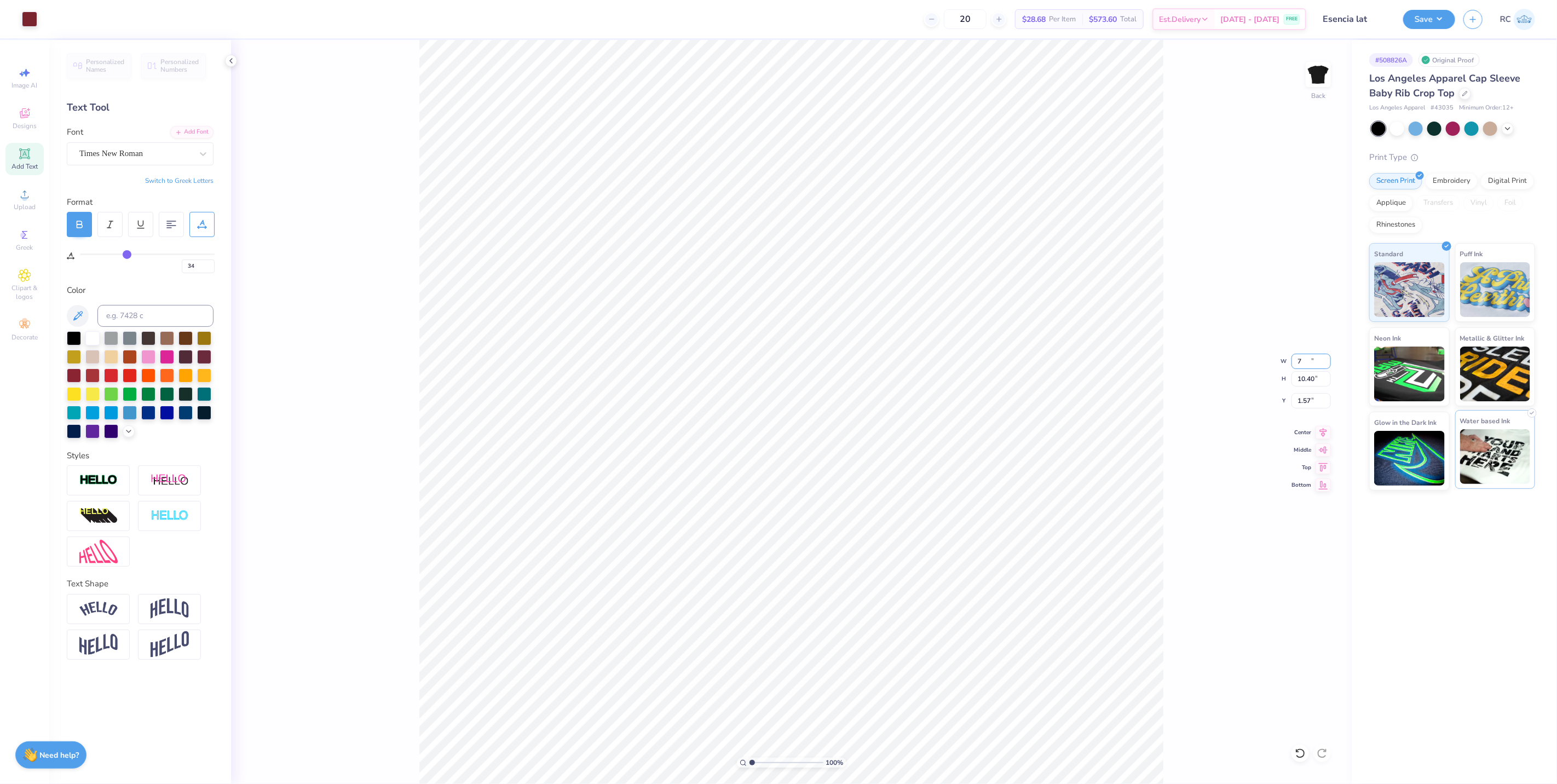
type input "7.00"
type input "10.40"
click at [1319, 399] on input "1.57" at bounding box center [1311, 401] width 39 height 16
click at [1313, 402] on input "2.00" at bounding box center [1311, 401] width 39 height 16
type input "1.50"
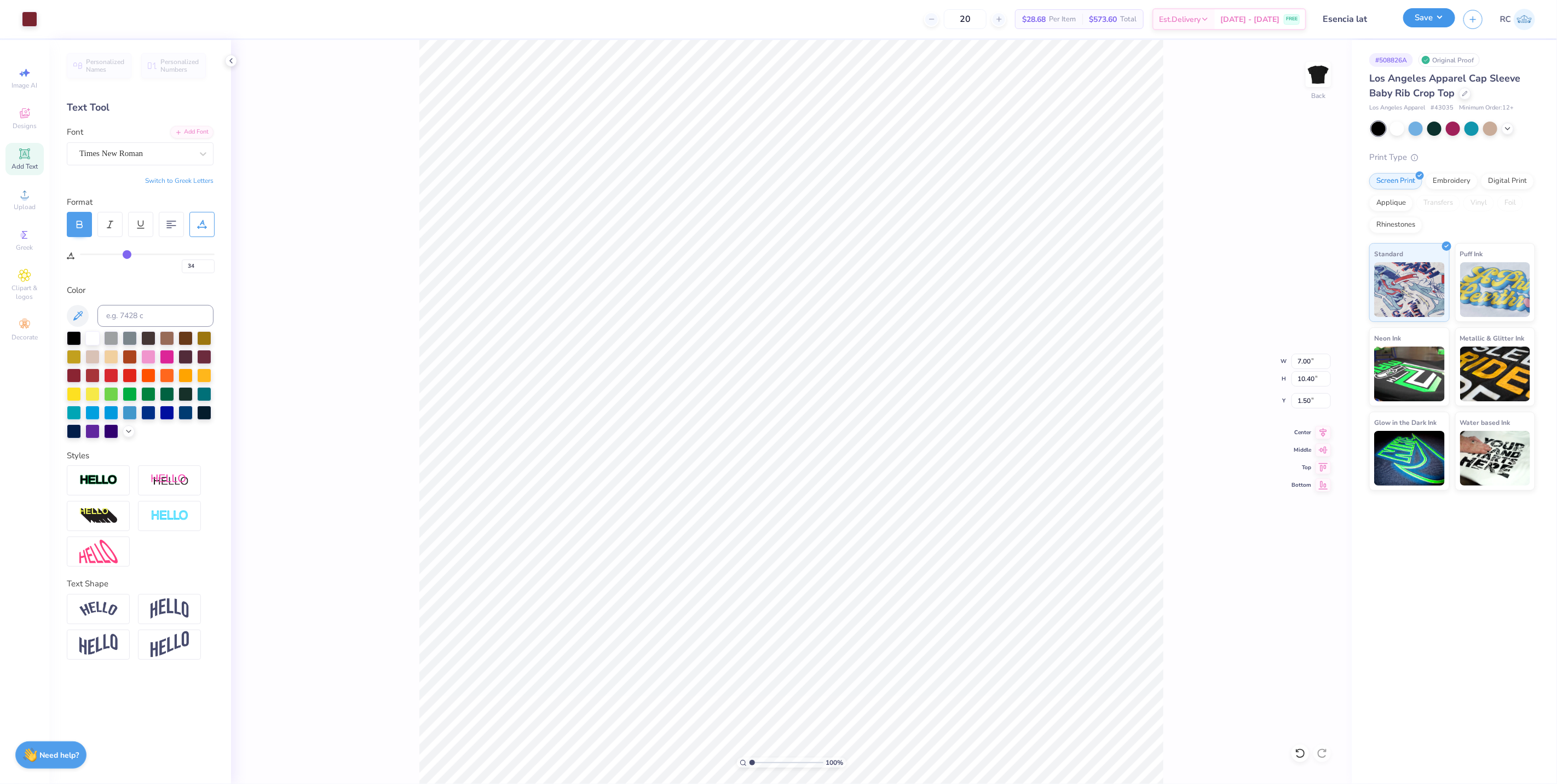
click at [1437, 20] on button "Save" at bounding box center [1430, 18] width 52 height 19
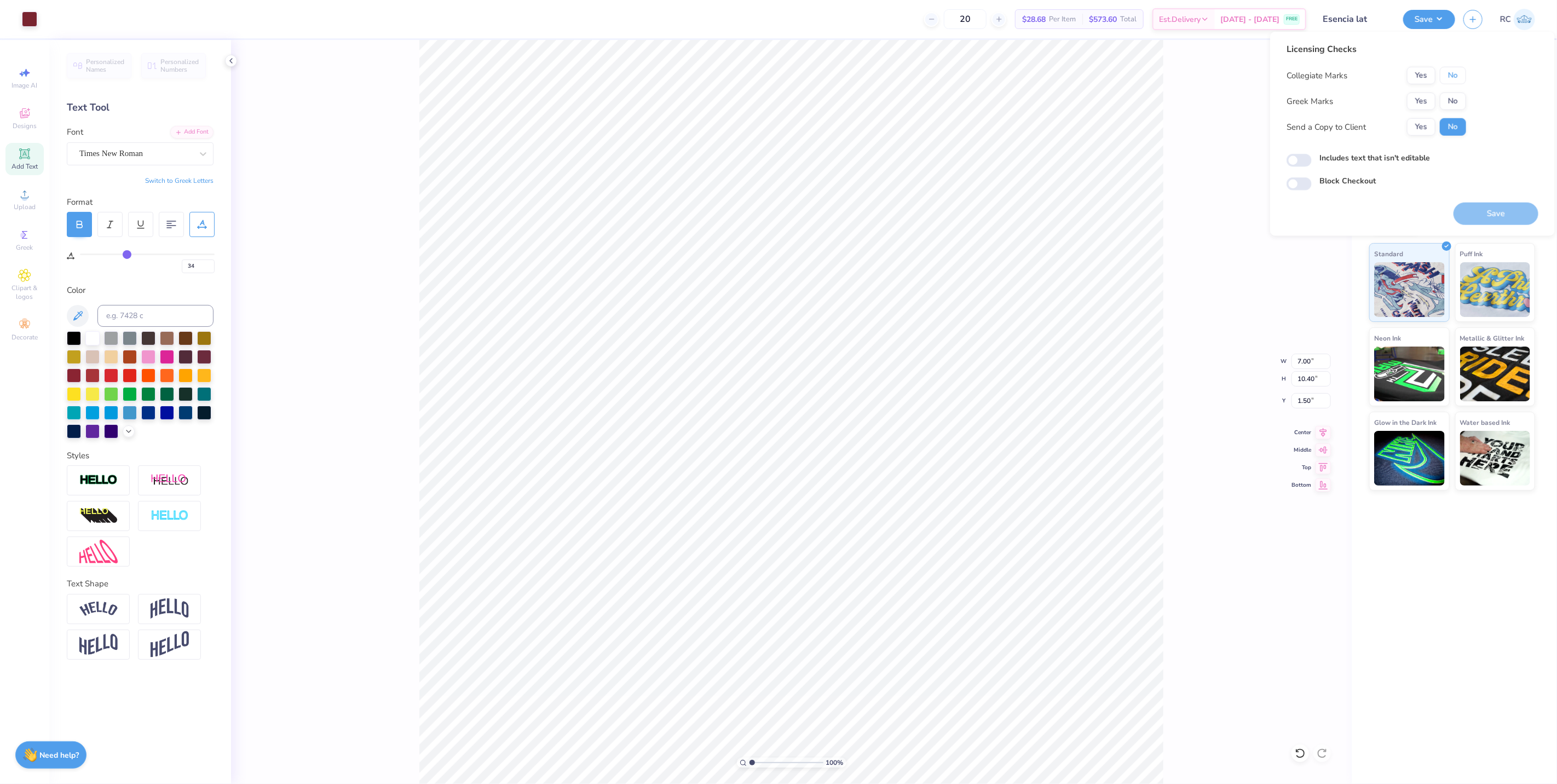
drag, startPoint x: 1460, startPoint y: 80, endPoint x: 1463, endPoint y: 87, distance: 7.6
click at [1461, 80] on button "No" at bounding box center [1453, 75] width 26 height 18
click at [1459, 99] on button "No" at bounding box center [1453, 101] width 26 height 18
click at [1413, 135] on button "Yes" at bounding box center [1422, 126] width 29 height 18
click at [1479, 215] on button "Save" at bounding box center [1496, 213] width 84 height 22
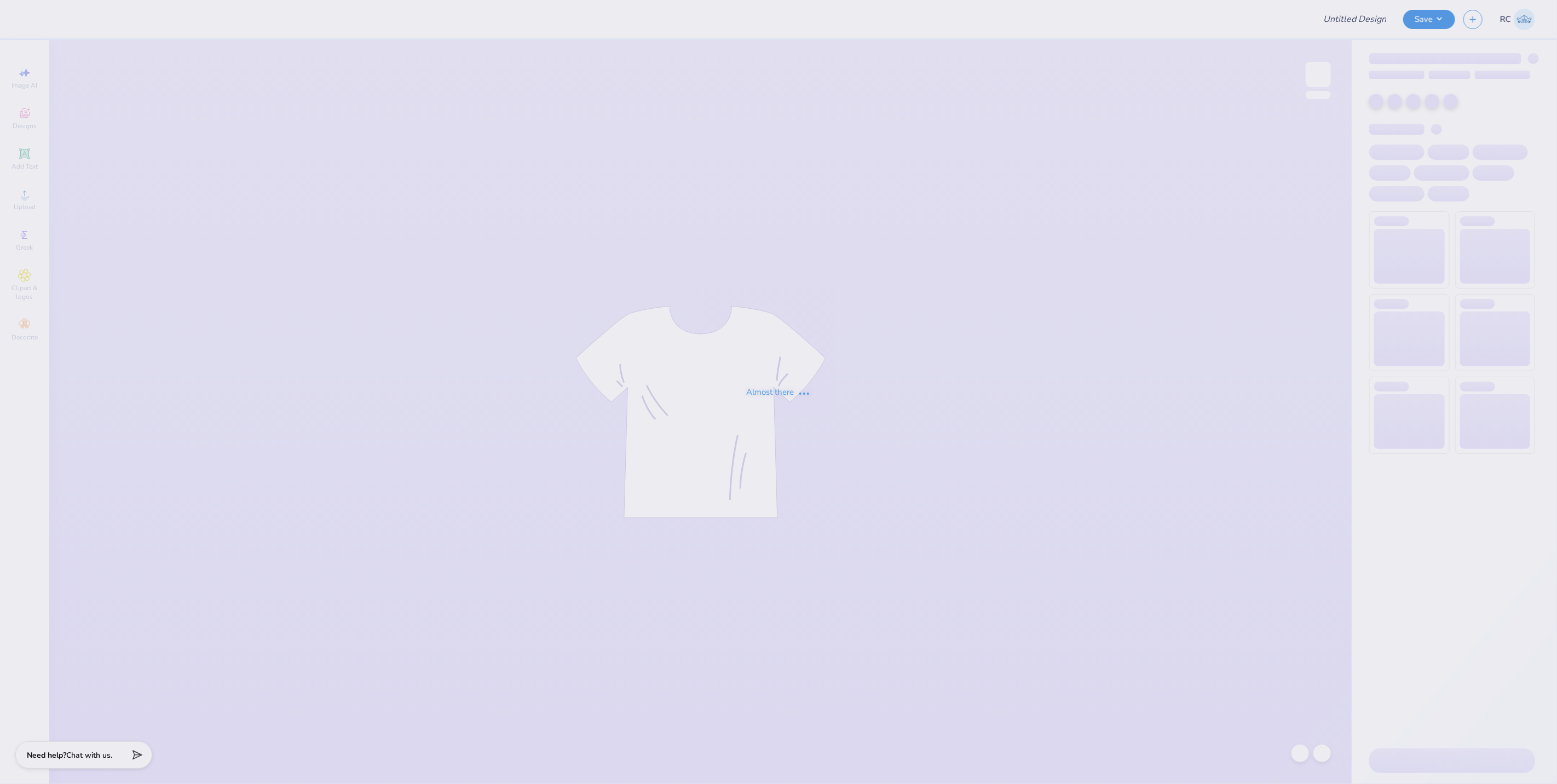
type input "Bobcat Belles"
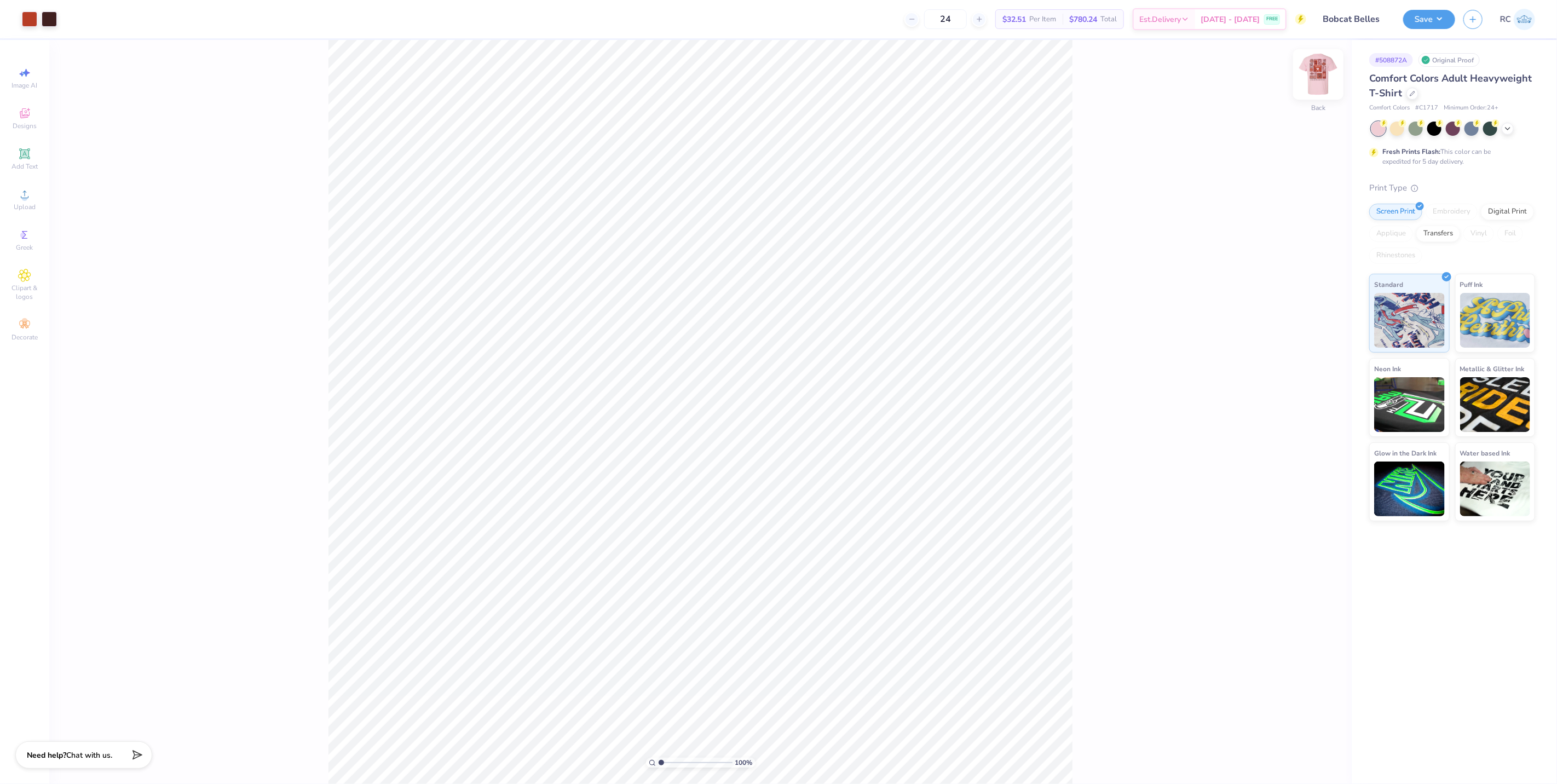
click at [1319, 72] on img at bounding box center [1319, 74] width 44 height 44
click at [1089, 252] on div "100 % Front" at bounding box center [701, 412] width 1303 height 744
click at [304, 200] on div "100 % Front W 11.44 11.44 " H 15.00 15.00 " Y 3.00 3.00 " Center Middle Top Bot…" at bounding box center [701, 412] width 1303 height 744
click at [84, 14] on div at bounding box center [88, 18] width 16 height 16
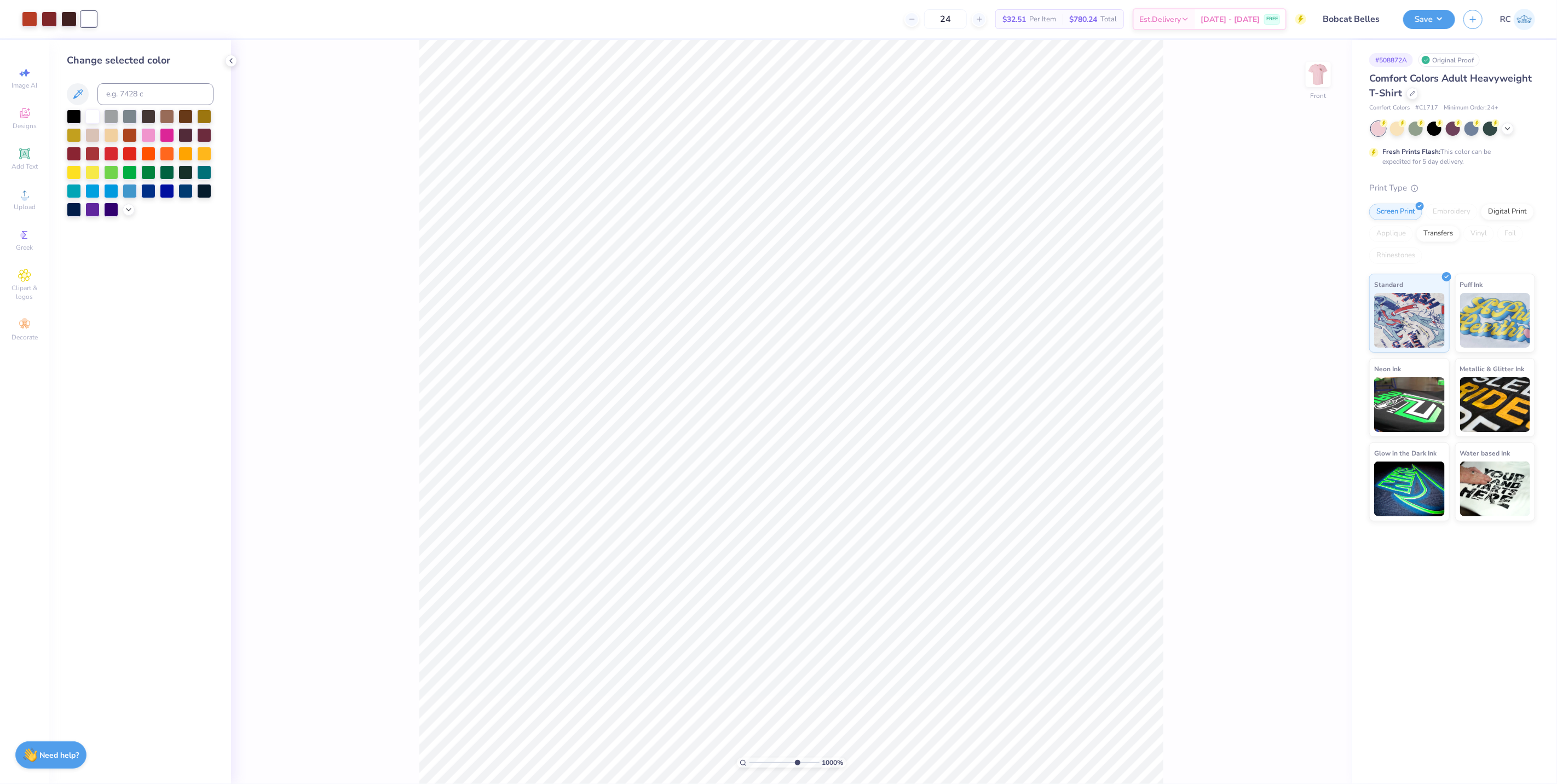
type input "10"
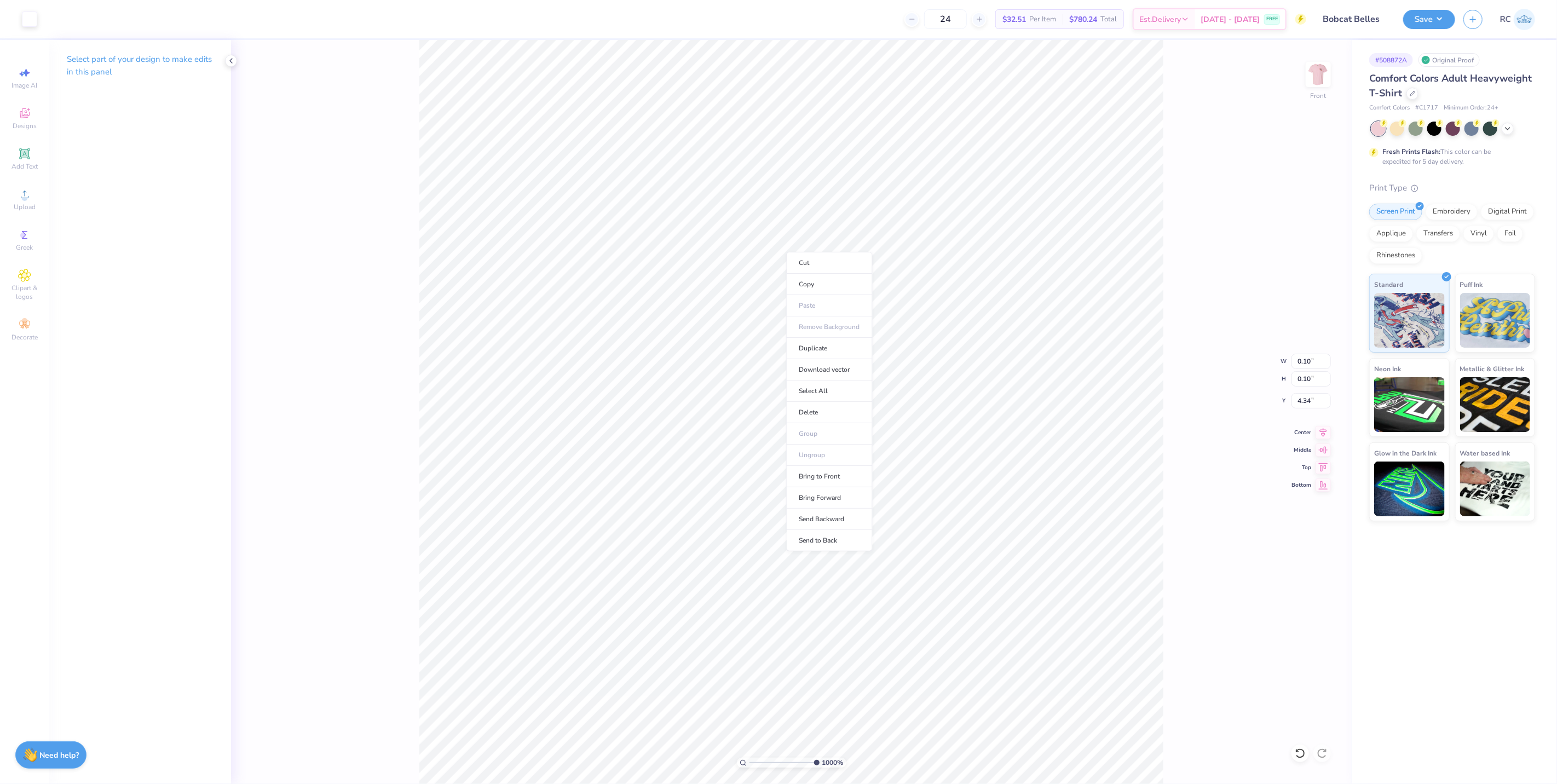
type input "0.10"
type input "4.34"
type input "1"
type input "2.57"
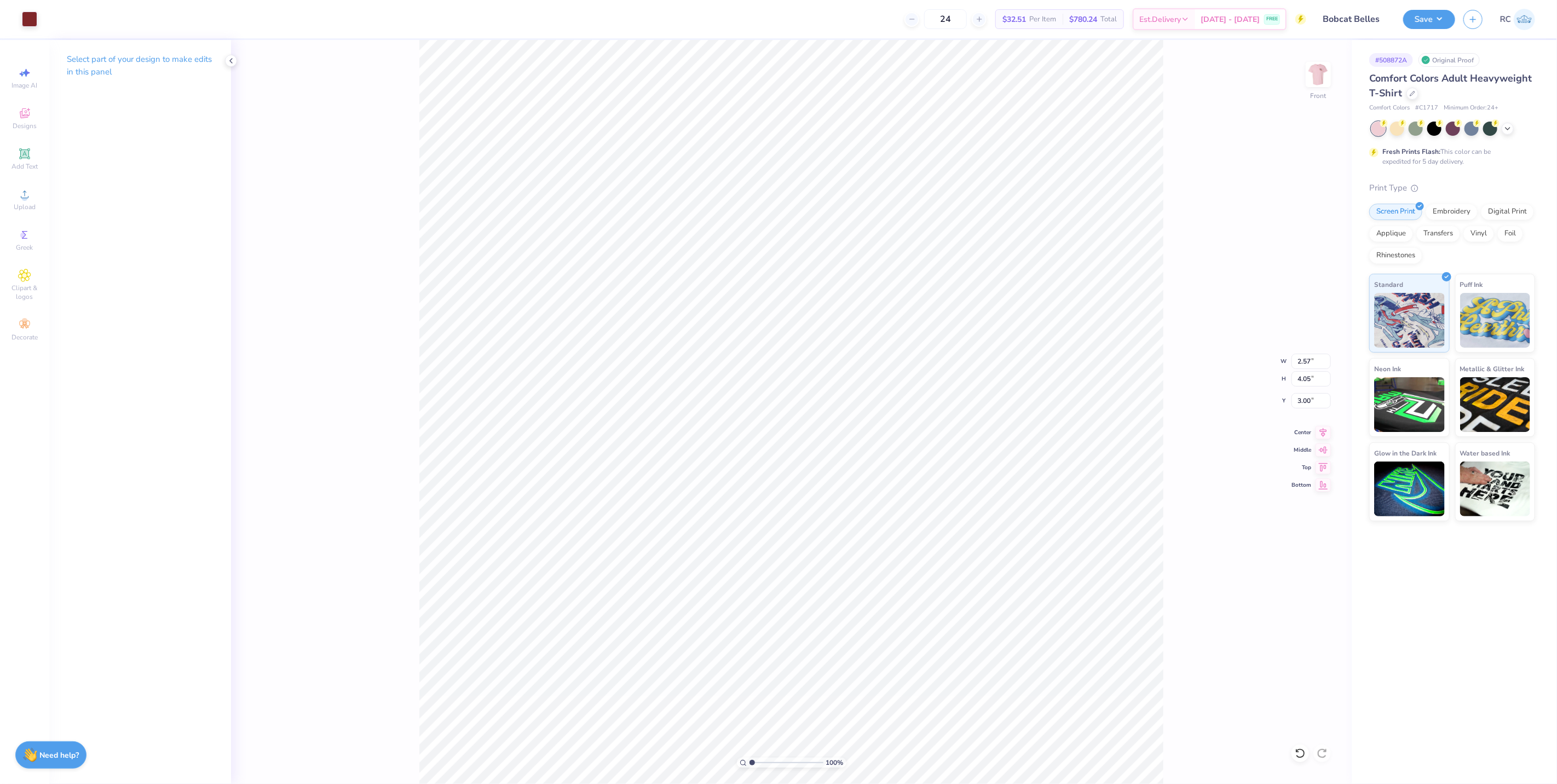
type input "4.05"
type input "3.00"
type input "0.10"
type input "4.34"
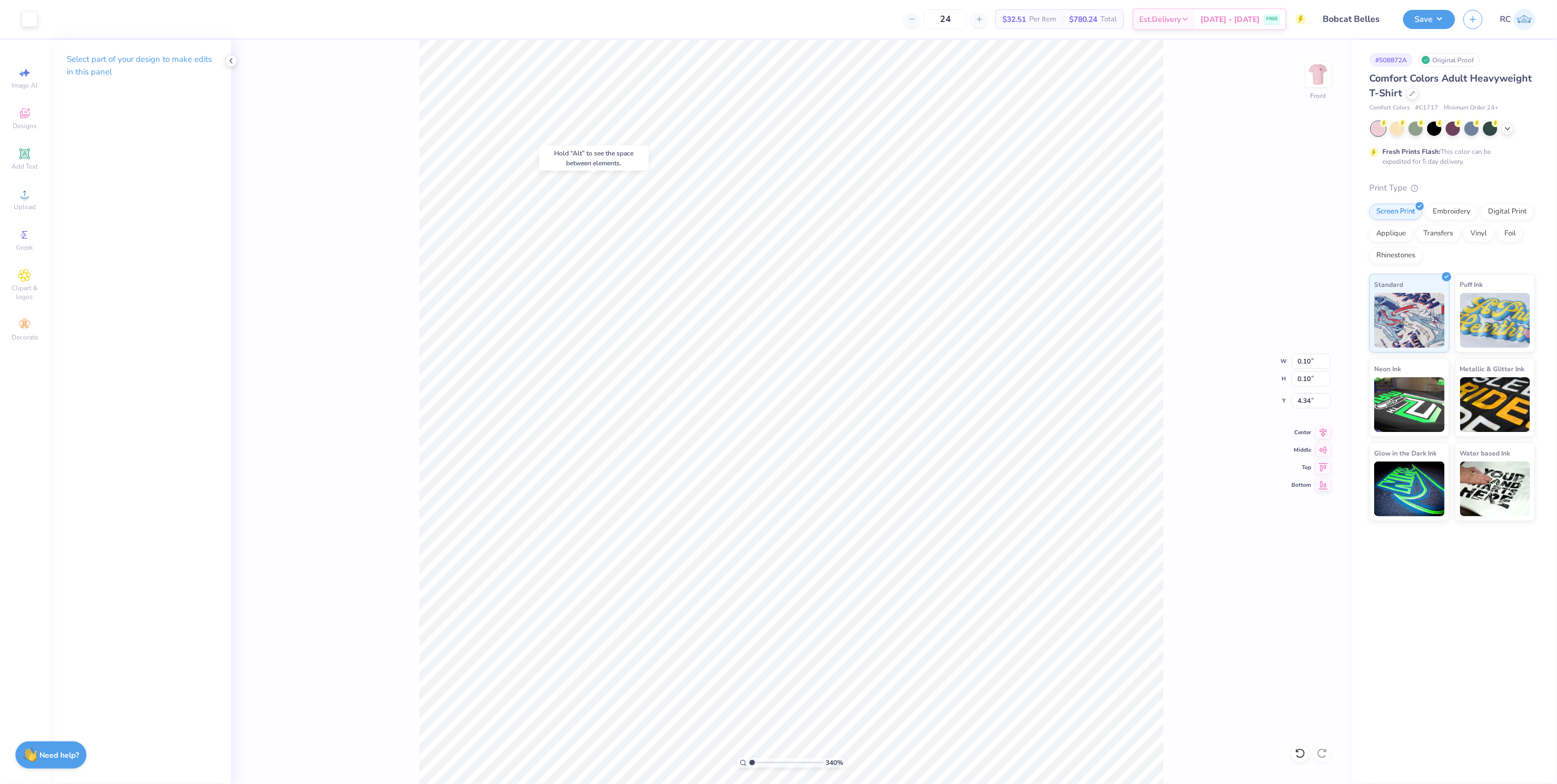
type input "3.39679986913393"
type input "4.39"
type input "1"
click at [1444, 19] on button "Save" at bounding box center [1430, 18] width 52 height 19
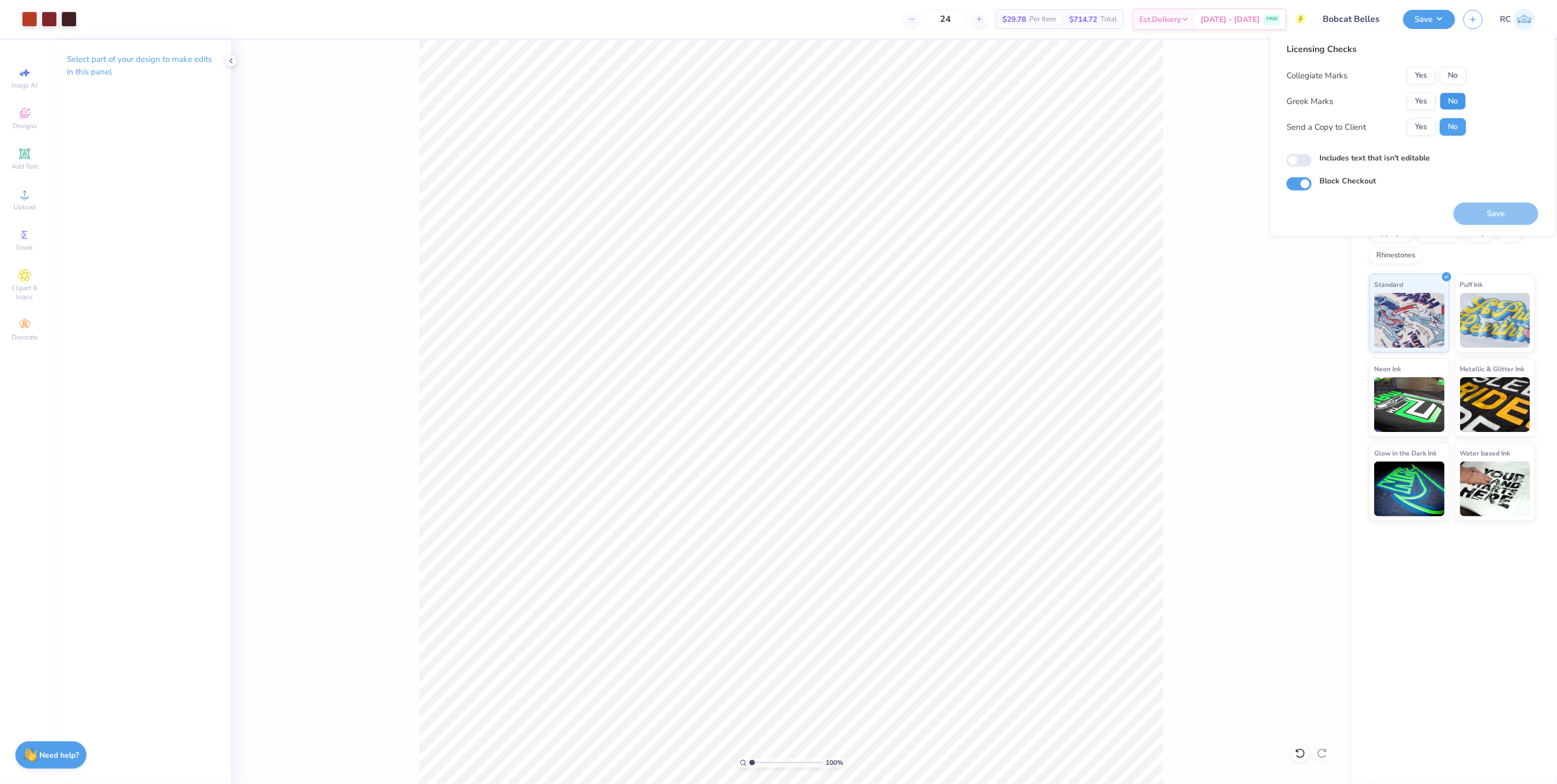
click at [1452, 101] on button "No" at bounding box center [1453, 101] width 26 height 18
click at [1457, 73] on button "No" at bounding box center [1453, 75] width 26 height 18
click at [1419, 129] on button "Yes" at bounding box center [1422, 126] width 29 height 18
click at [1474, 208] on button "Save" at bounding box center [1496, 213] width 84 height 22
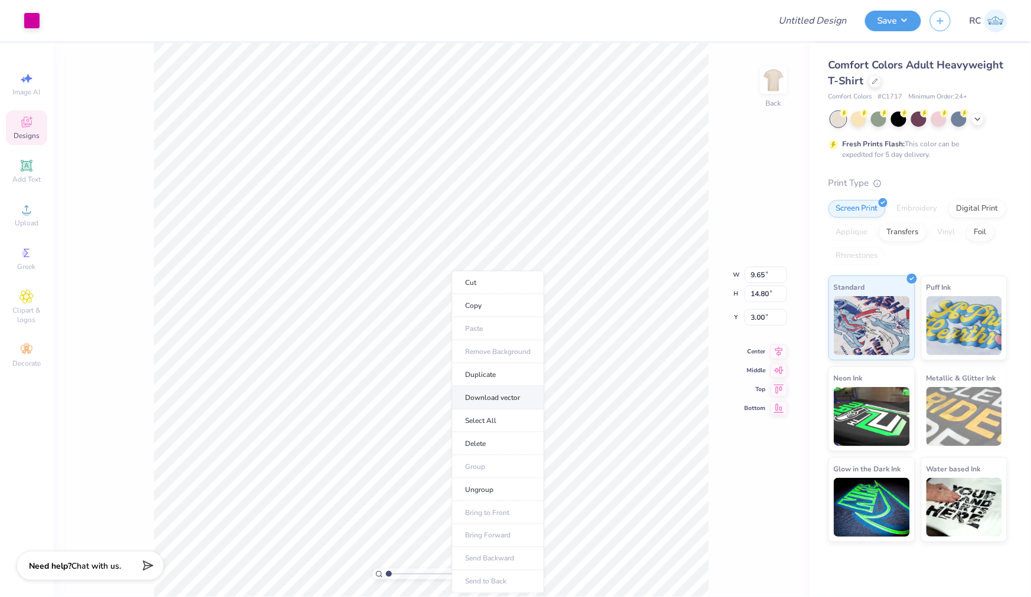
click at [498, 398] on li "Download vector" at bounding box center [498, 398] width 93 height 23
